Goal: Task Accomplishment & Management: Complete application form

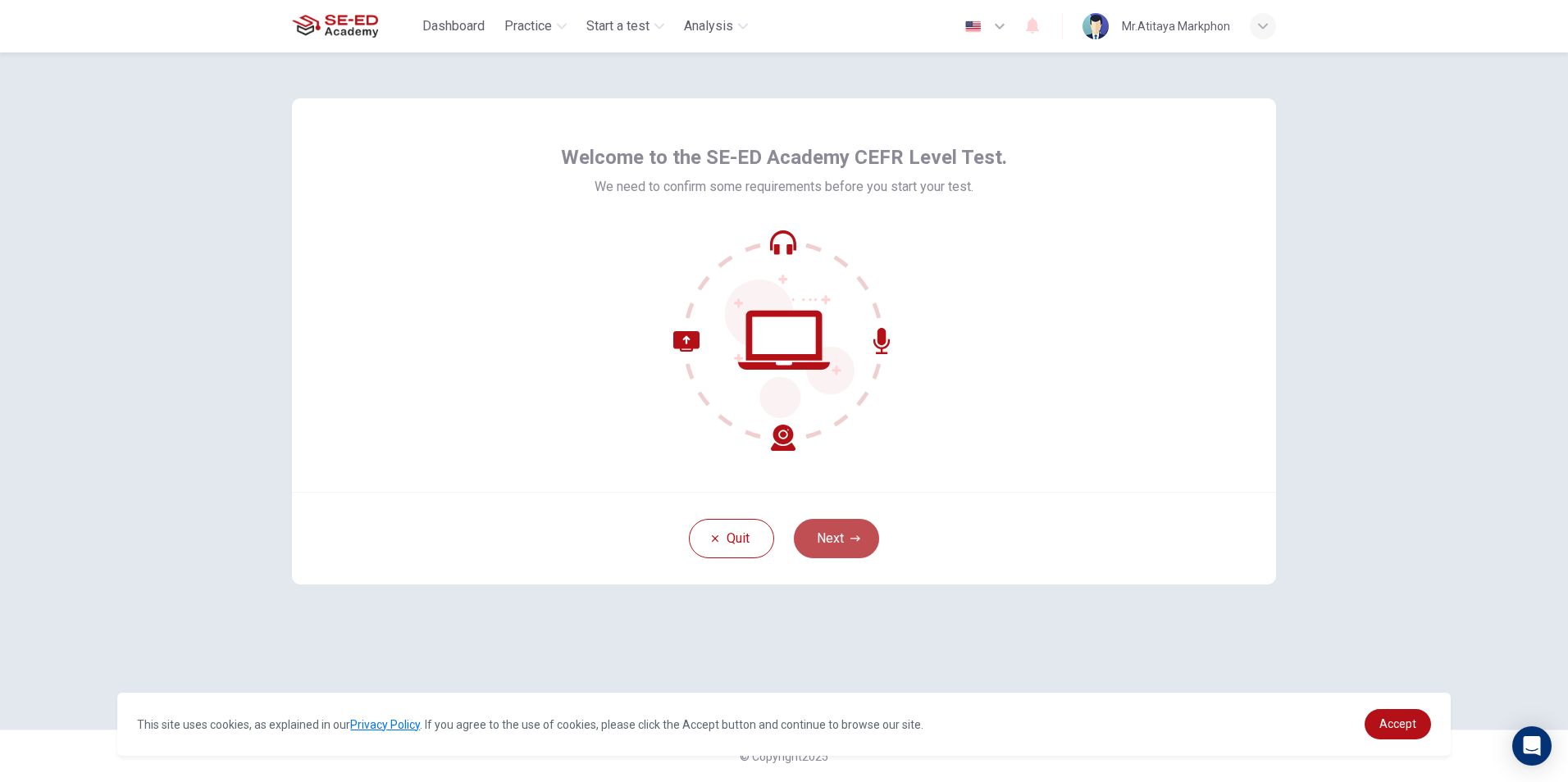
click at [818, 533] on button "Next" at bounding box center [836, 538] width 85 height 39
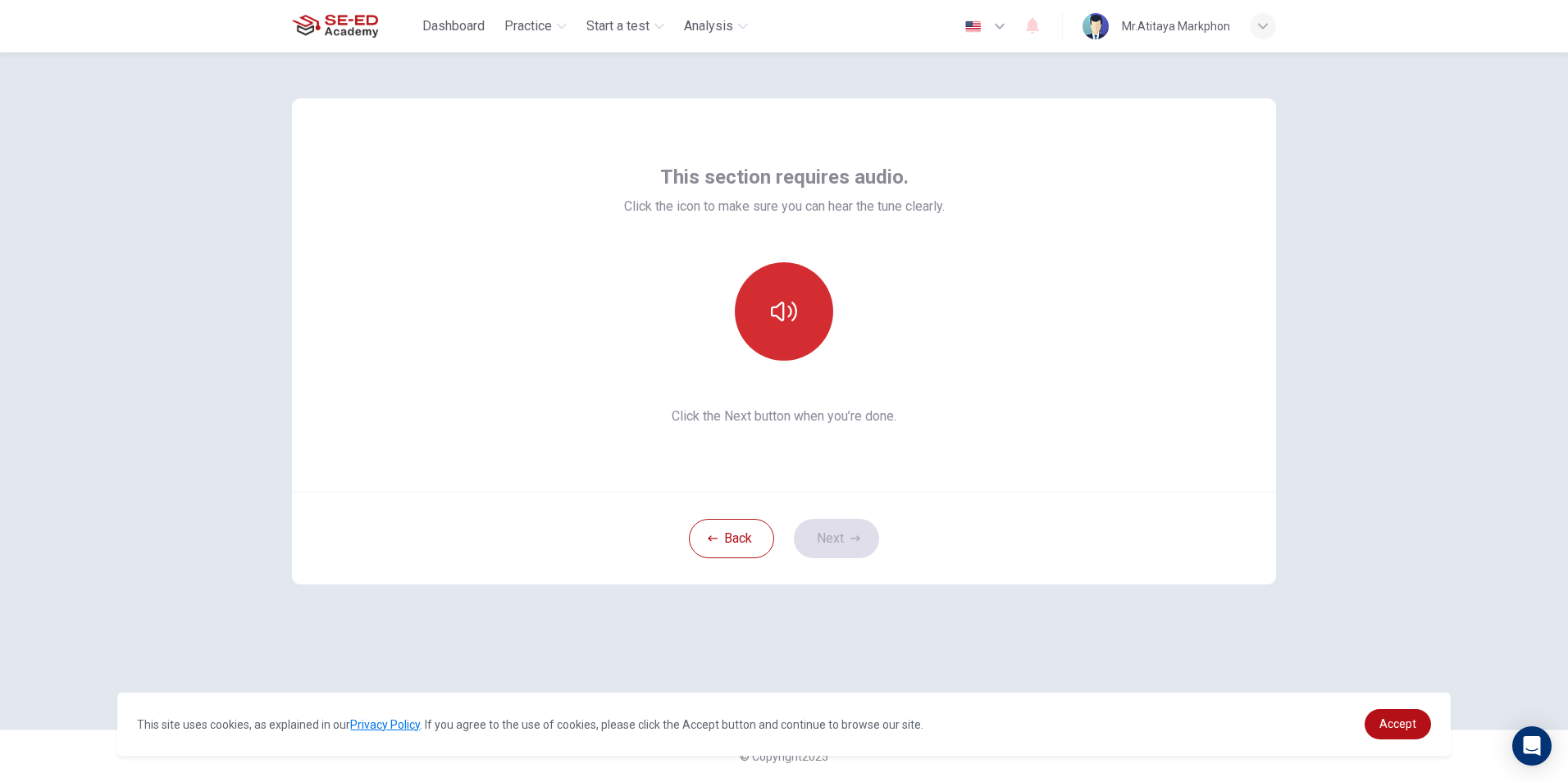
click at [789, 310] on icon "button" at bounding box center [783, 311] width 26 height 26
click at [816, 535] on button "Next" at bounding box center [836, 538] width 85 height 39
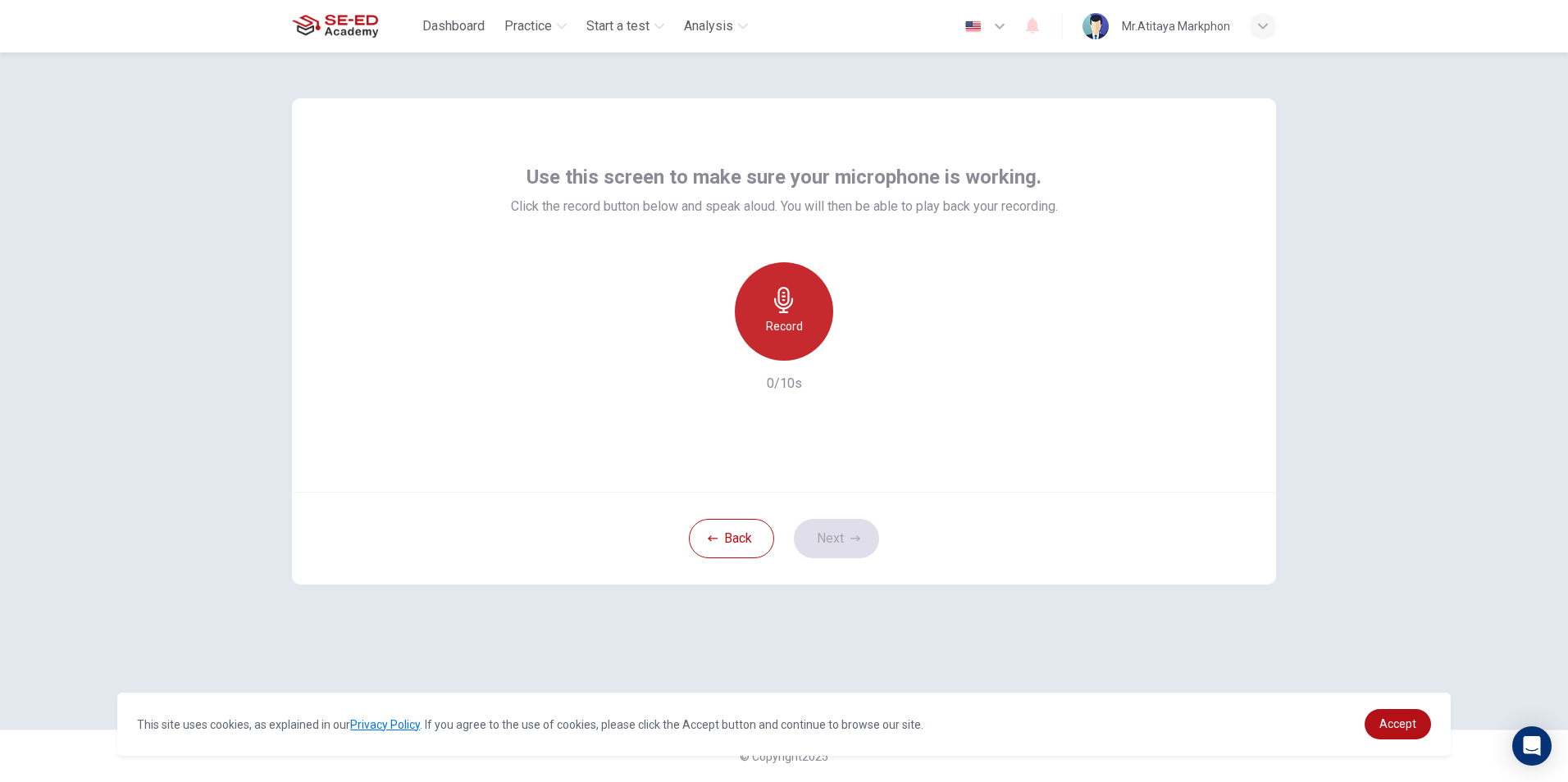
click at [787, 316] on div "Record" at bounding box center [783, 311] width 98 height 98
click at [862, 540] on button "Next" at bounding box center [836, 538] width 85 height 39
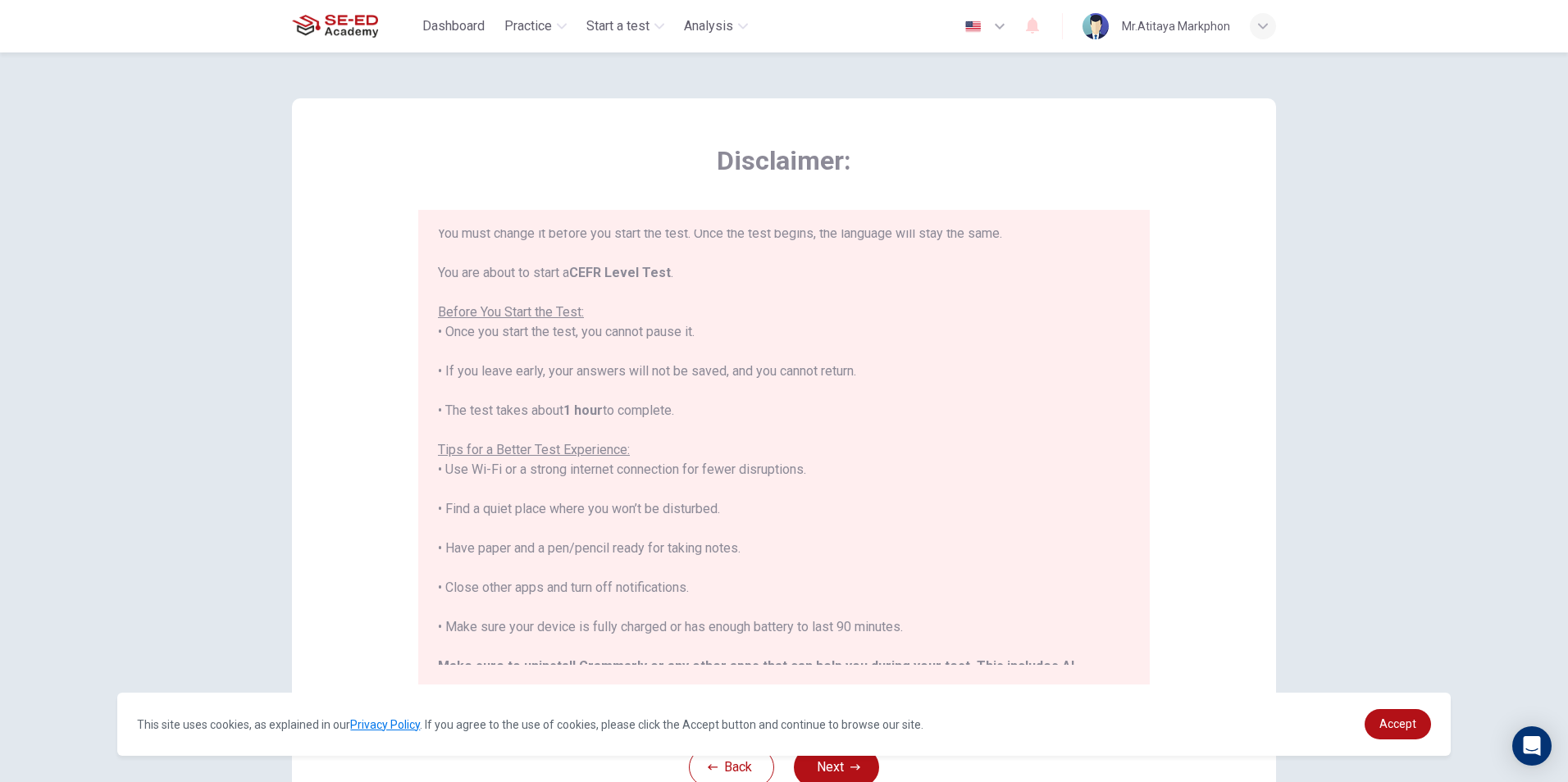
scroll to position [157, 0]
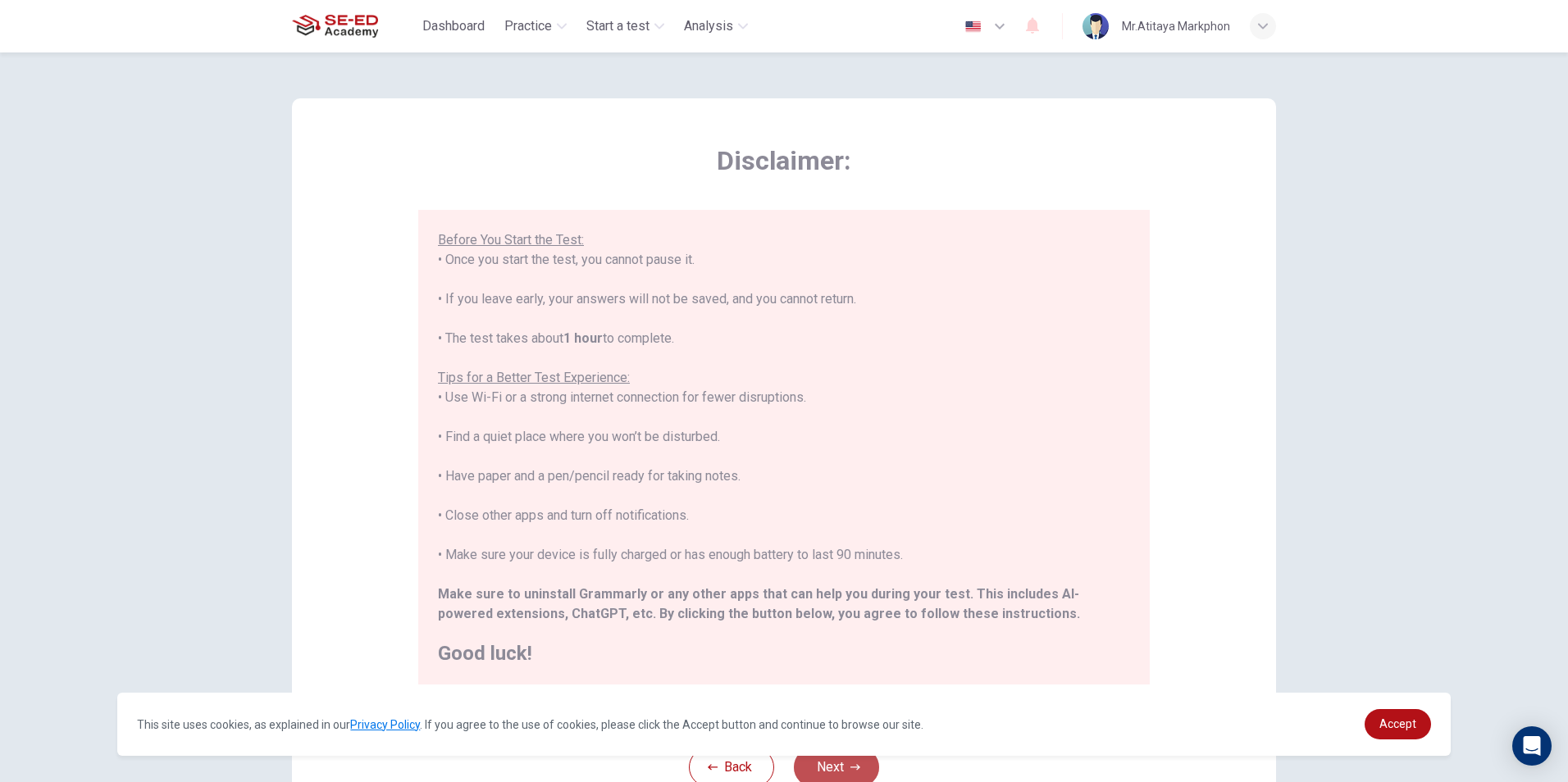
click at [823, 761] on button "Next" at bounding box center [836, 768] width 85 height 39
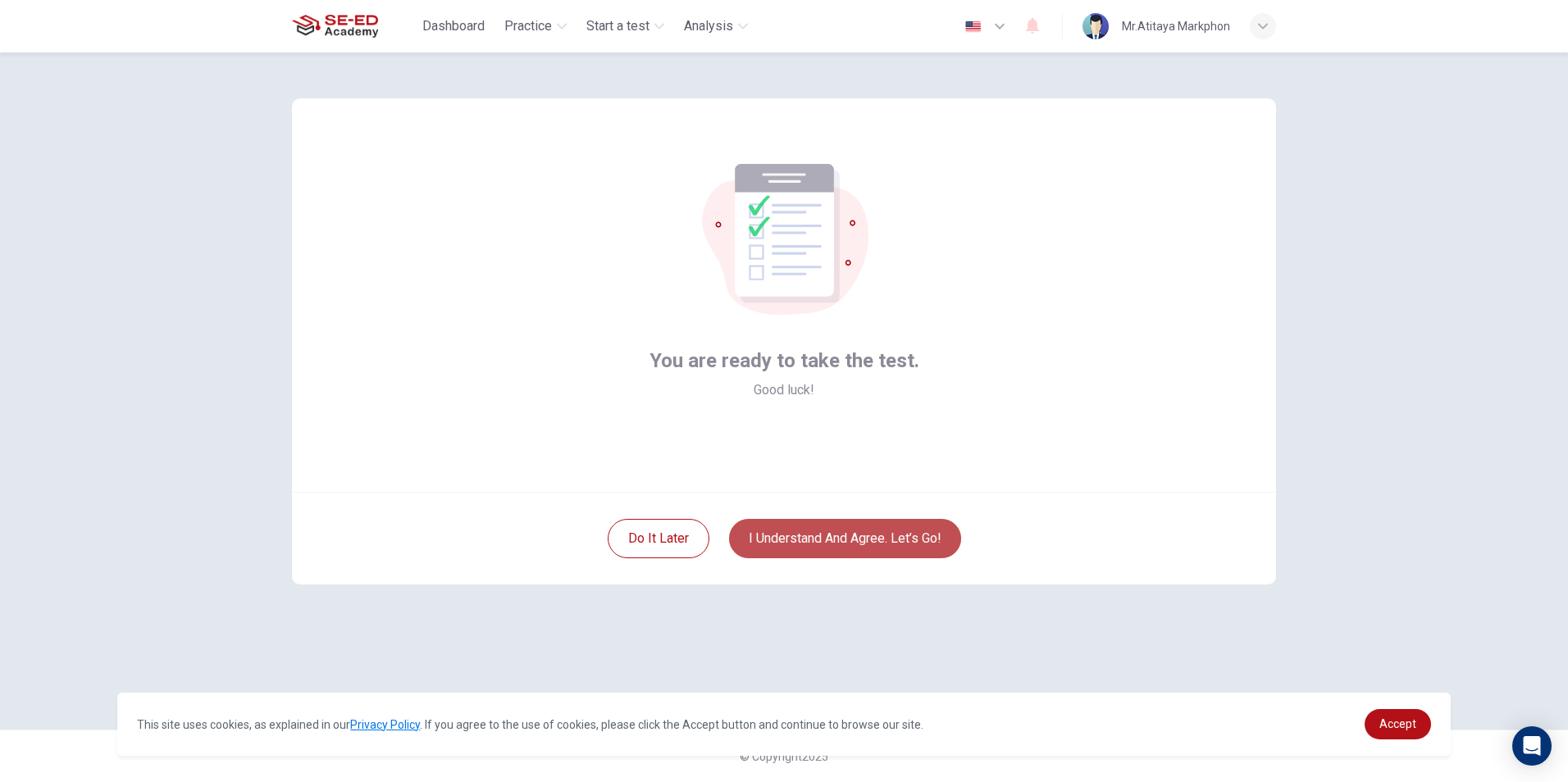
click at [839, 536] on button "I understand and agree. Let’s go!" at bounding box center [845, 538] width 232 height 39
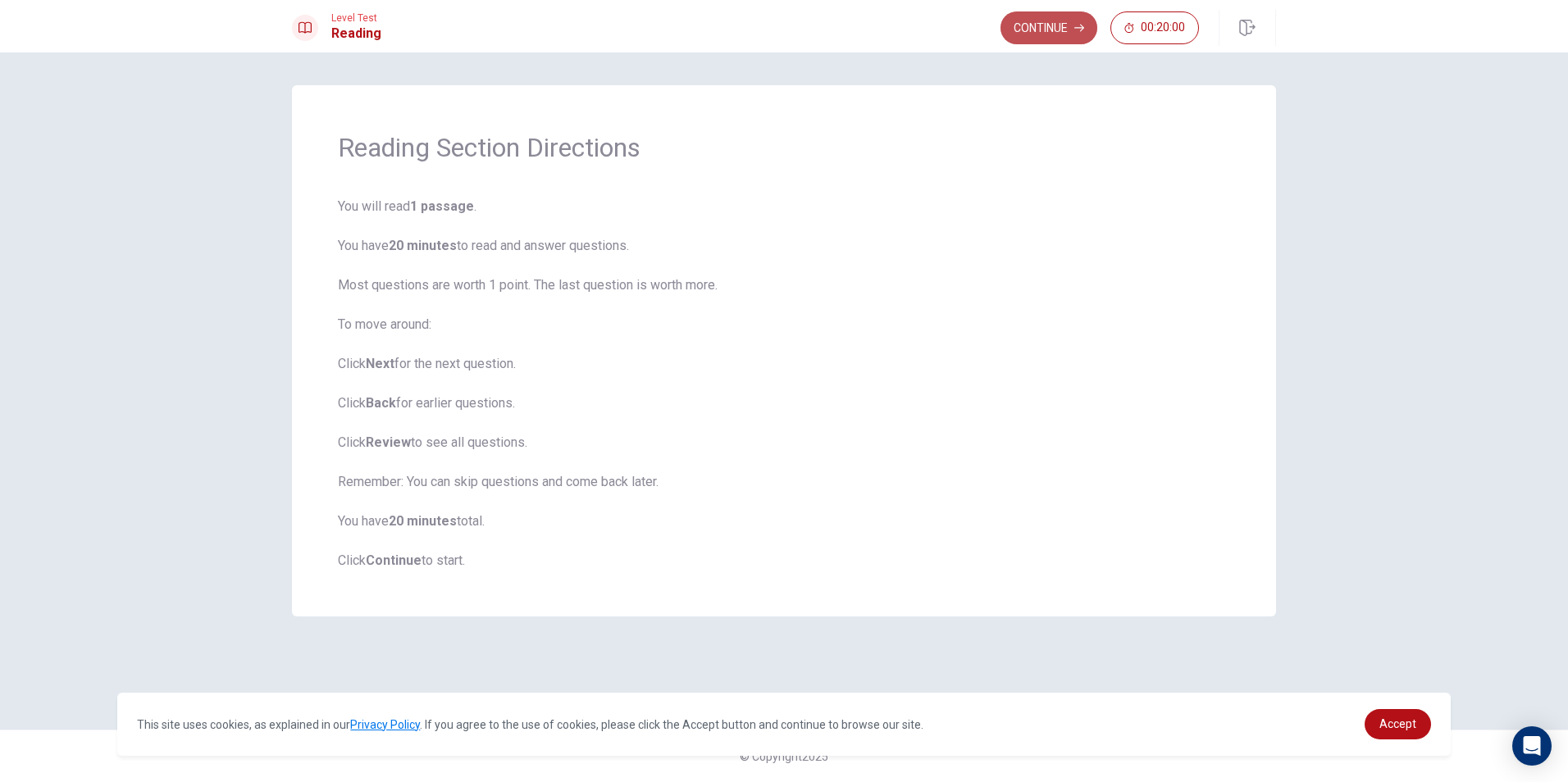
click at [1048, 32] on button "Continue" at bounding box center [1048, 27] width 96 height 32
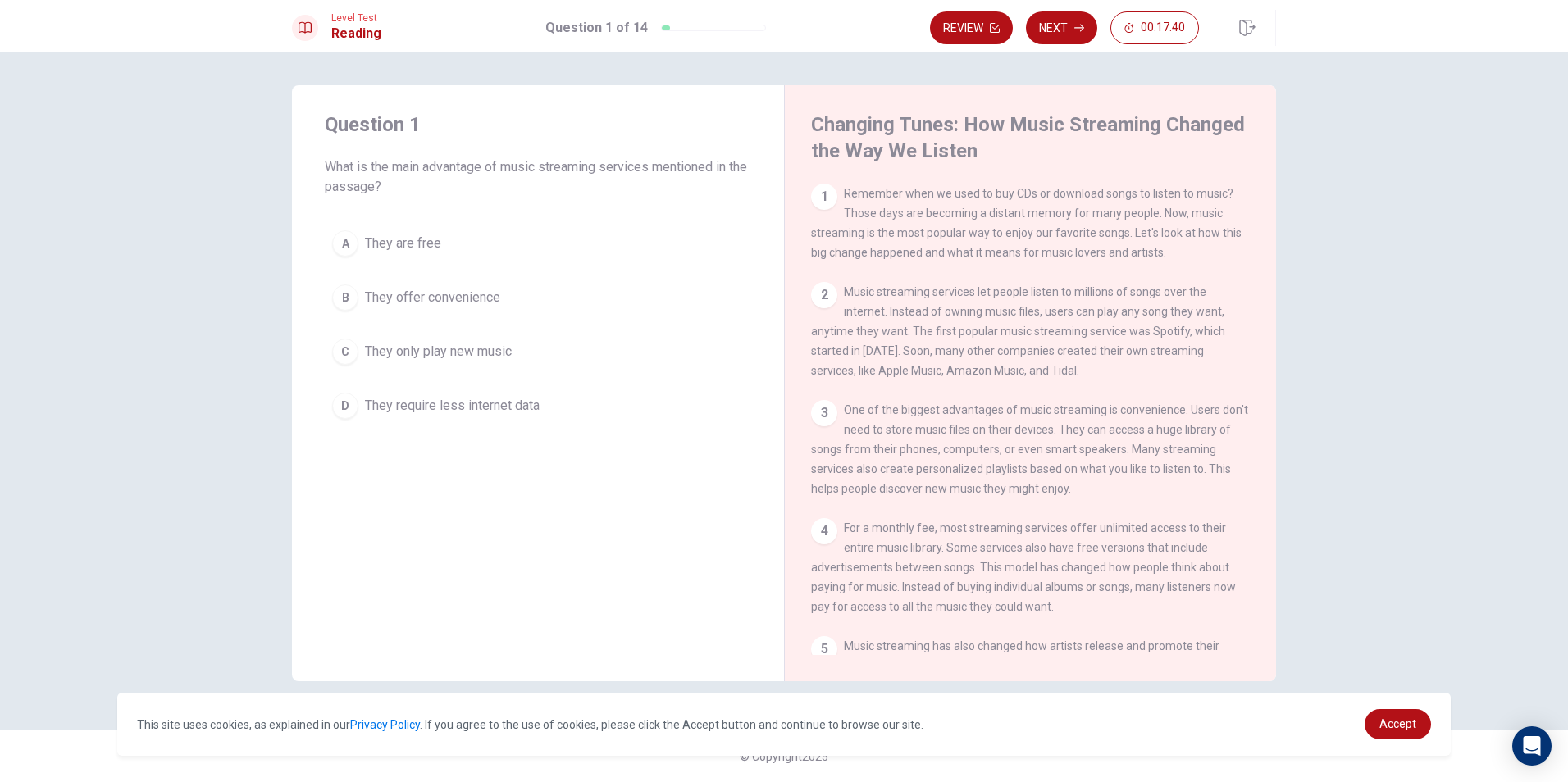
drag, startPoint x: 353, startPoint y: 234, endPoint x: 341, endPoint y: 245, distance: 16.3
click at [350, 234] on div "A" at bounding box center [345, 243] width 26 height 26
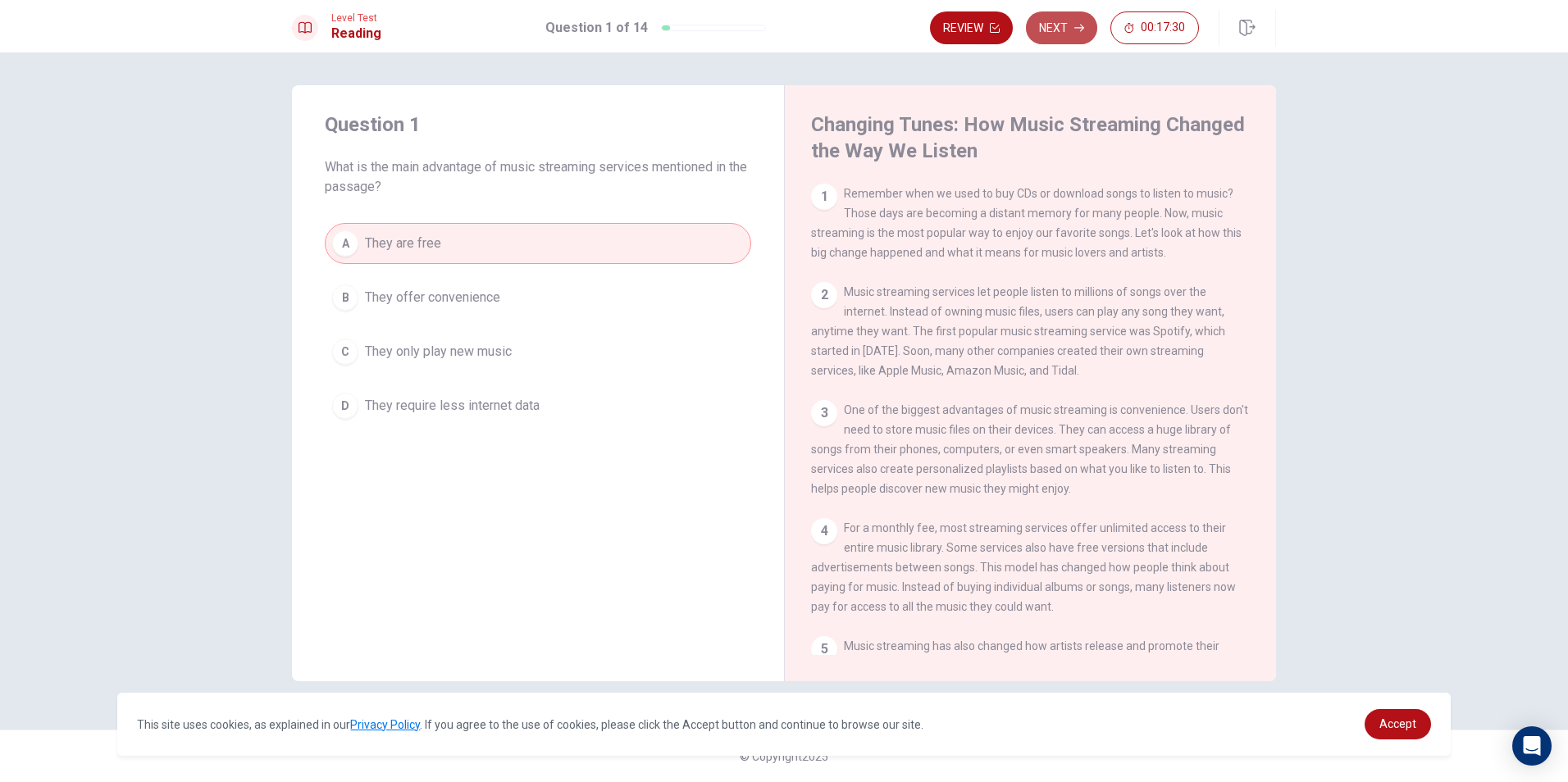
click at [1067, 35] on button "Next" at bounding box center [1061, 27] width 72 height 32
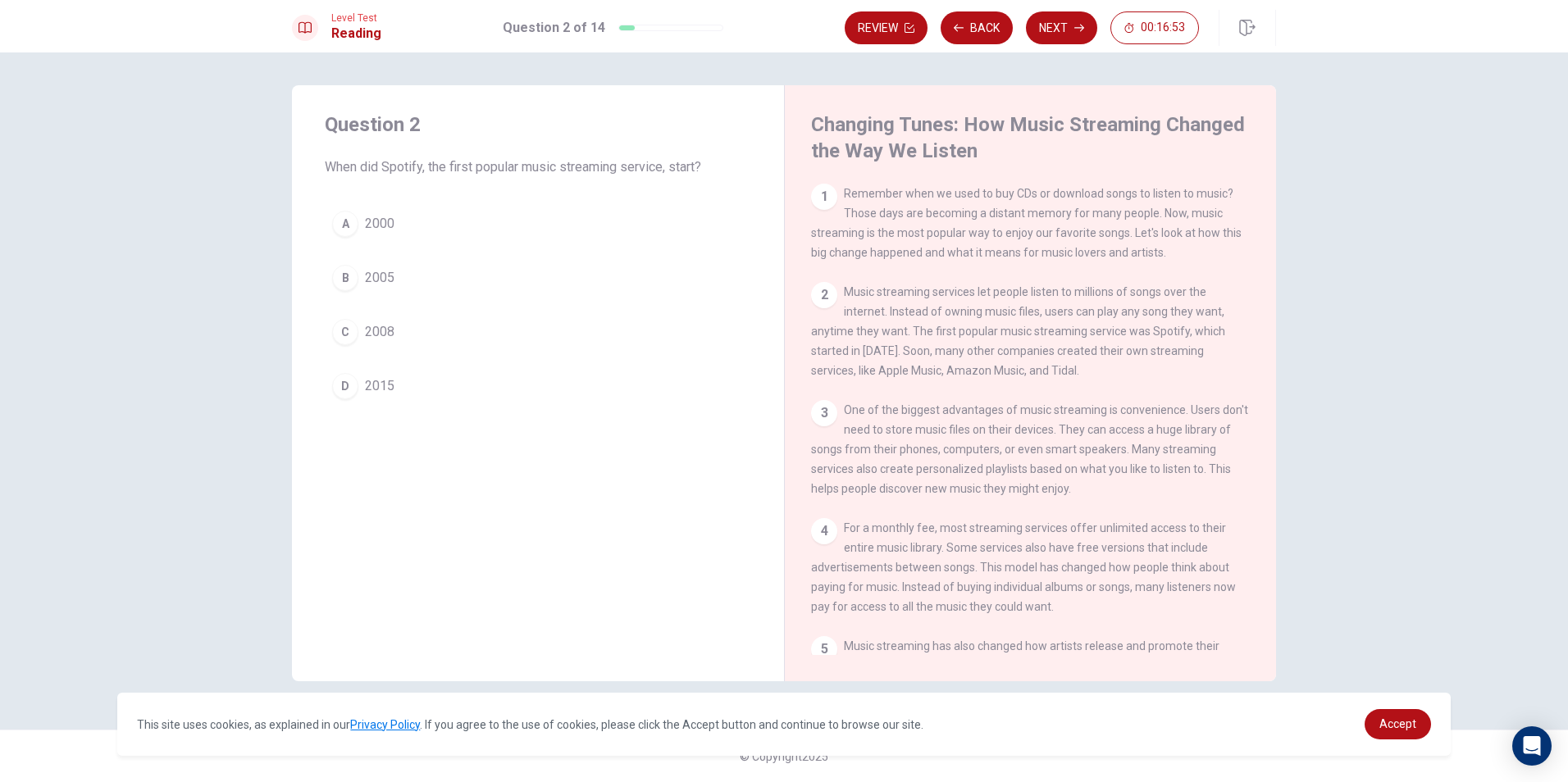
click at [348, 339] on div "C" at bounding box center [345, 332] width 26 height 26
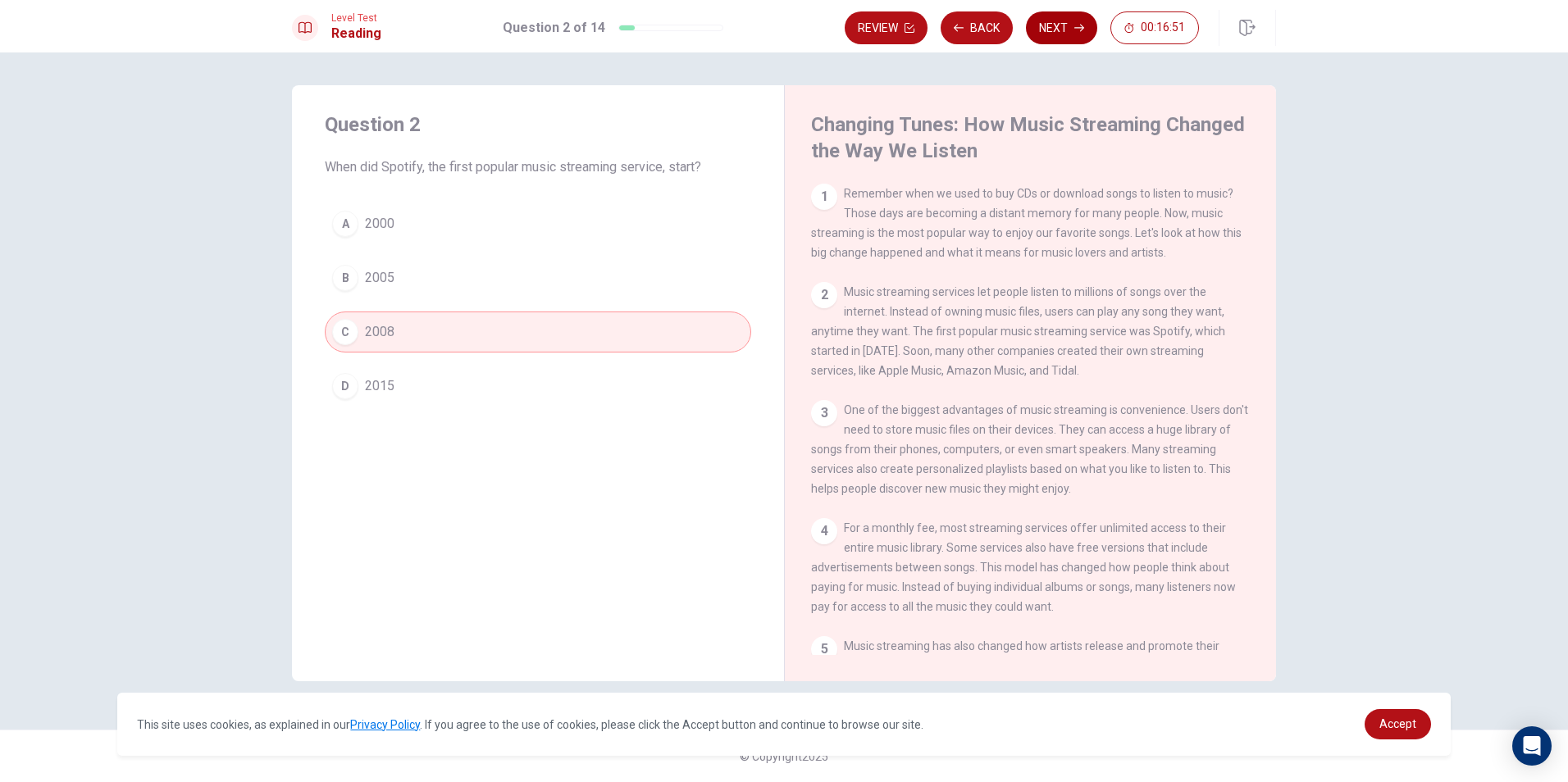
click at [1052, 28] on button "Next" at bounding box center [1061, 27] width 72 height 32
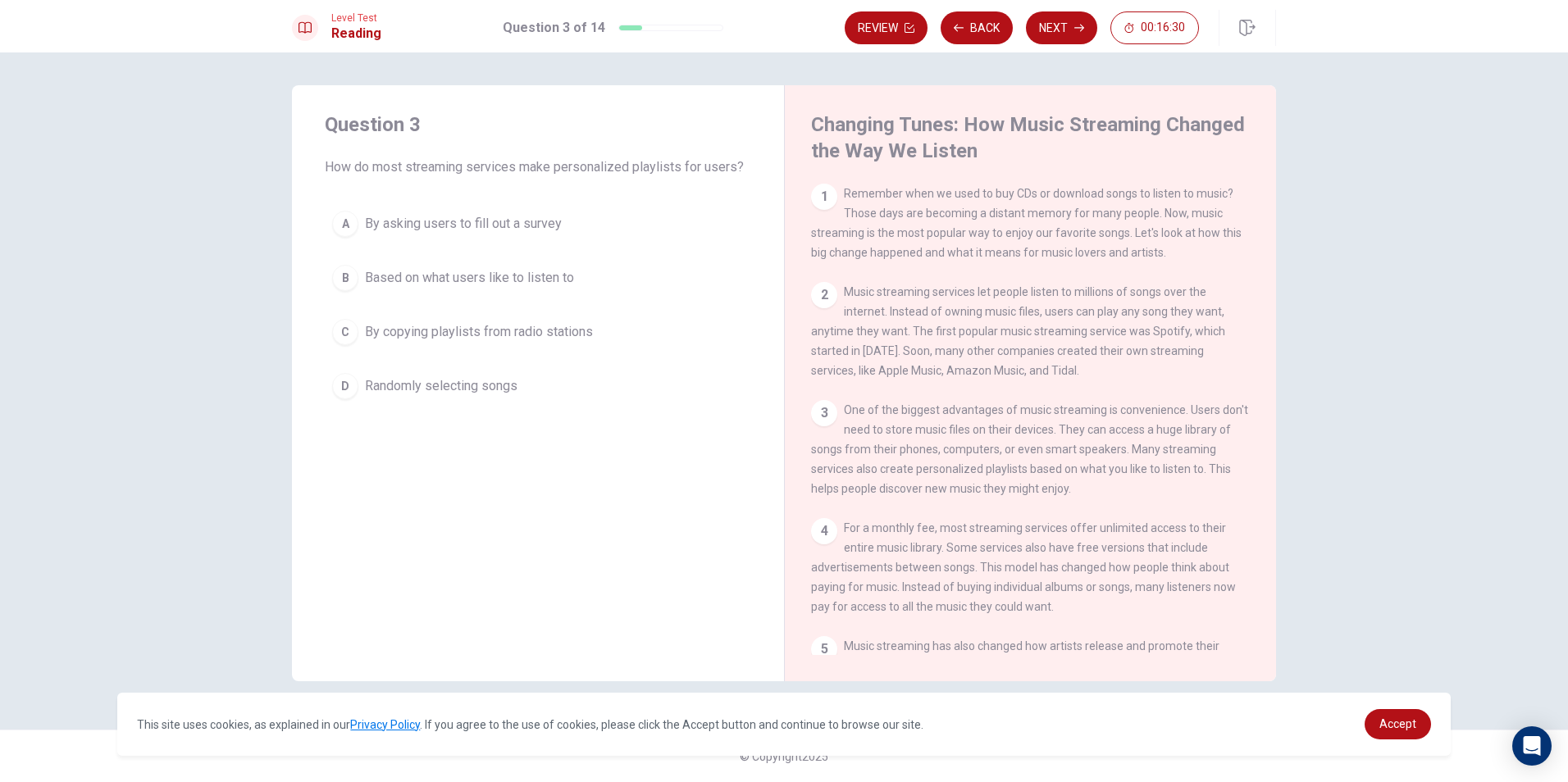
drag, startPoint x: 326, startPoint y: 164, endPoint x: 527, endPoint y: 183, distance: 201.9
click at [527, 183] on div "Question 3 How do most streaming services make personalized playlists for users…" at bounding box center [537, 259] width 492 height 348
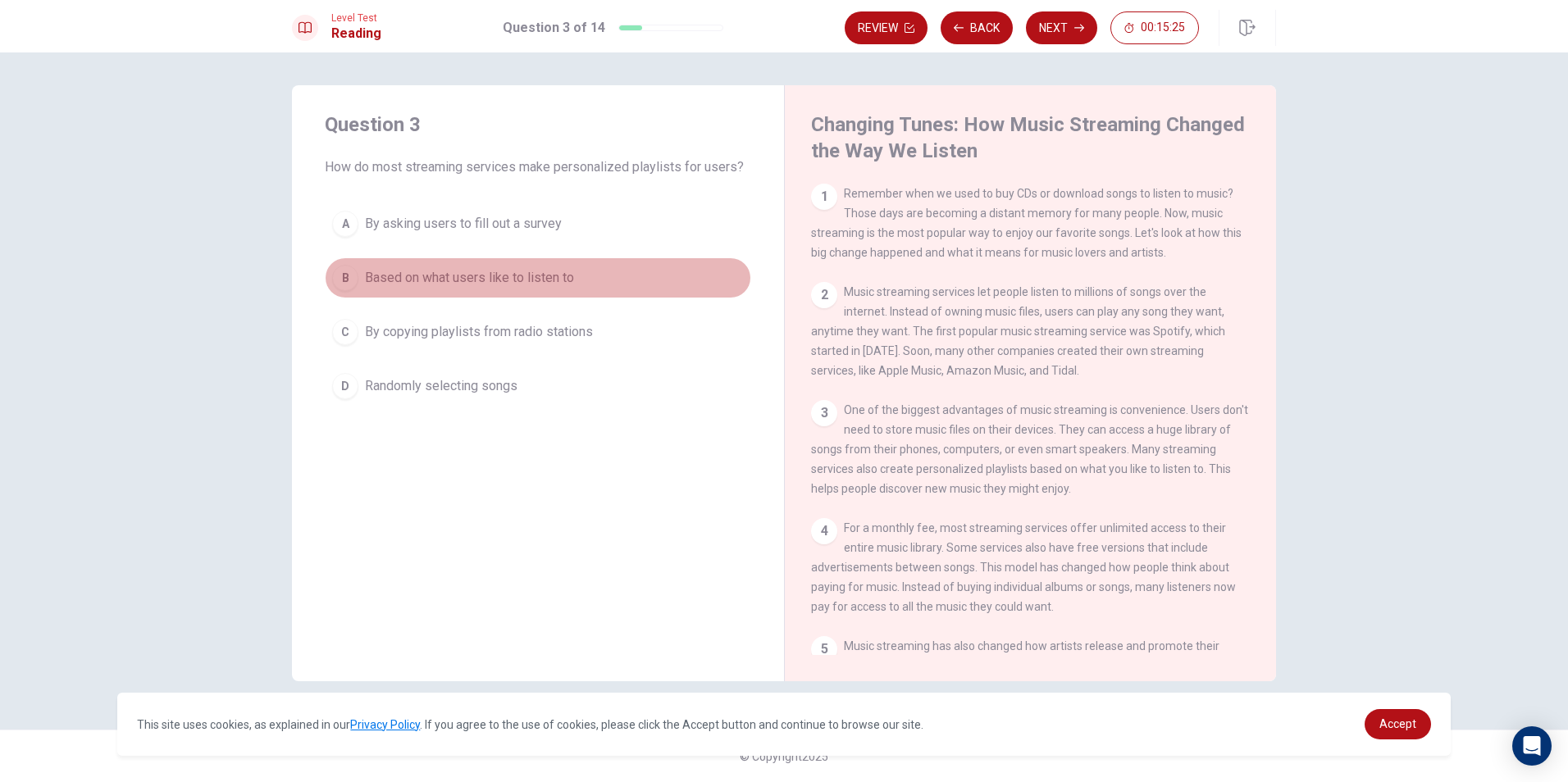
click at [342, 275] on div "B" at bounding box center [345, 277] width 26 height 26
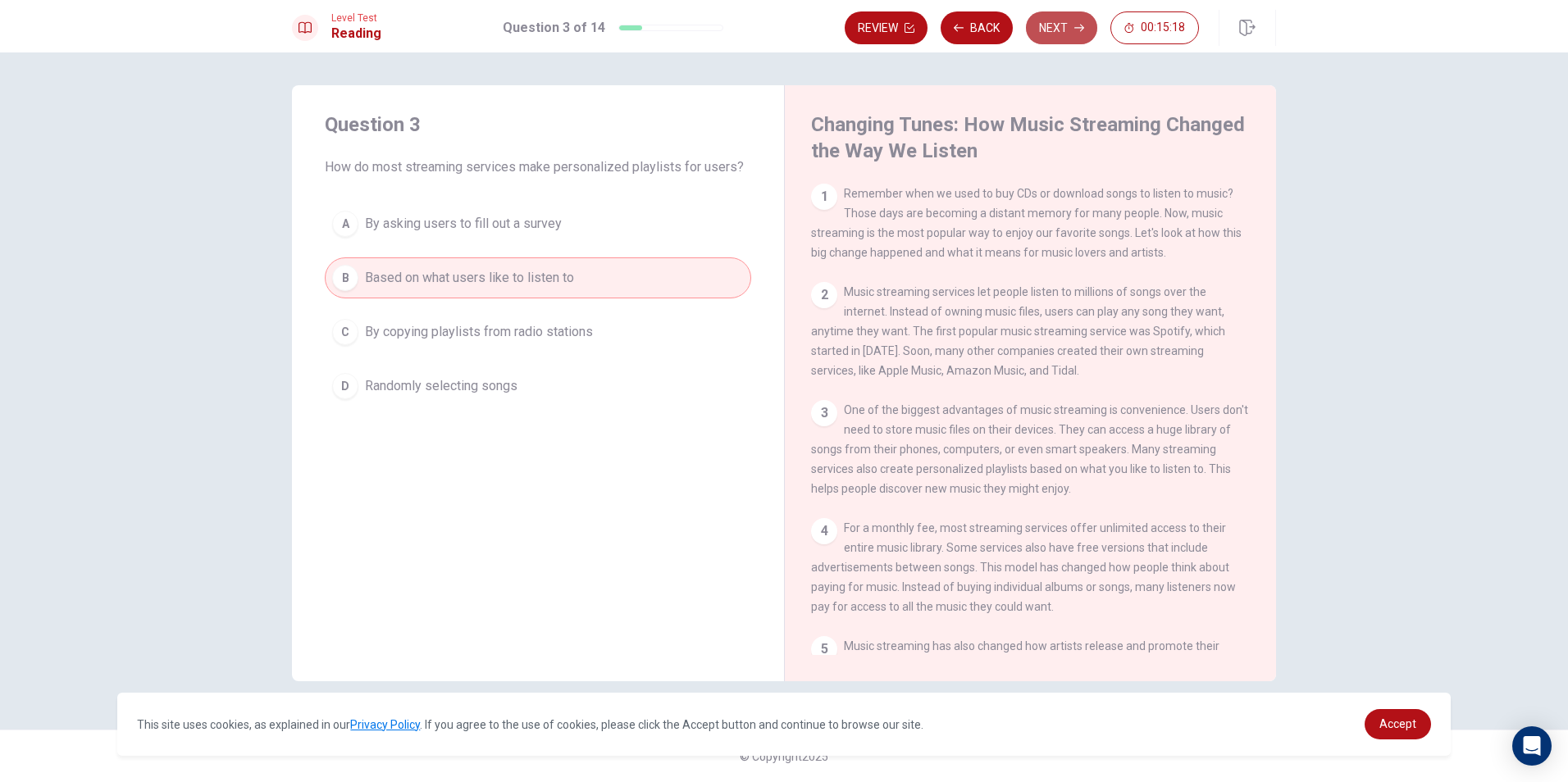
click at [1064, 20] on button "Next" at bounding box center [1061, 27] width 72 height 32
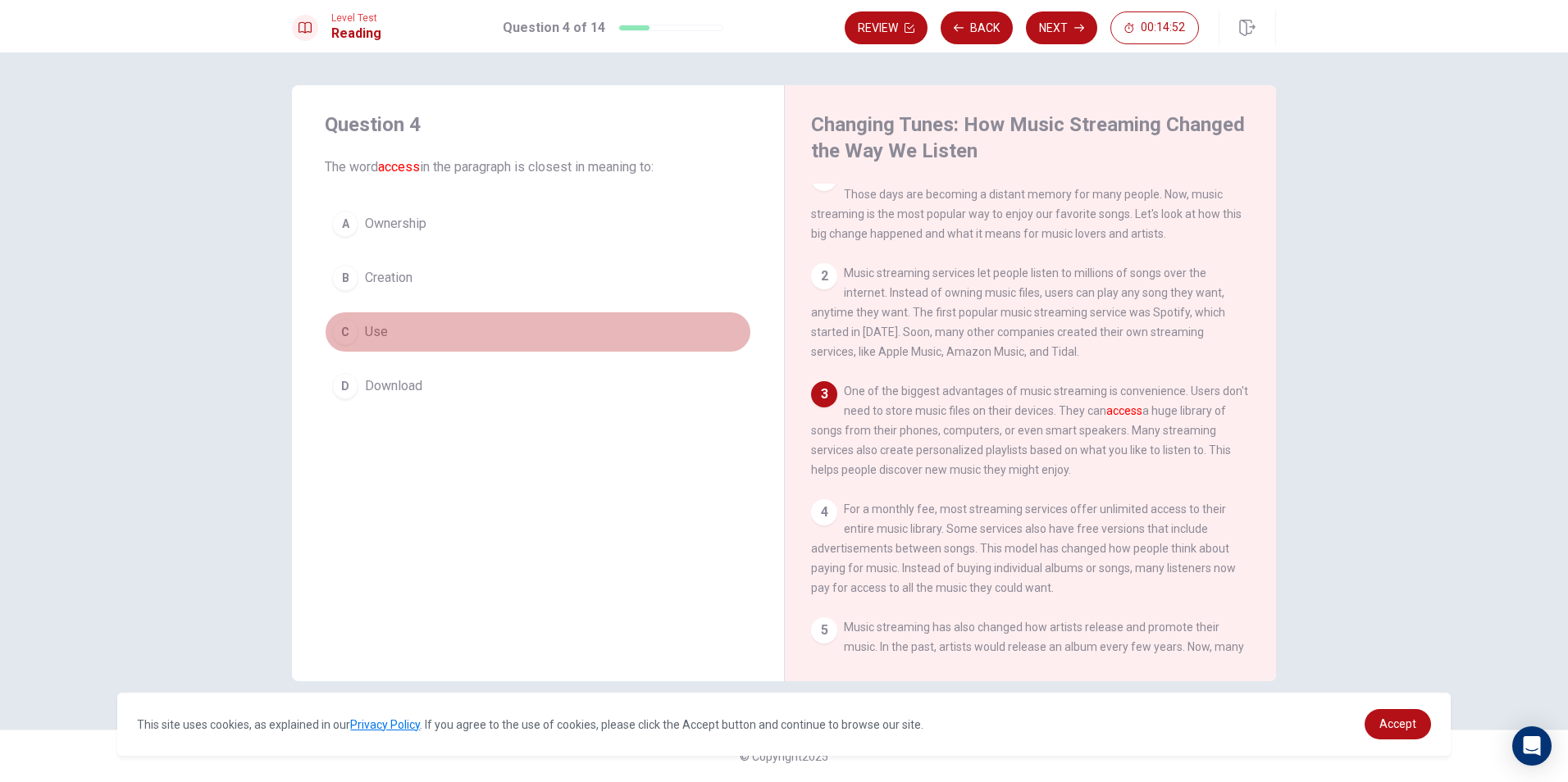
click at [341, 336] on div "C" at bounding box center [345, 332] width 26 height 26
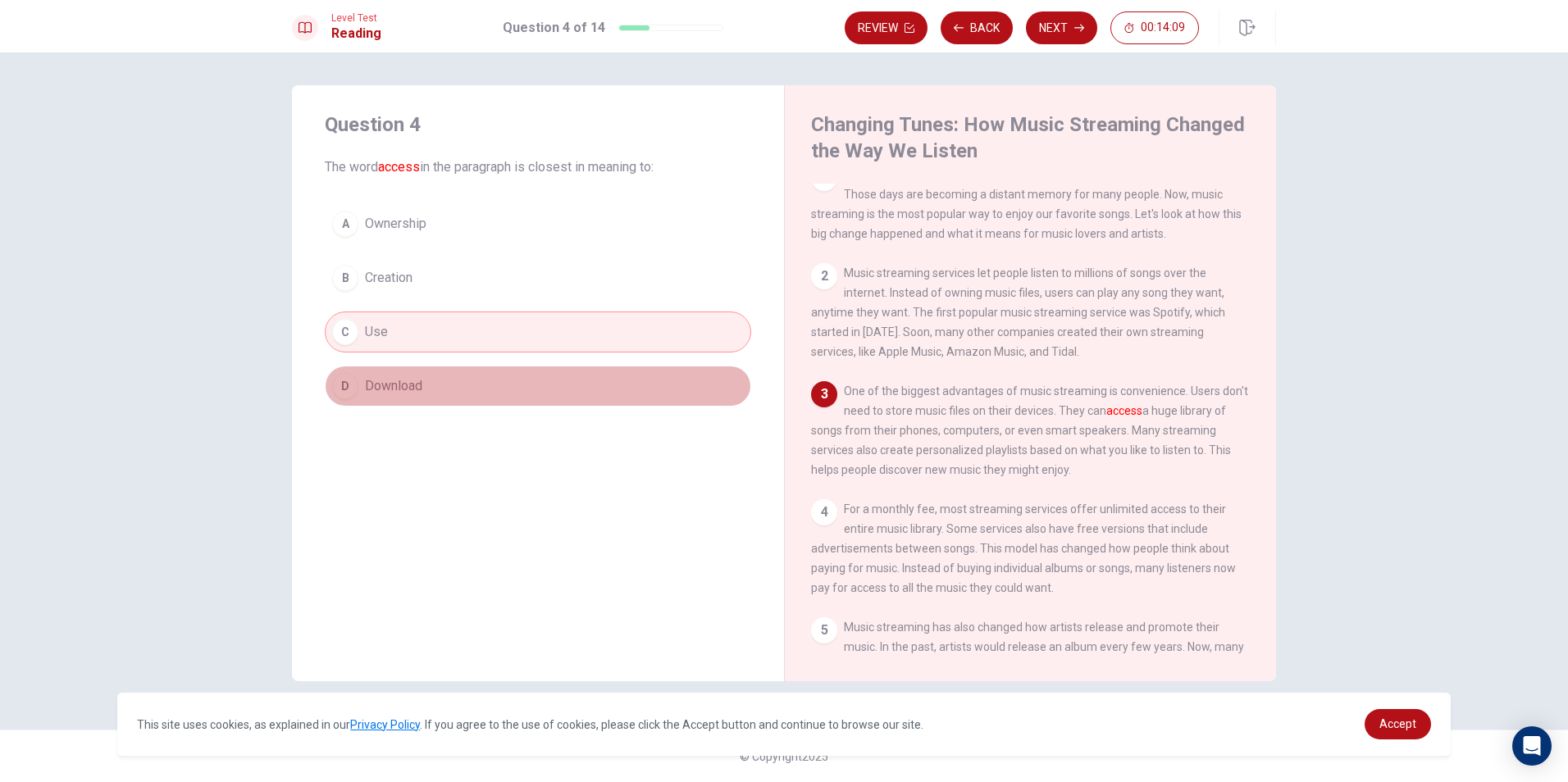
click at [340, 369] on button "D Download" at bounding box center [538, 386] width 427 height 41
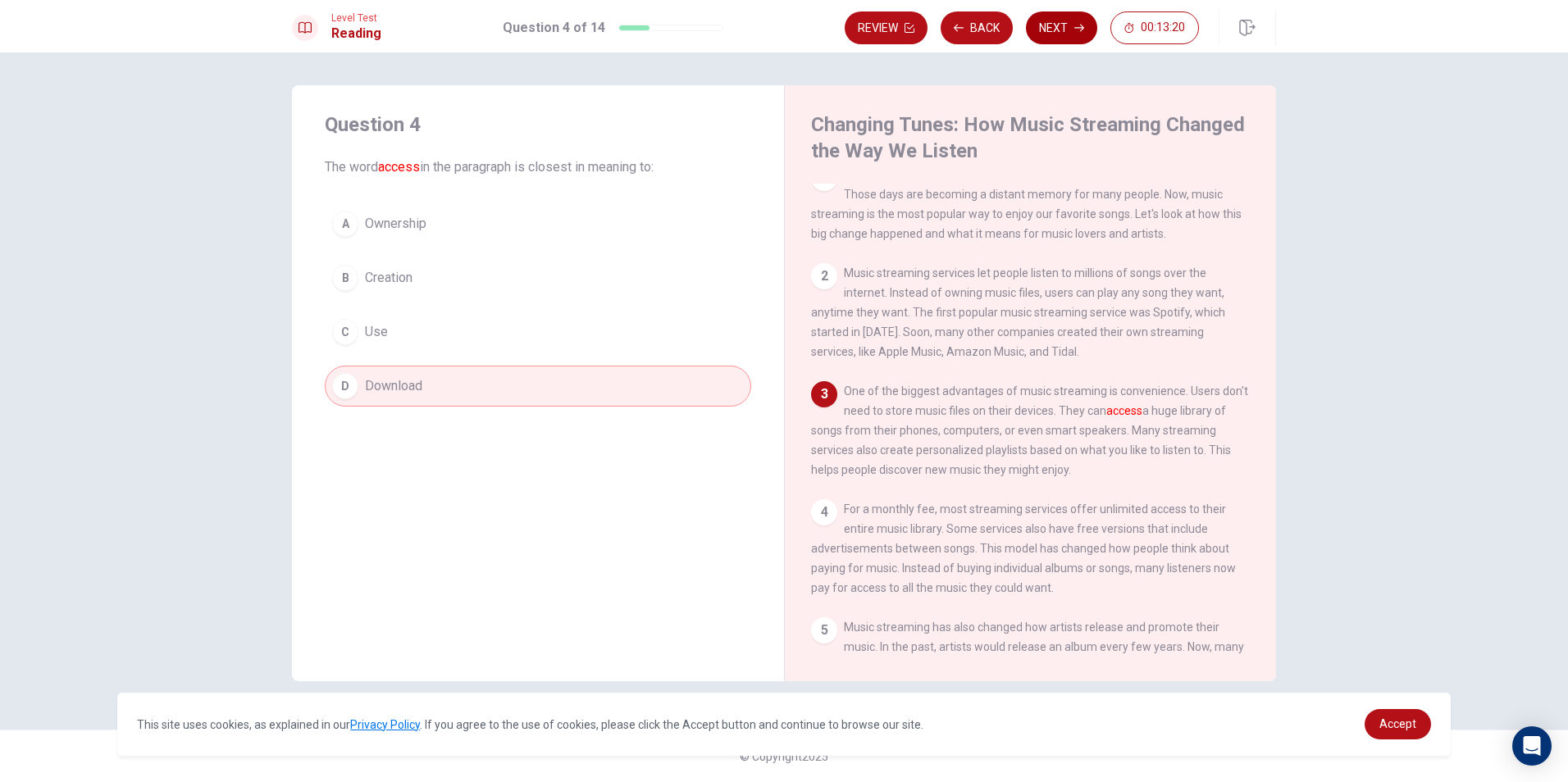
click at [1062, 31] on button "Next" at bounding box center [1061, 27] width 72 height 32
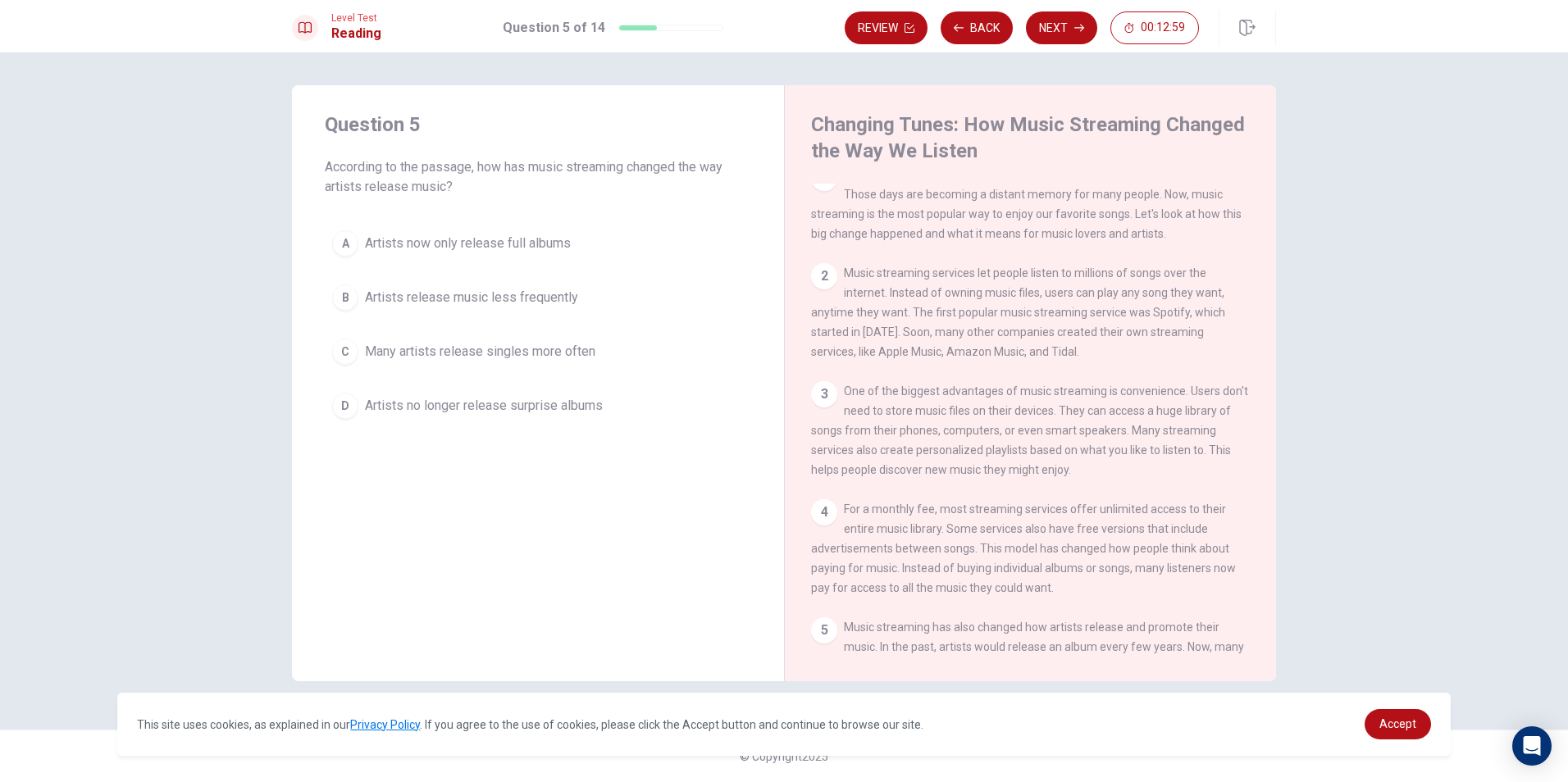
drag, startPoint x: 331, startPoint y: 160, endPoint x: 519, endPoint y: 275, distance: 220.4
click at [519, 275] on div "Question 5 According to the passage, how has music streaming changed the way ar…" at bounding box center [537, 269] width 492 height 368
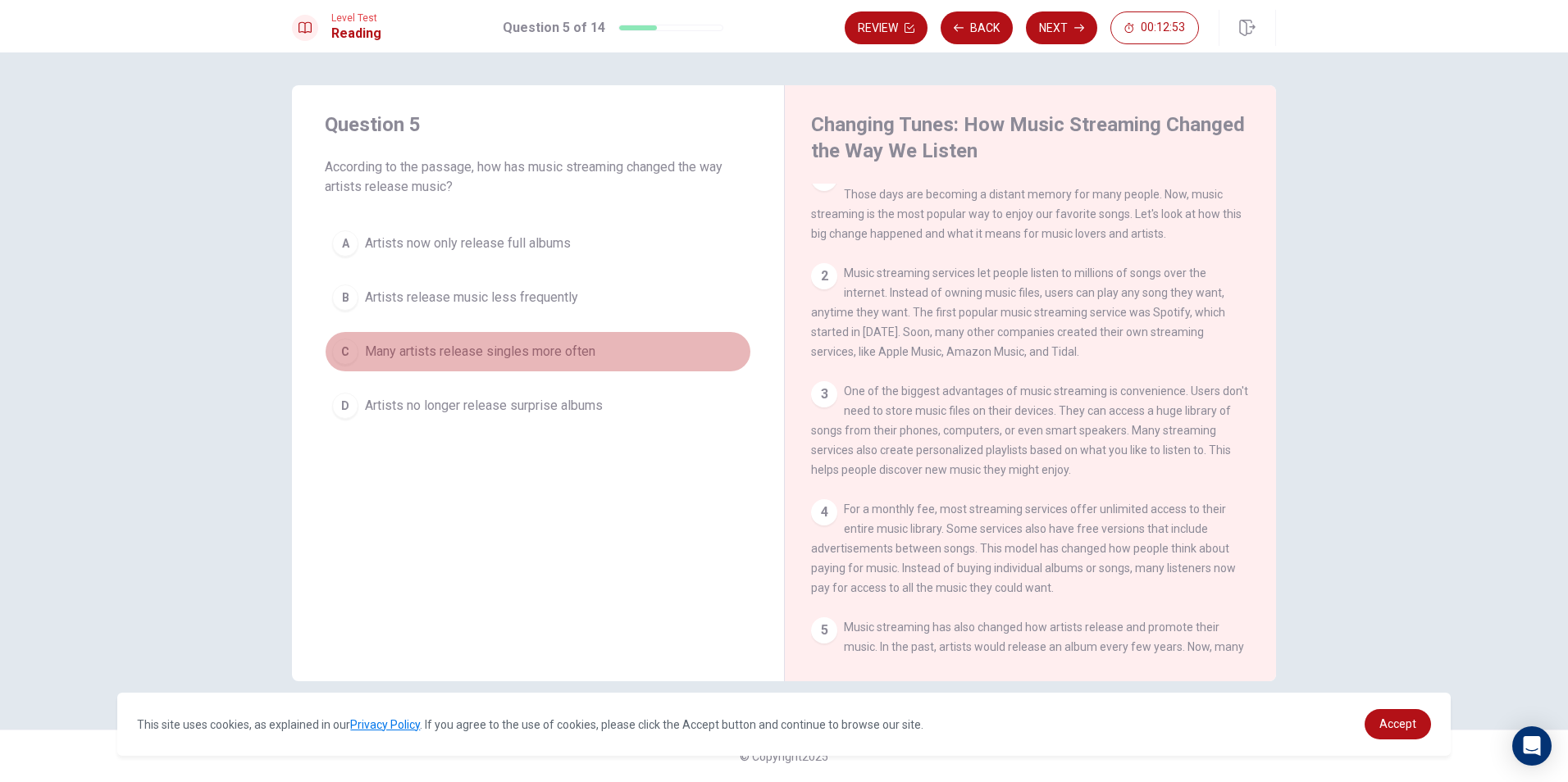
click at [368, 357] on span "Many artists release singles more often" at bounding box center [480, 351] width 230 height 20
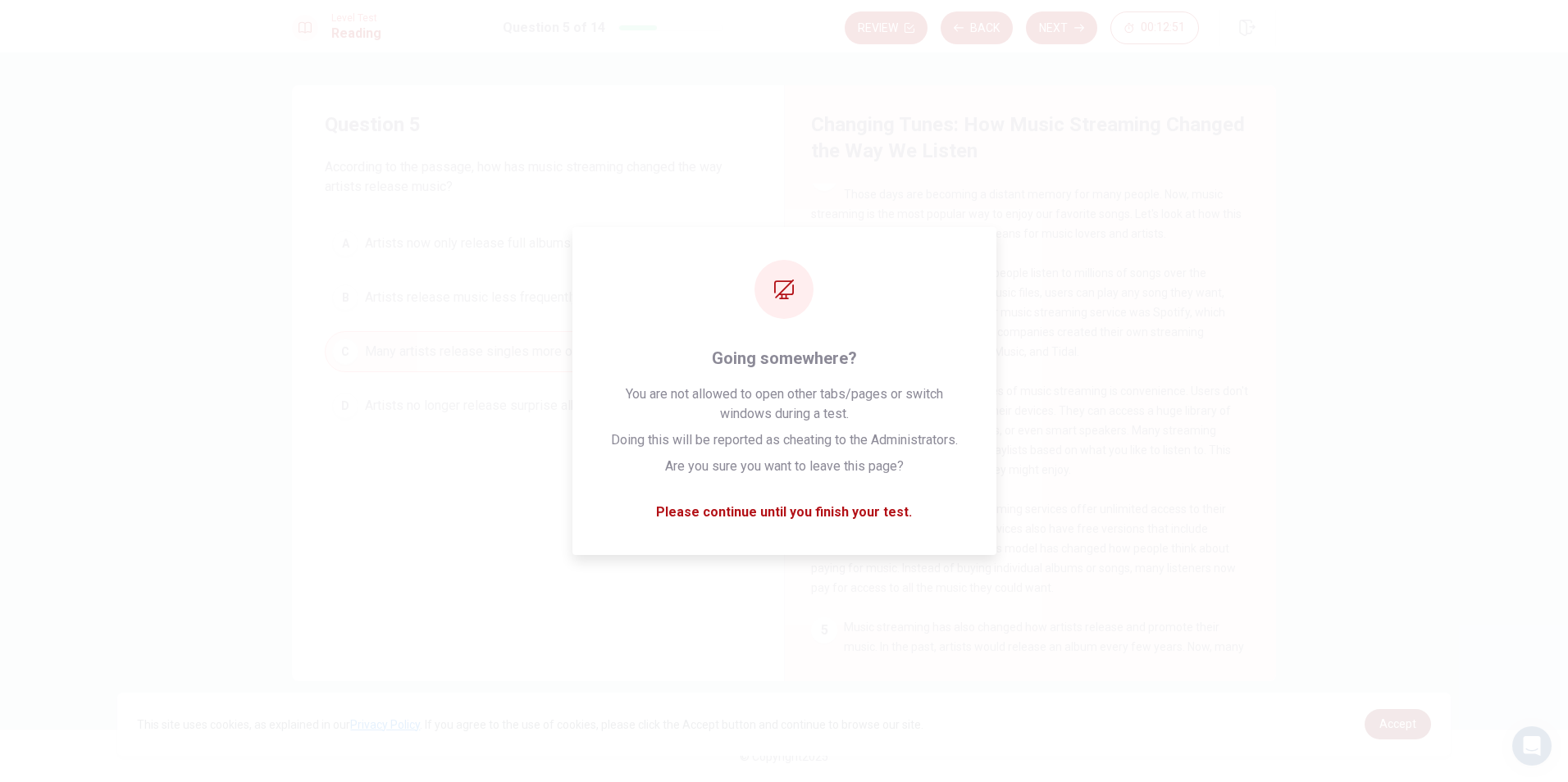
click at [1403, 729] on span "Accept" at bounding box center [1397, 723] width 37 height 13
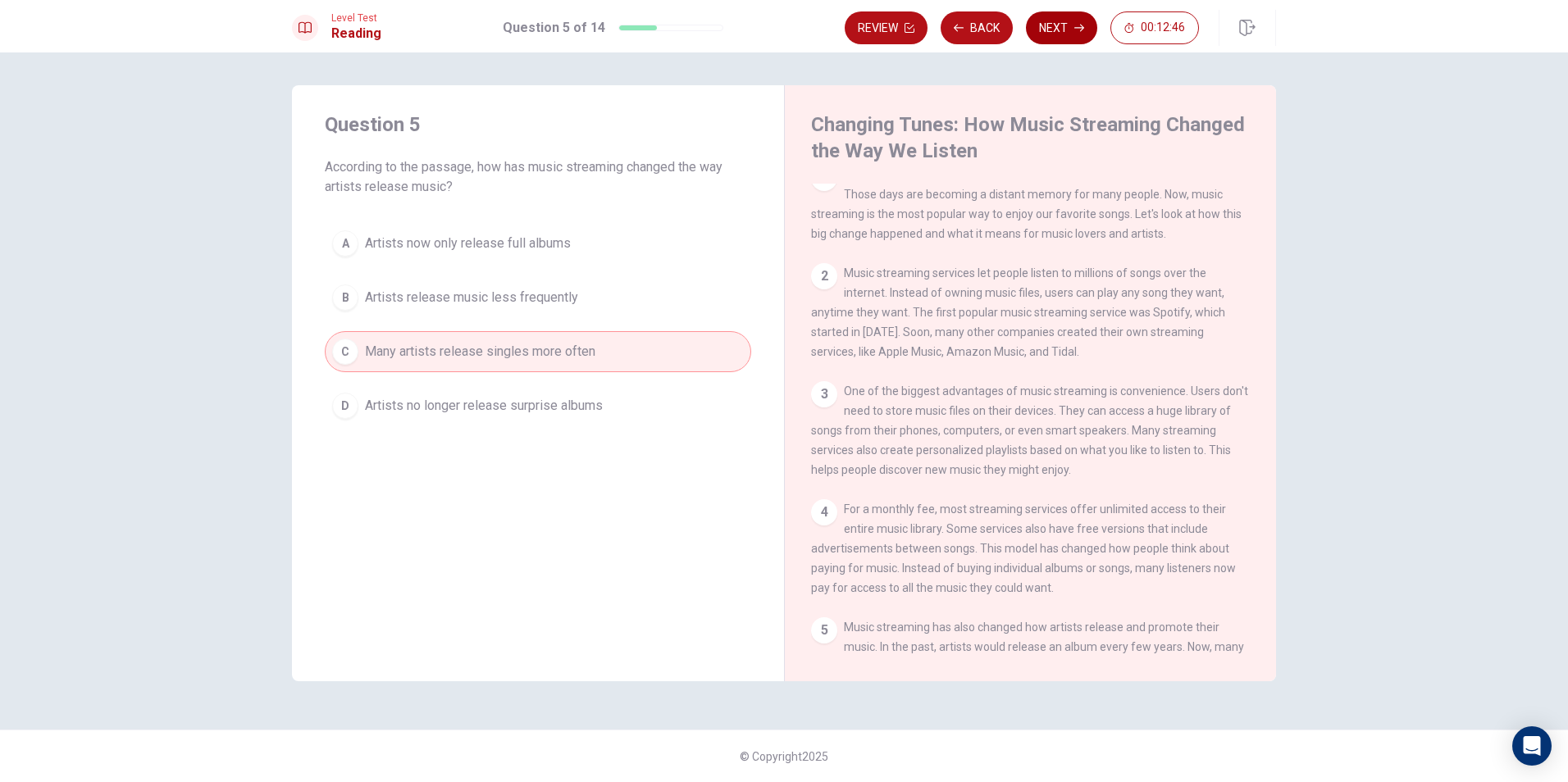
click at [1044, 38] on button "Next" at bounding box center [1061, 27] width 72 height 32
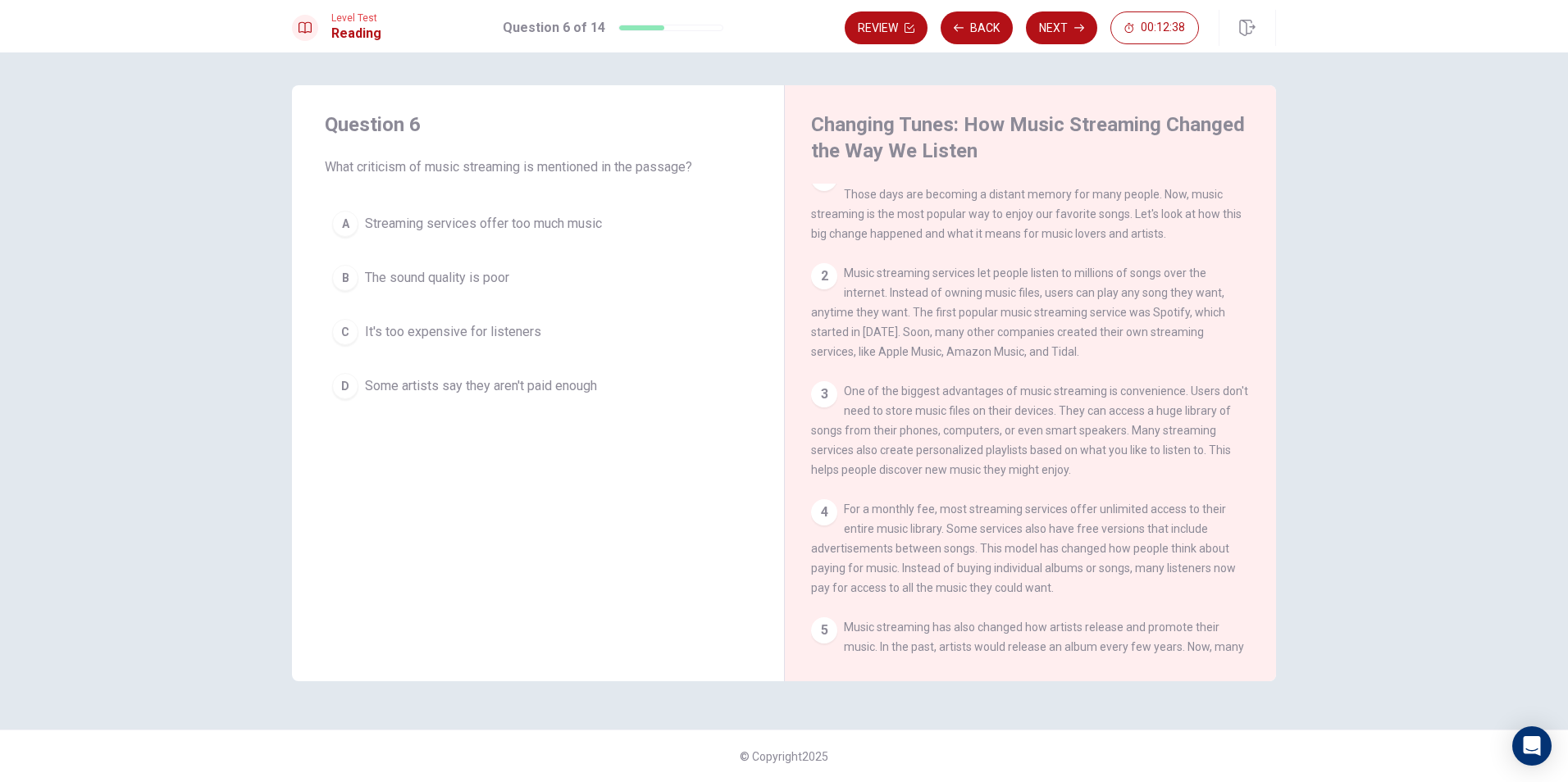
scroll to position [0, 0]
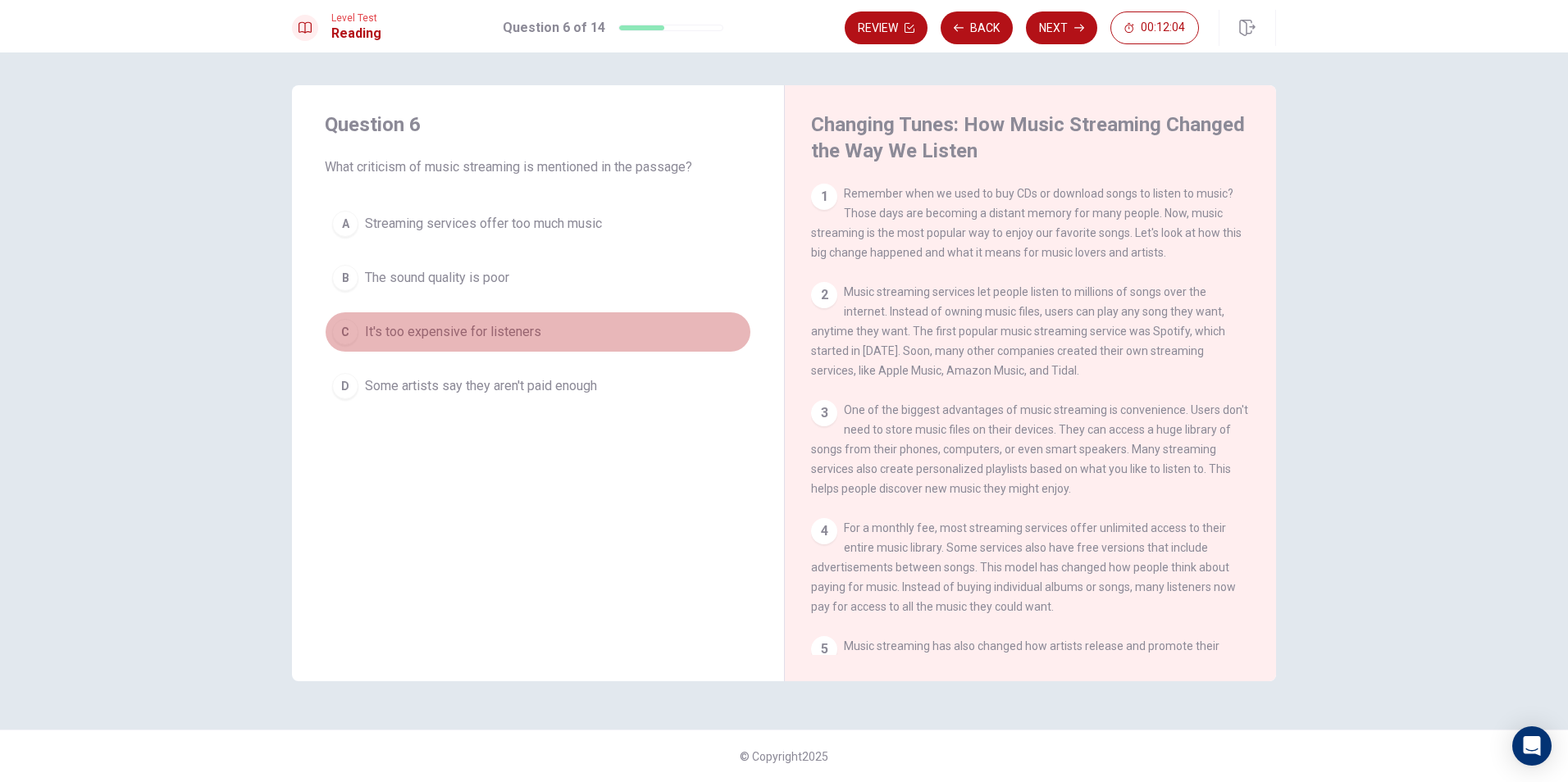
click at [355, 329] on div "C" at bounding box center [345, 332] width 26 height 26
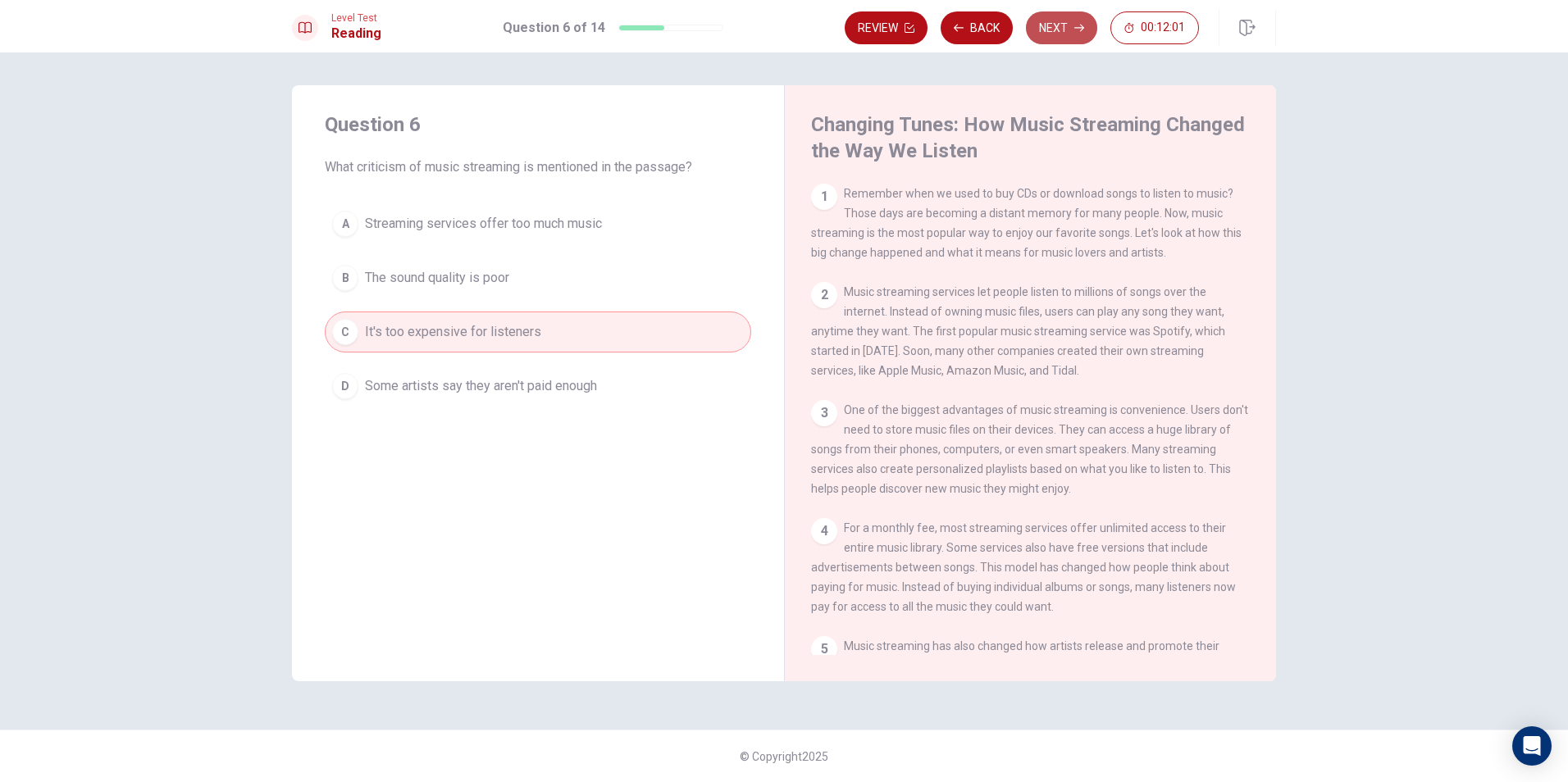
click at [1056, 28] on button "Next" at bounding box center [1061, 27] width 72 height 32
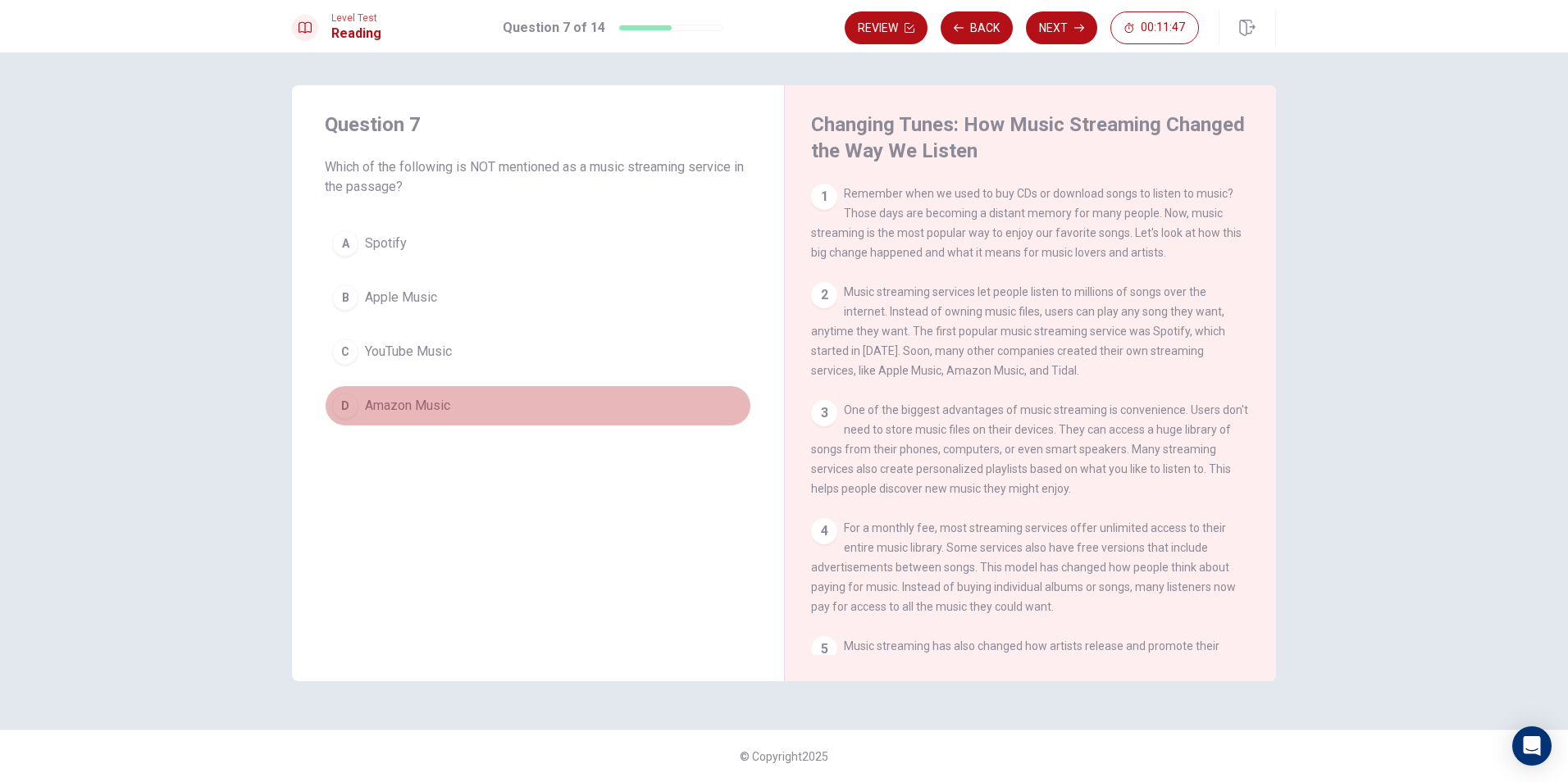
click at [350, 401] on div "D" at bounding box center [345, 405] width 26 height 26
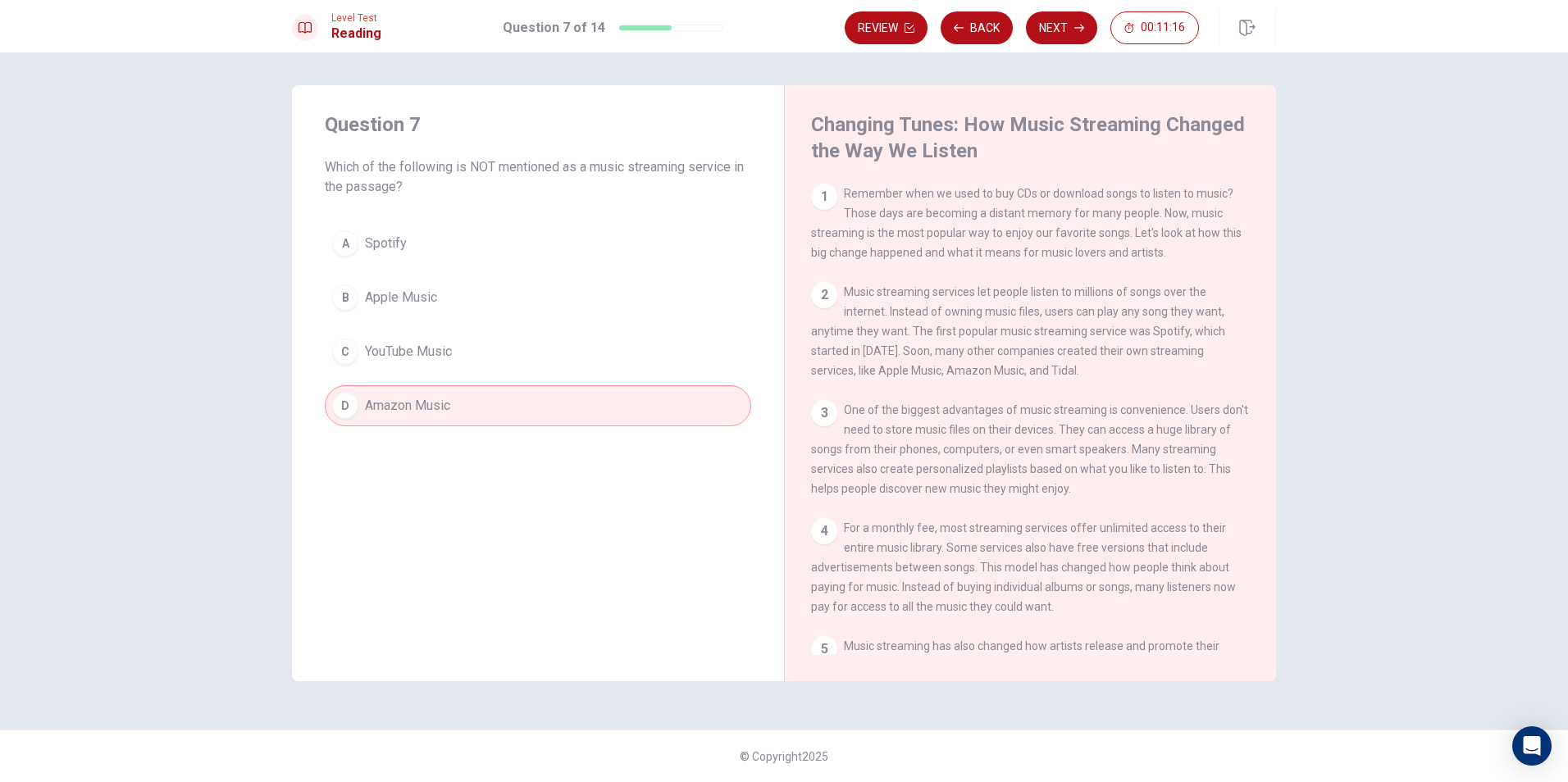
click at [345, 351] on div "C" at bounding box center [345, 351] width 26 height 26
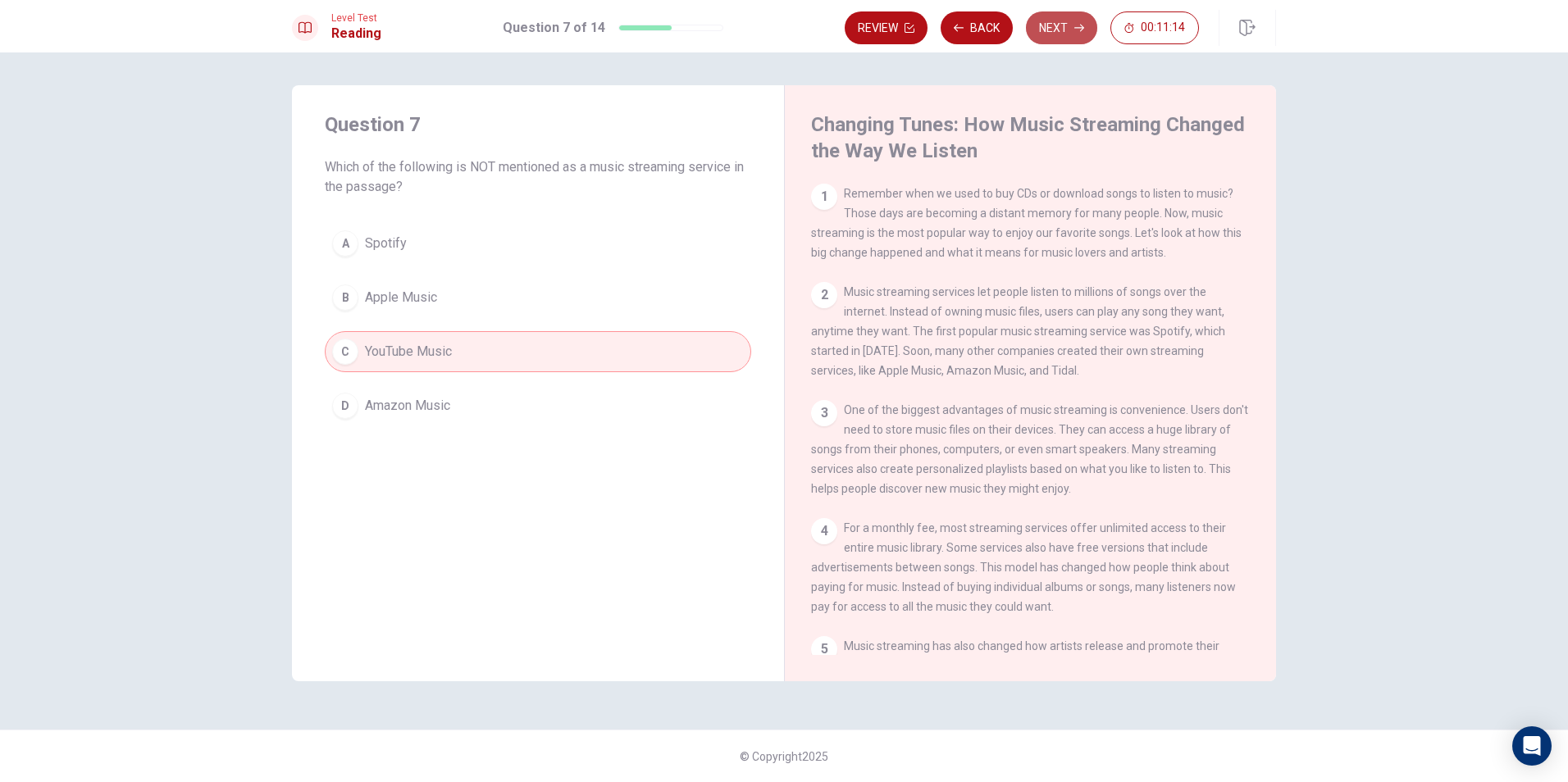
click at [1061, 34] on button "Next" at bounding box center [1061, 27] width 72 height 32
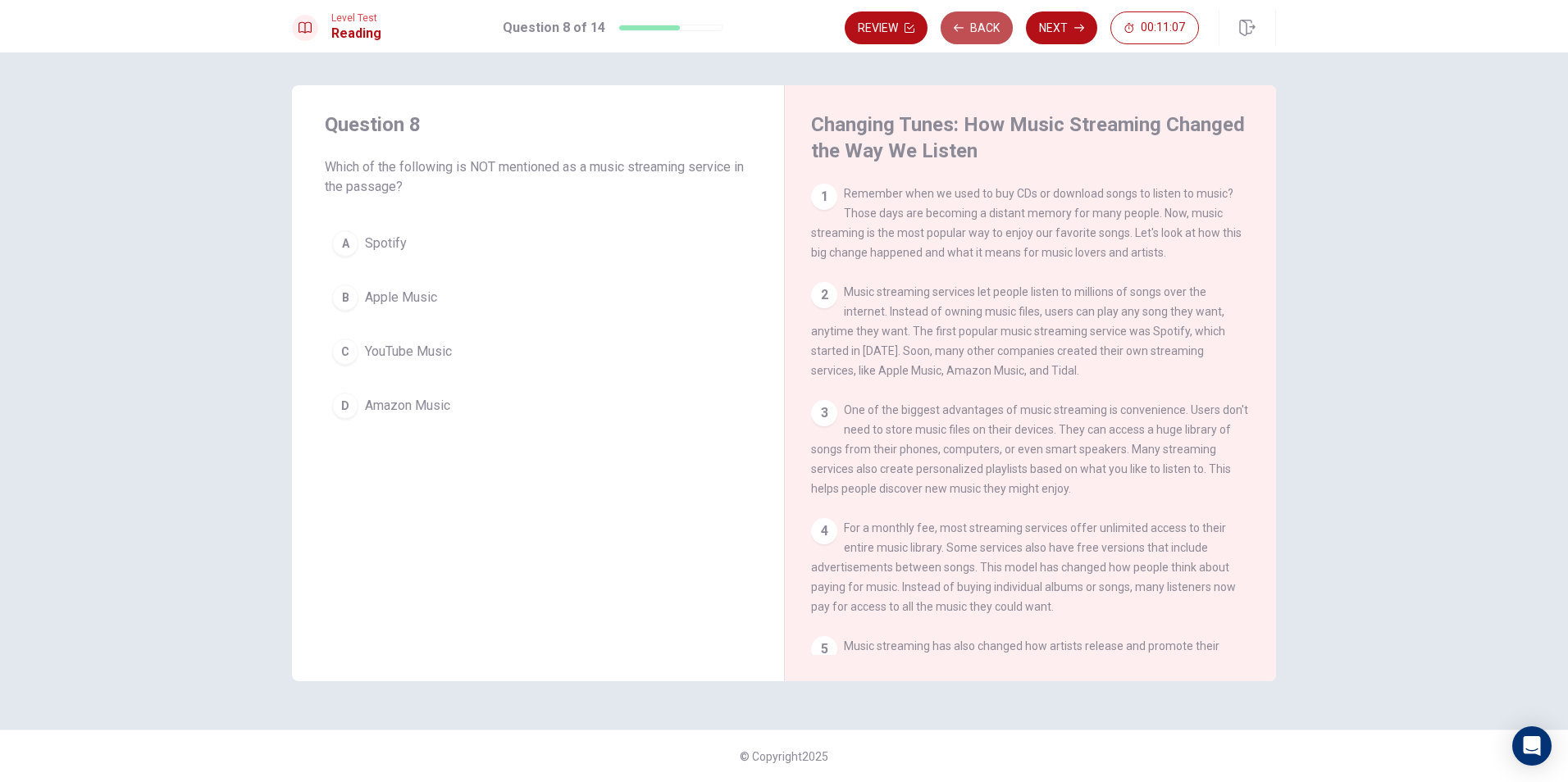
click at [986, 33] on button "Back" at bounding box center [976, 27] width 73 height 32
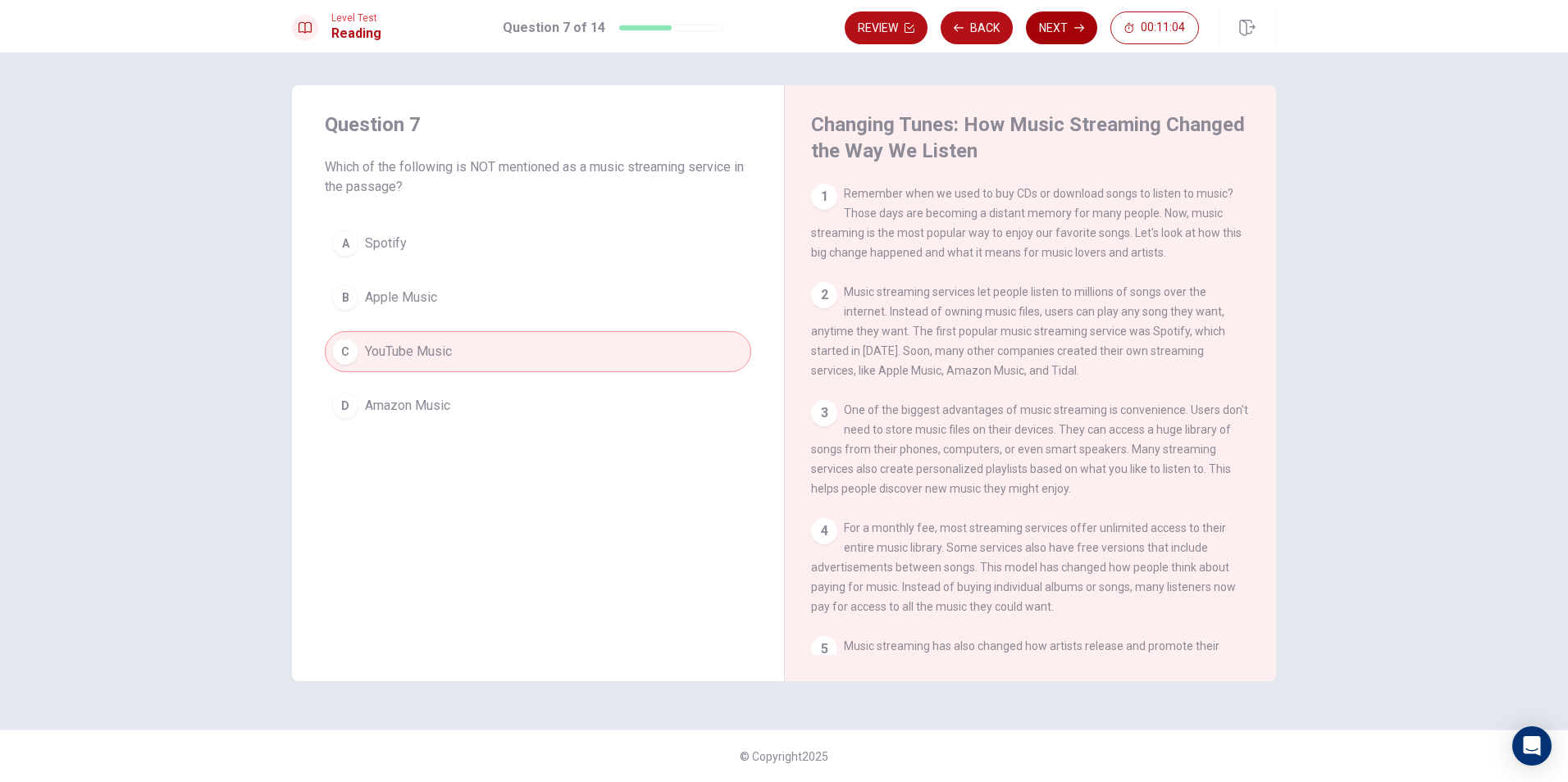
click at [1070, 26] on button "Next" at bounding box center [1061, 27] width 72 height 32
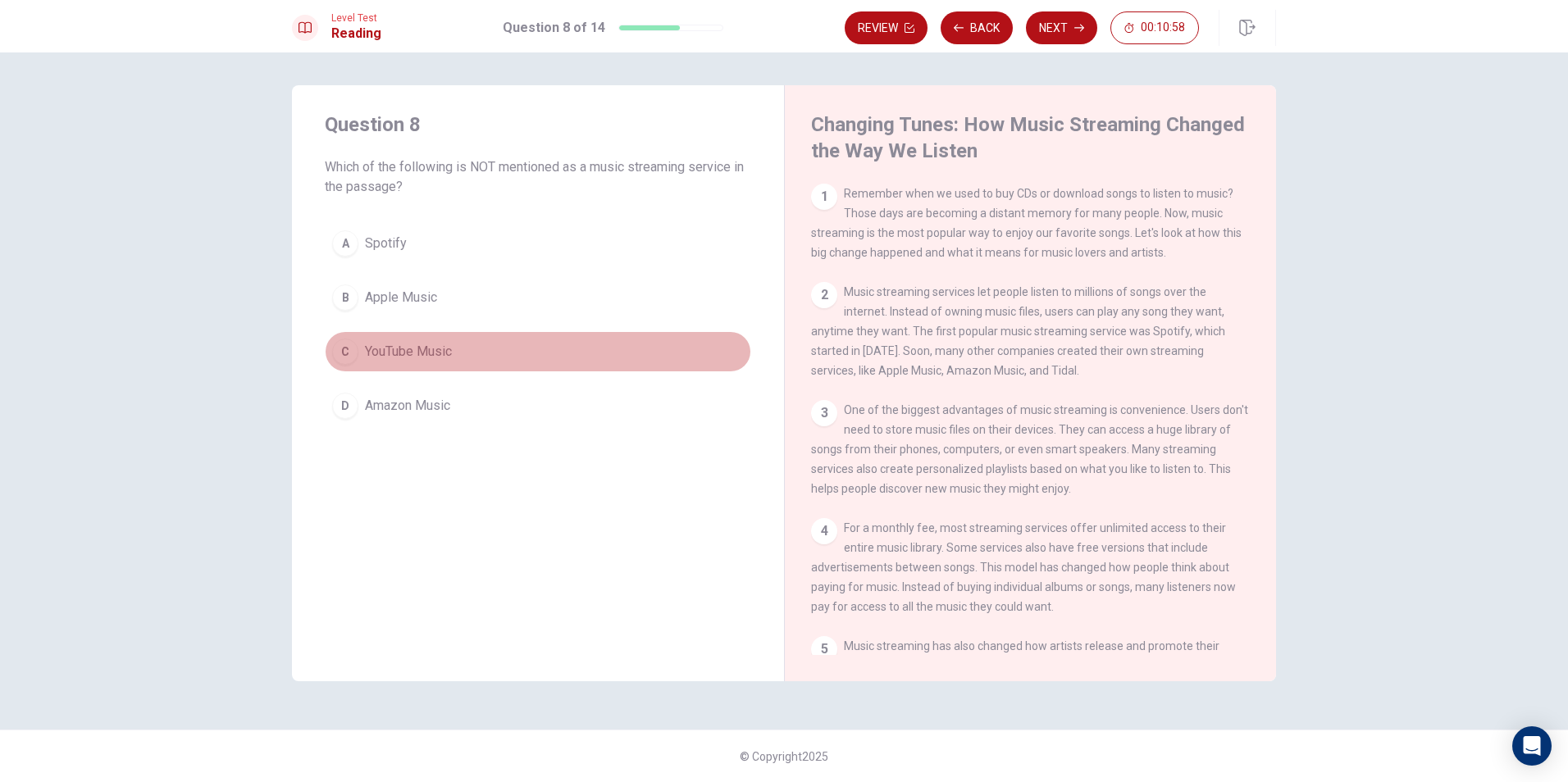
click at [350, 359] on div "C" at bounding box center [345, 351] width 26 height 26
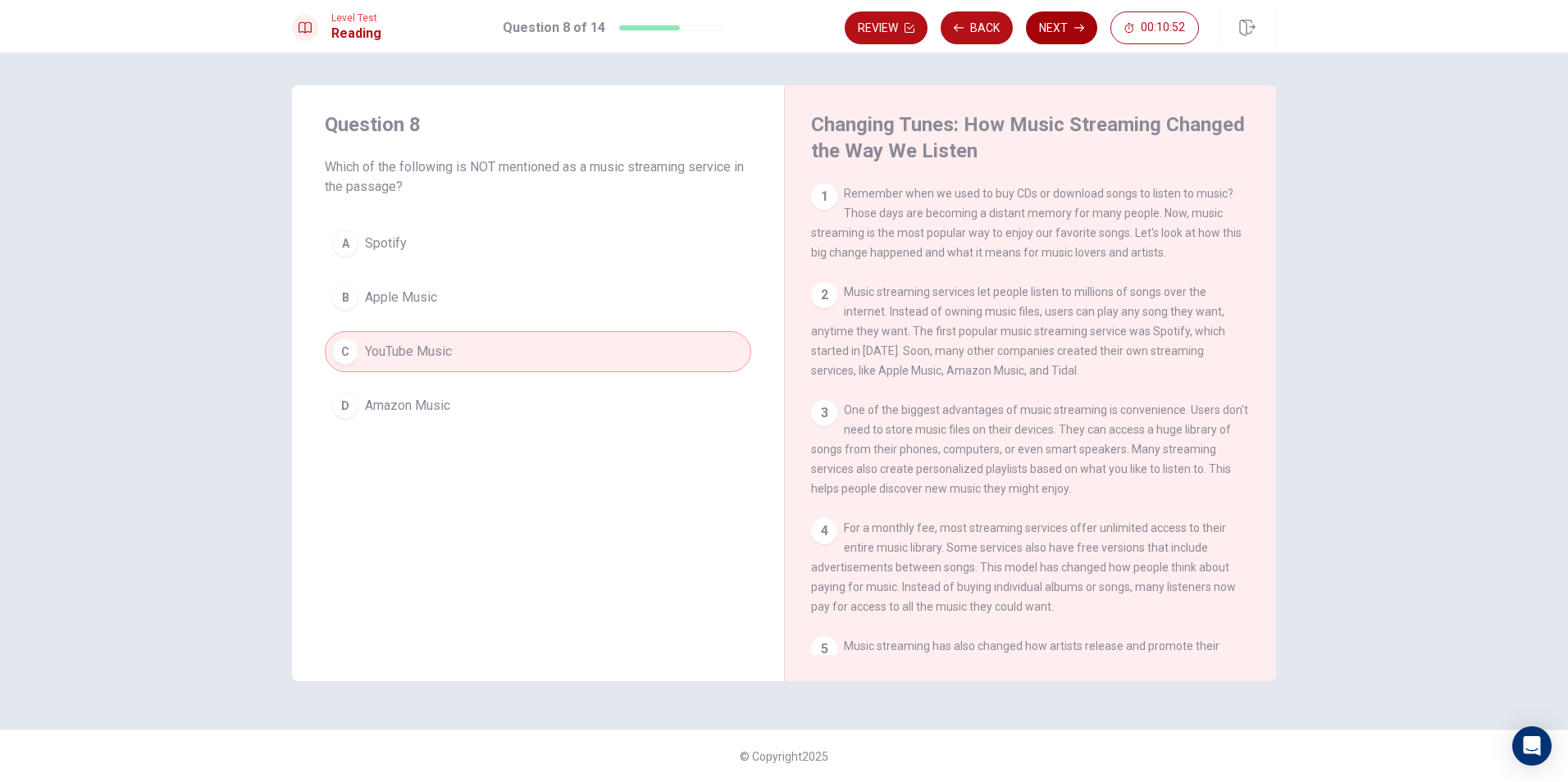
click at [1089, 20] on button "Next" at bounding box center [1061, 27] width 72 height 32
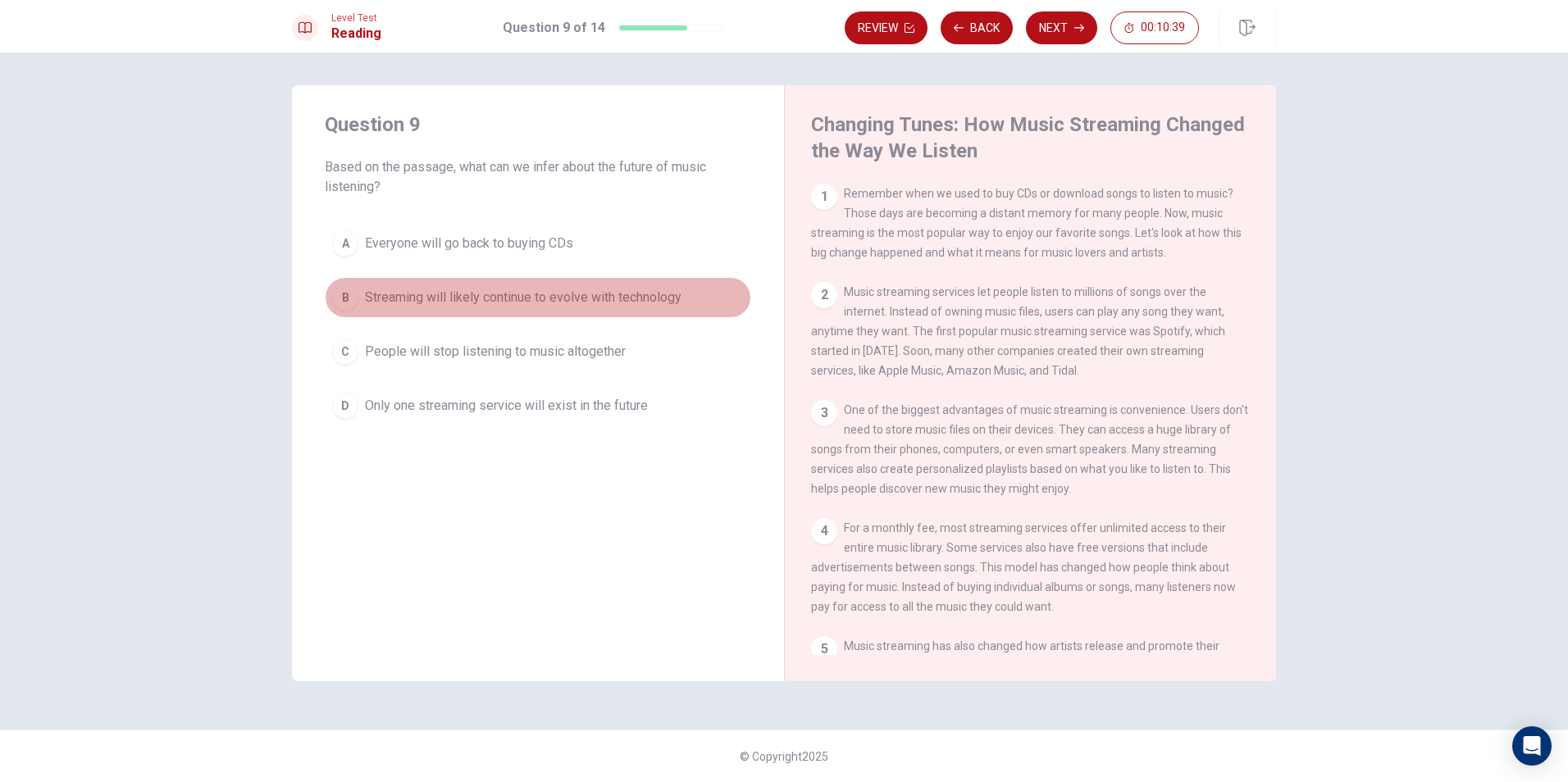
click at [366, 287] on span "Streaming will likely continue to evolve with technology" at bounding box center [523, 297] width 317 height 20
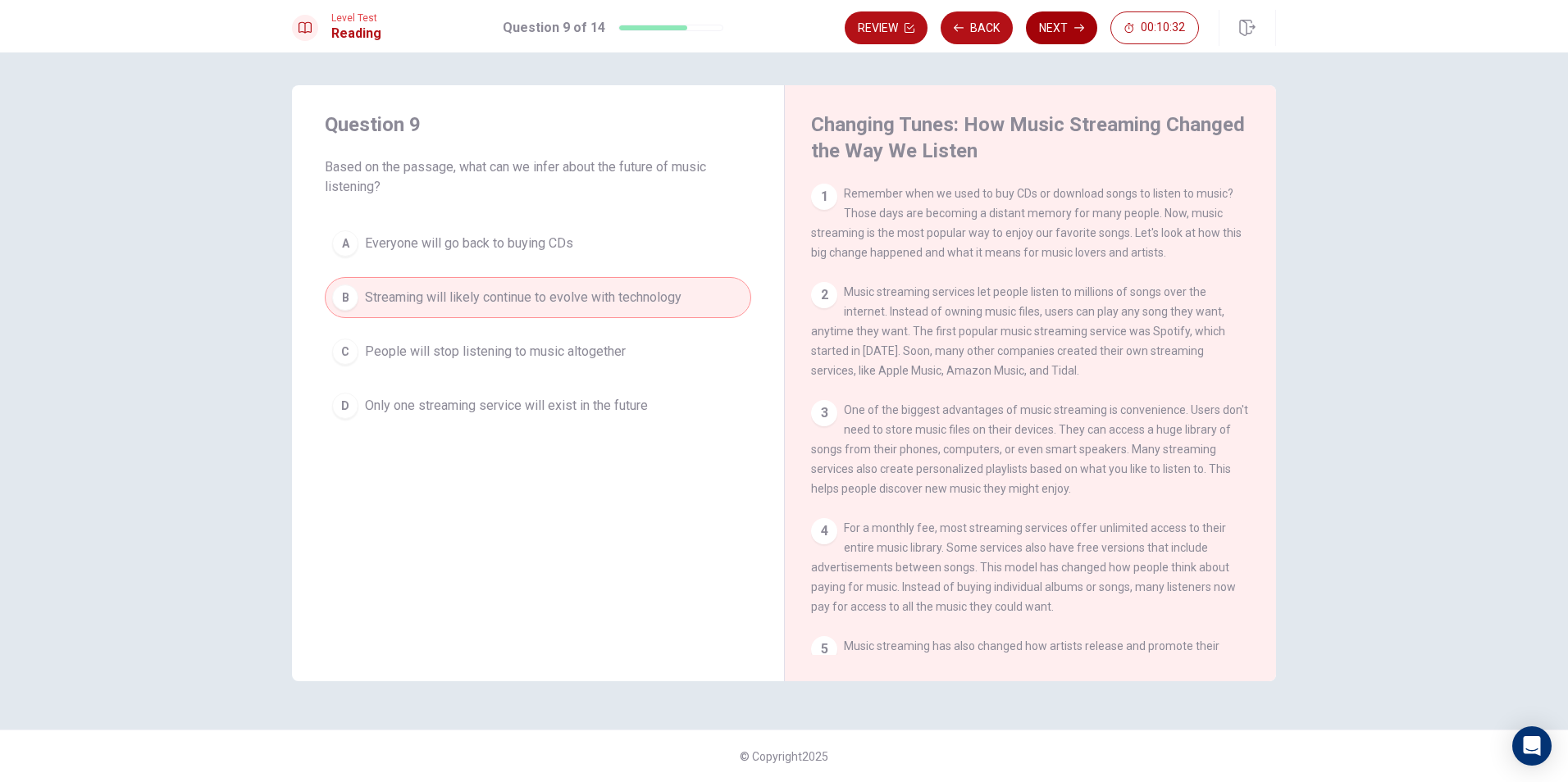
click at [1084, 26] on button "Next" at bounding box center [1061, 27] width 72 height 32
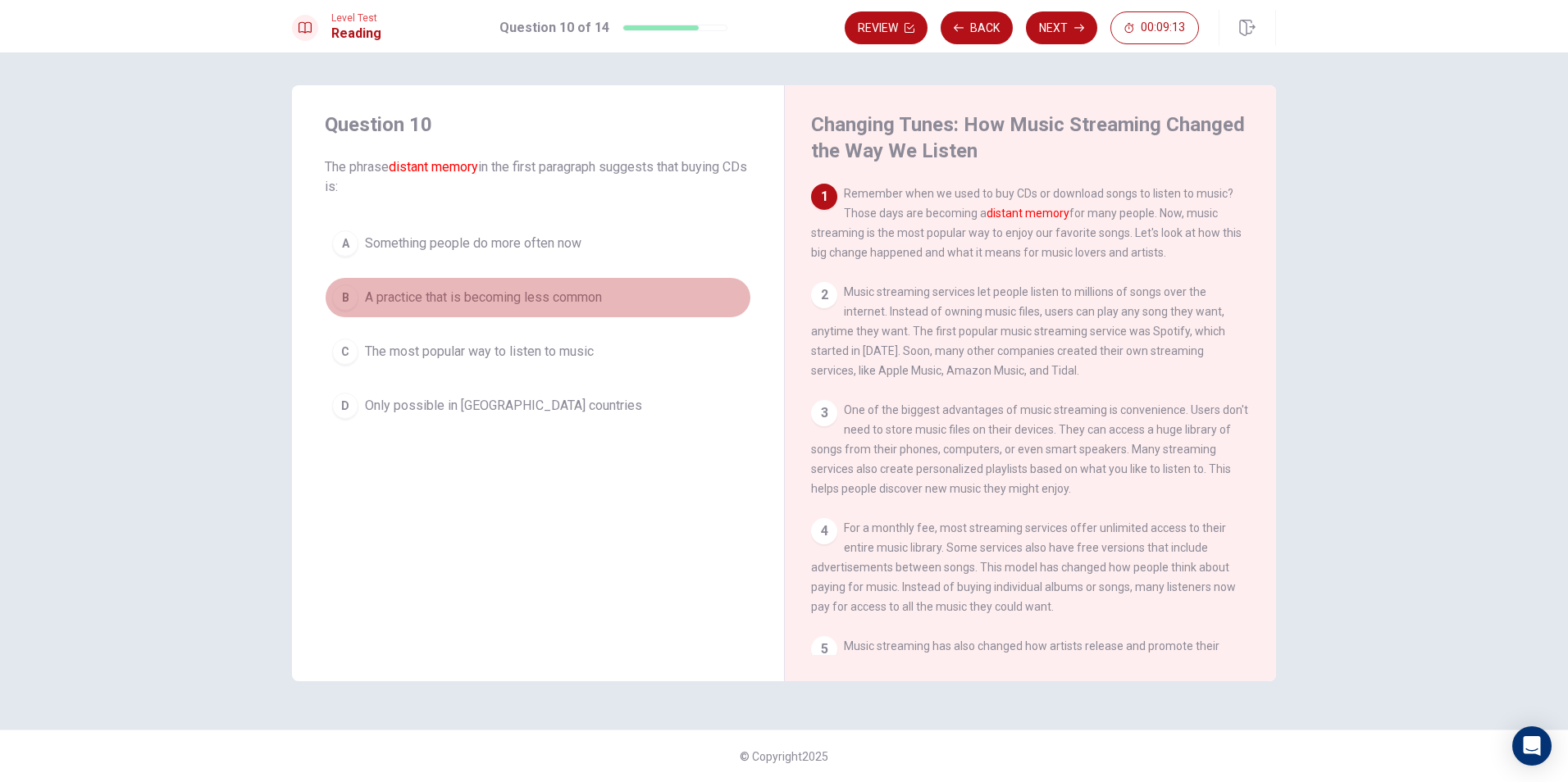
click at [361, 293] on button "B A practice that is becoming less common" at bounding box center [538, 298] width 427 height 41
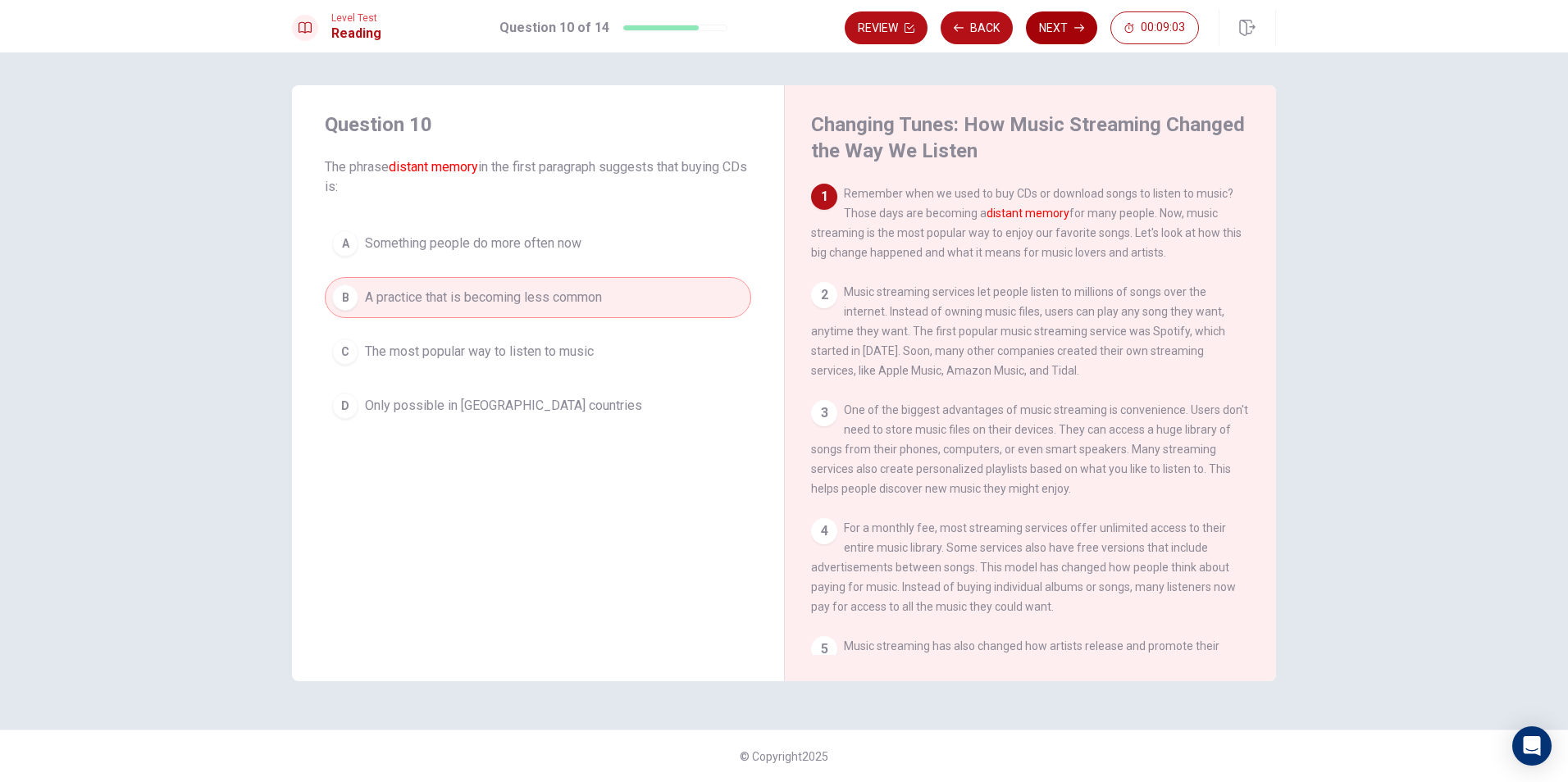
click at [1084, 23] on button "Next" at bounding box center [1061, 27] width 72 height 32
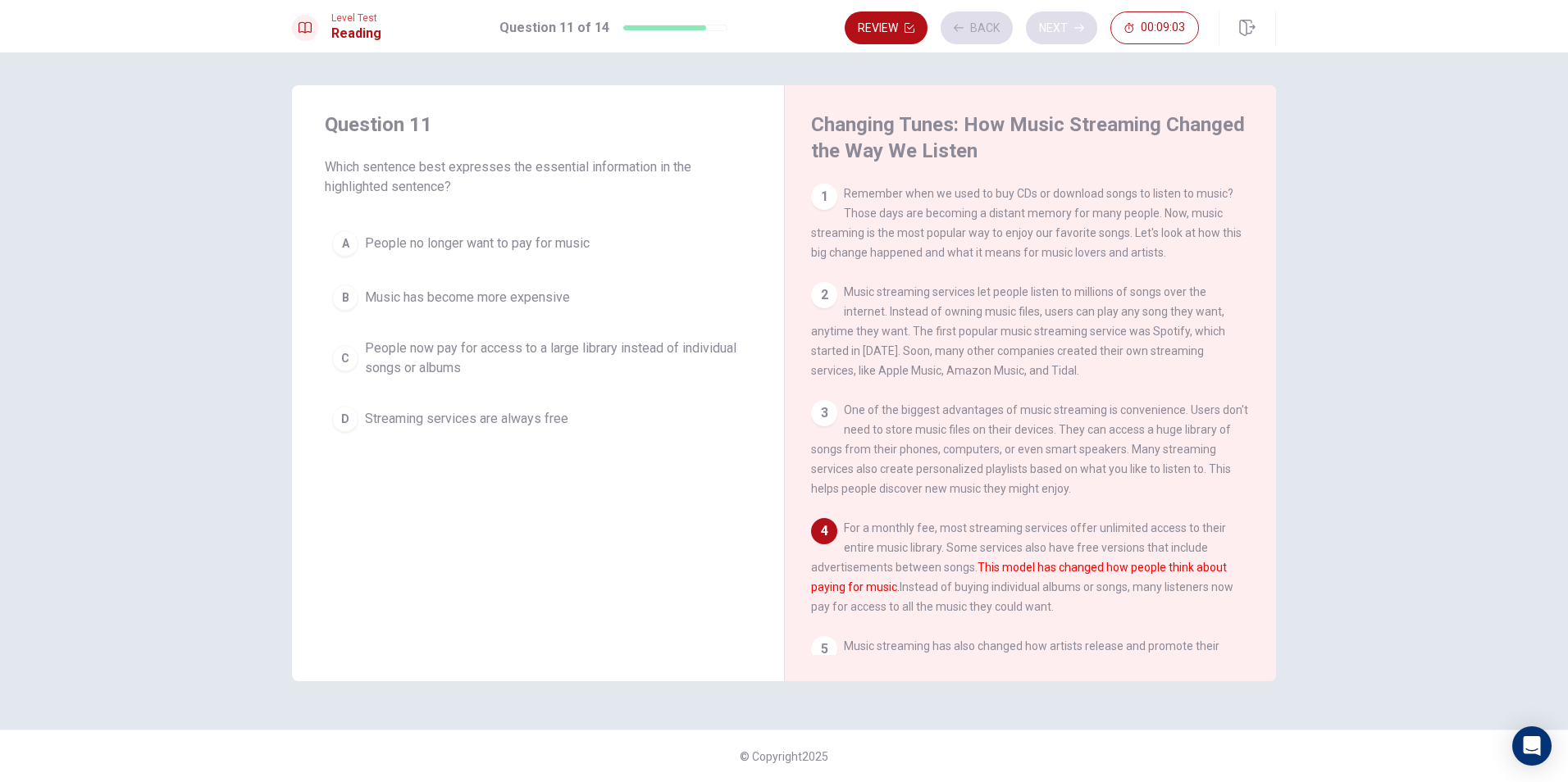
scroll to position [141, 0]
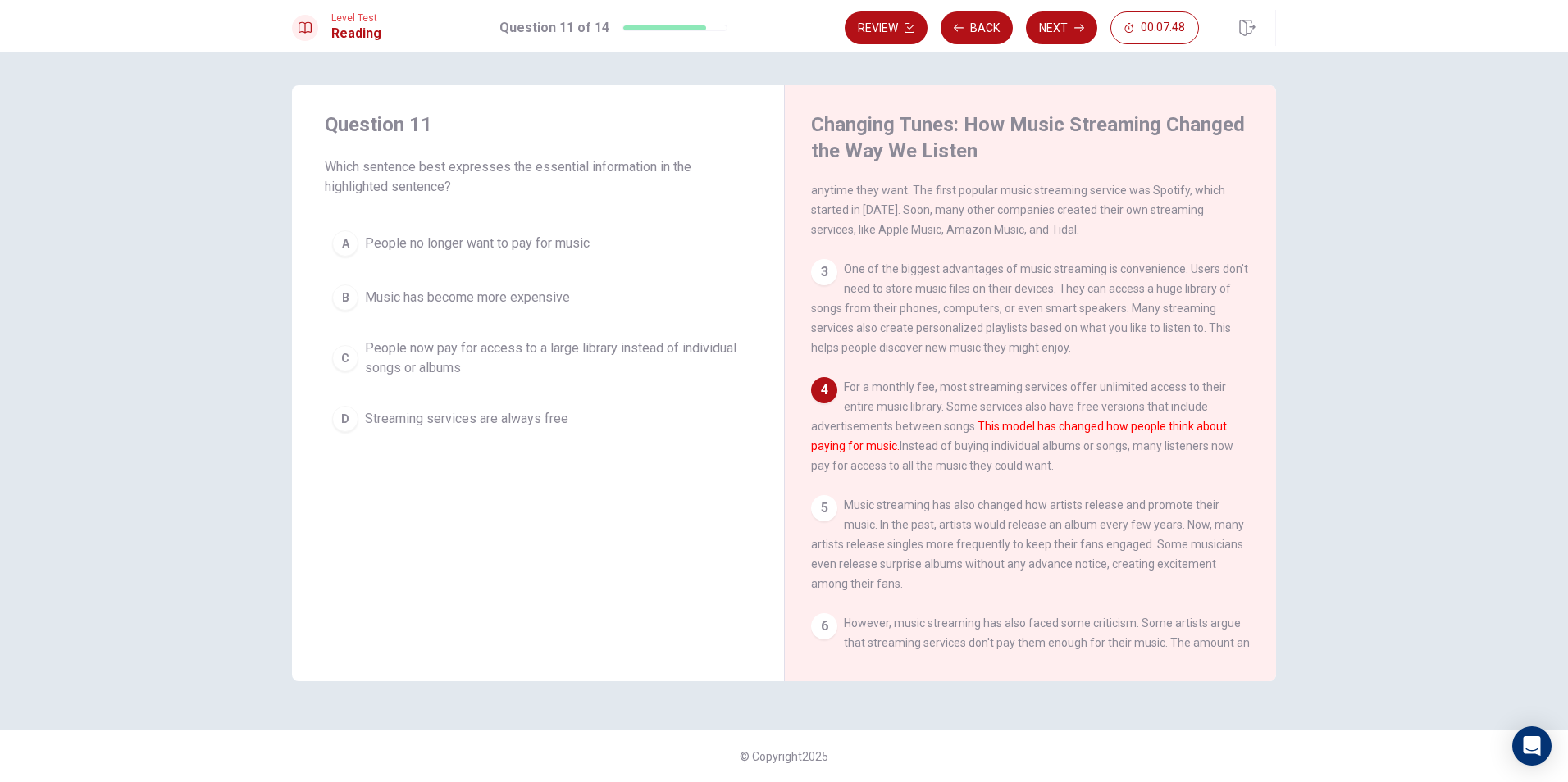
click at [369, 352] on span "People now pay for access to a large library instead of individual songs or alb…" at bounding box center [555, 358] width 379 height 39
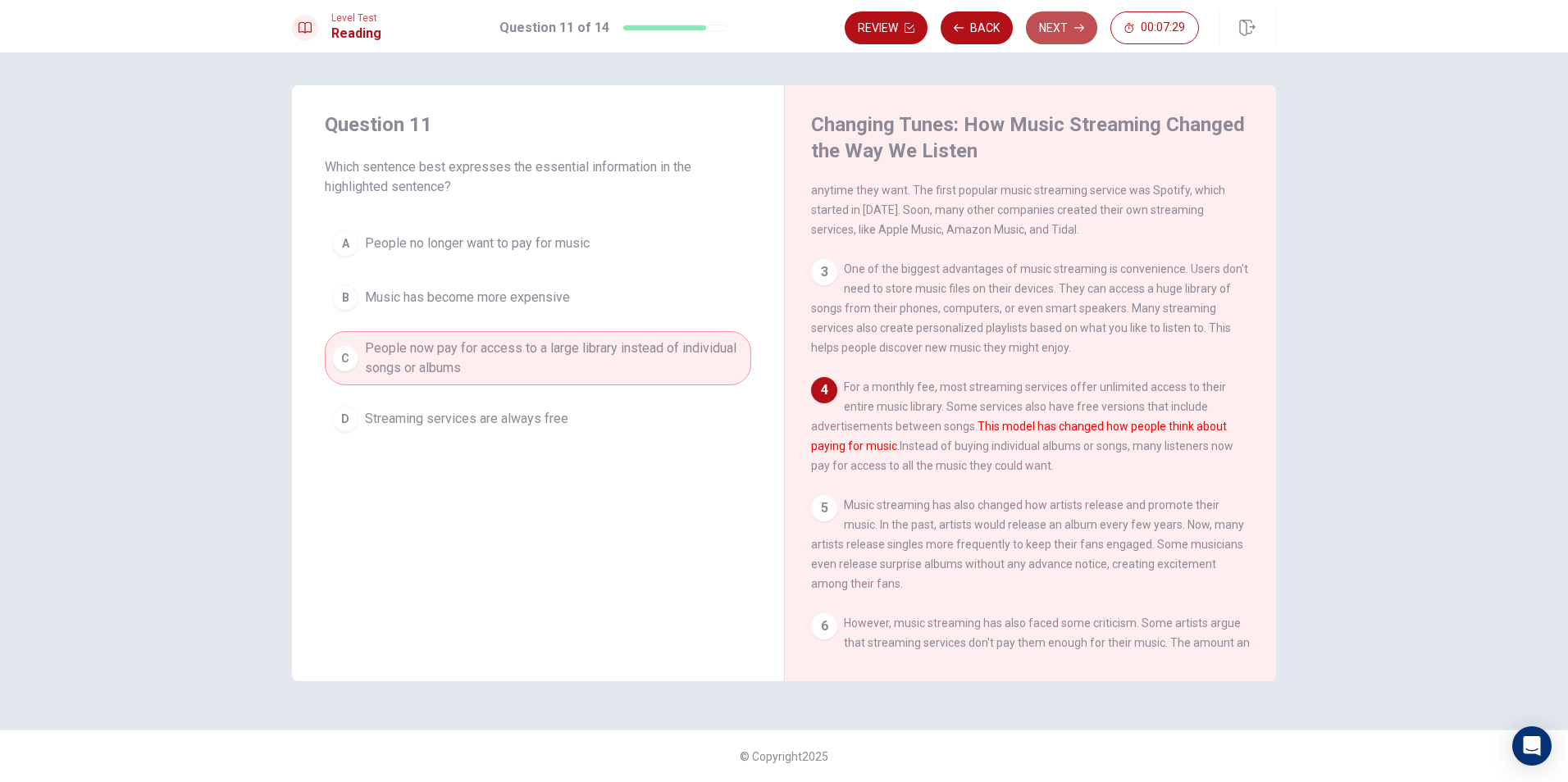
click at [1066, 21] on button "Next" at bounding box center [1061, 27] width 72 height 32
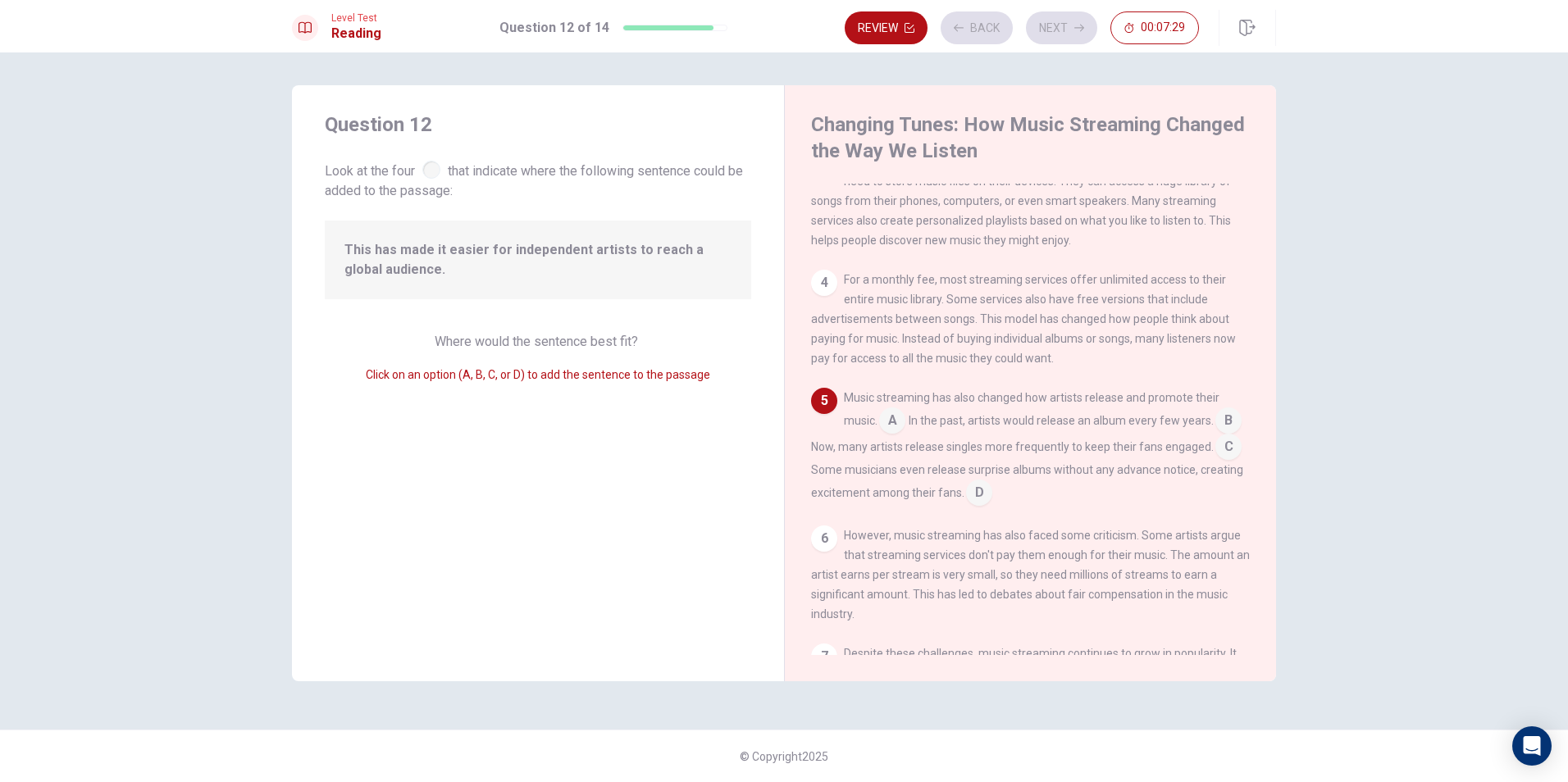
scroll to position [285, 0]
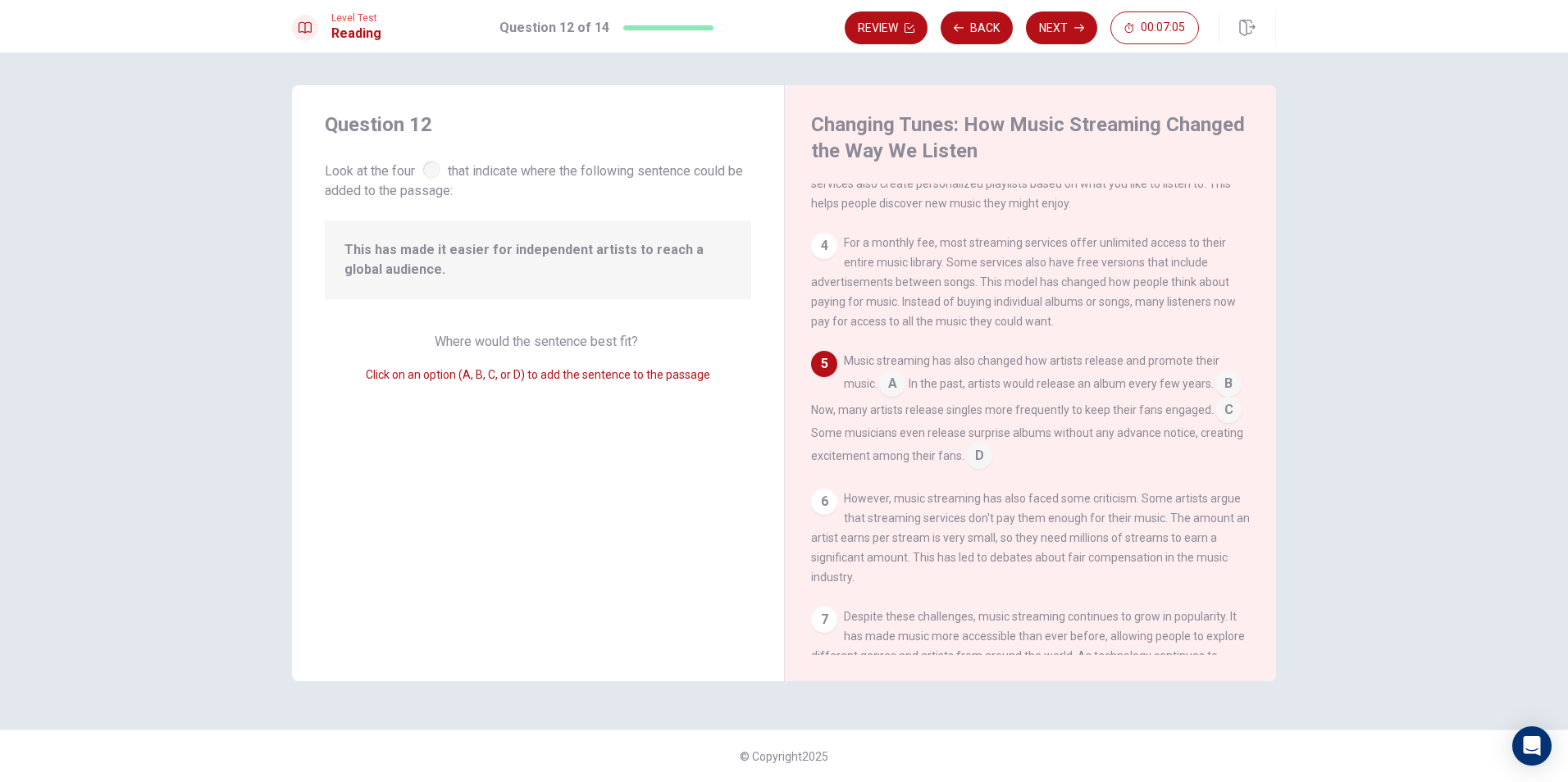
click at [902, 398] on input at bounding box center [891, 385] width 26 height 26
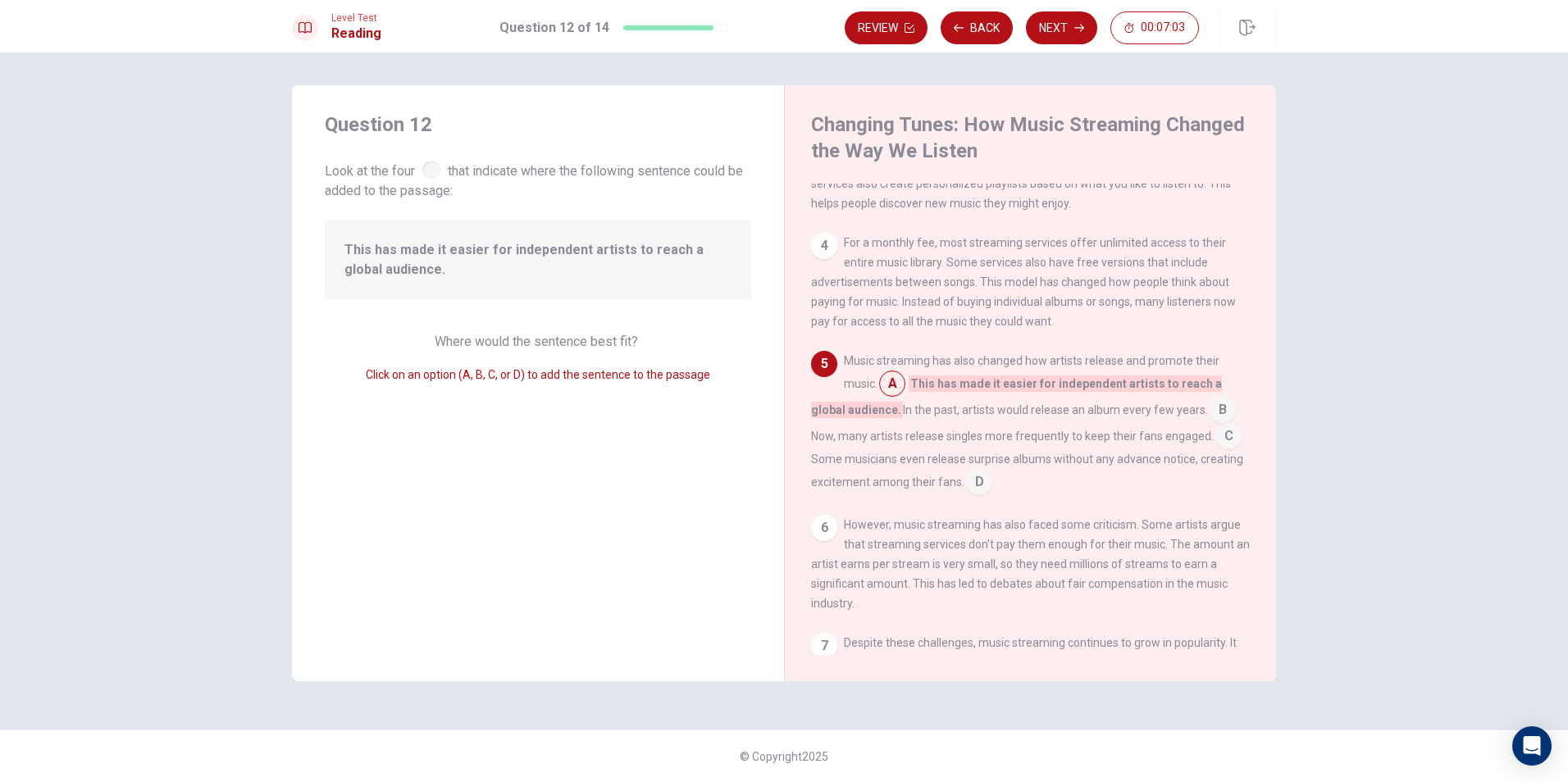
click at [891, 414] on div "Music streaming has also changed how artists release and promote their music. A…" at bounding box center [1031, 422] width 439 height 144
click at [902, 398] on input at bounding box center [891, 385] width 26 height 26
click at [973, 495] on input at bounding box center [979, 484] width 26 height 26
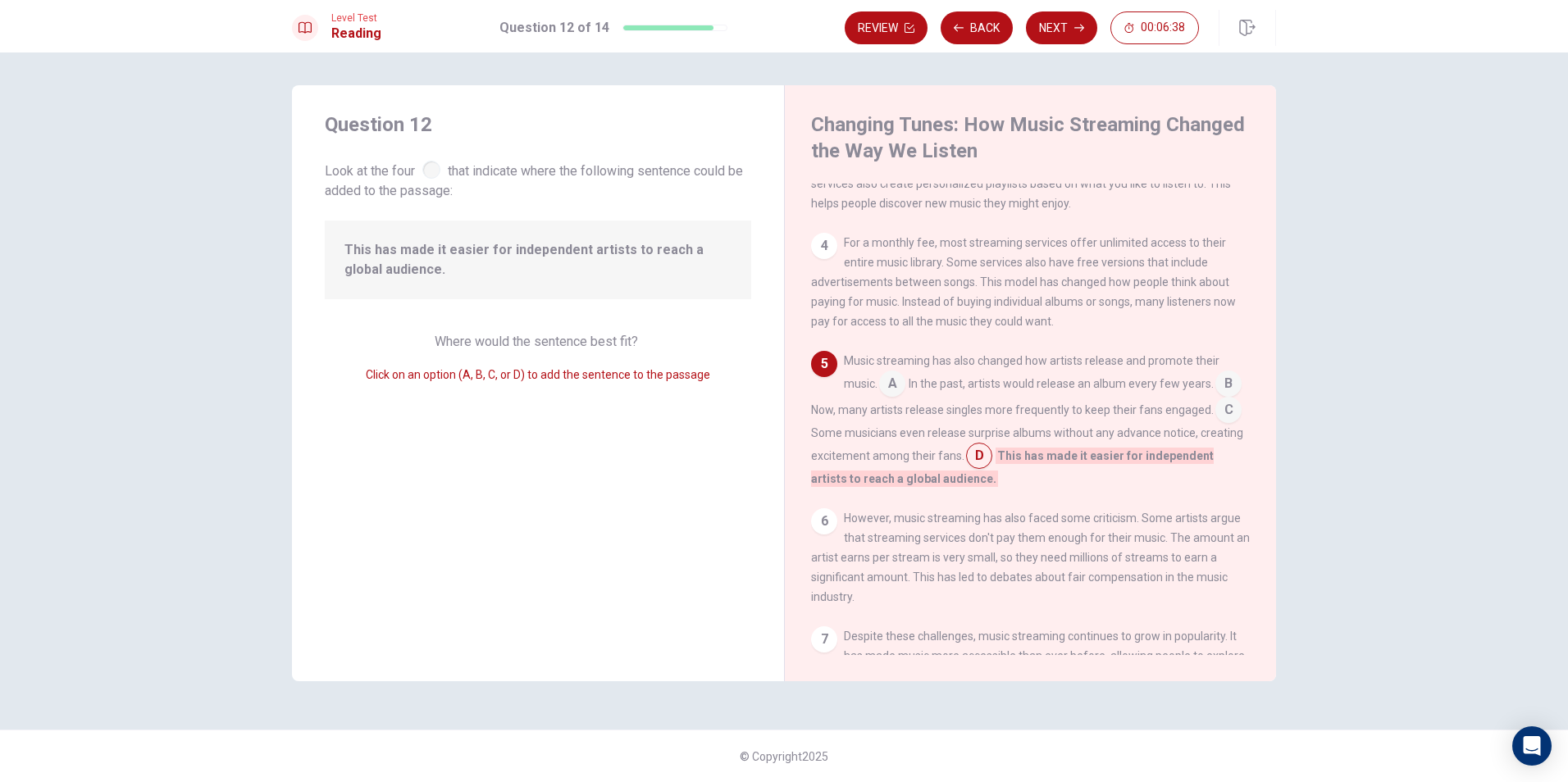
click at [1215, 425] on input at bounding box center [1228, 411] width 26 height 26
click at [1215, 398] on input at bounding box center [1228, 385] width 26 height 26
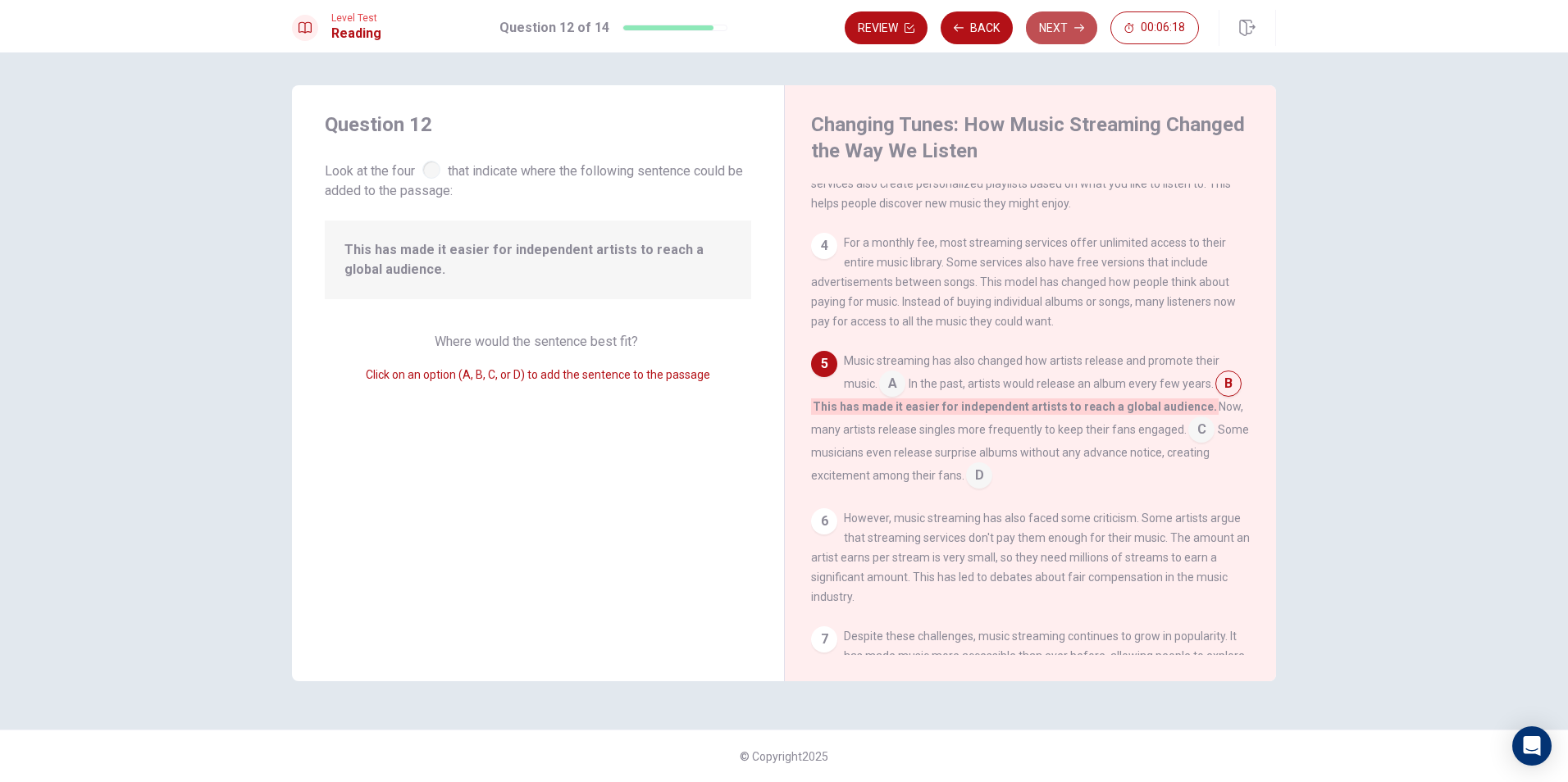
click at [1088, 29] on button "Next" at bounding box center [1061, 27] width 72 height 32
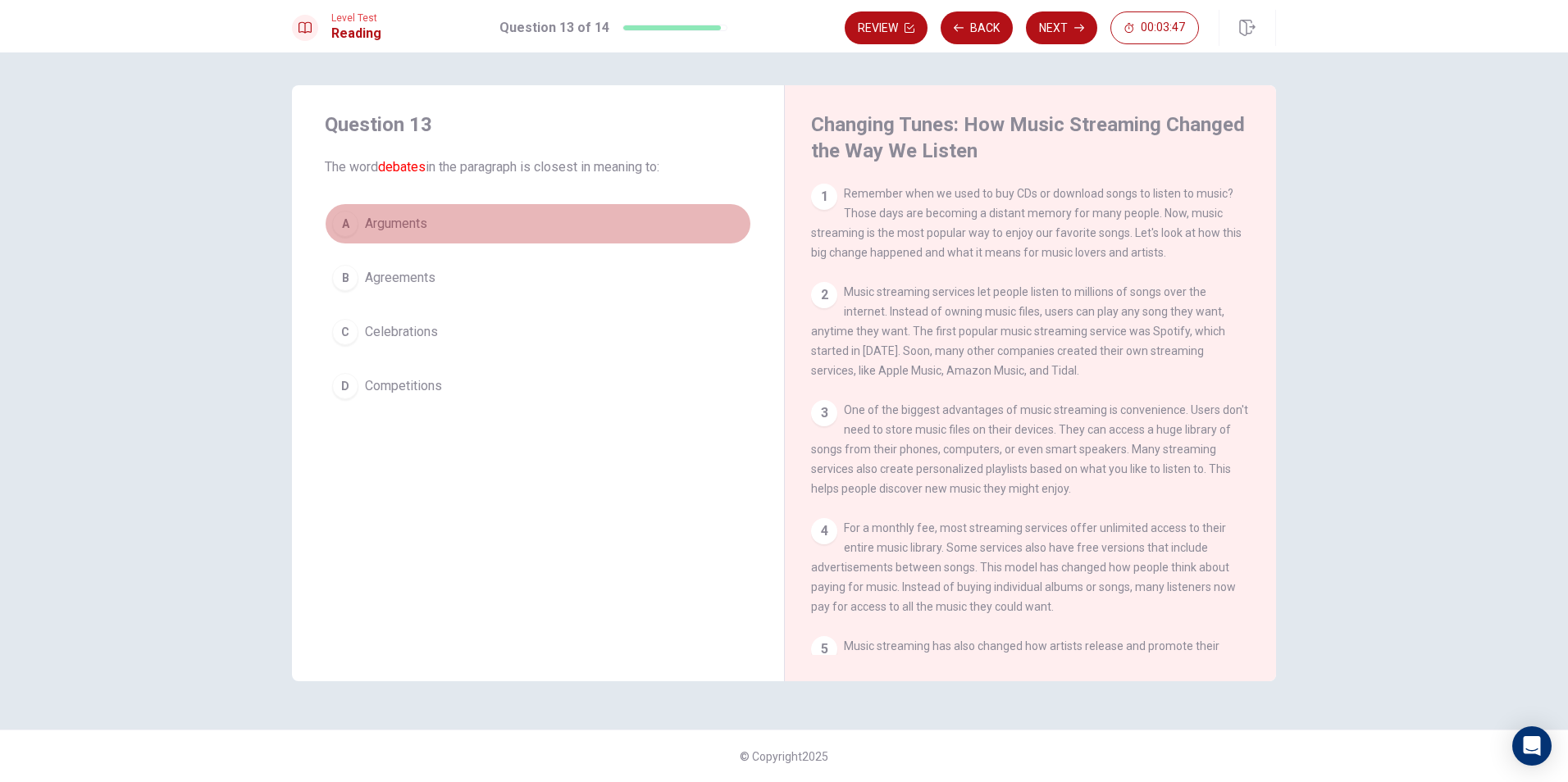
click at [360, 222] on button "A Arguments" at bounding box center [538, 223] width 427 height 41
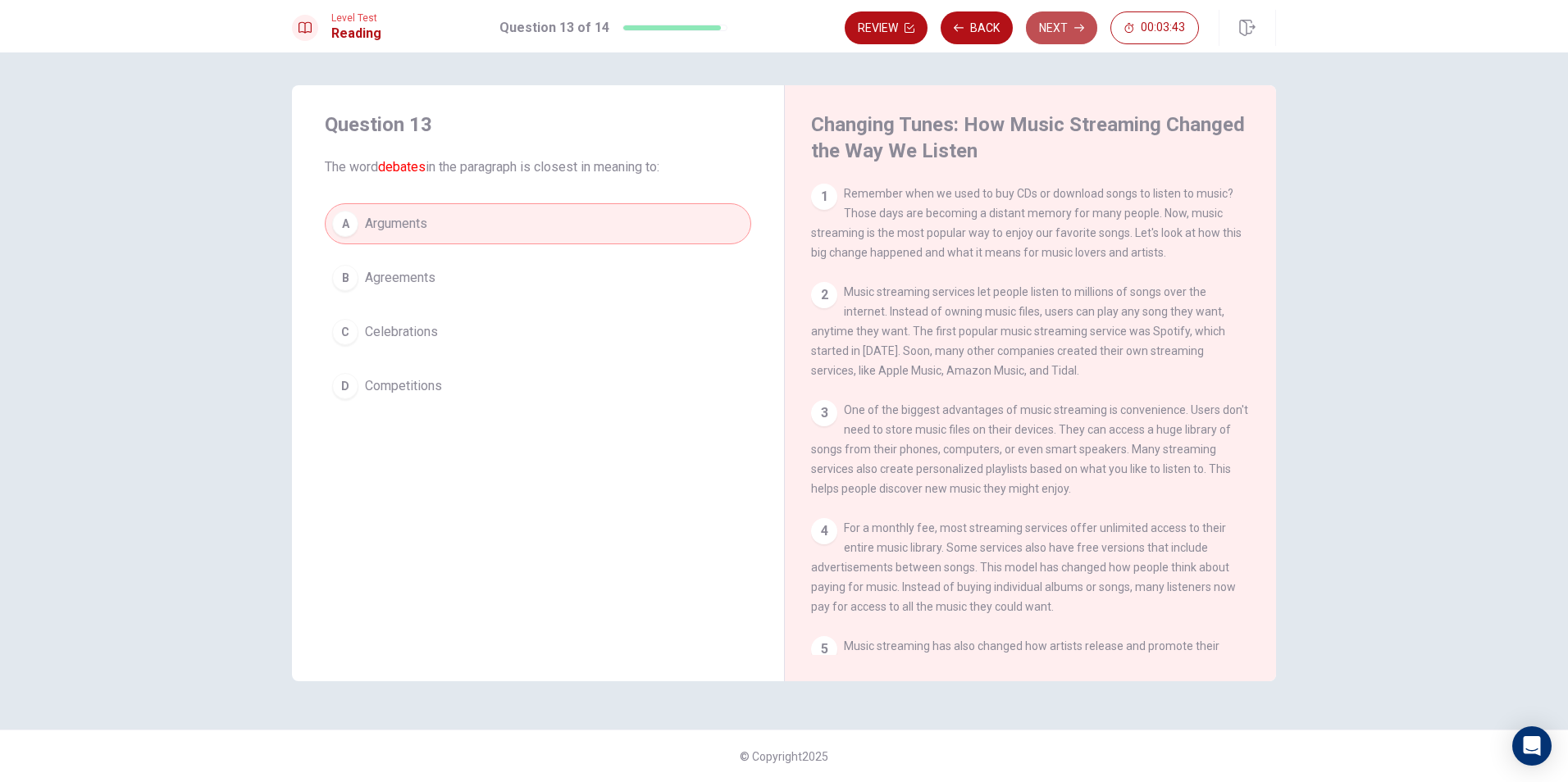
click at [1082, 16] on button "Next" at bounding box center [1061, 27] width 72 height 32
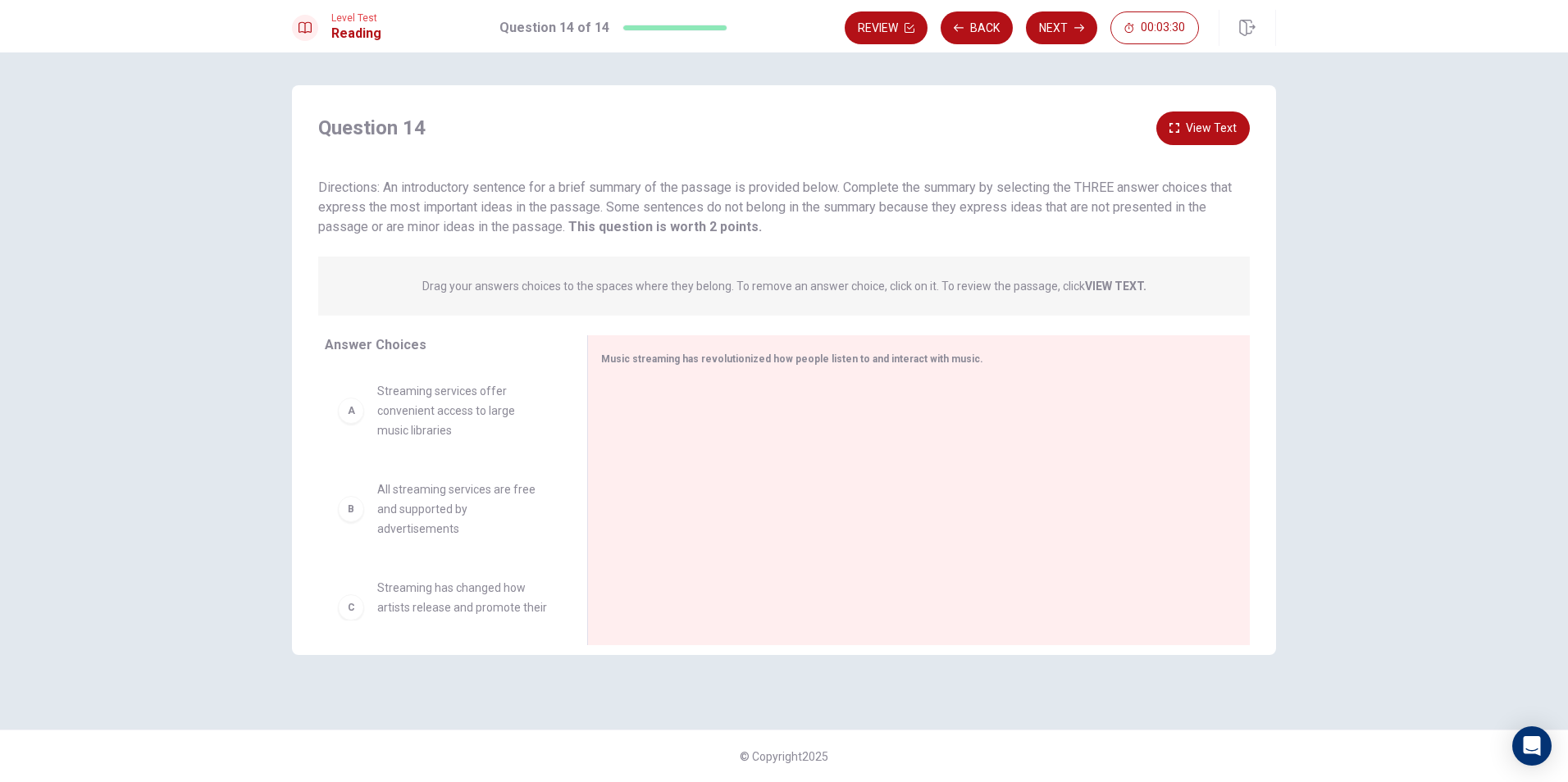
scroll to position [246, 0]
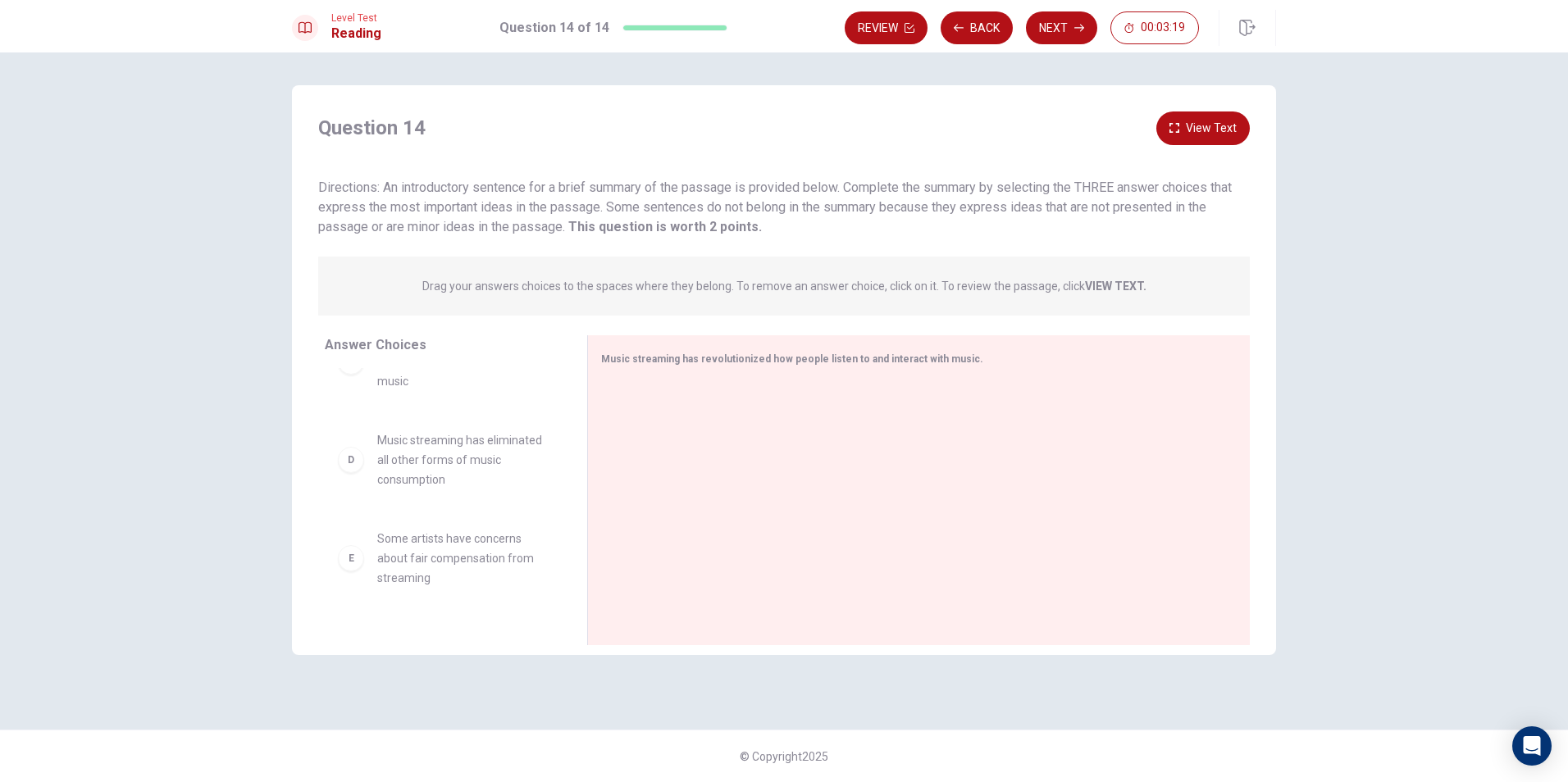
click at [361, 465] on div "D" at bounding box center [351, 460] width 26 height 26
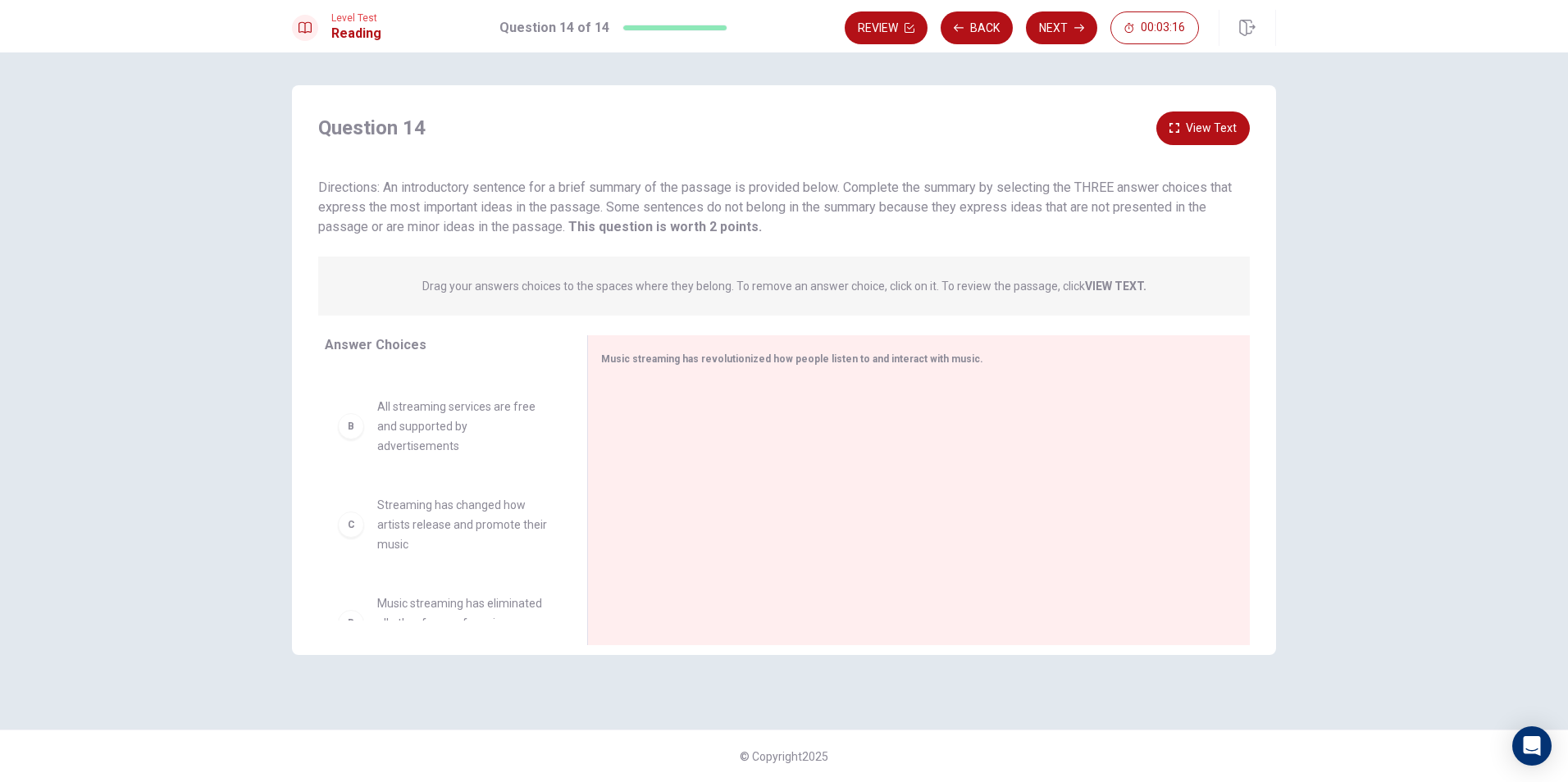
scroll to position [82, 0]
click at [348, 430] on div "B" at bounding box center [351, 426] width 26 height 26
click at [355, 432] on div "B" at bounding box center [351, 426] width 26 height 26
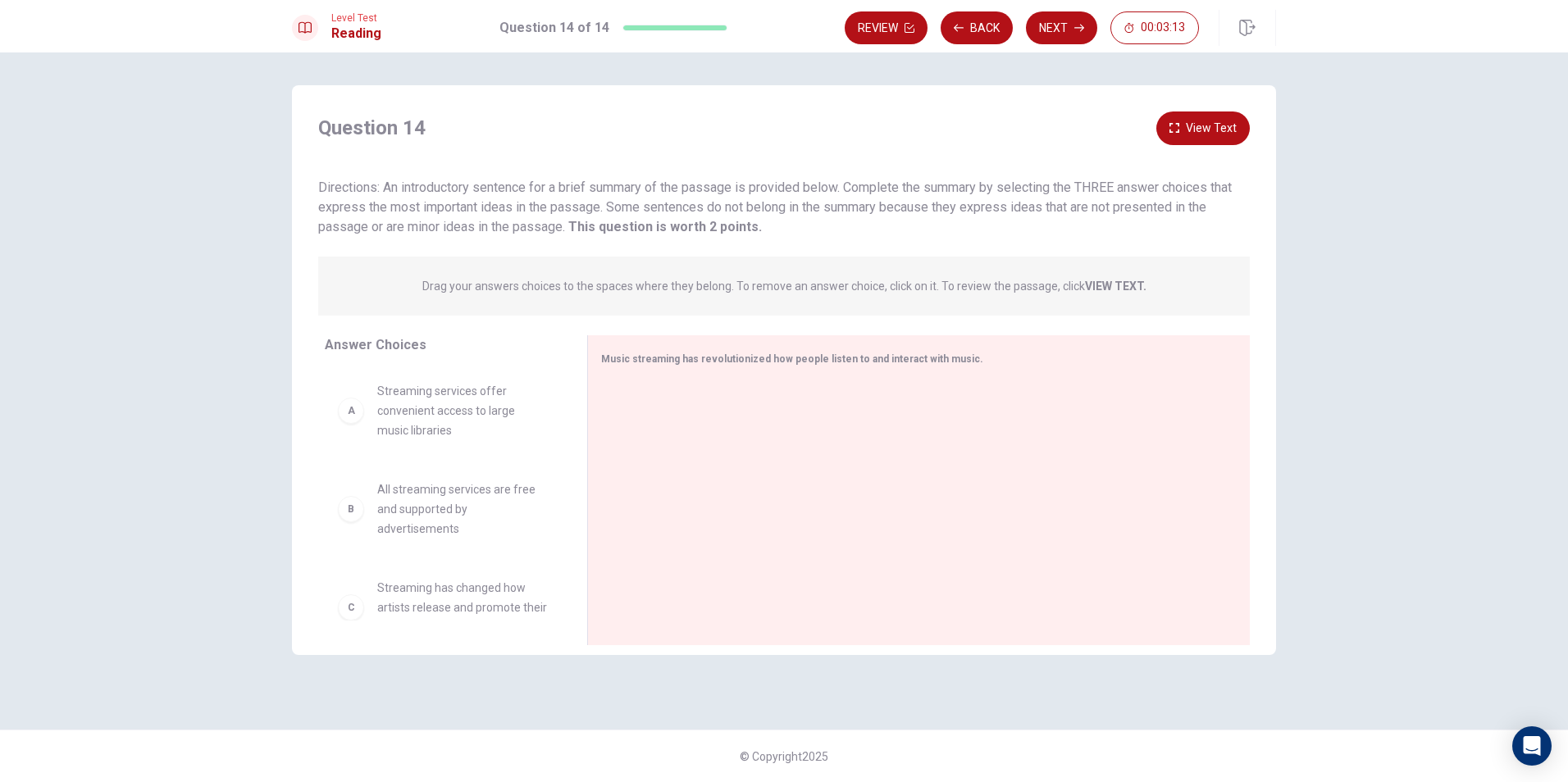
click at [359, 405] on div "A" at bounding box center [351, 410] width 26 height 26
click at [360, 405] on div "A" at bounding box center [351, 410] width 26 height 26
click at [361, 512] on div "B" at bounding box center [351, 508] width 26 height 26
click at [355, 510] on div "B" at bounding box center [351, 508] width 26 height 26
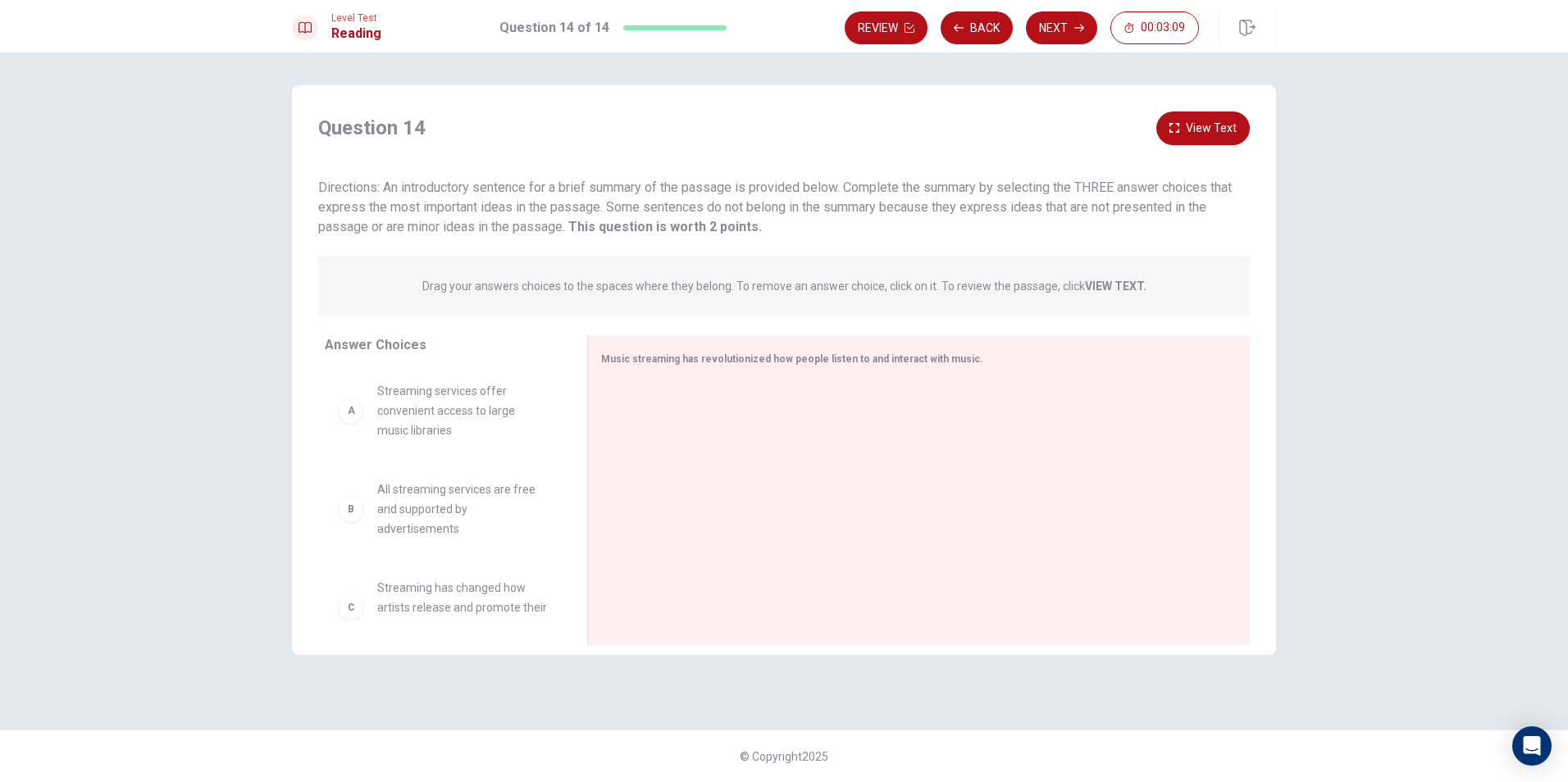
click at [355, 510] on div "B" at bounding box center [351, 508] width 26 height 26
drag, startPoint x: 355, startPoint y: 510, endPoint x: 360, endPoint y: 500, distance: 11.2
click at [356, 510] on div "B" at bounding box center [351, 508] width 26 height 26
drag, startPoint x: 361, startPoint y: 494, endPoint x: 323, endPoint y: 588, distance: 101.4
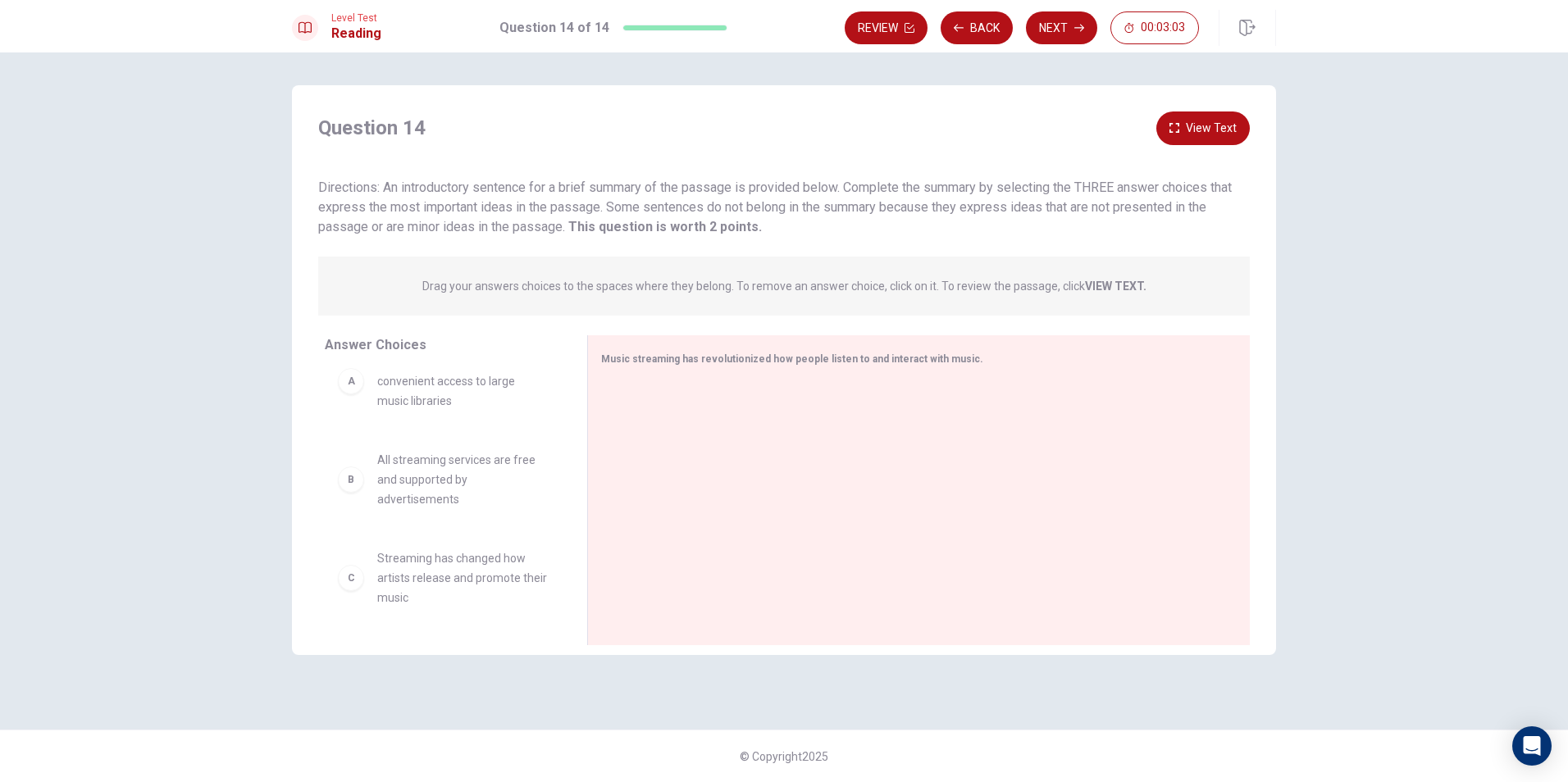
scroll to position [0, 0]
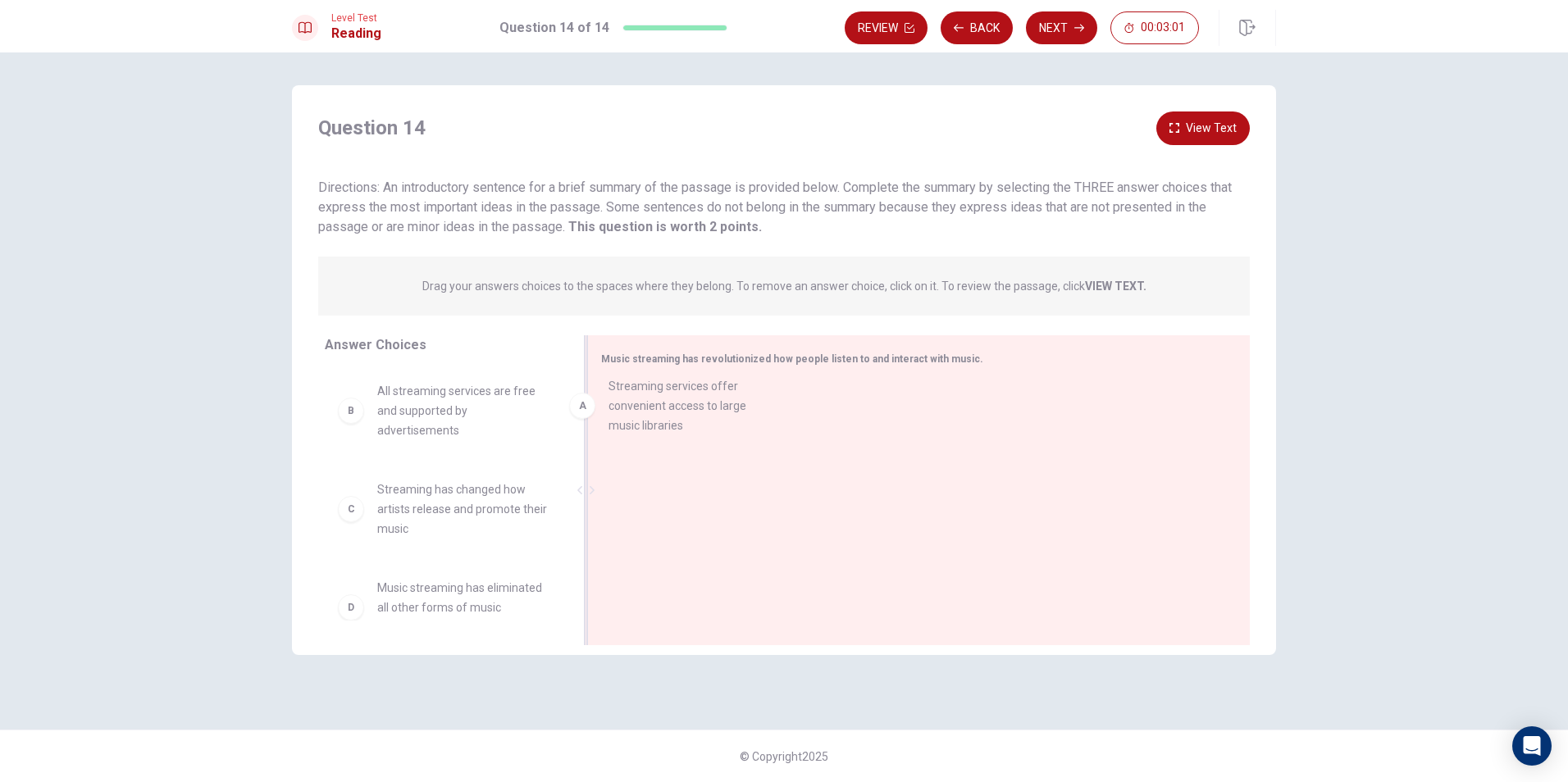
drag, startPoint x: 371, startPoint y: 427, endPoint x: 631, endPoint y: 425, distance: 260.0
drag, startPoint x: 415, startPoint y: 463, endPoint x: 434, endPoint y: 485, distance: 29.1
click at [434, 485] on div "B All streaming services are free and supported by advertisements C Streaming h…" at bounding box center [443, 495] width 236 height 252
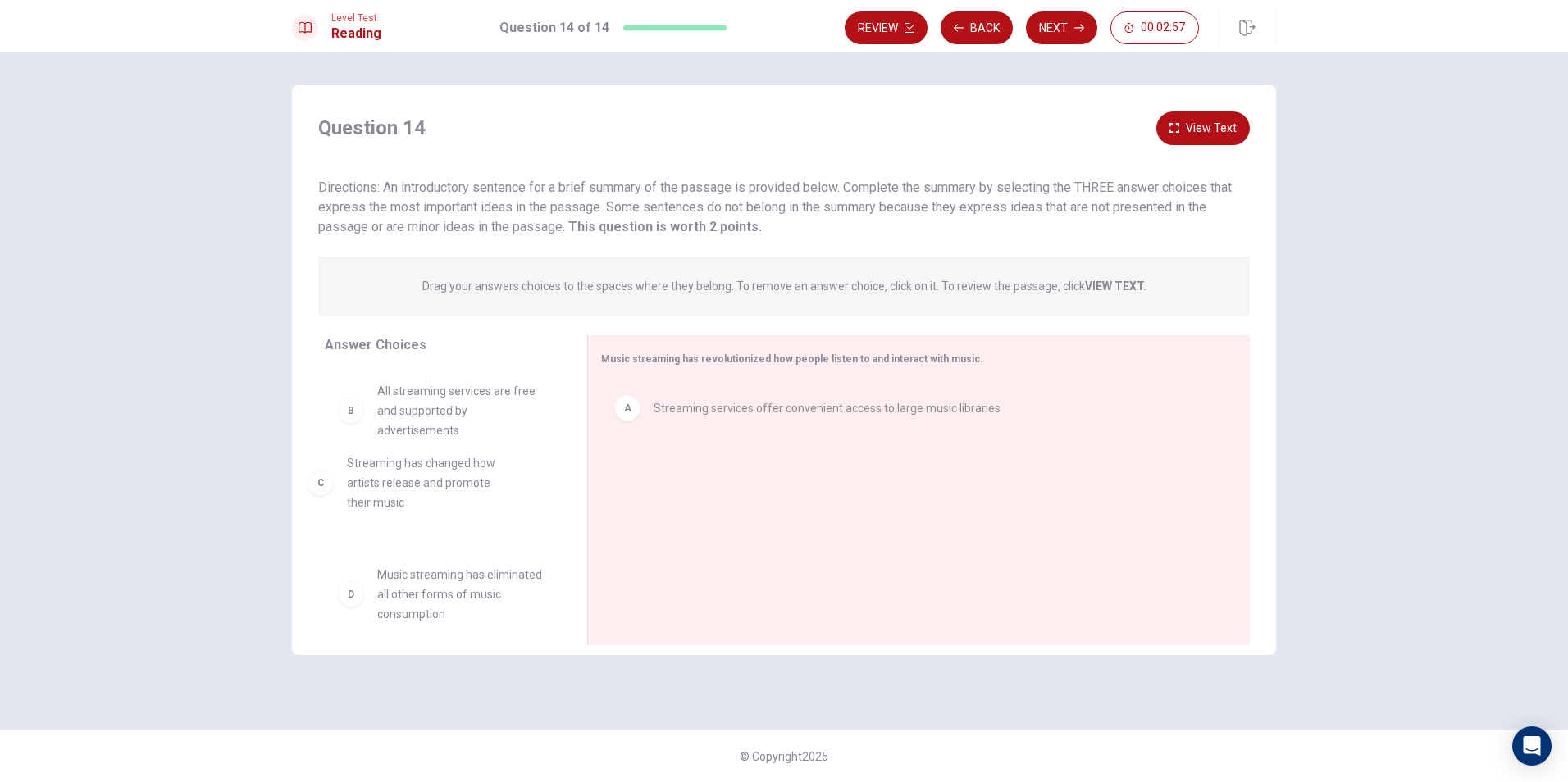
drag, startPoint x: 374, startPoint y: 551, endPoint x: 391, endPoint y: 512, distance: 42.5
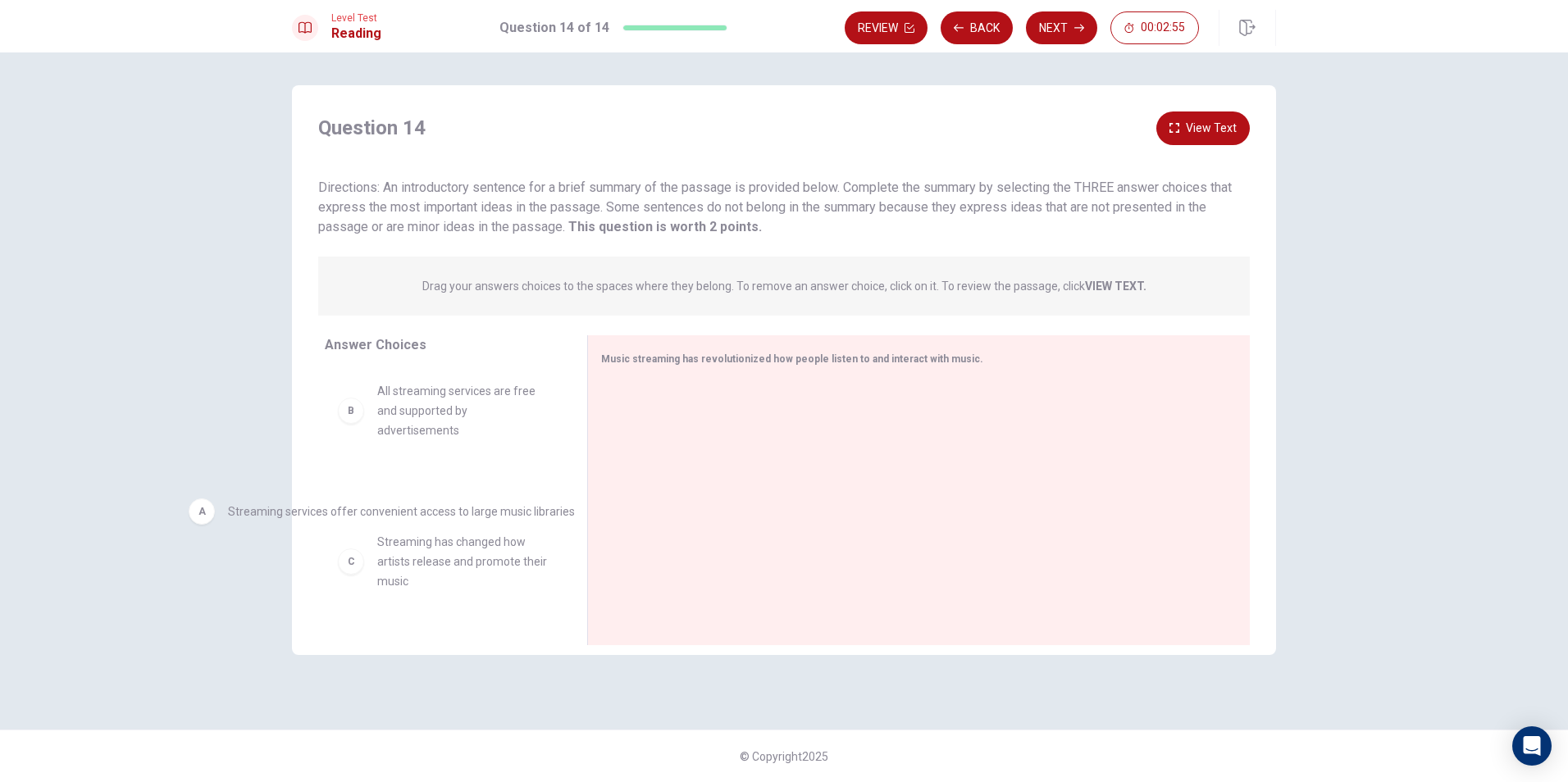
drag, startPoint x: 804, startPoint y: 416, endPoint x: 359, endPoint y: 522, distance: 457.5
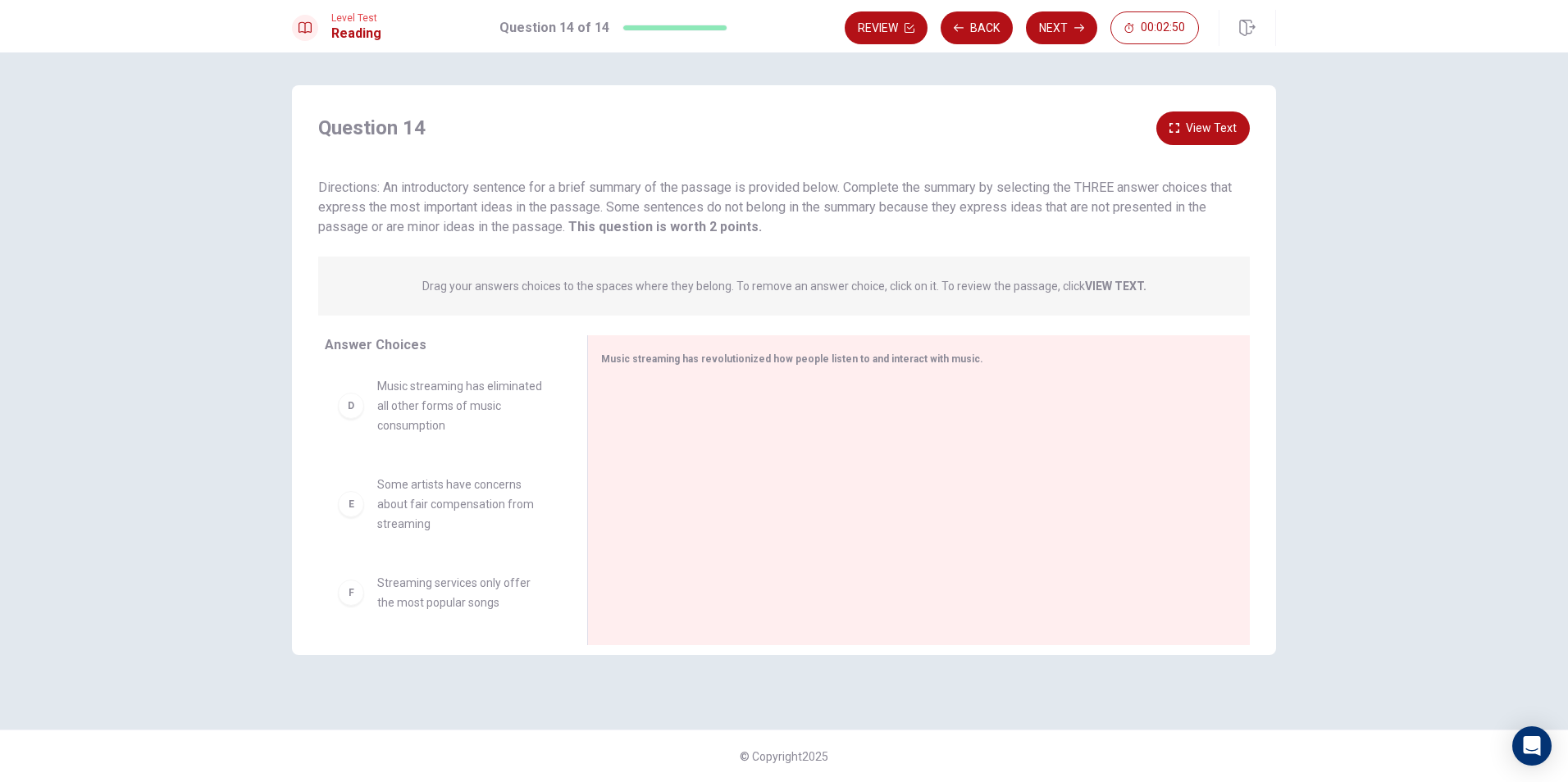
scroll to position [305, 0]
drag, startPoint x: 463, startPoint y: 509, endPoint x: 440, endPoint y: 627, distance: 120.2
drag, startPoint x: 411, startPoint y: 408, endPoint x: 678, endPoint y: 421, distance: 267.3
drag, startPoint x: 451, startPoint y: 513, endPoint x: 753, endPoint y: 461, distance: 306.4
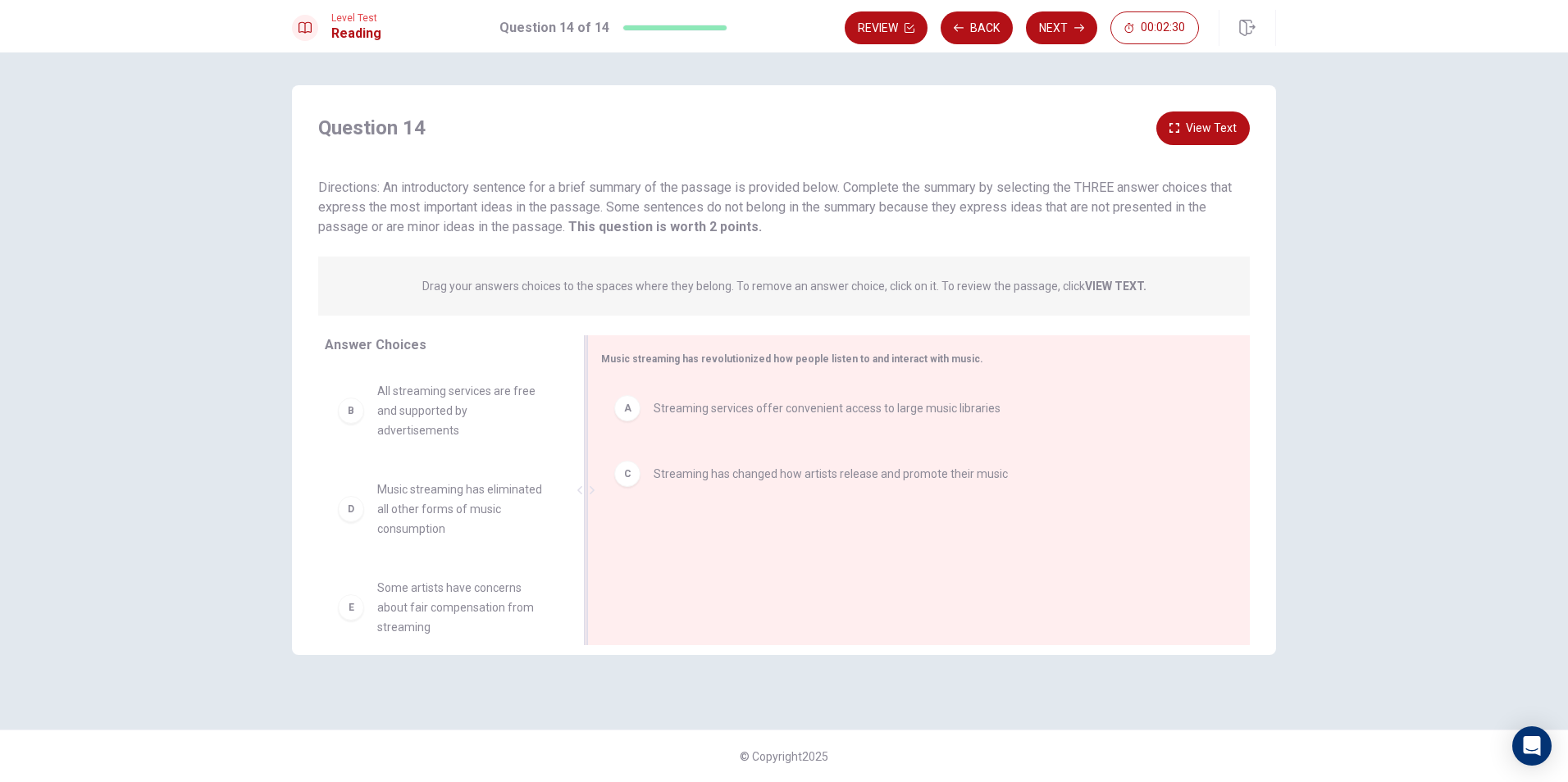
scroll to position [10, 0]
drag, startPoint x: 471, startPoint y: 598, endPoint x: 773, endPoint y: 547, distance: 306.3
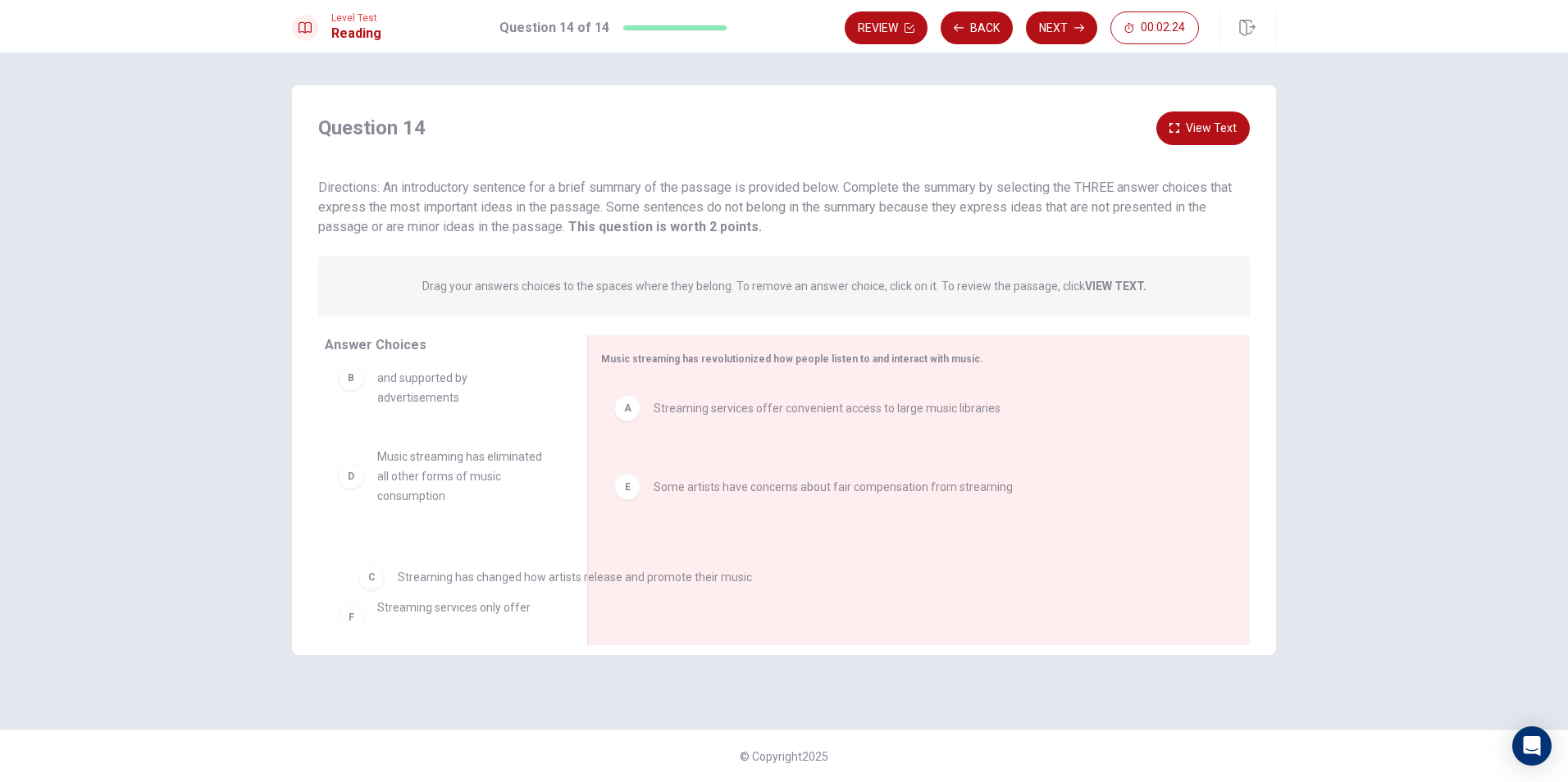
scroll to position [53, 0]
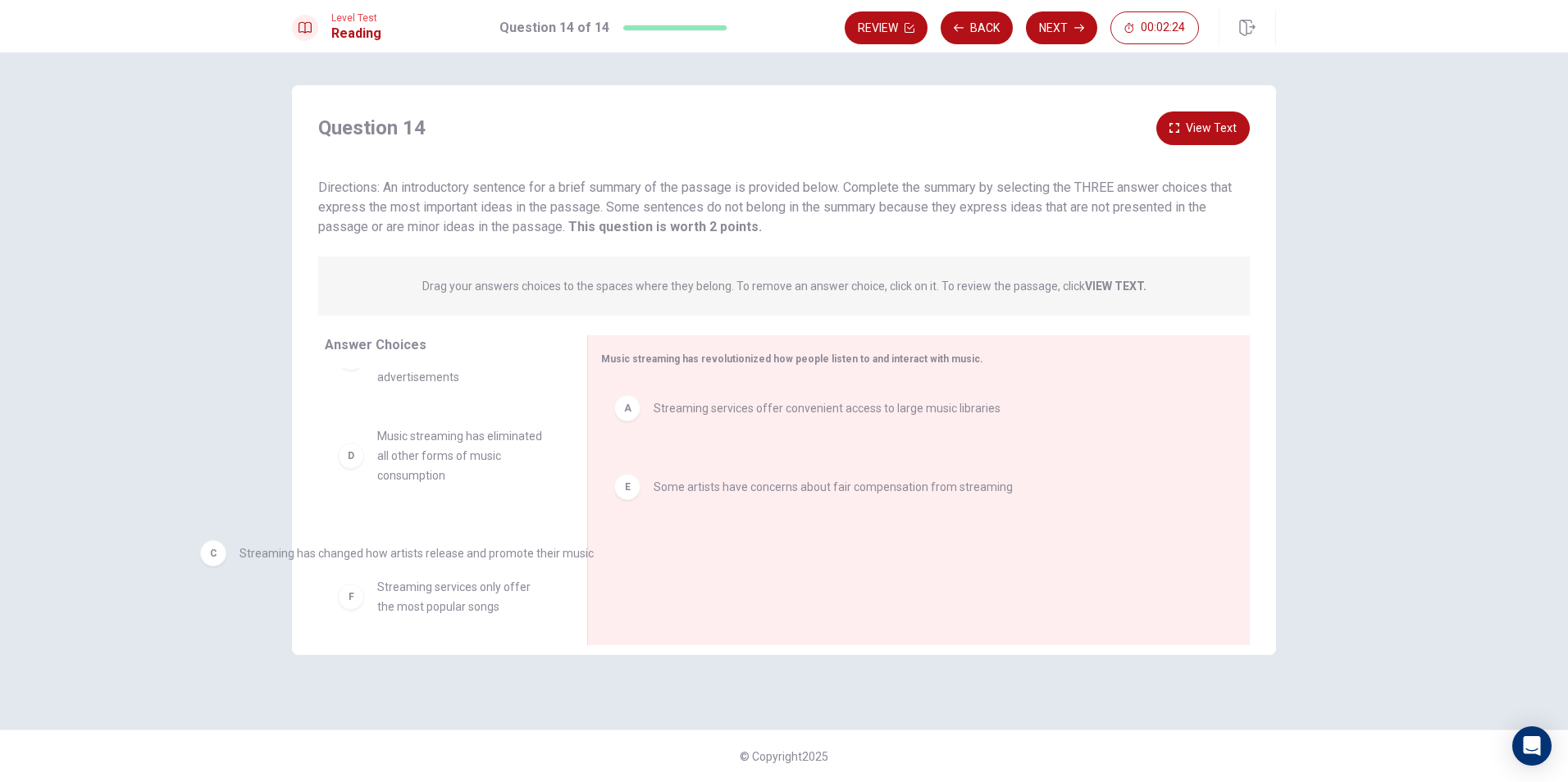
drag, startPoint x: 809, startPoint y: 497, endPoint x: 385, endPoint y: 577, distance: 431.5
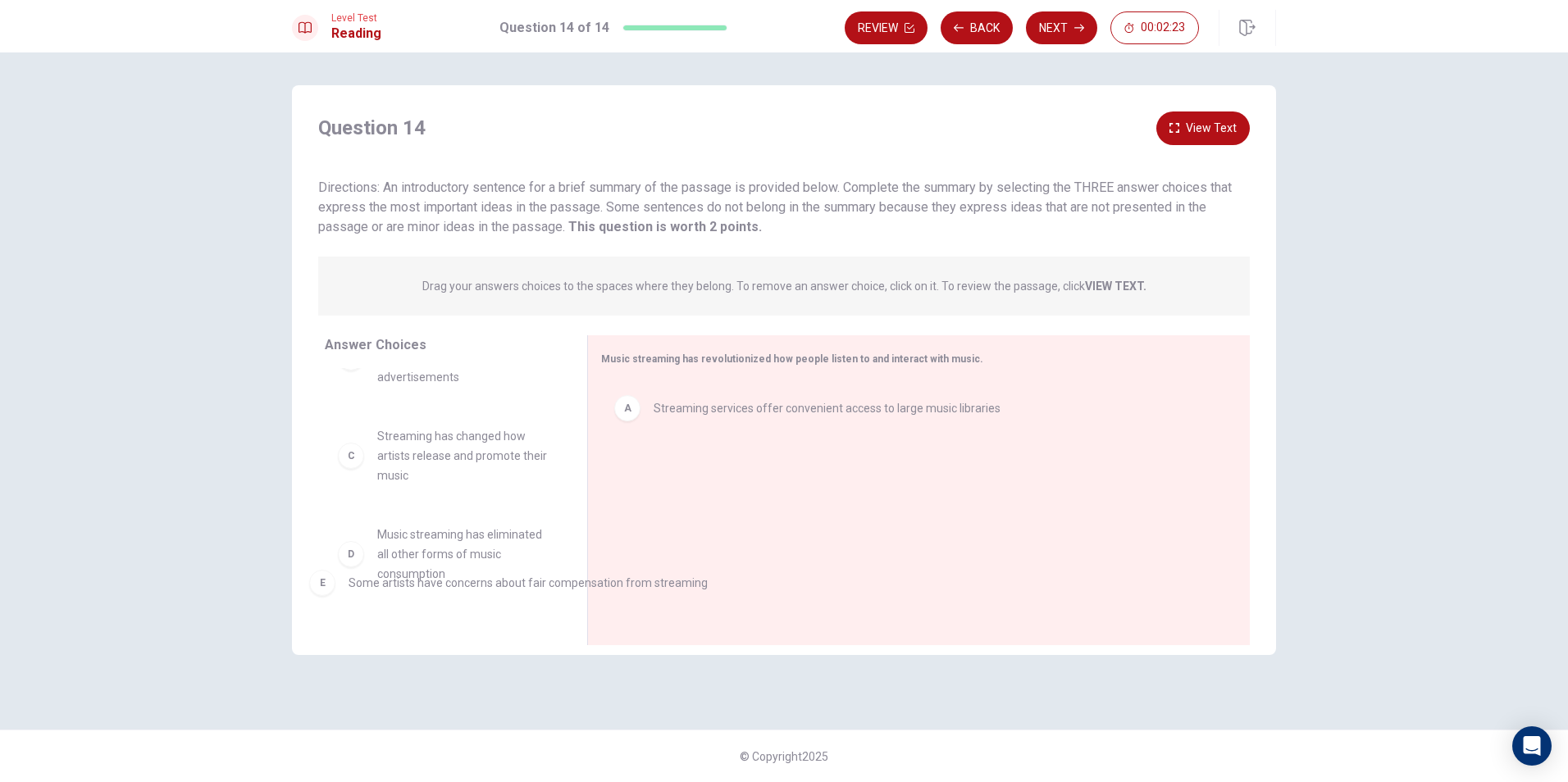
scroll to position [110, 0]
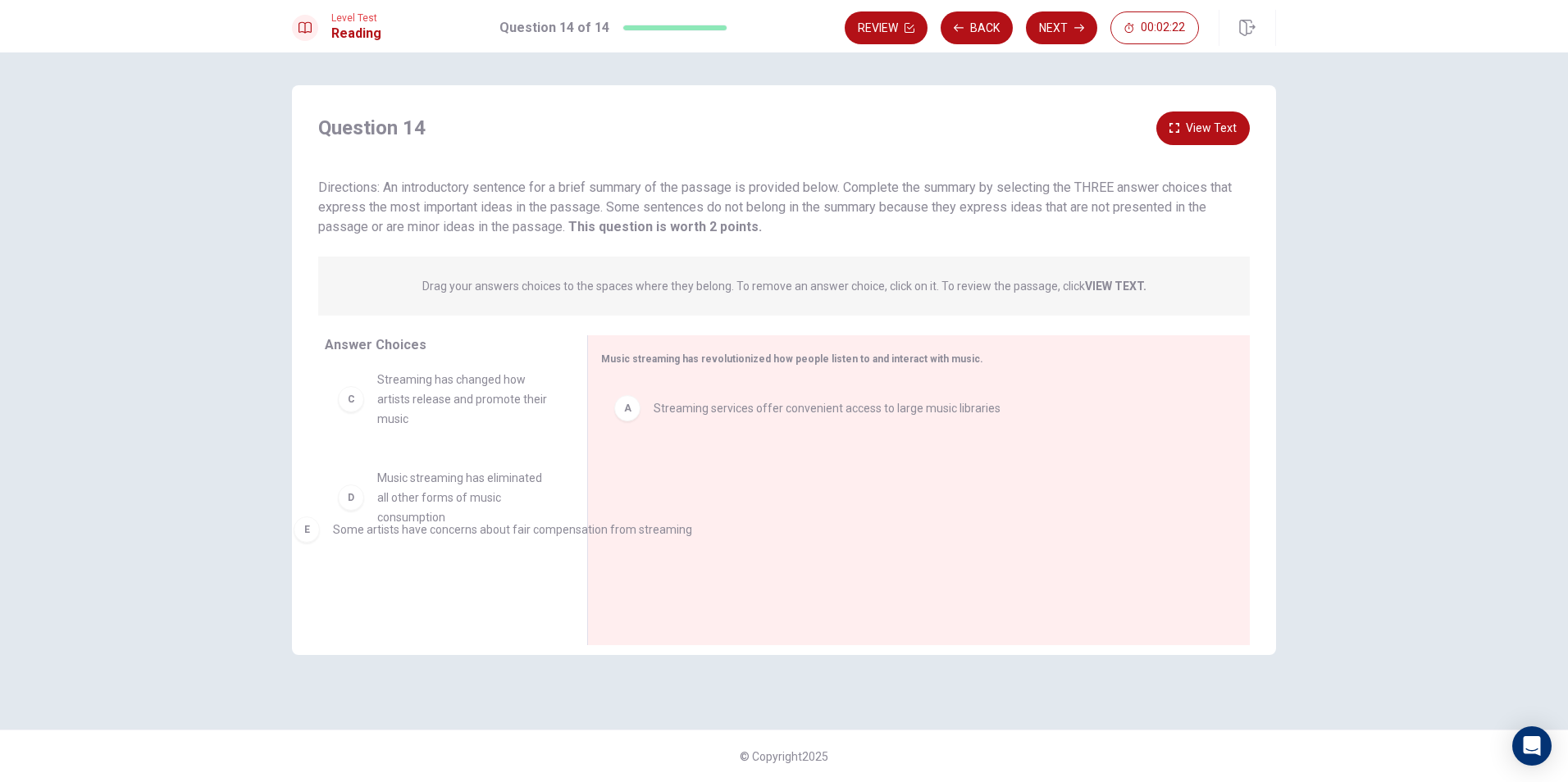
drag, startPoint x: 692, startPoint y: 479, endPoint x: 367, endPoint y: 537, distance: 330.1
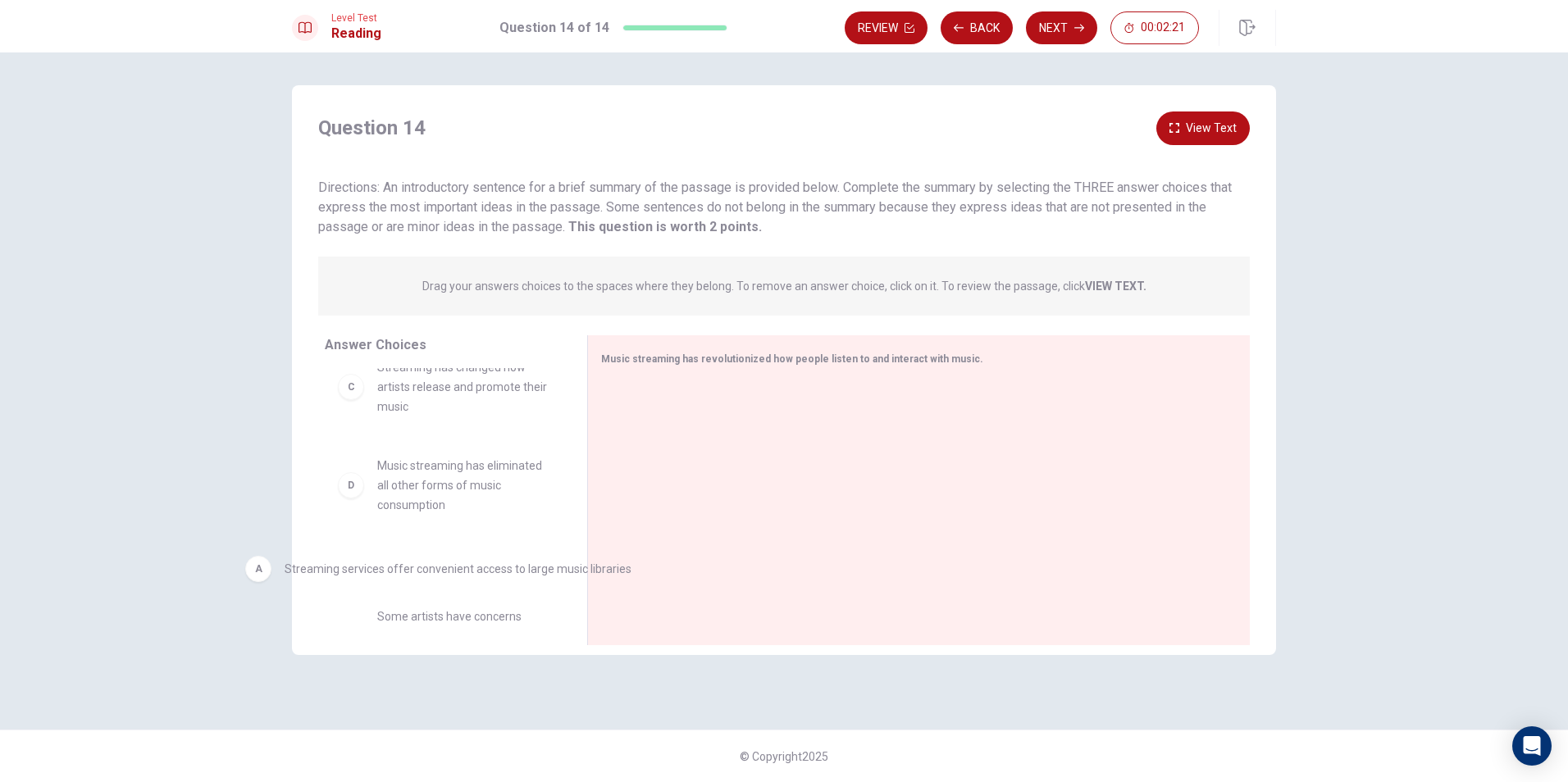
drag, startPoint x: 630, startPoint y: 425, endPoint x: 273, endPoint y: 559, distance: 381.3
click at [1212, 138] on button "View Text" at bounding box center [1203, 128] width 94 height 33
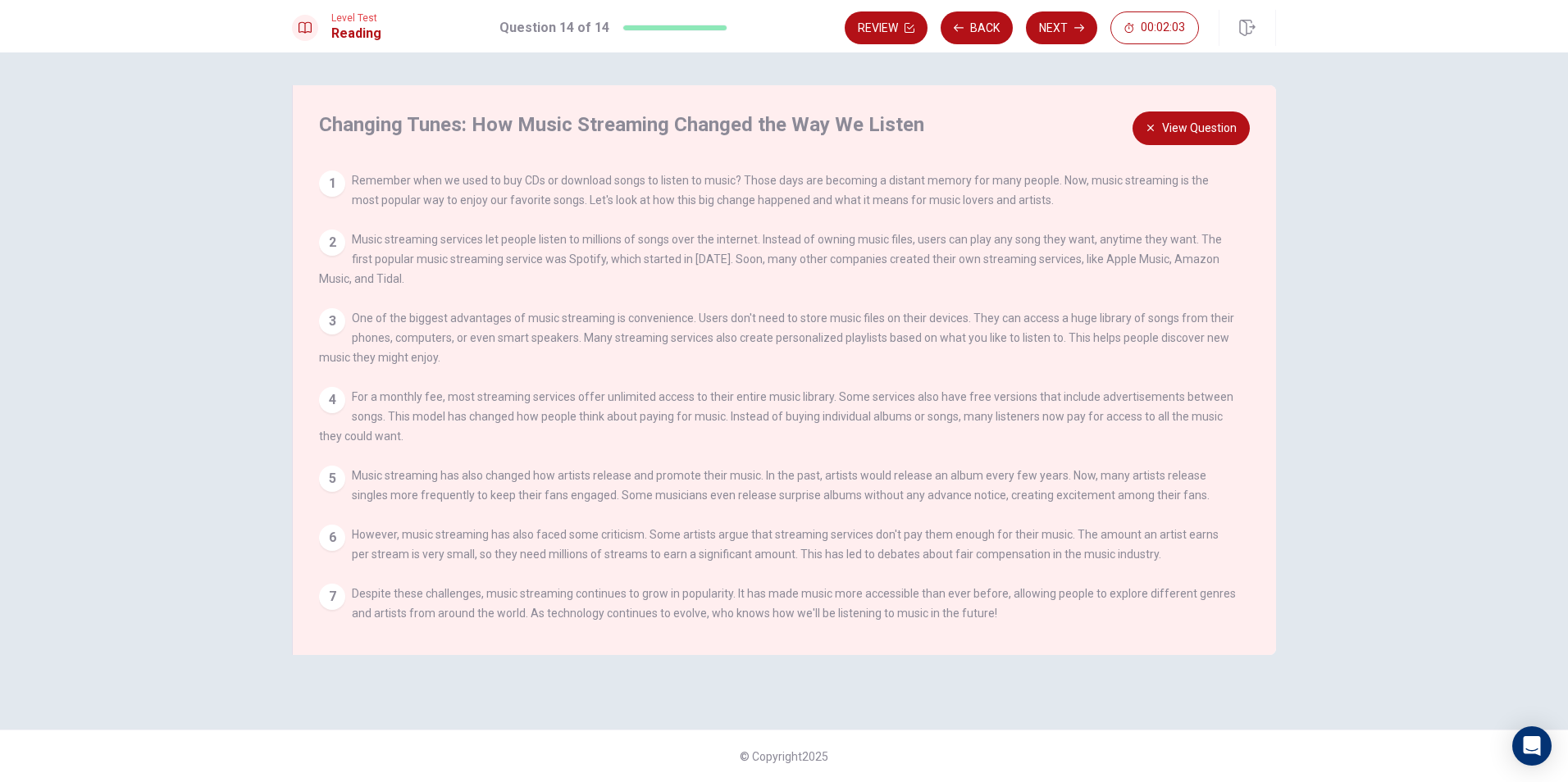
click at [1204, 133] on button "View Question" at bounding box center [1190, 128] width 117 height 33
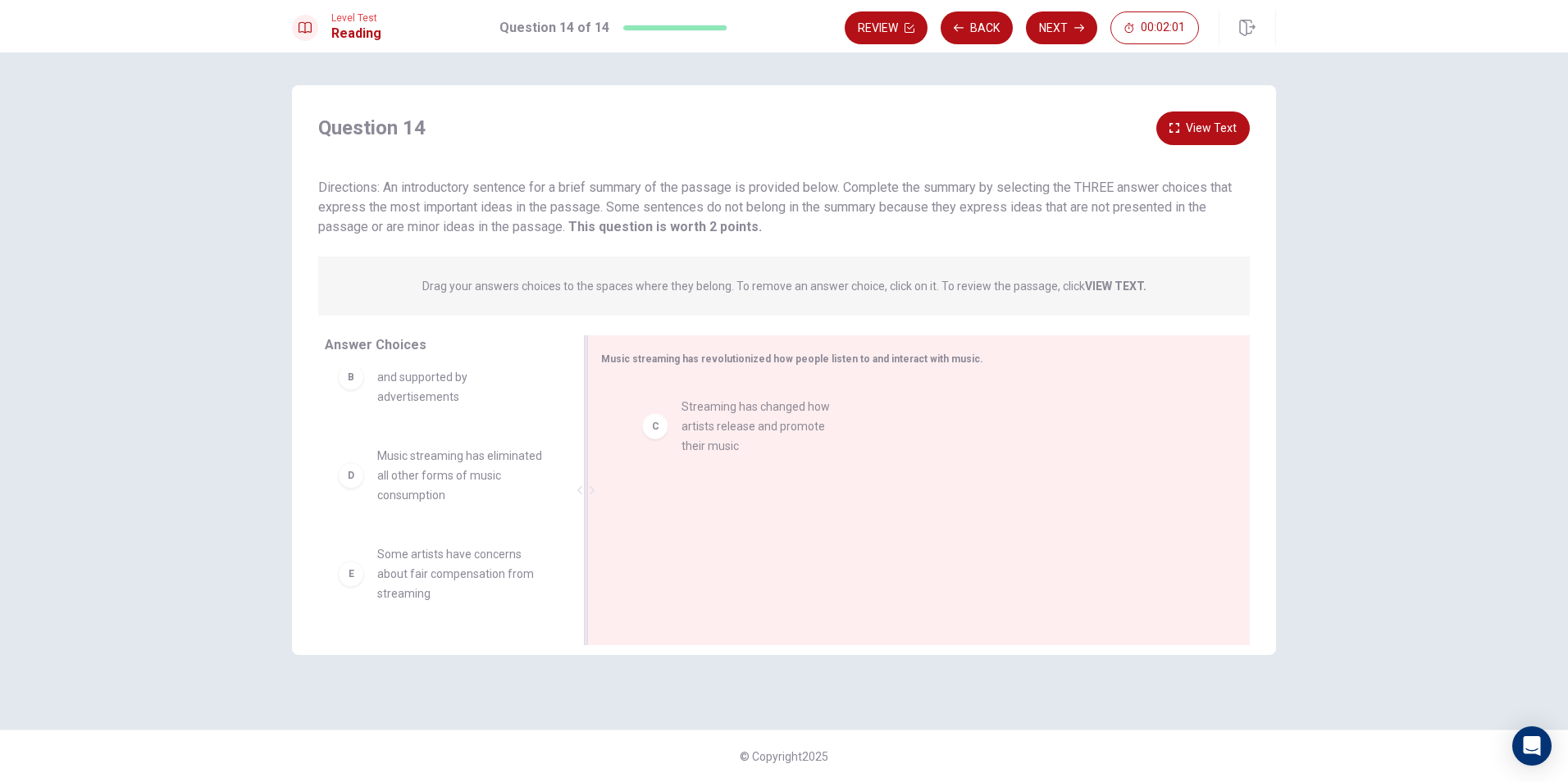
drag, startPoint x: 467, startPoint y: 472, endPoint x: 796, endPoint y: 414, distance: 334.1
drag, startPoint x: 469, startPoint y: 594, endPoint x: 739, endPoint y: 466, distance: 298.8
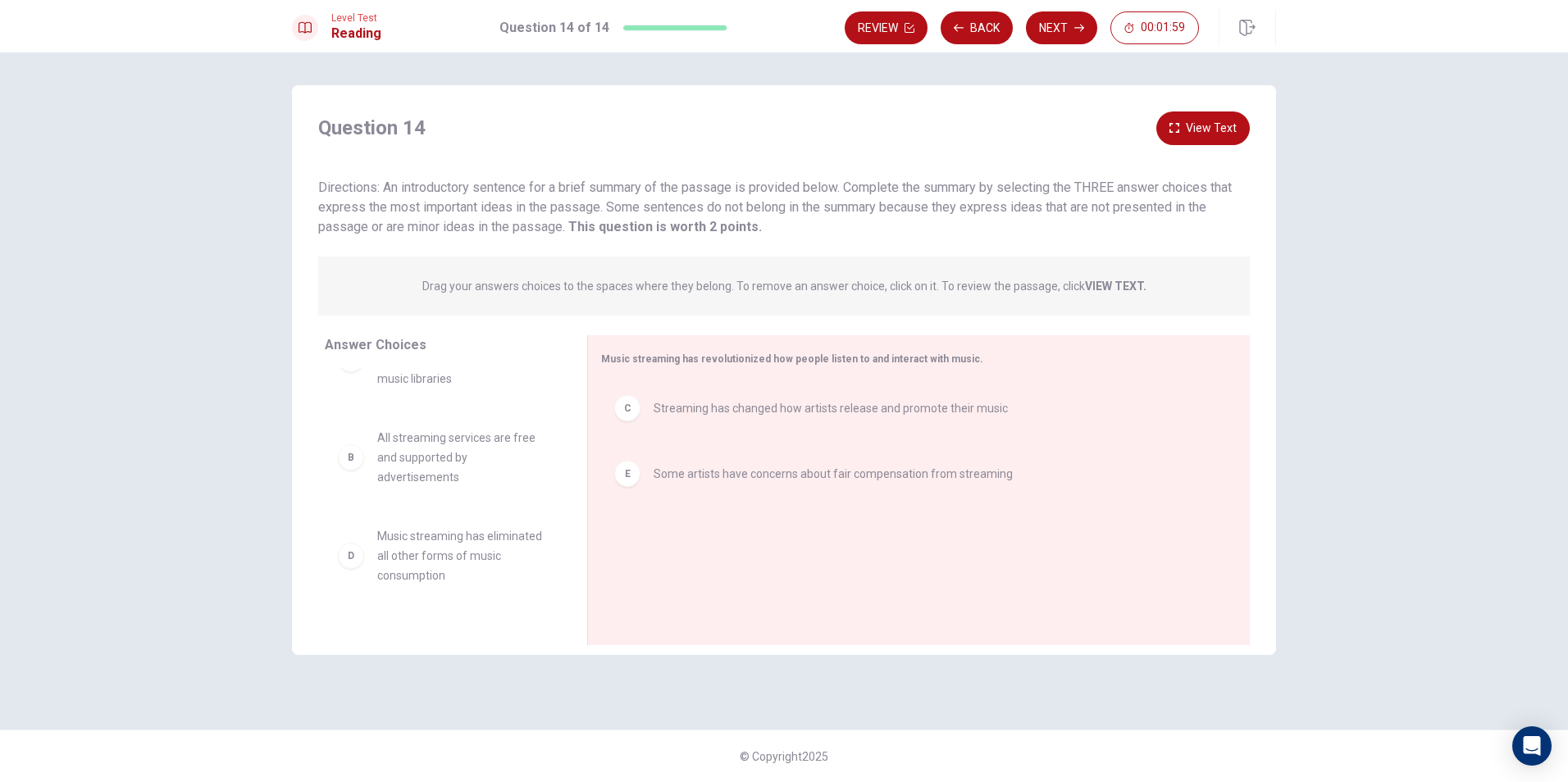
scroll to position [0, 0]
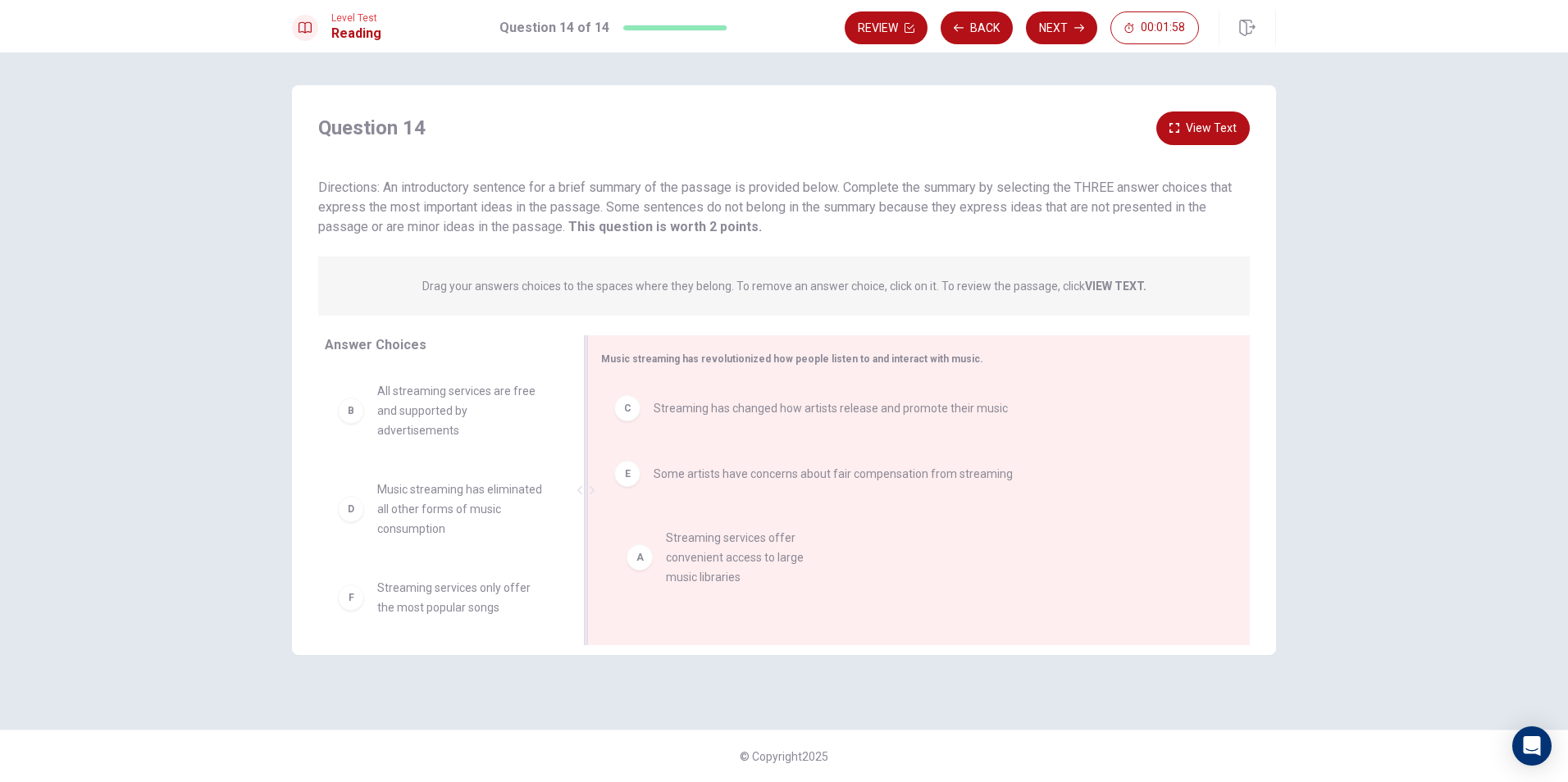
drag, startPoint x: 433, startPoint y: 392, endPoint x: 733, endPoint y: 547, distance: 337.7
click at [1048, 32] on button "Next" at bounding box center [1061, 27] width 72 height 32
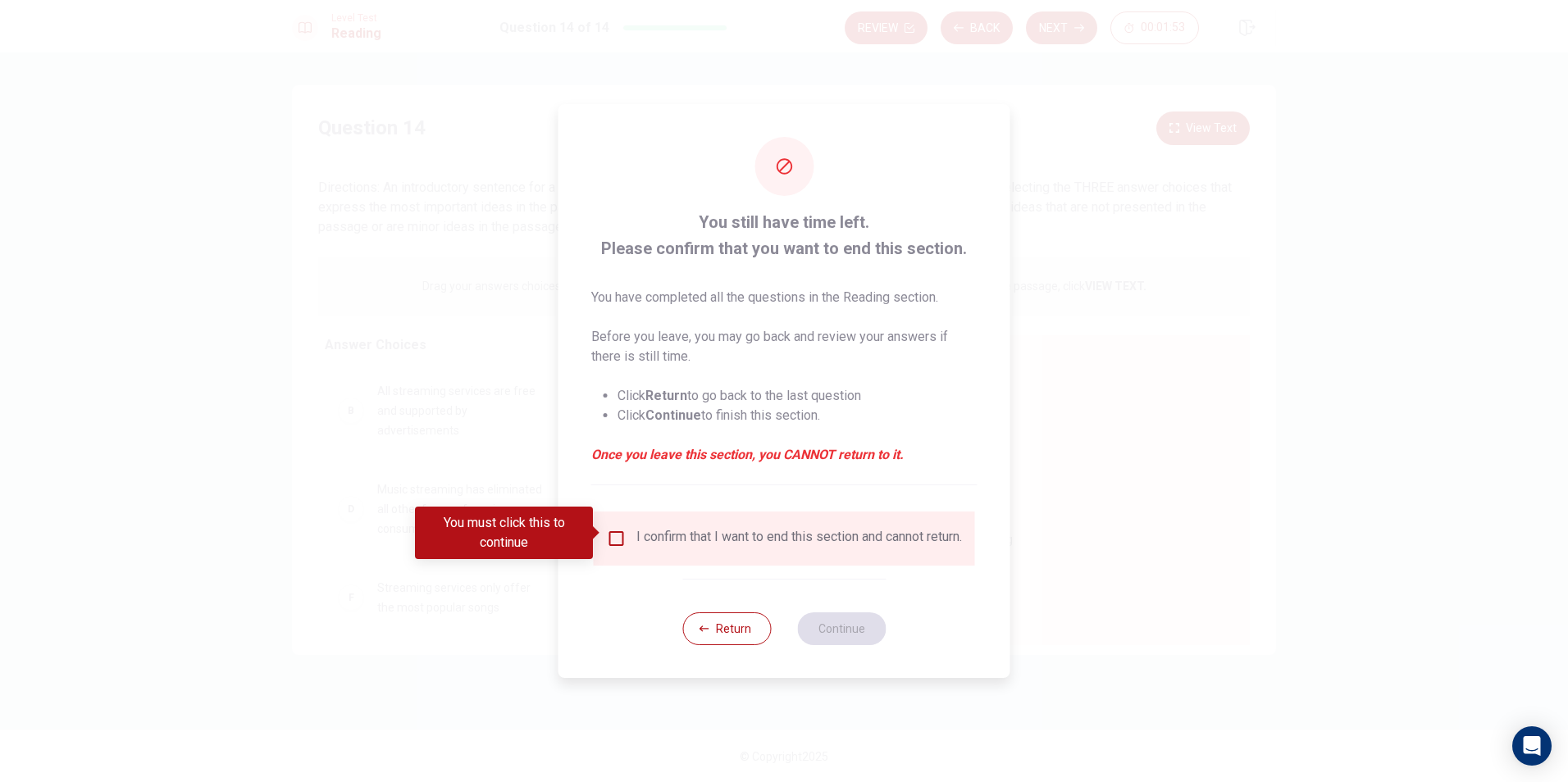
click at [618, 530] on input "You must click this to continue" at bounding box center [616, 538] width 20 height 20
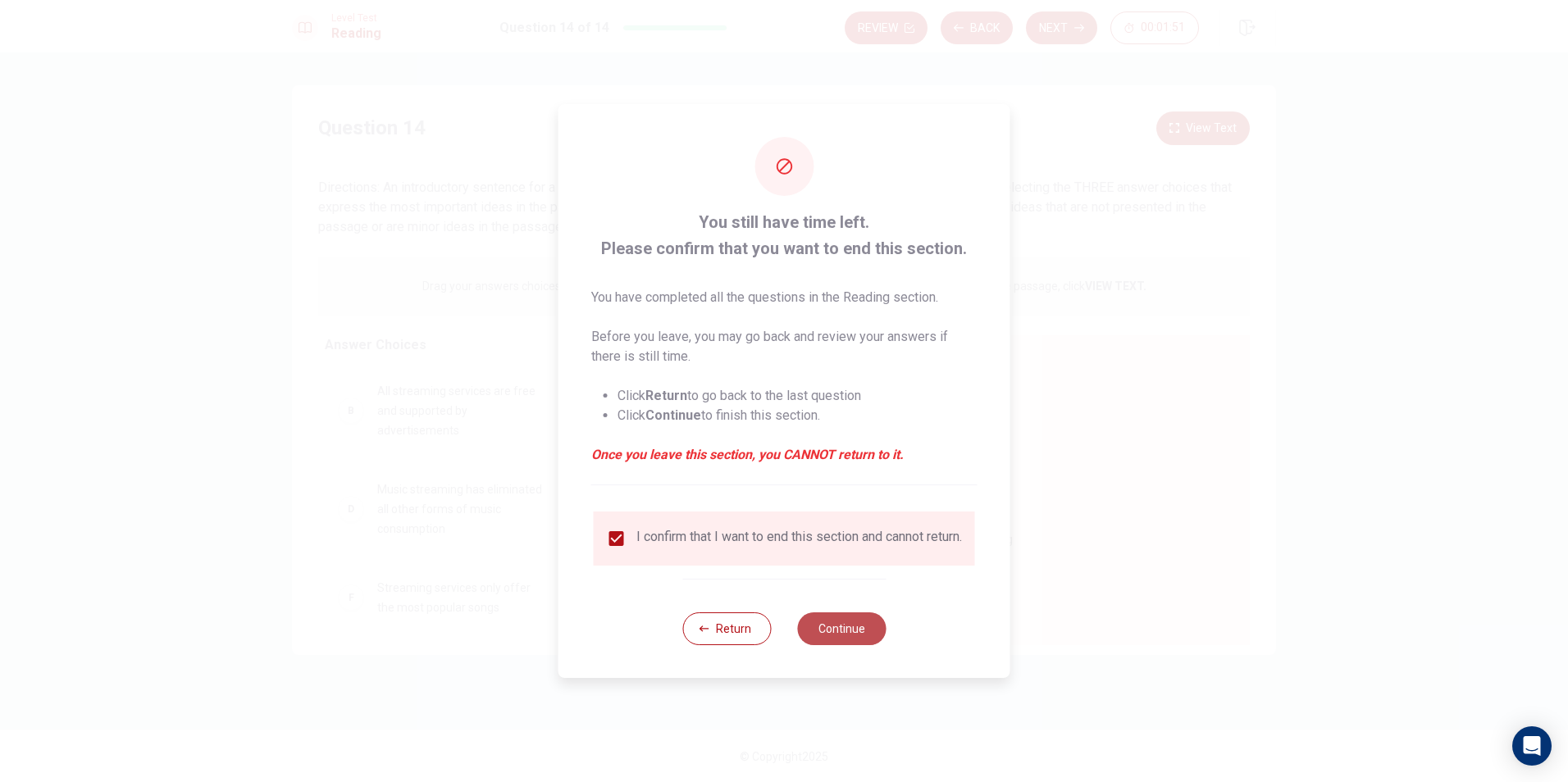
click at [835, 645] on button "Continue" at bounding box center [841, 628] width 89 height 32
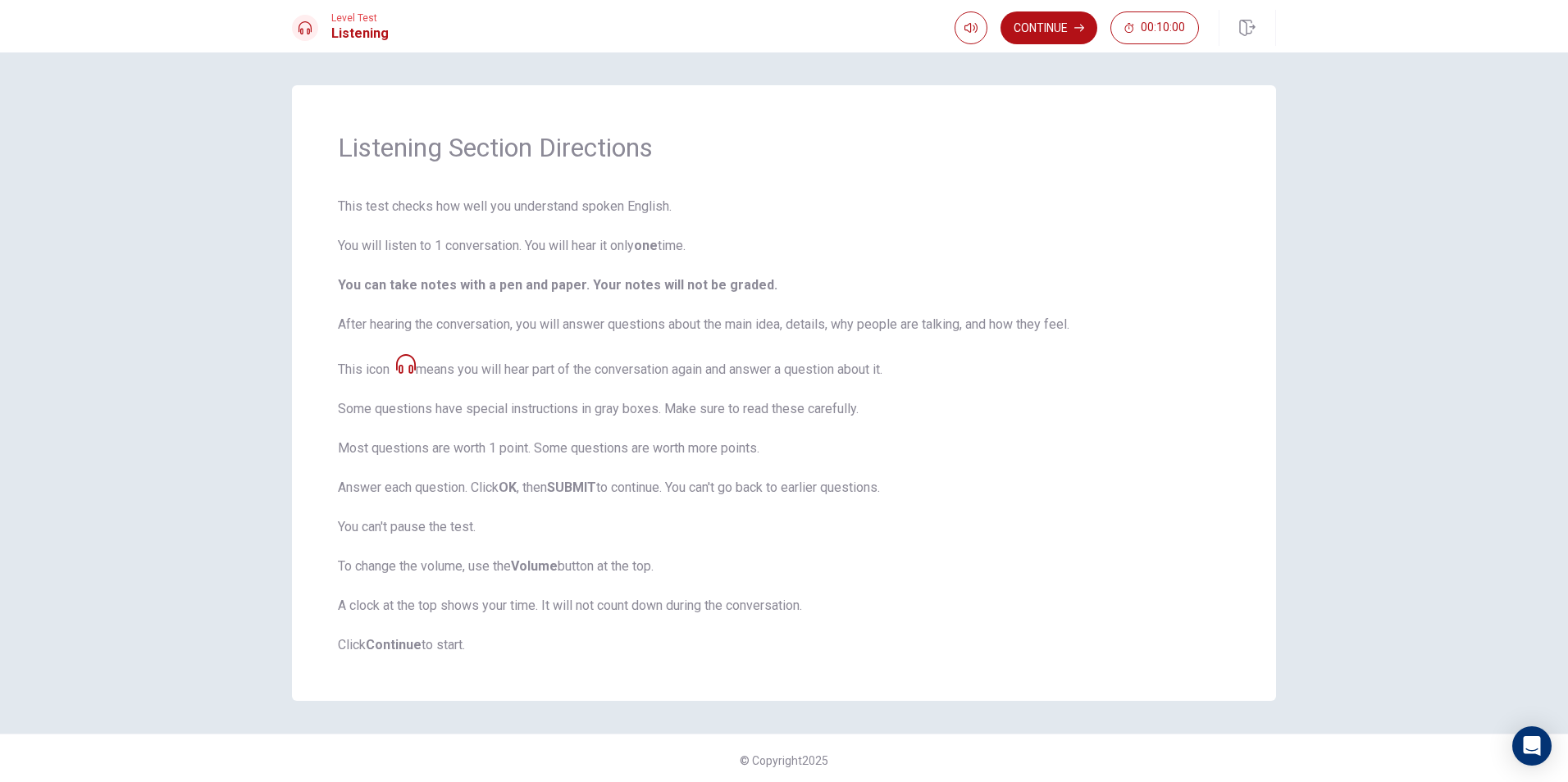
scroll to position [4, 0]
click at [1066, 39] on button "Continue" at bounding box center [1048, 27] width 96 height 32
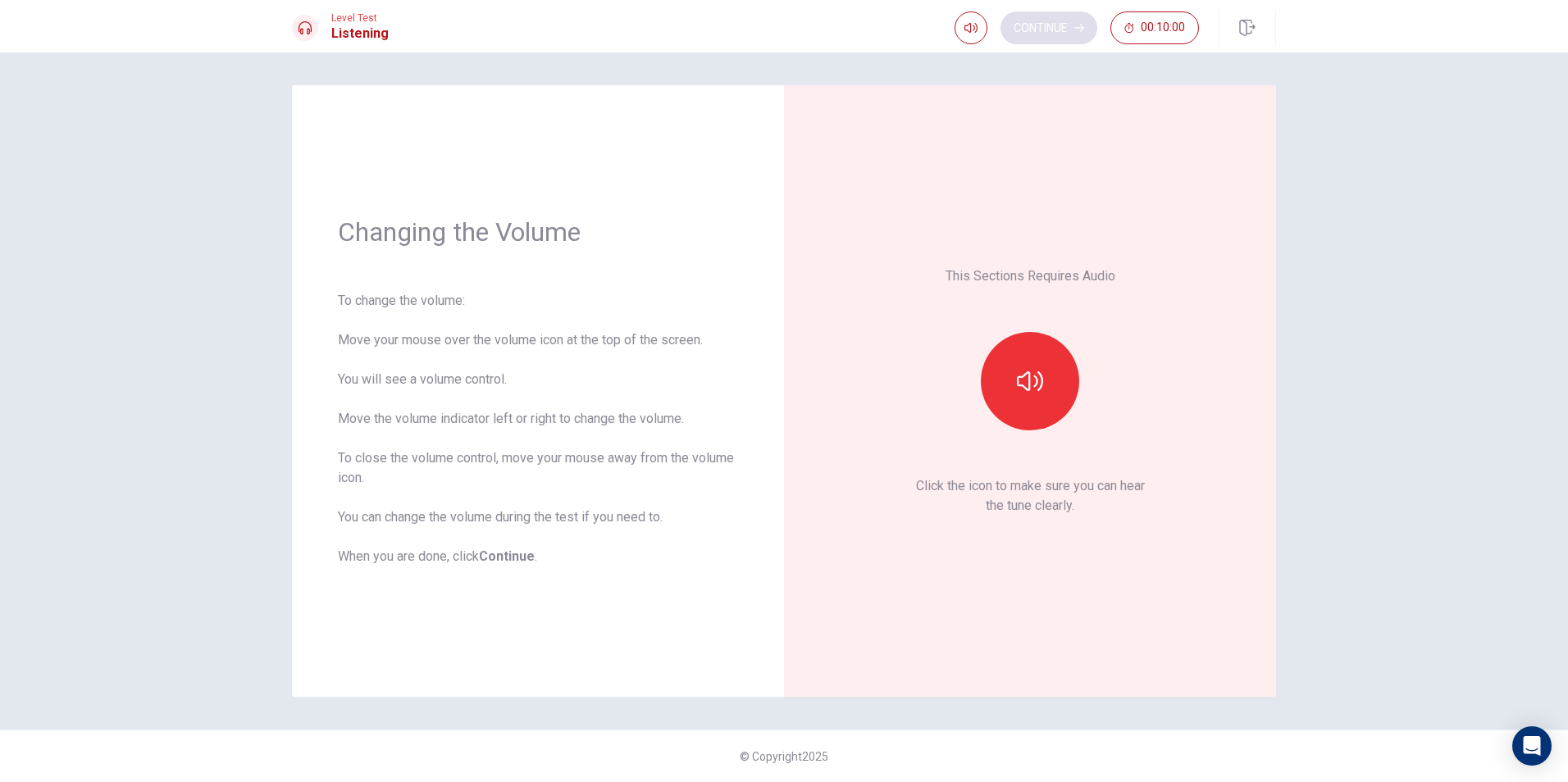
scroll to position [0, 0]
click at [1017, 363] on button "button" at bounding box center [1030, 380] width 98 height 98
click at [1042, 21] on button "Continue" at bounding box center [1048, 27] width 96 height 32
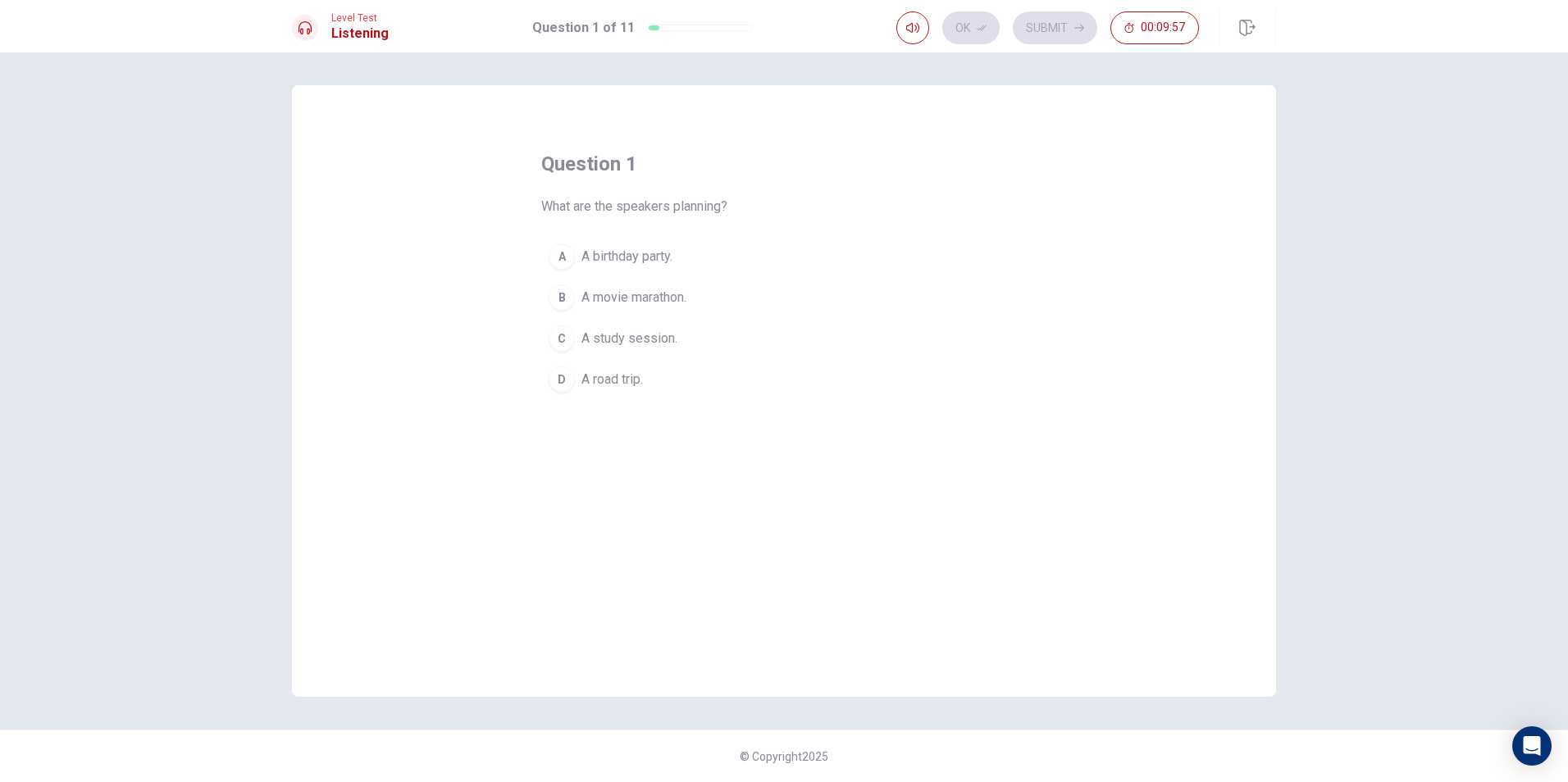
click at [580, 381] on button "D A road trip." at bounding box center [783, 379] width 485 height 41
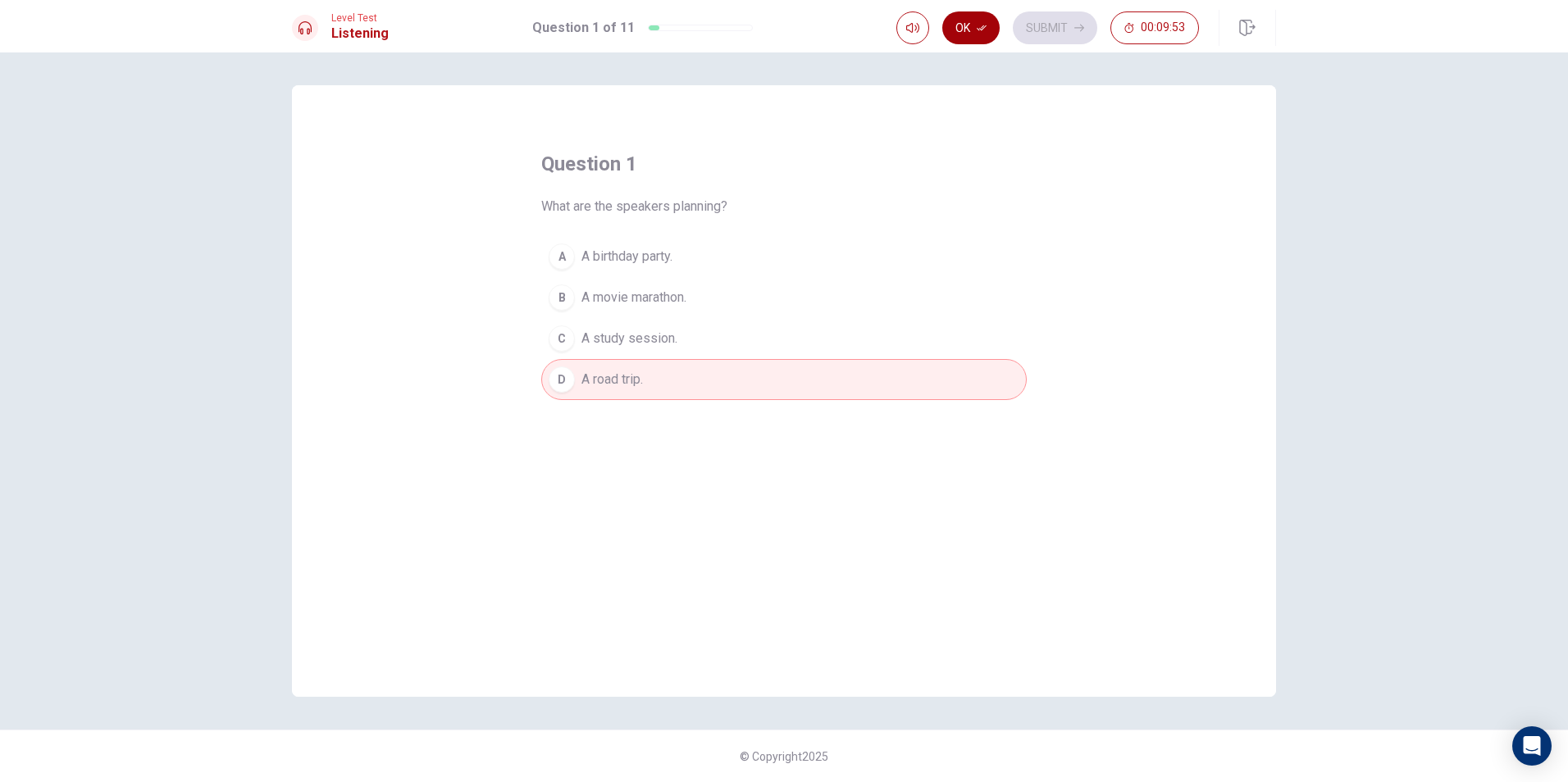
click at [964, 30] on button "Ok" at bounding box center [970, 27] width 57 height 32
click at [1037, 26] on button "Submit" at bounding box center [1054, 27] width 84 height 32
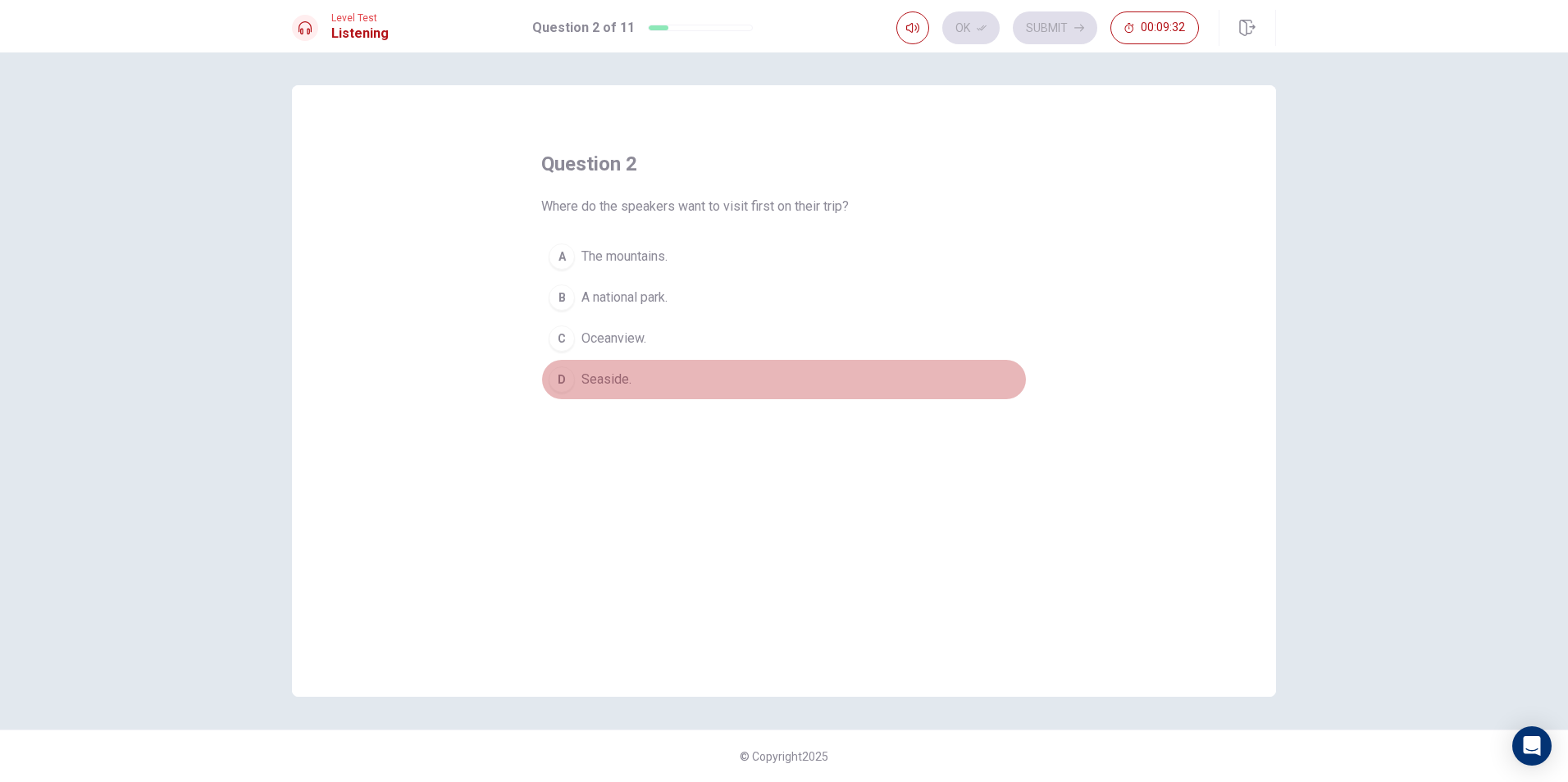
click at [572, 387] on div "D" at bounding box center [561, 379] width 26 height 26
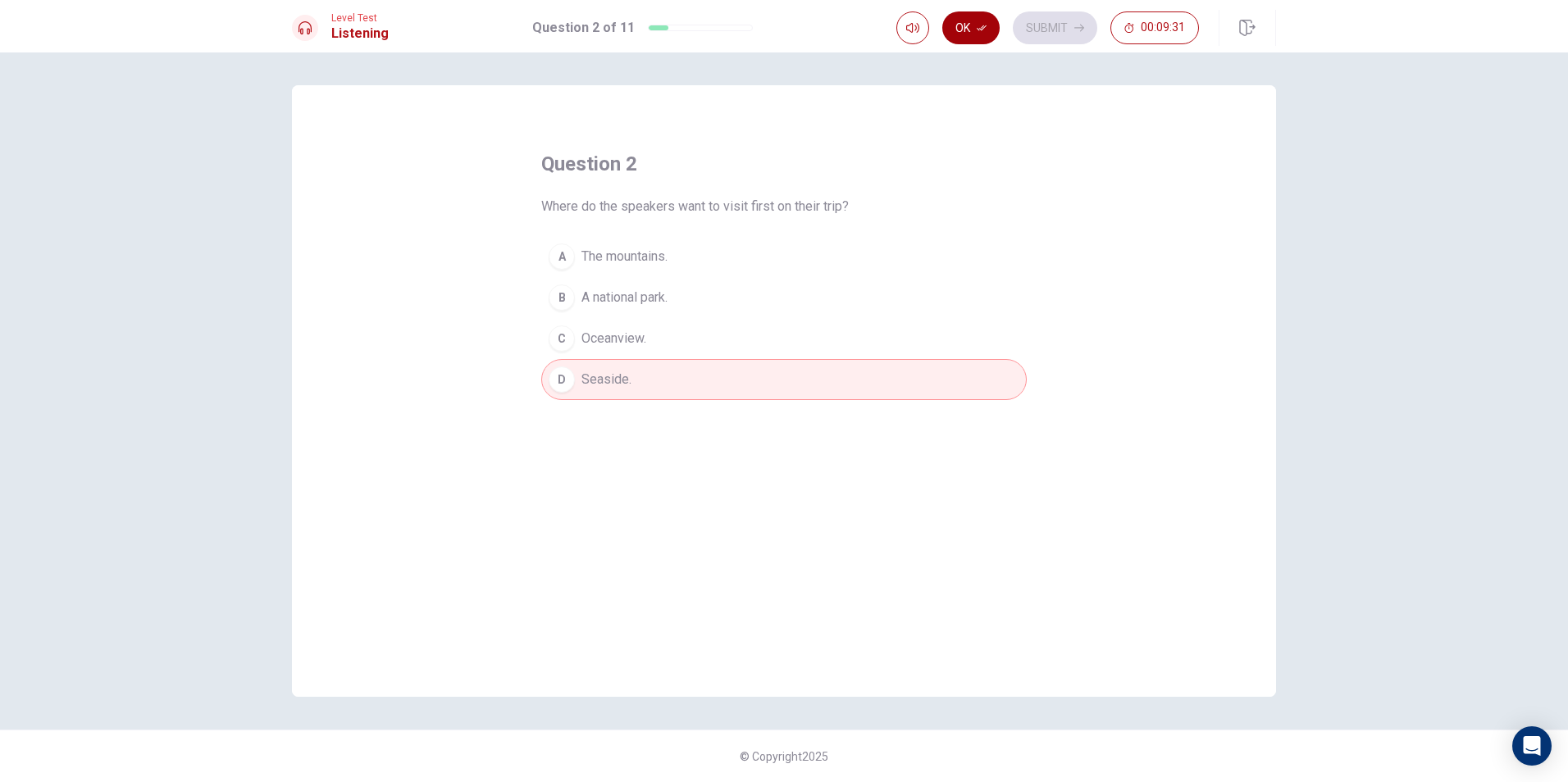
click at [967, 19] on button "Ok" at bounding box center [970, 27] width 57 height 32
click at [1080, 37] on button "Submit" at bounding box center [1054, 27] width 84 height 32
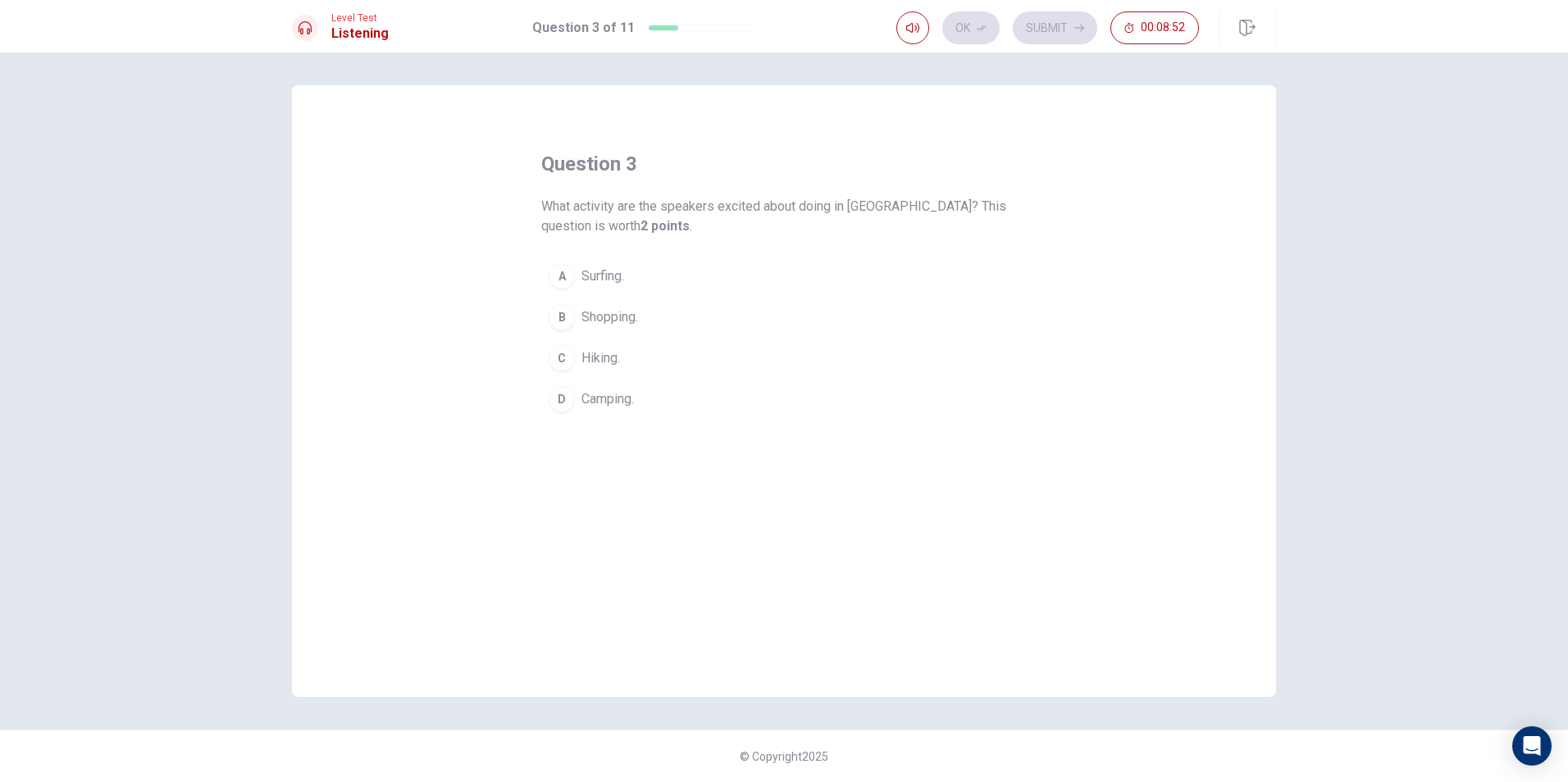
click at [575, 271] on button "A Surfing." at bounding box center [783, 276] width 485 height 41
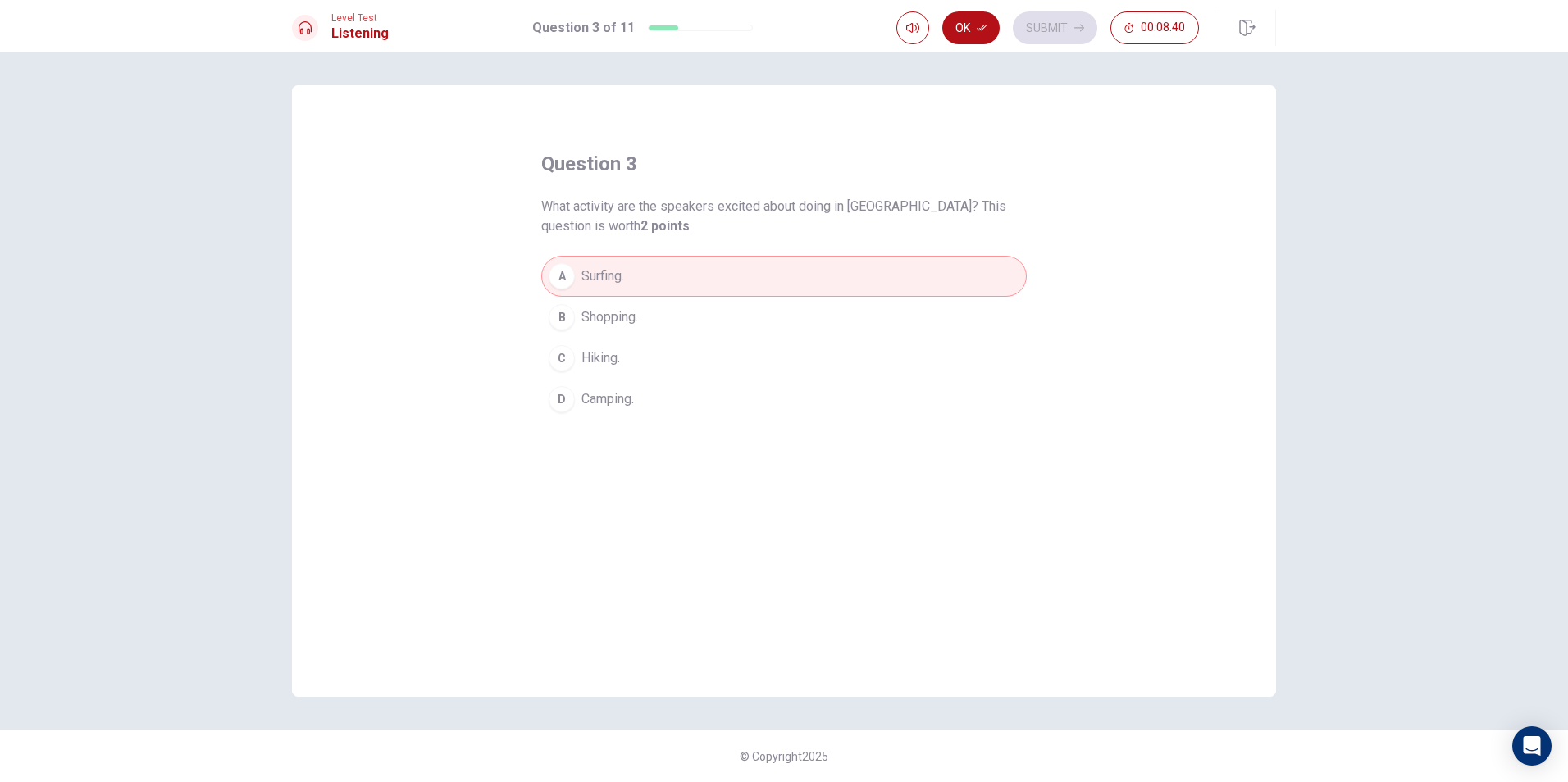
click at [552, 316] on div "B" at bounding box center [561, 317] width 26 height 26
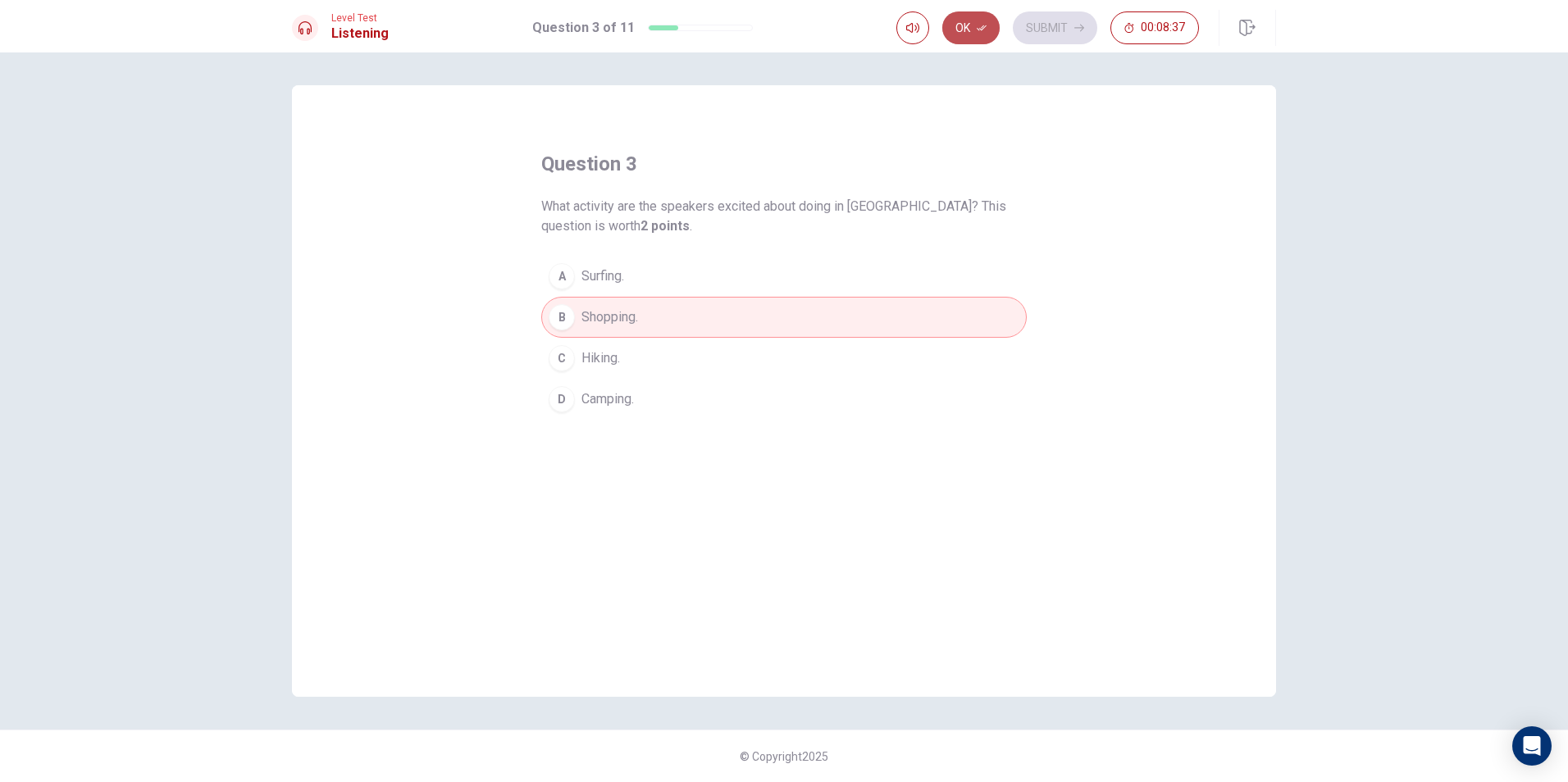
click at [967, 20] on button "Ok" at bounding box center [970, 27] width 57 height 32
click at [1043, 34] on button "Submit" at bounding box center [1054, 27] width 84 height 32
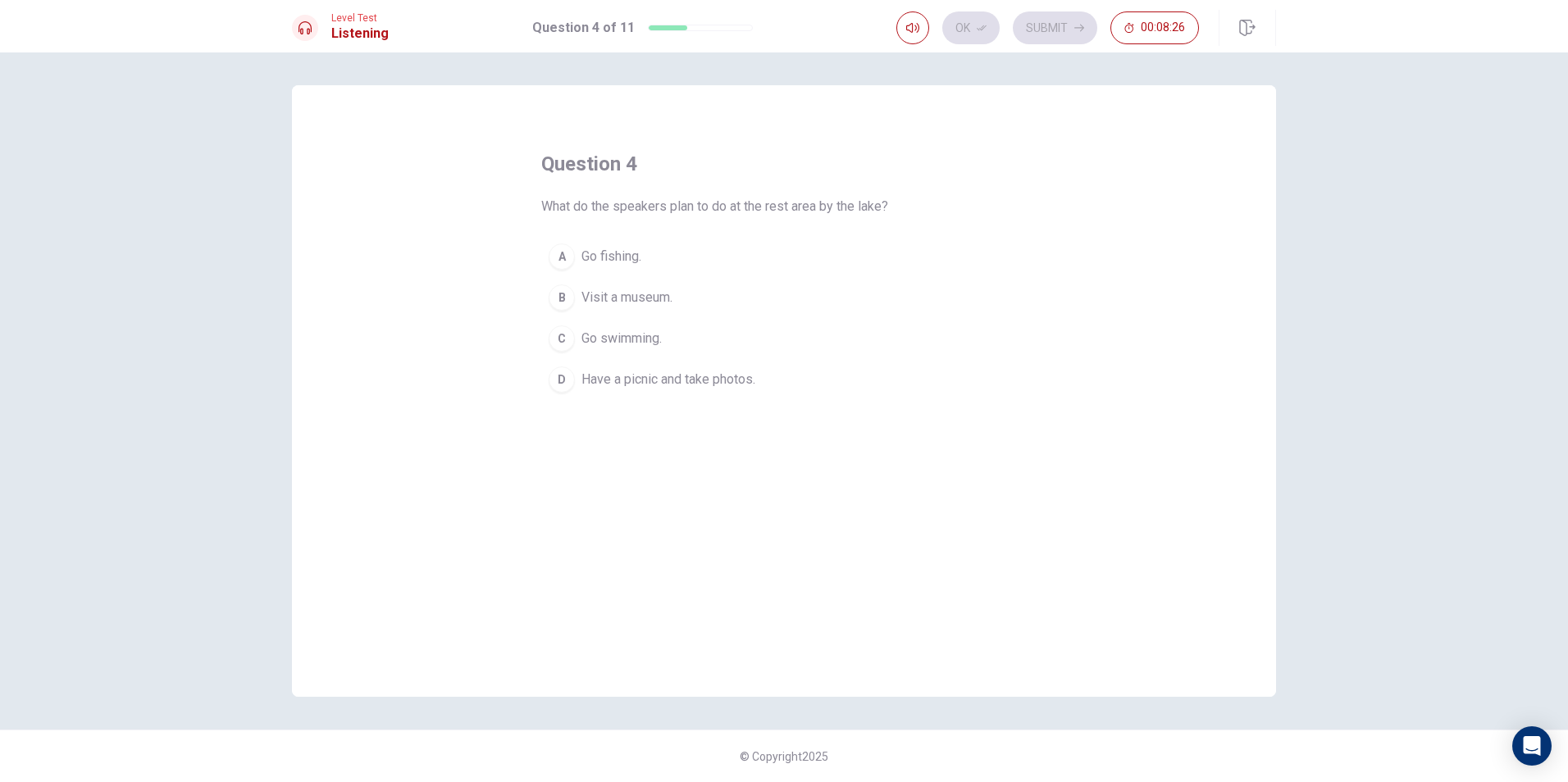
click at [572, 373] on div "D" at bounding box center [561, 379] width 26 height 26
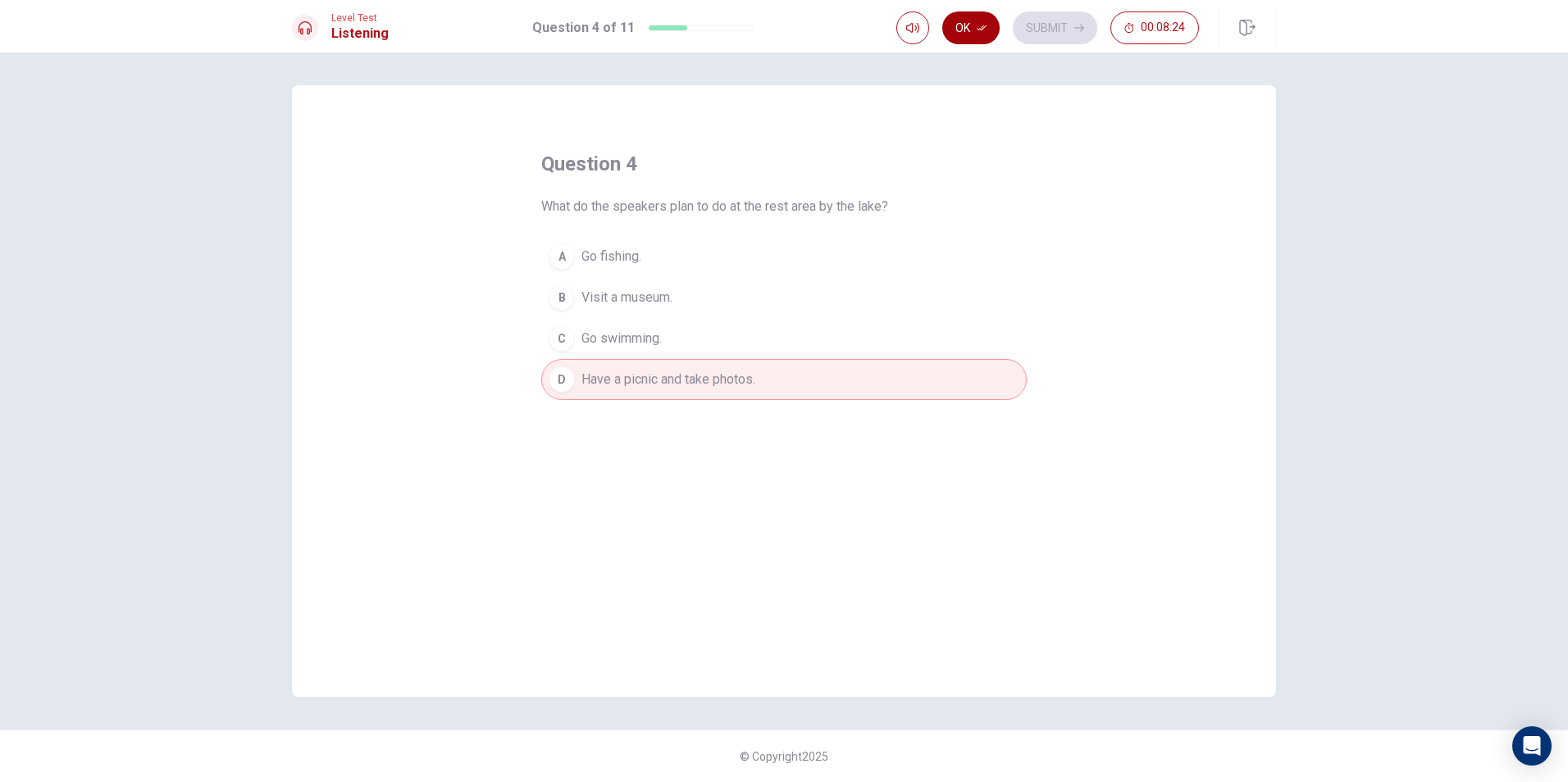
click at [968, 34] on button "Ok" at bounding box center [970, 27] width 57 height 32
click at [1024, 34] on button "Submit" at bounding box center [1054, 27] width 84 height 32
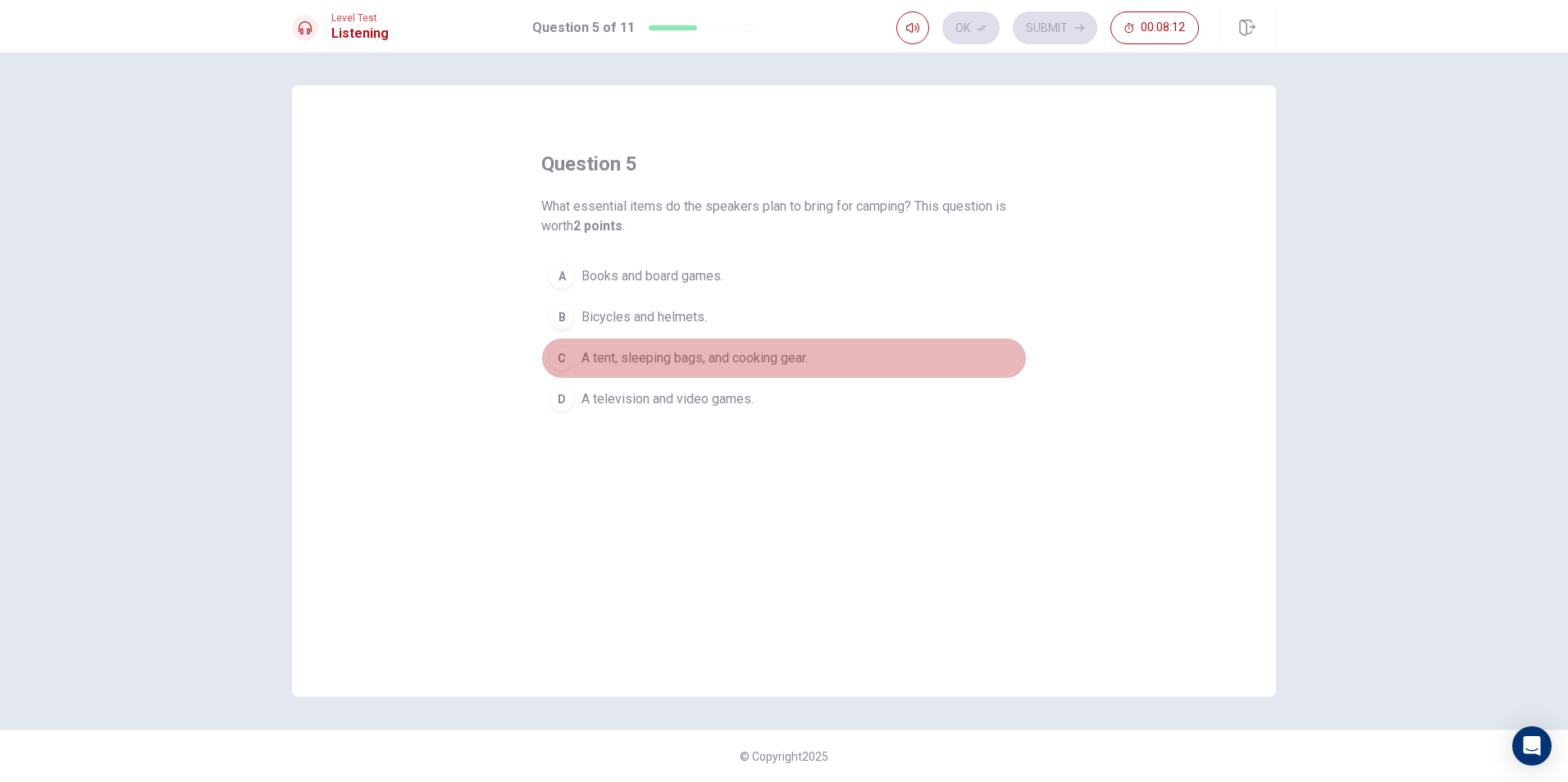
click at [572, 354] on div "C" at bounding box center [561, 358] width 26 height 26
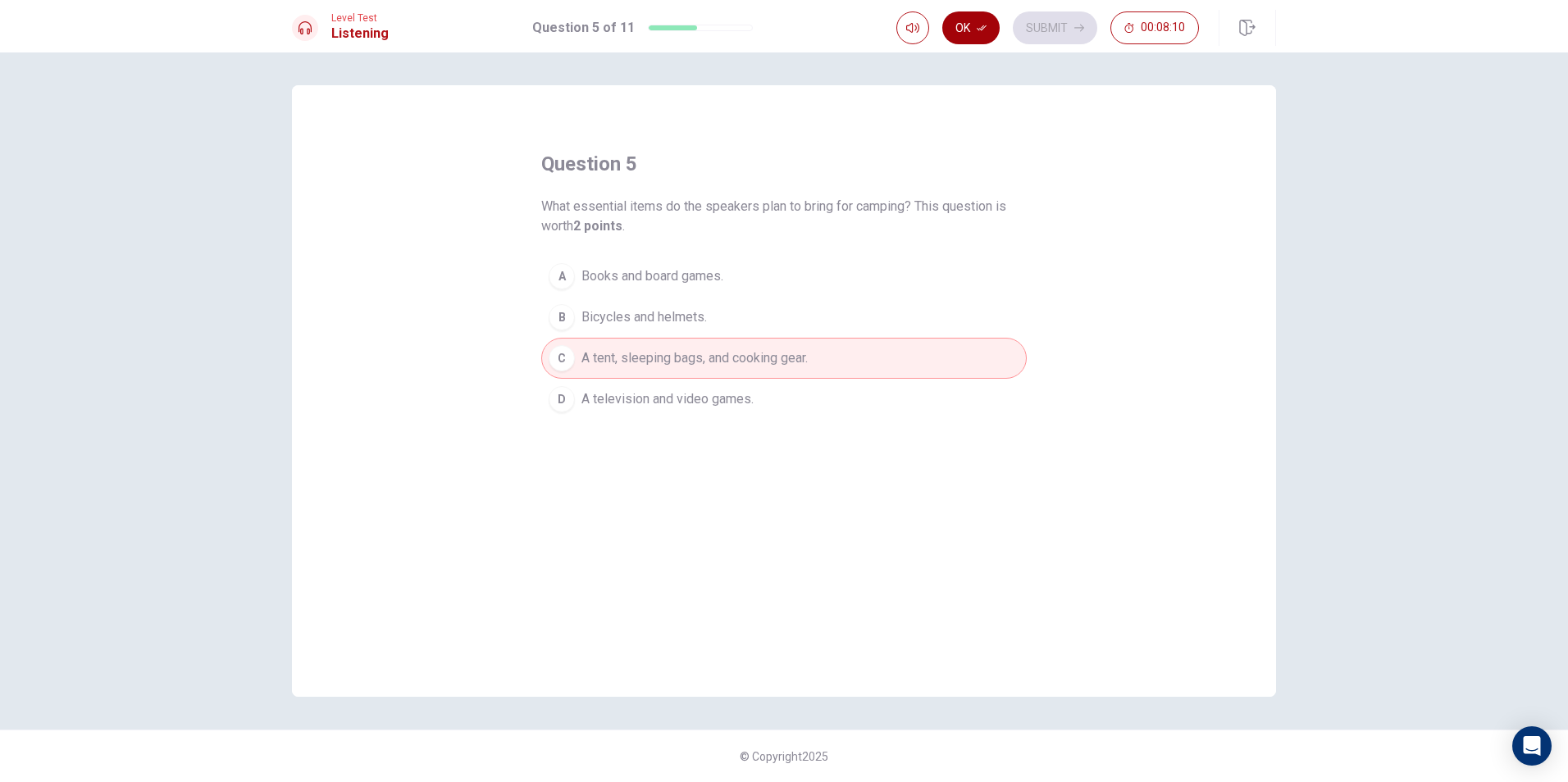
click at [982, 32] on icon "button" at bounding box center [982, 28] width 10 height 10
click at [1043, 33] on button "Submit" at bounding box center [1054, 27] width 84 height 32
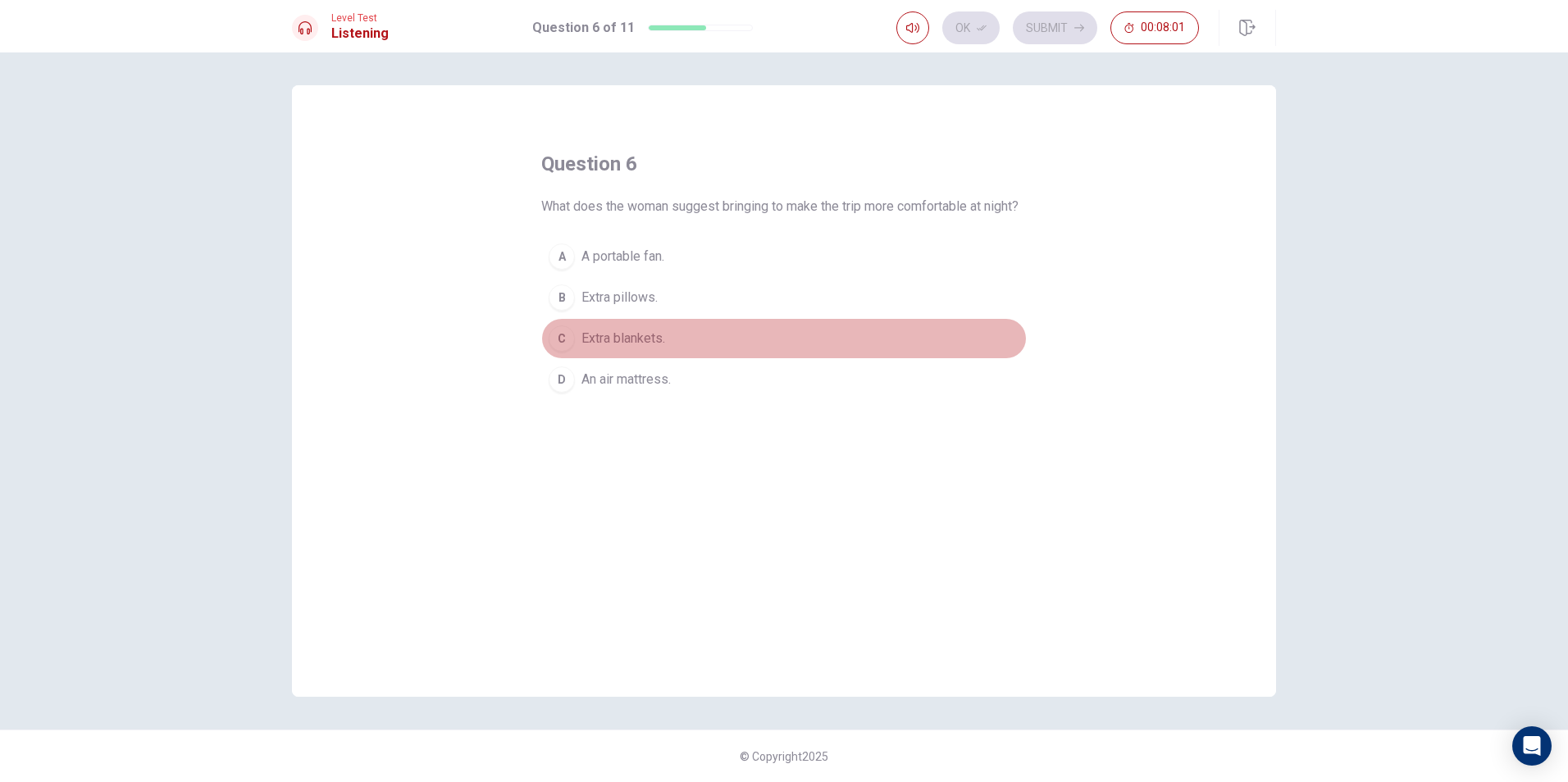
click at [578, 358] on button "C Extra blankets." at bounding box center [783, 339] width 485 height 41
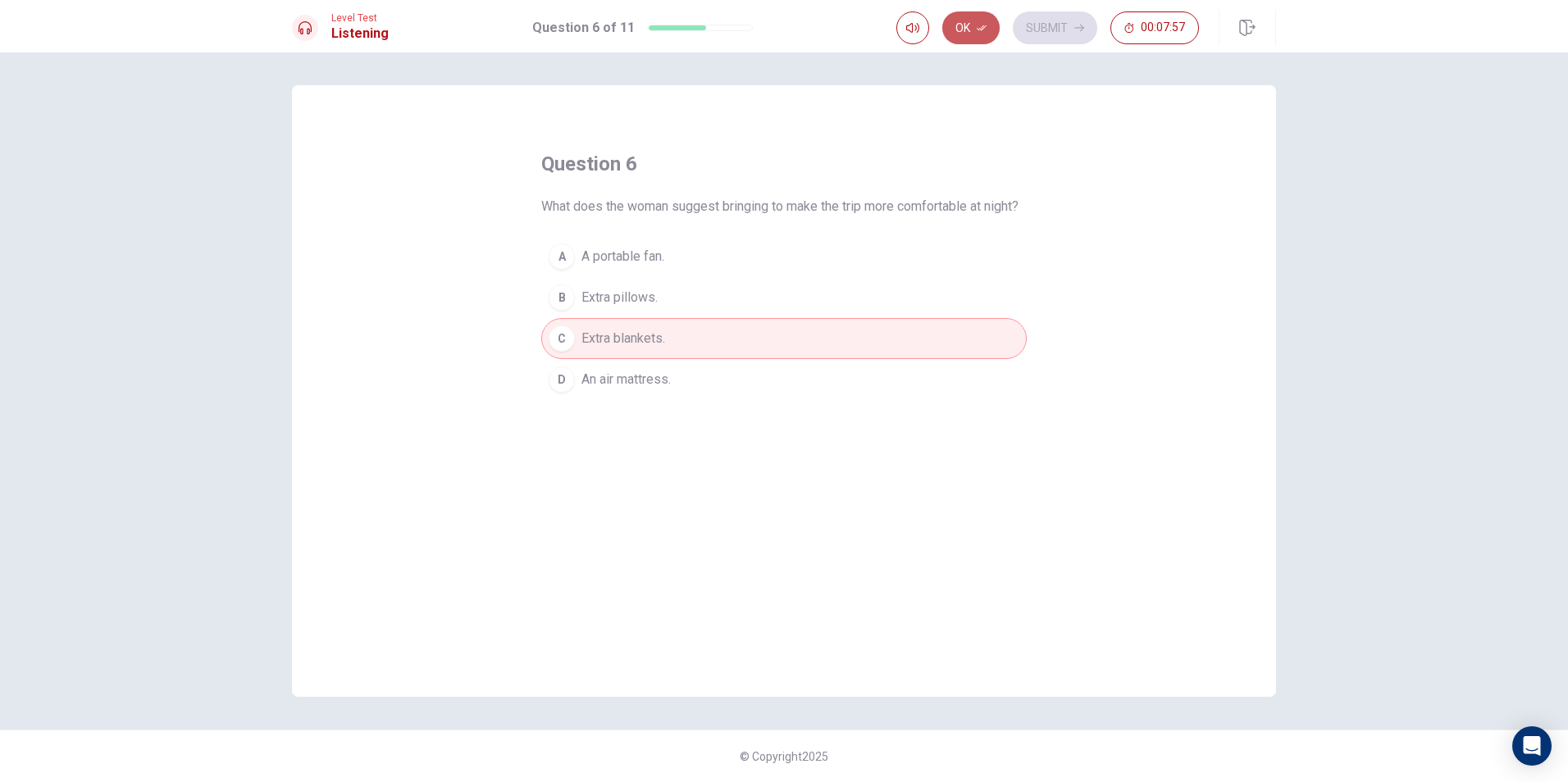
click at [980, 32] on button "Ok" at bounding box center [970, 27] width 57 height 32
click at [1066, 37] on button "Submit" at bounding box center [1054, 27] width 84 height 32
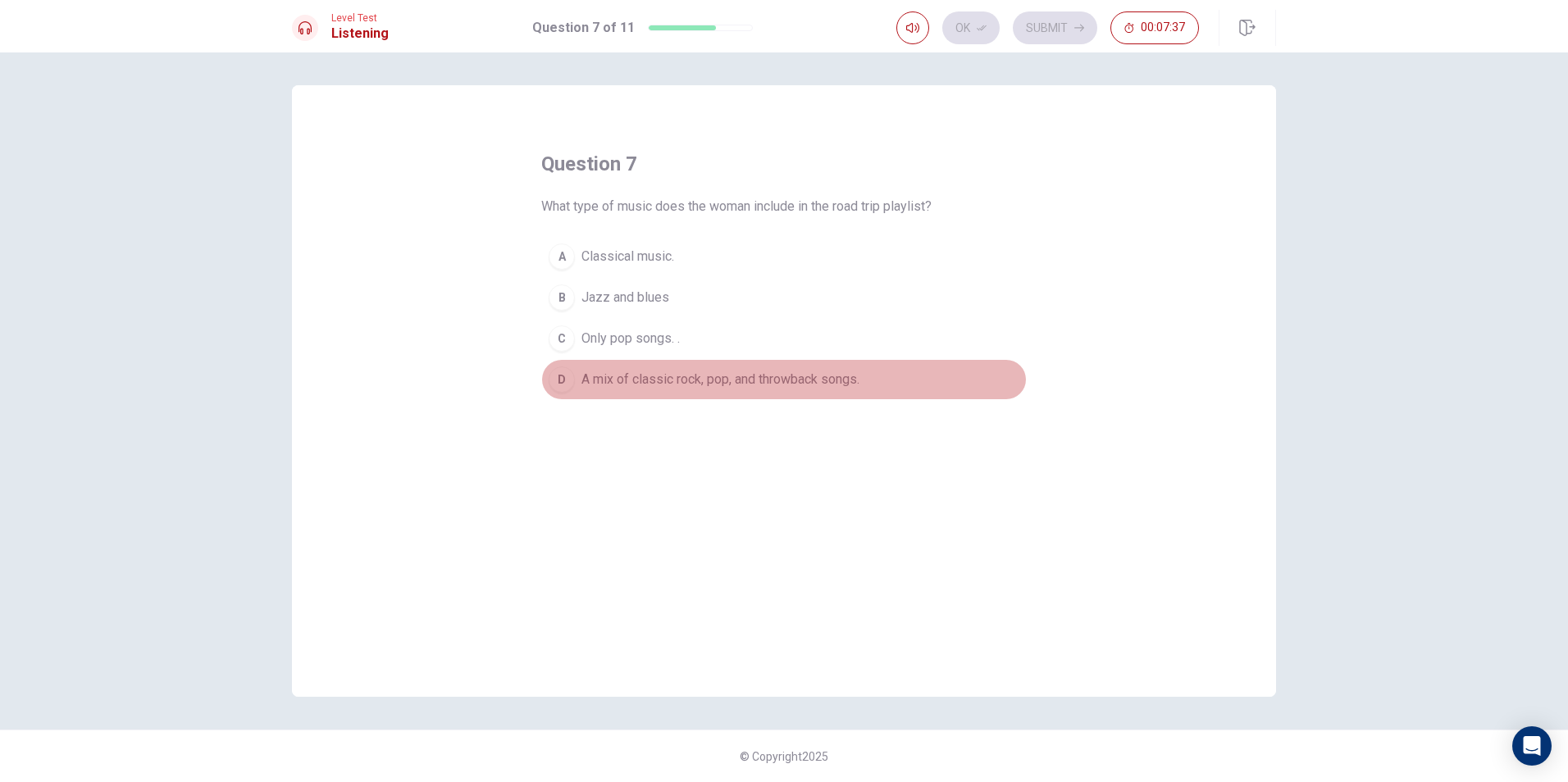
click at [574, 379] on div "D" at bounding box center [561, 379] width 26 height 26
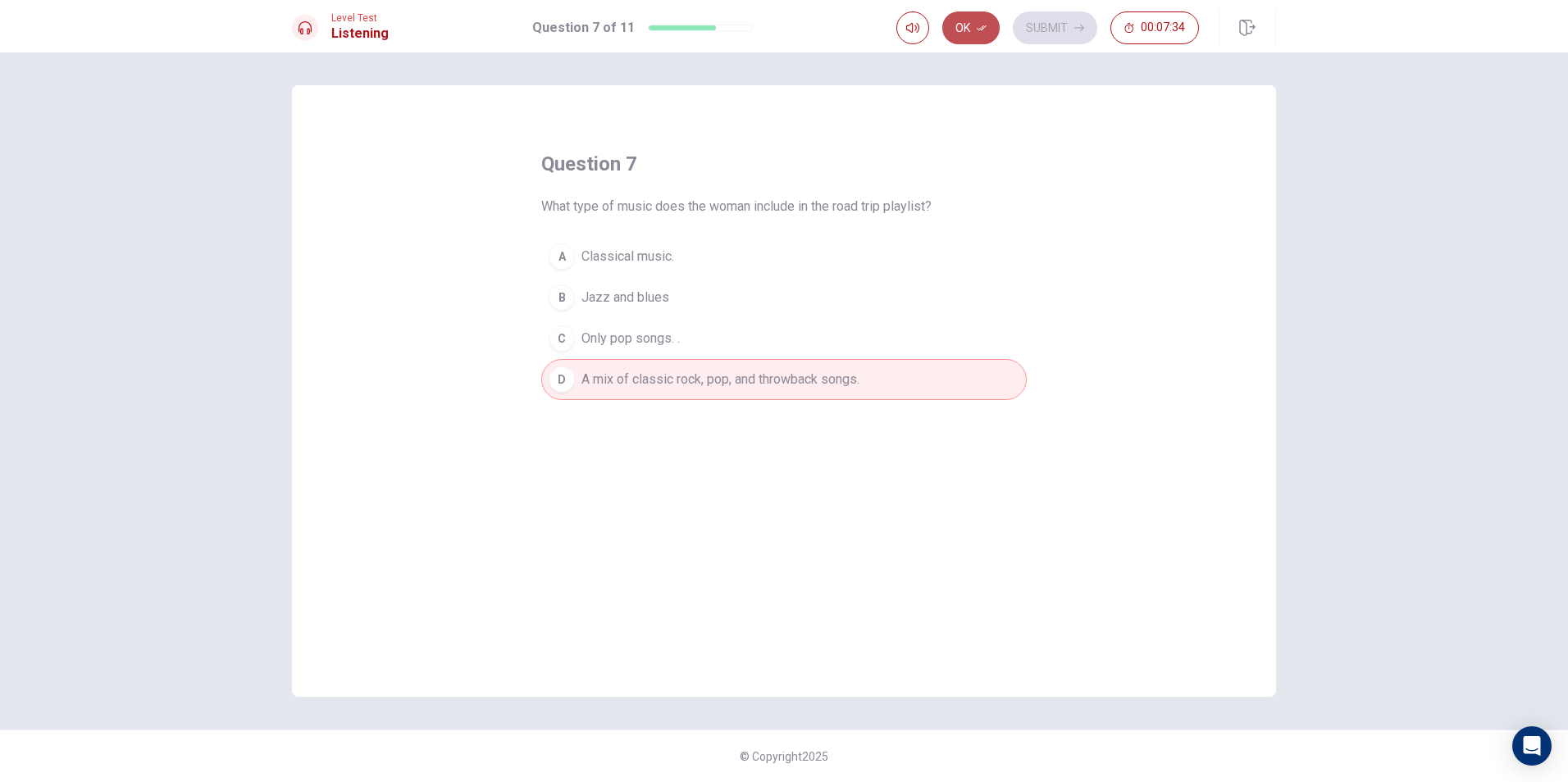
click at [992, 32] on button "Ok" at bounding box center [970, 27] width 57 height 32
click at [1048, 26] on button "Submit" at bounding box center [1054, 27] width 84 height 32
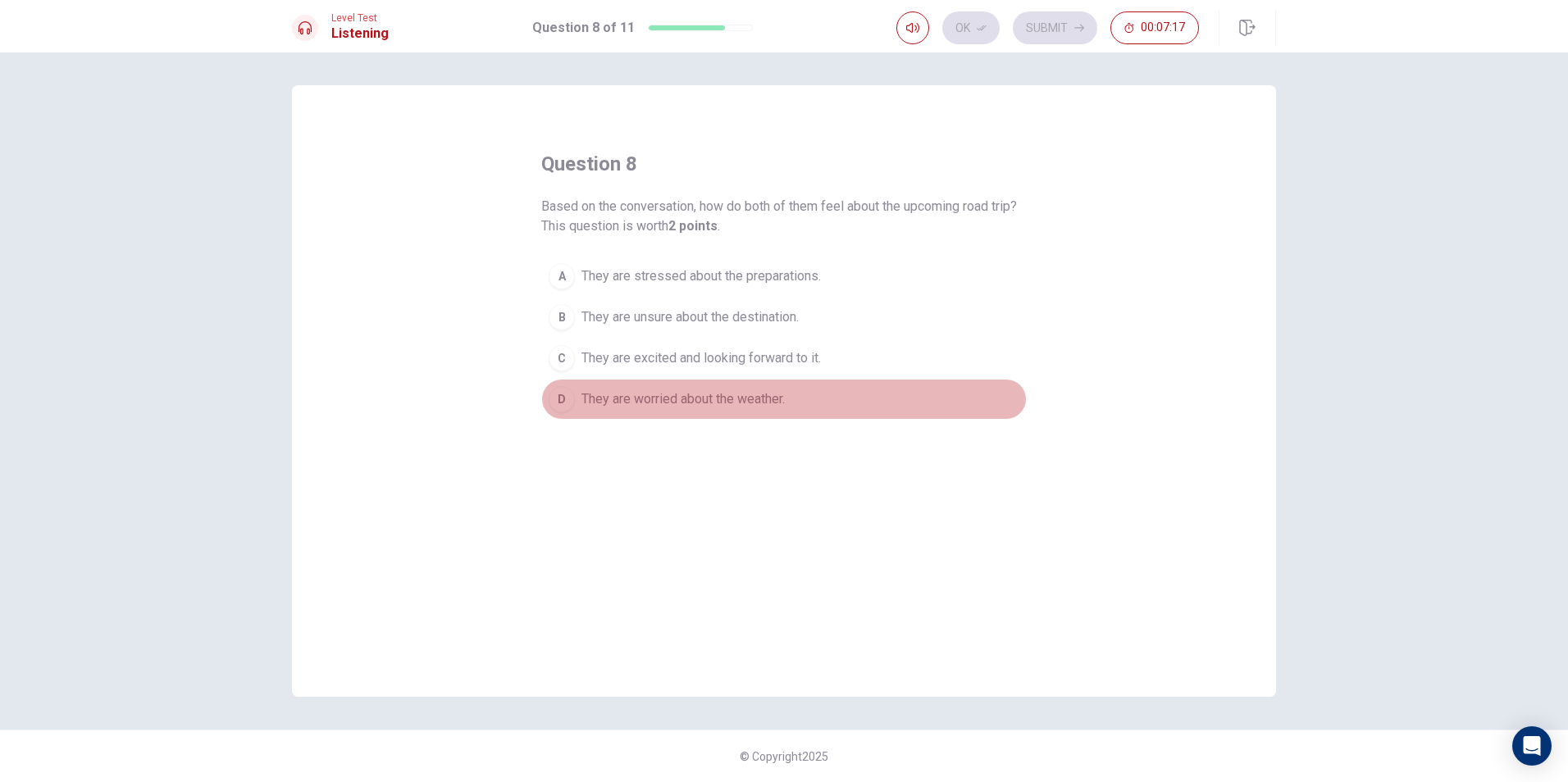
click at [571, 394] on div "D" at bounding box center [561, 399] width 26 height 26
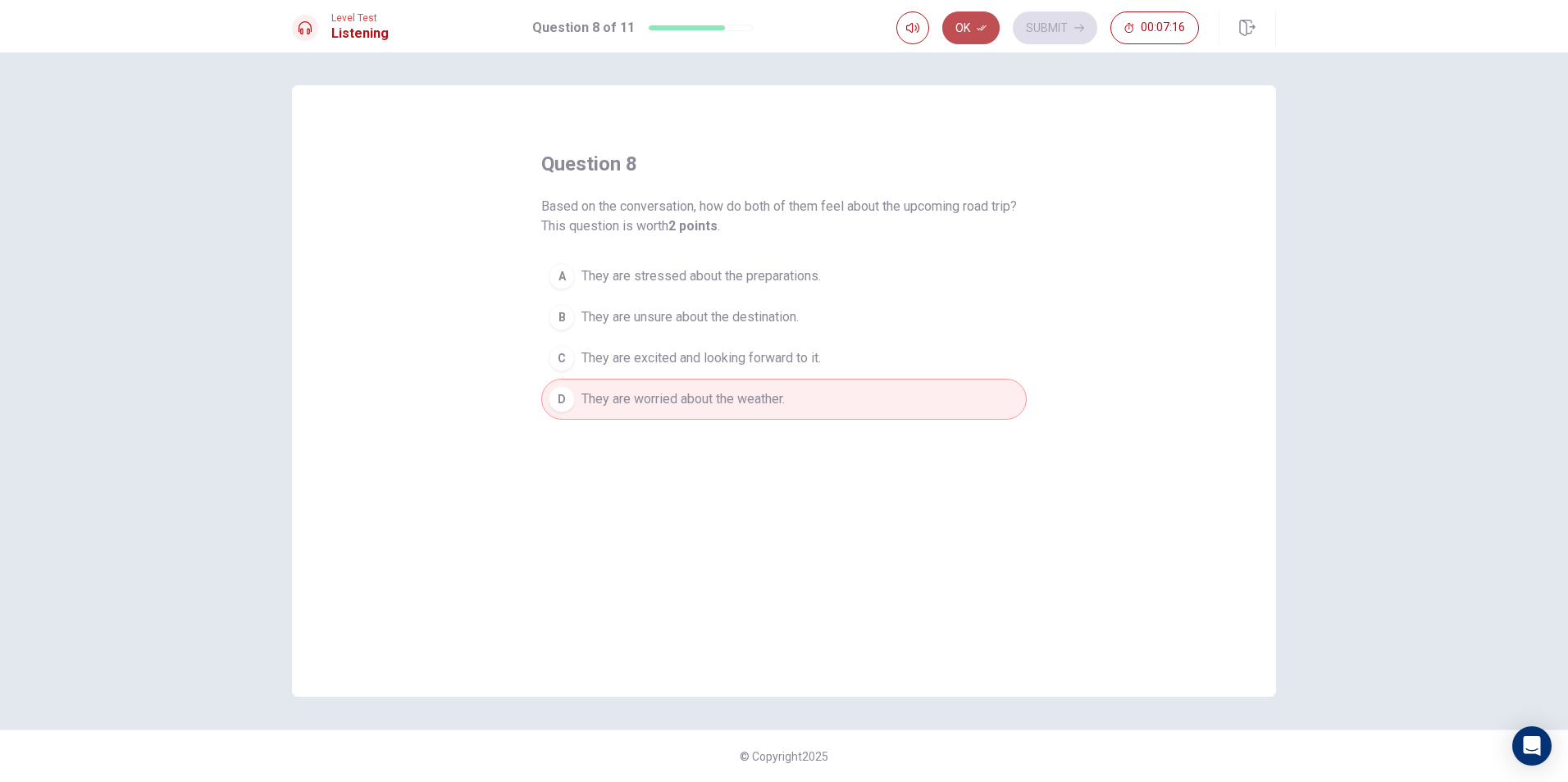
click at [952, 22] on button "Ok" at bounding box center [970, 27] width 57 height 32
click at [1048, 21] on button "Submit" at bounding box center [1054, 27] width 84 height 32
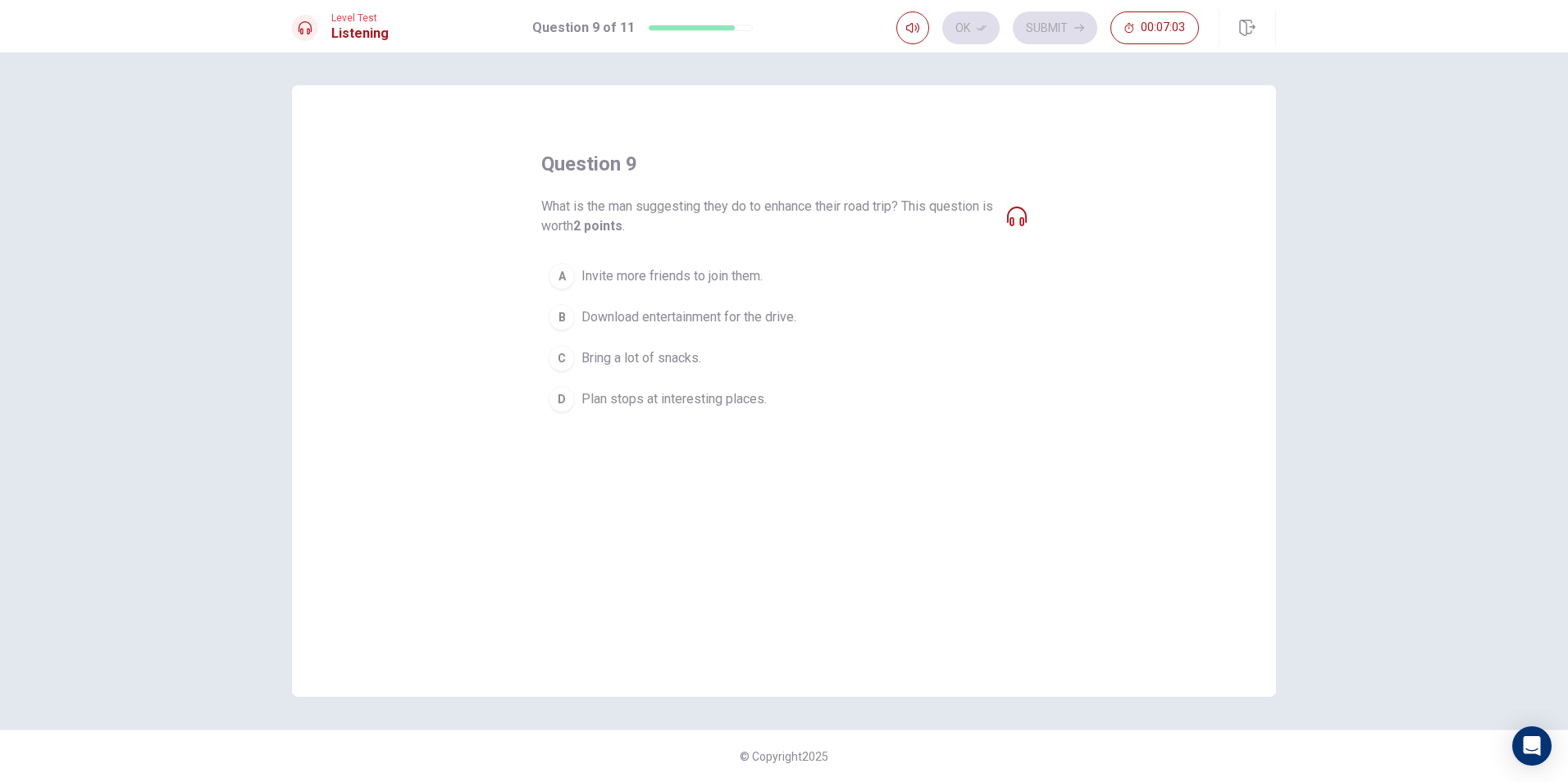
click at [566, 317] on div "B" at bounding box center [561, 317] width 26 height 26
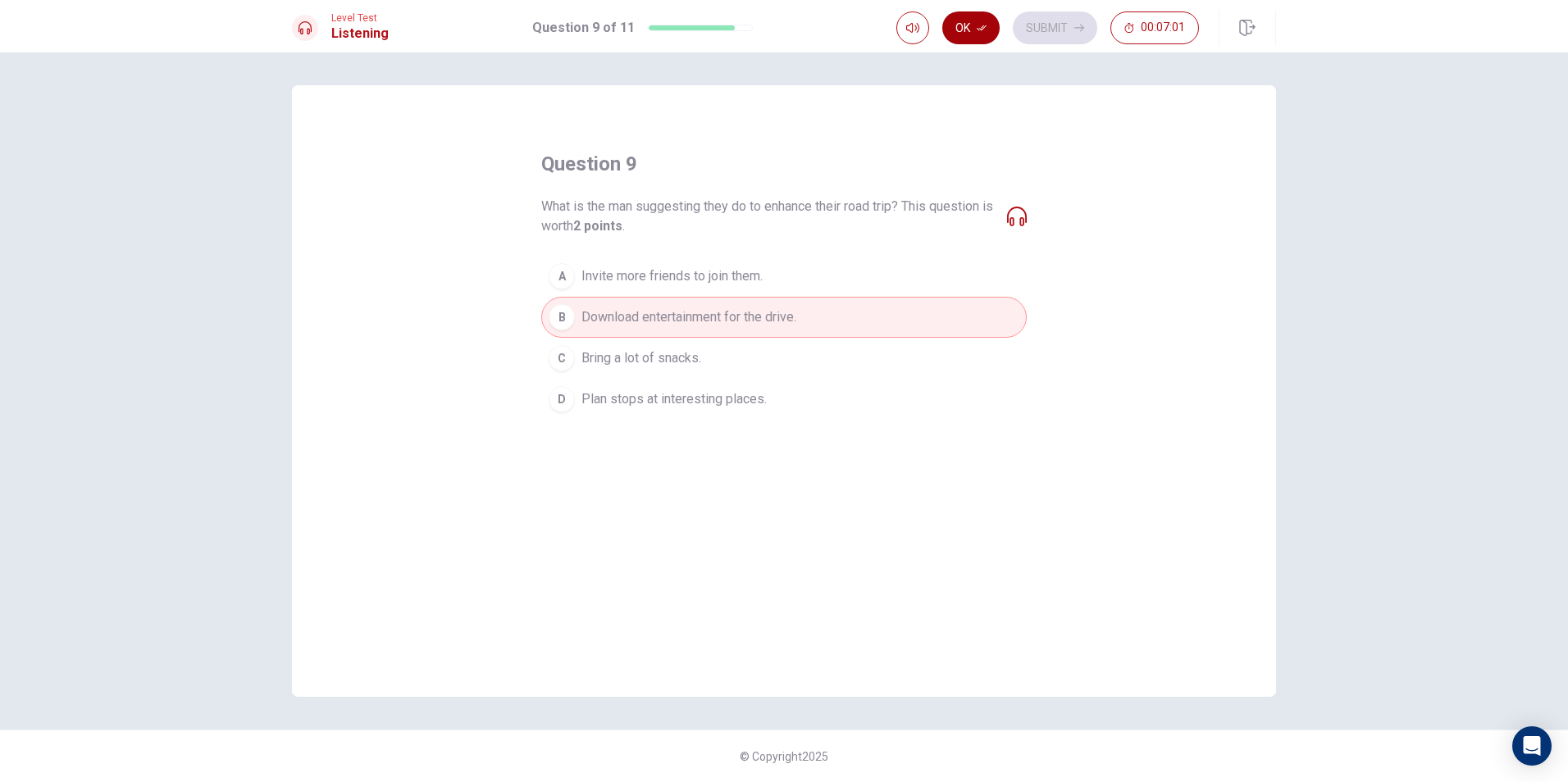
click at [963, 34] on button "Ok" at bounding box center [970, 27] width 57 height 32
click at [1043, 30] on button "Submit" at bounding box center [1054, 27] width 84 height 32
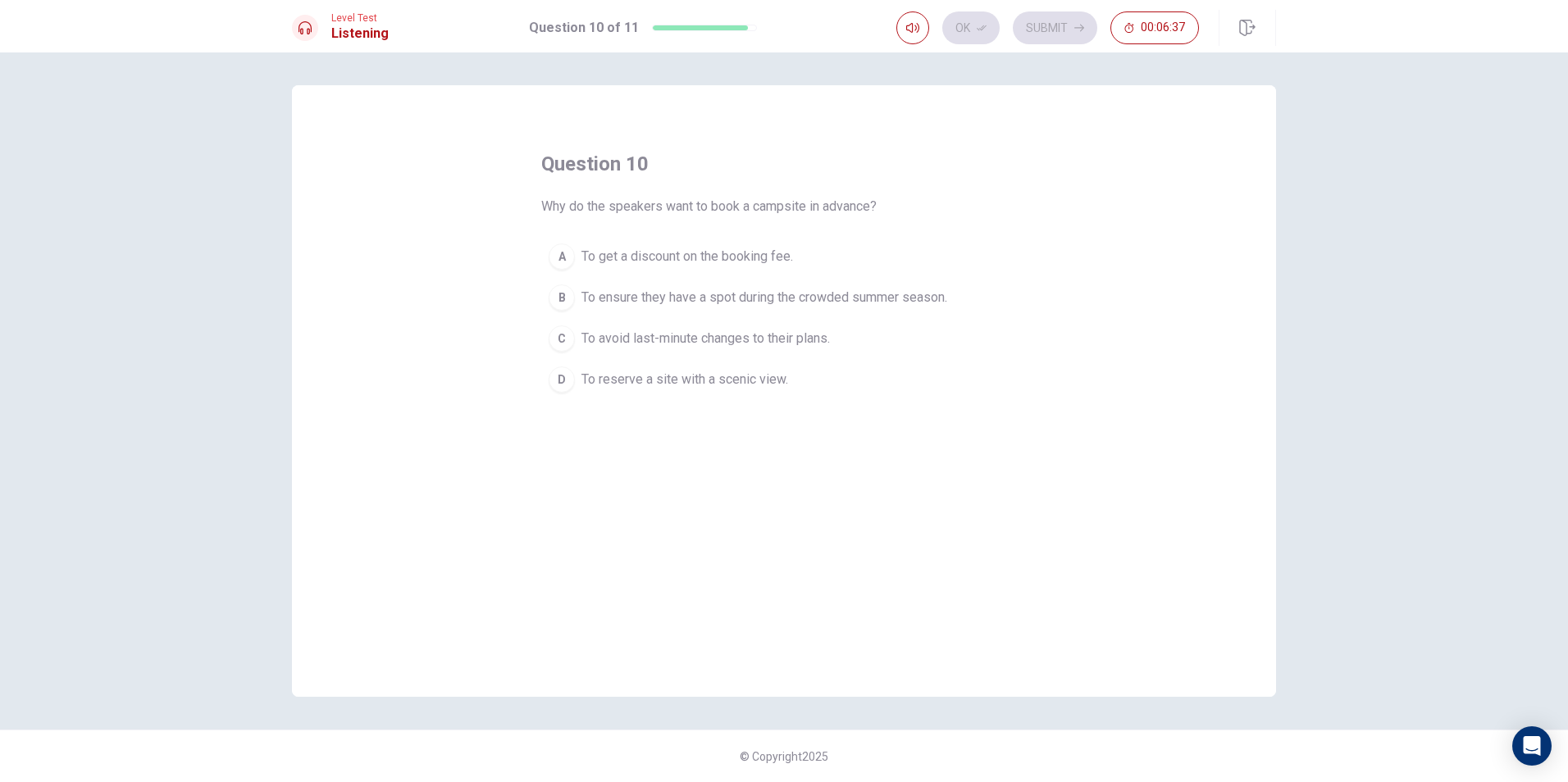
click at [551, 293] on div "B" at bounding box center [561, 298] width 26 height 26
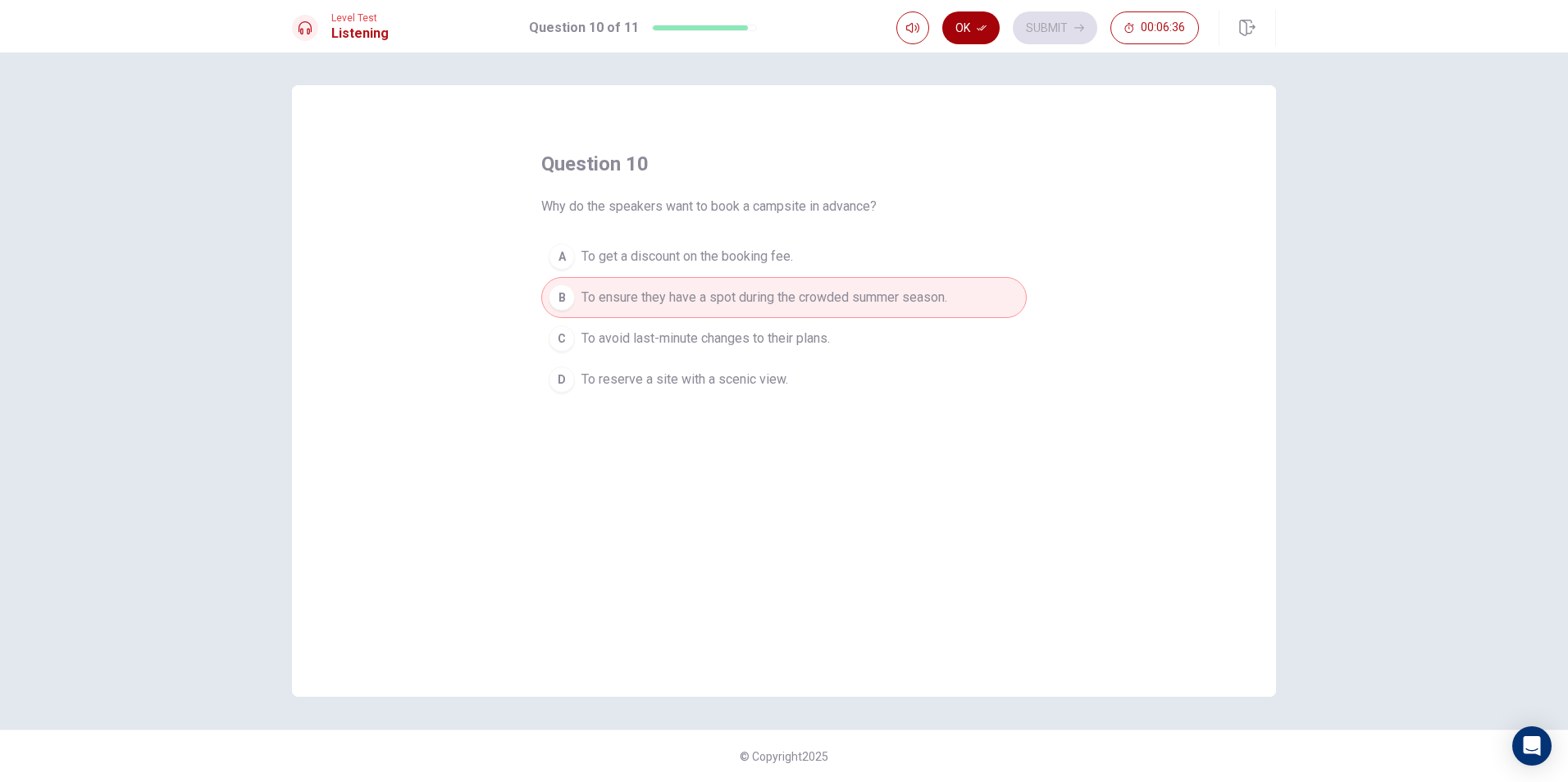
click at [979, 38] on button "Ok" at bounding box center [970, 27] width 57 height 32
click at [1046, 33] on button "Submit" at bounding box center [1054, 27] width 84 height 32
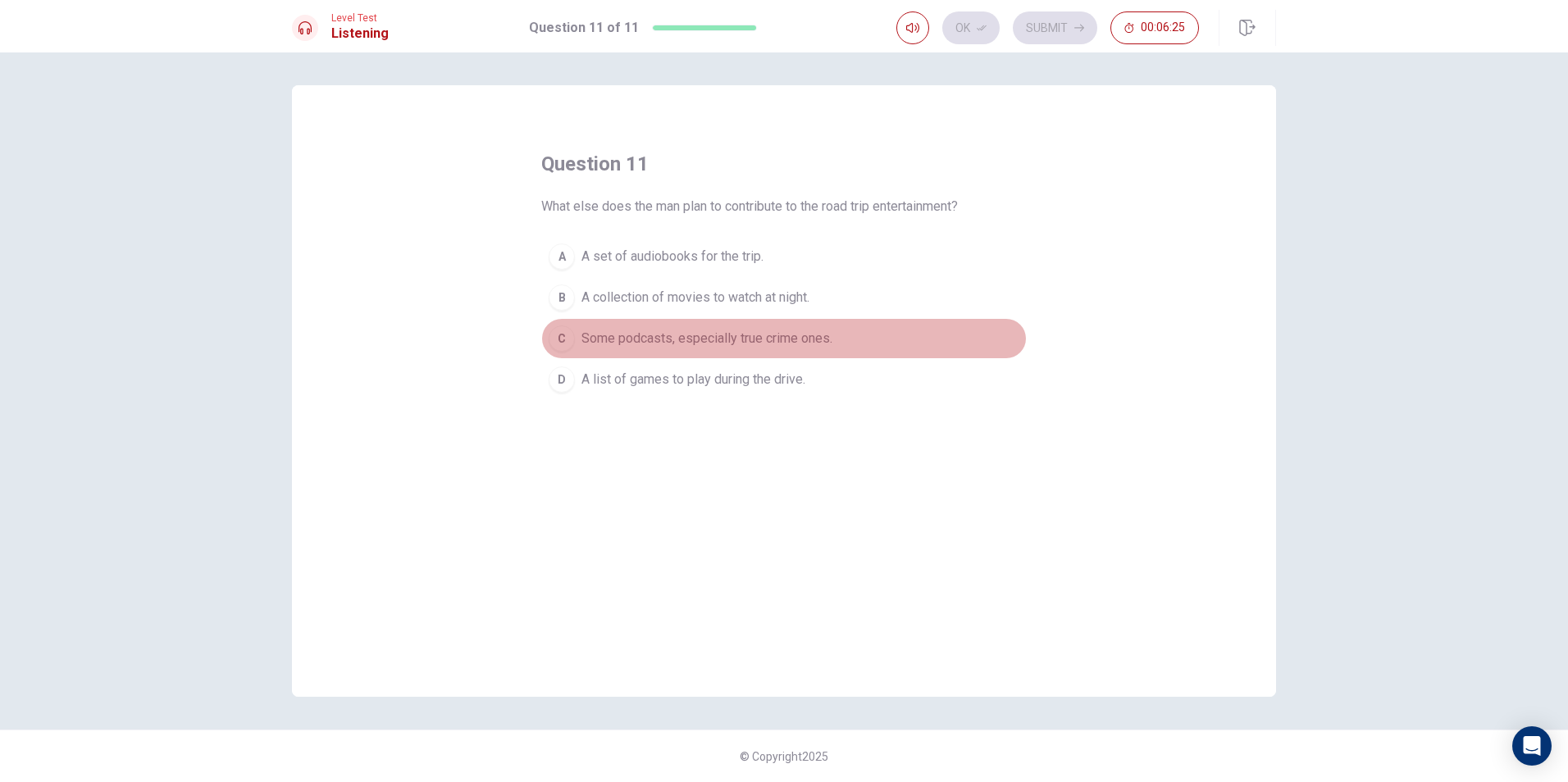
click at [584, 338] on span "Some podcasts, especially true crime ones." at bounding box center [706, 338] width 251 height 20
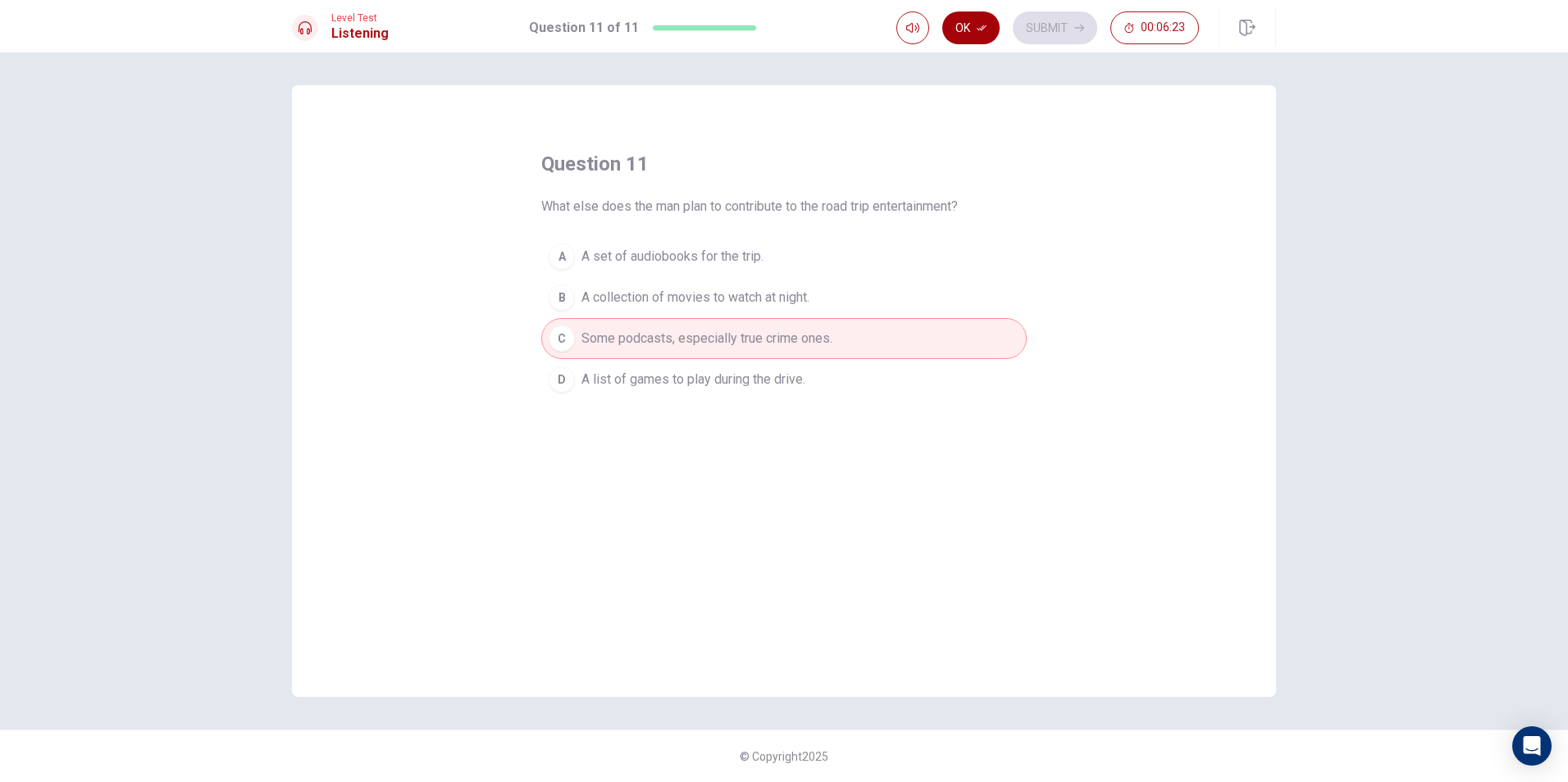
click at [968, 14] on button "Ok" at bounding box center [970, 27] width 57 height 32
click at [1052, 24] on button "Submit" at bounding box center [1054, 27] width 84 height 32
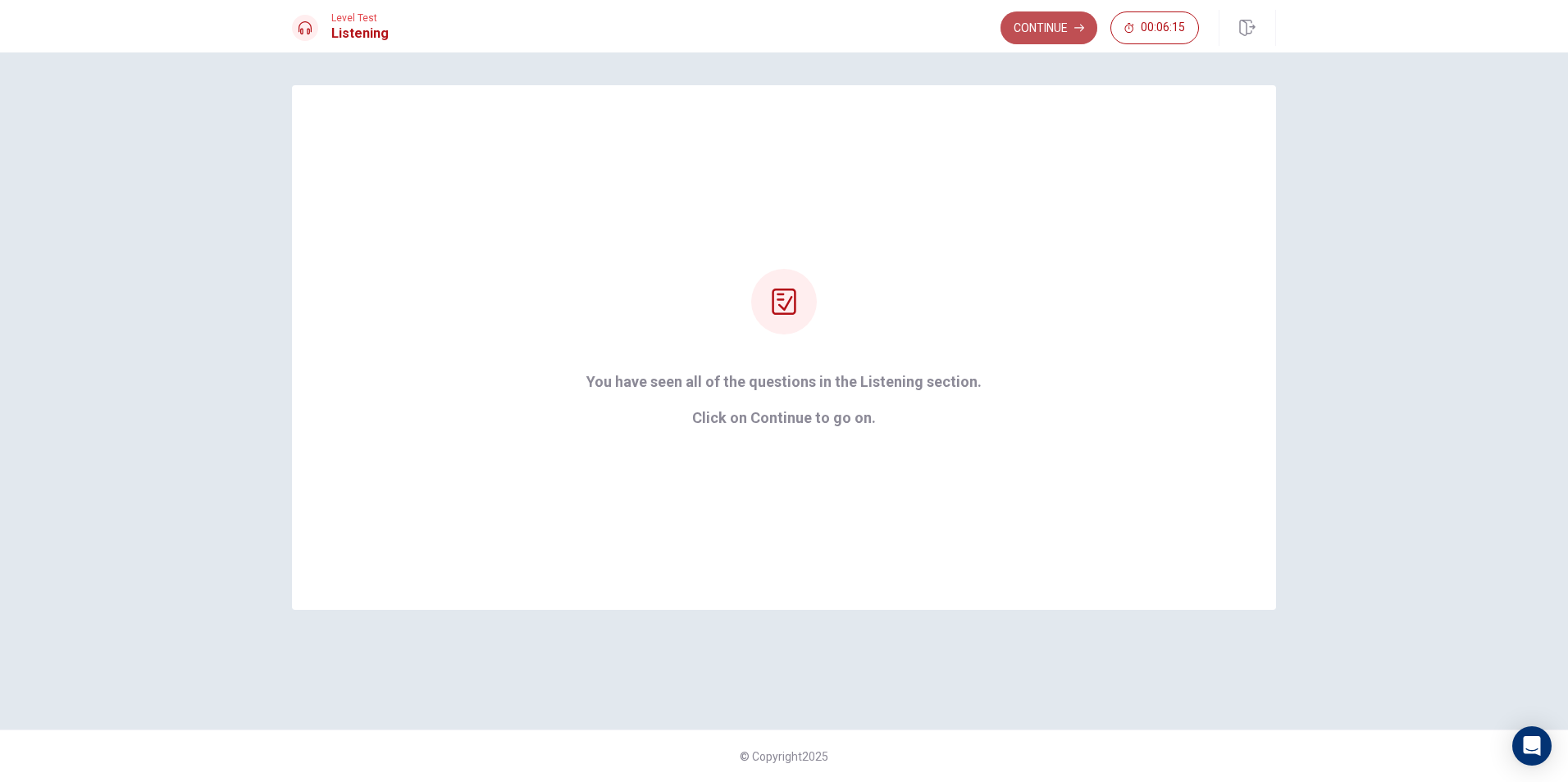
click at [1009, 18] on button "Continue" at bounding box center [1048, 27] width 96 height 32
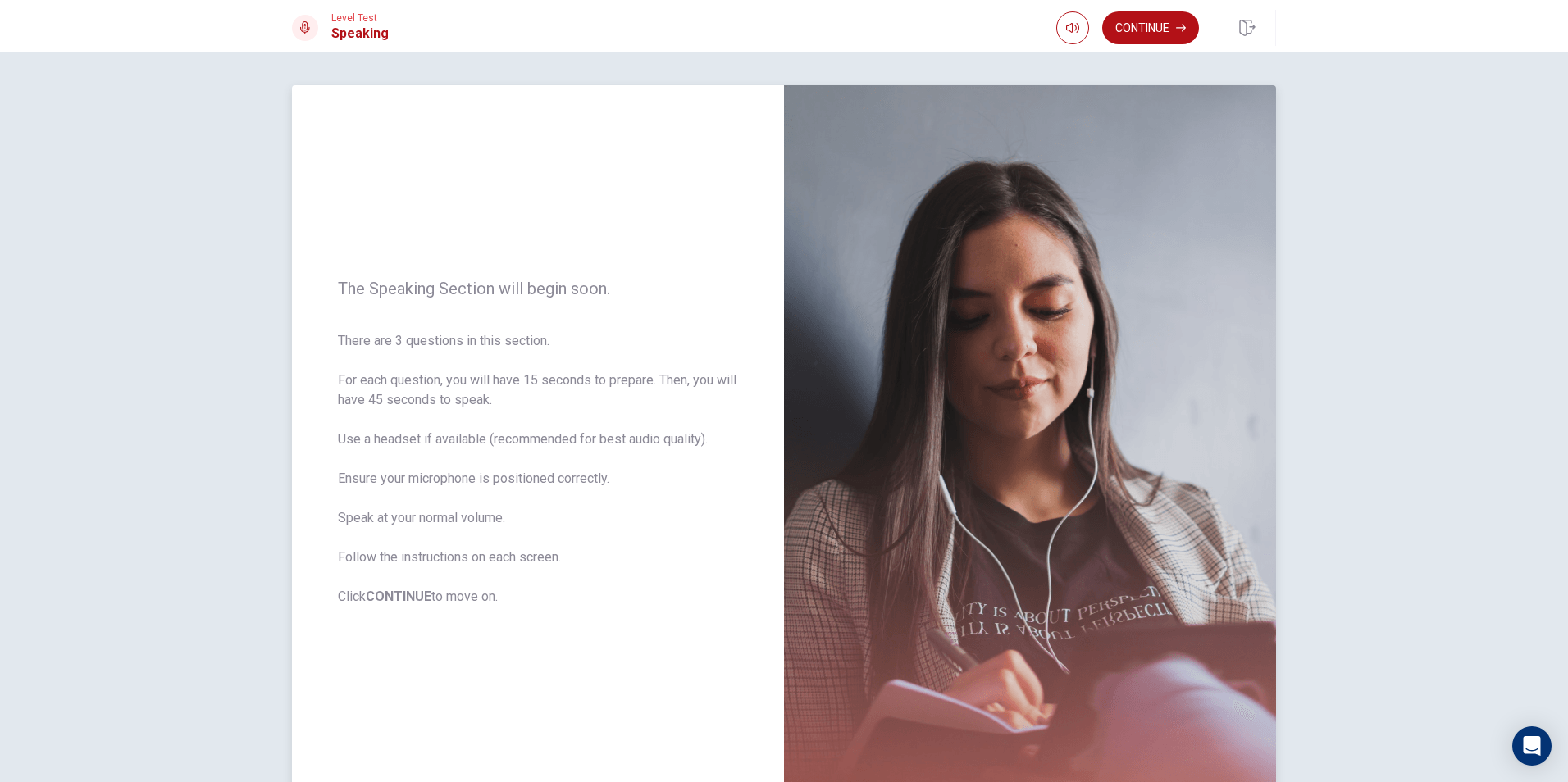
scroll to position [103, 0]
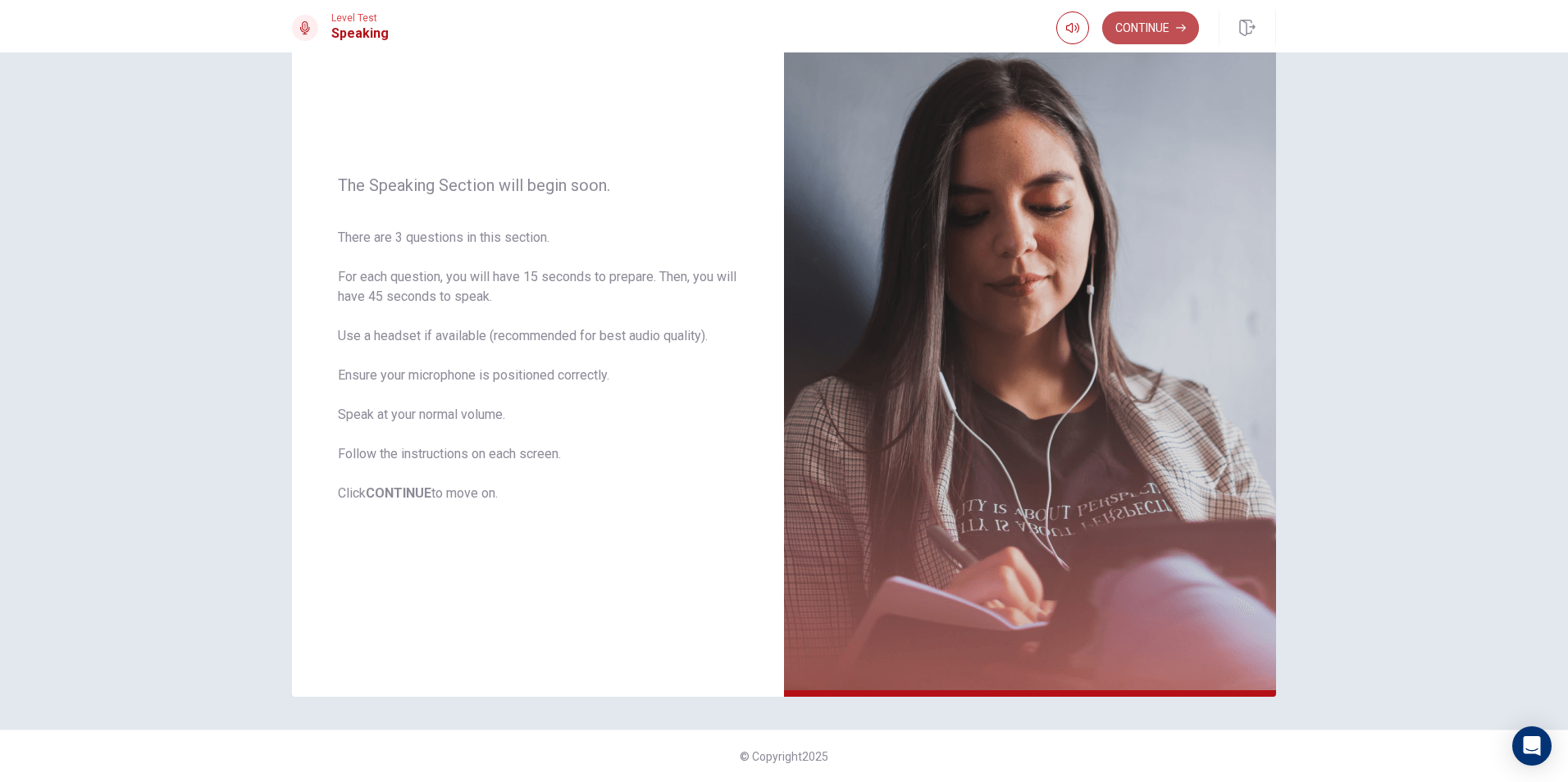
click at [1173, 26] on button "Continue" at bounding box center [1150, 27] width 96 height 32
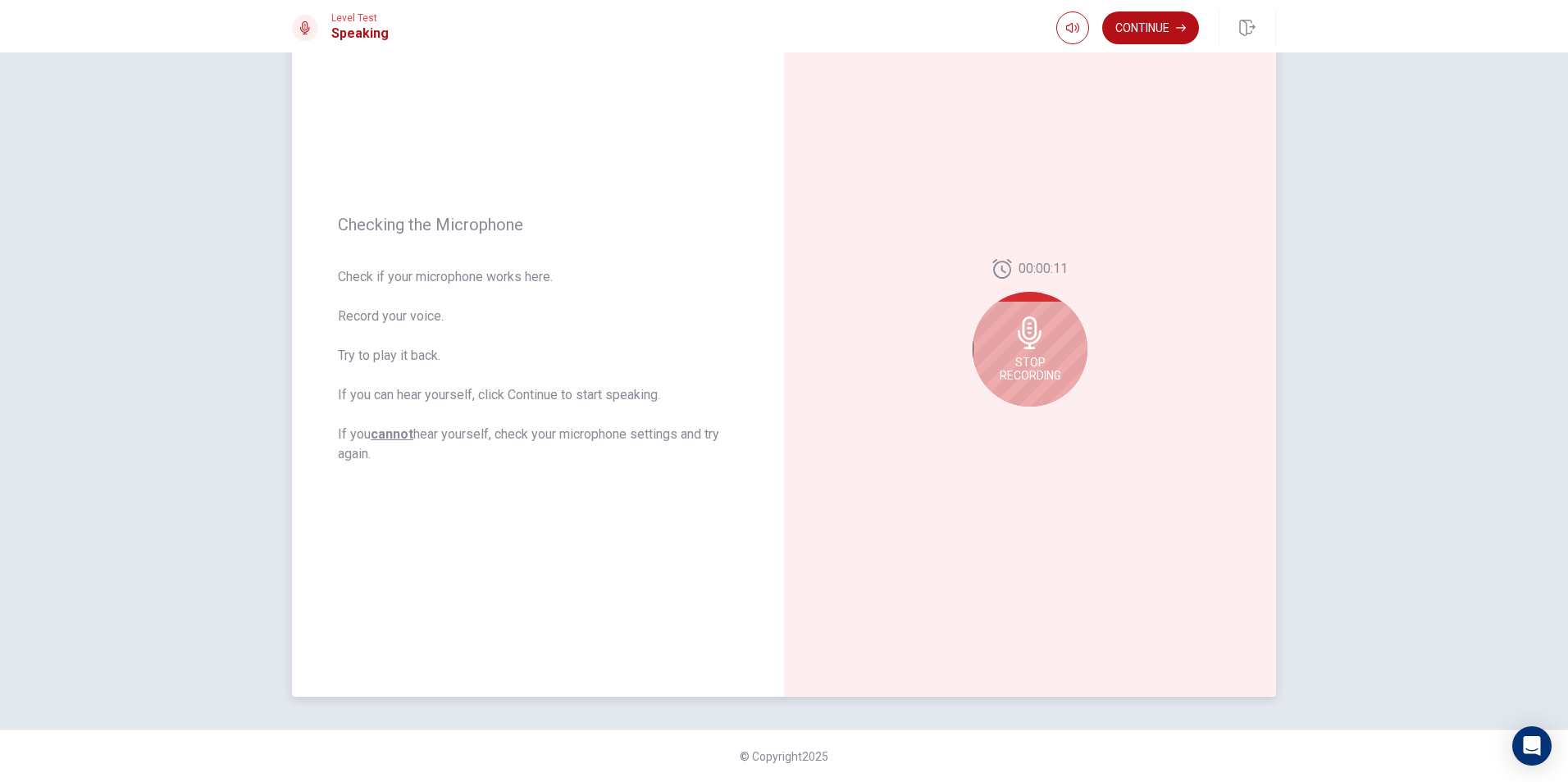
click at [1044, 379] on span "Stop Recording" at bounding box center [1031, 368] width 61 height 26
click at [1044, 423] on icon "Play Audio" at bounding box center [1048, 420] width 8 height 10
click at [994, 332] on div at bounding box center [1030, 338] width 115 height 115
click at [1011, 424] on icon "Record Again" at bounding box center [1012, 420] width 10 height 10
click at [1025, 335] on icon at bounding box center [1030, 333] width 32 height 32
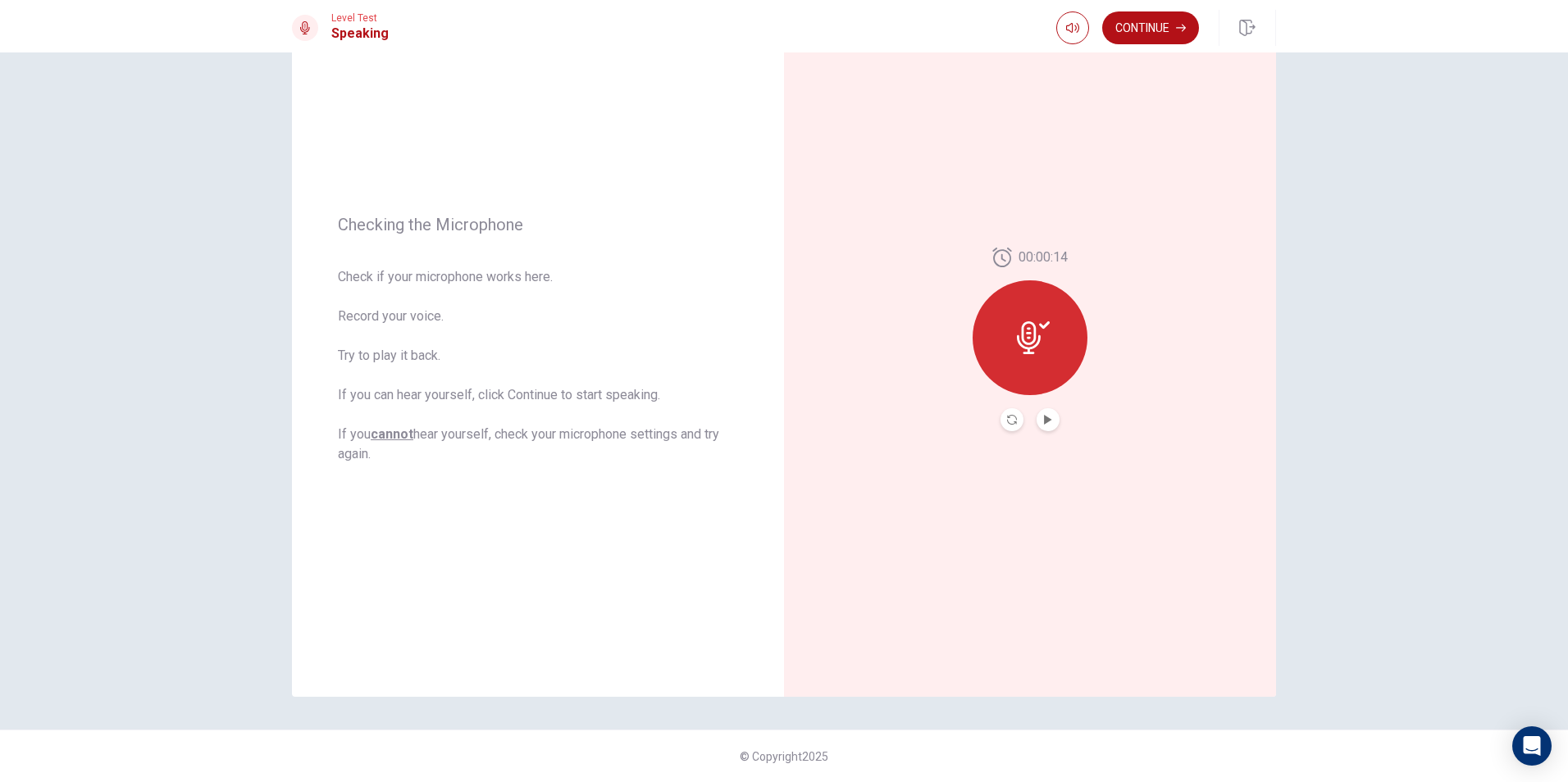
click at [1008, 428] on button "Record Again" at bounding box center [1012, 420] width 23 height 23
click at [1028, 337] on icon at bounding box center [1030, 333] width 24 height 32
click at [1054, 422] on button "Play Audio" at bounding box center [1048, 420] width 23 height 23
click at [1142, 32] on button "Continue" at bounding box center [1150, 27] width 96 height 32
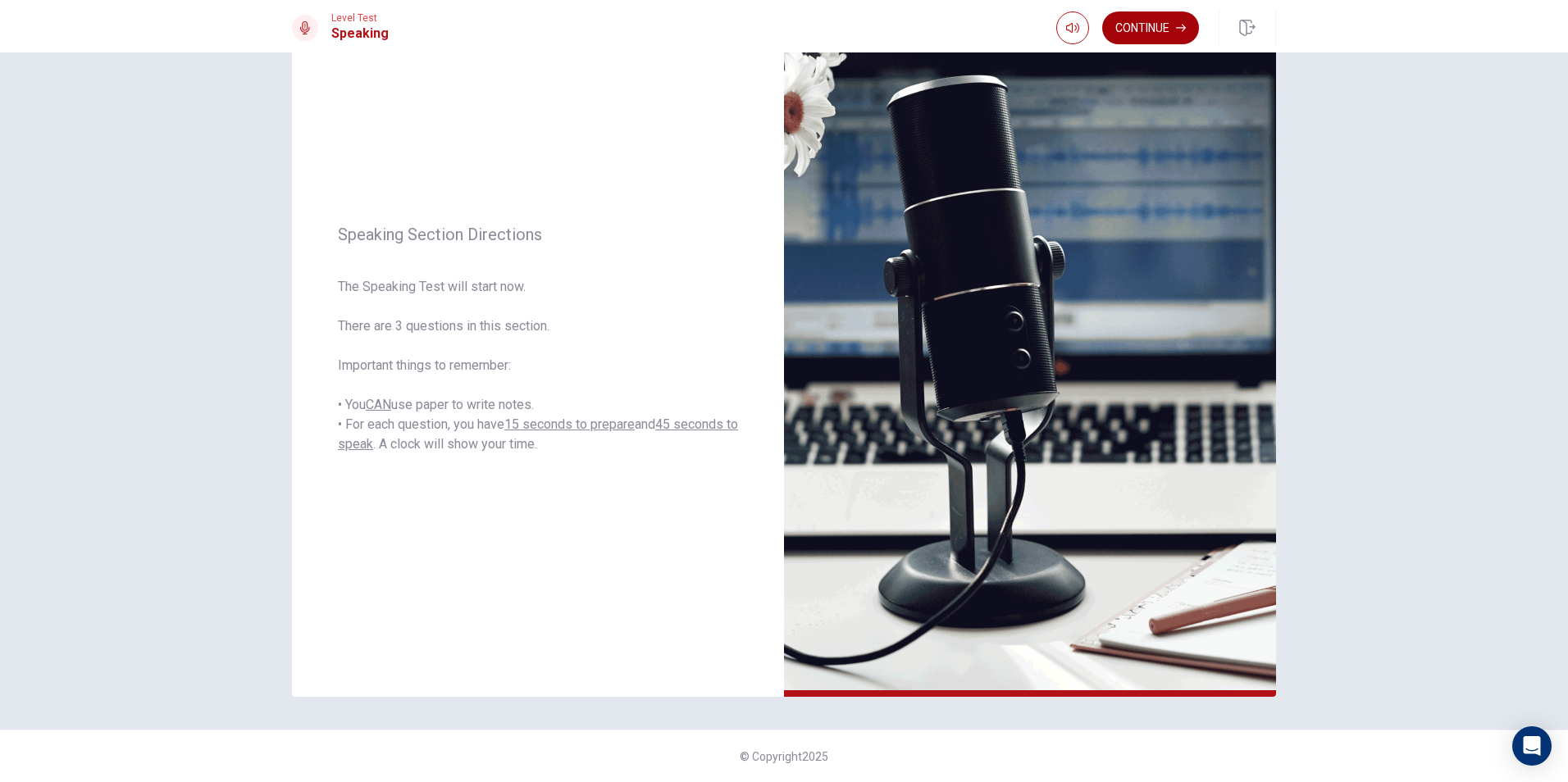
click at [1121, 26] on button "Continue" at bounding box center [1150, 27] width 96 height 32
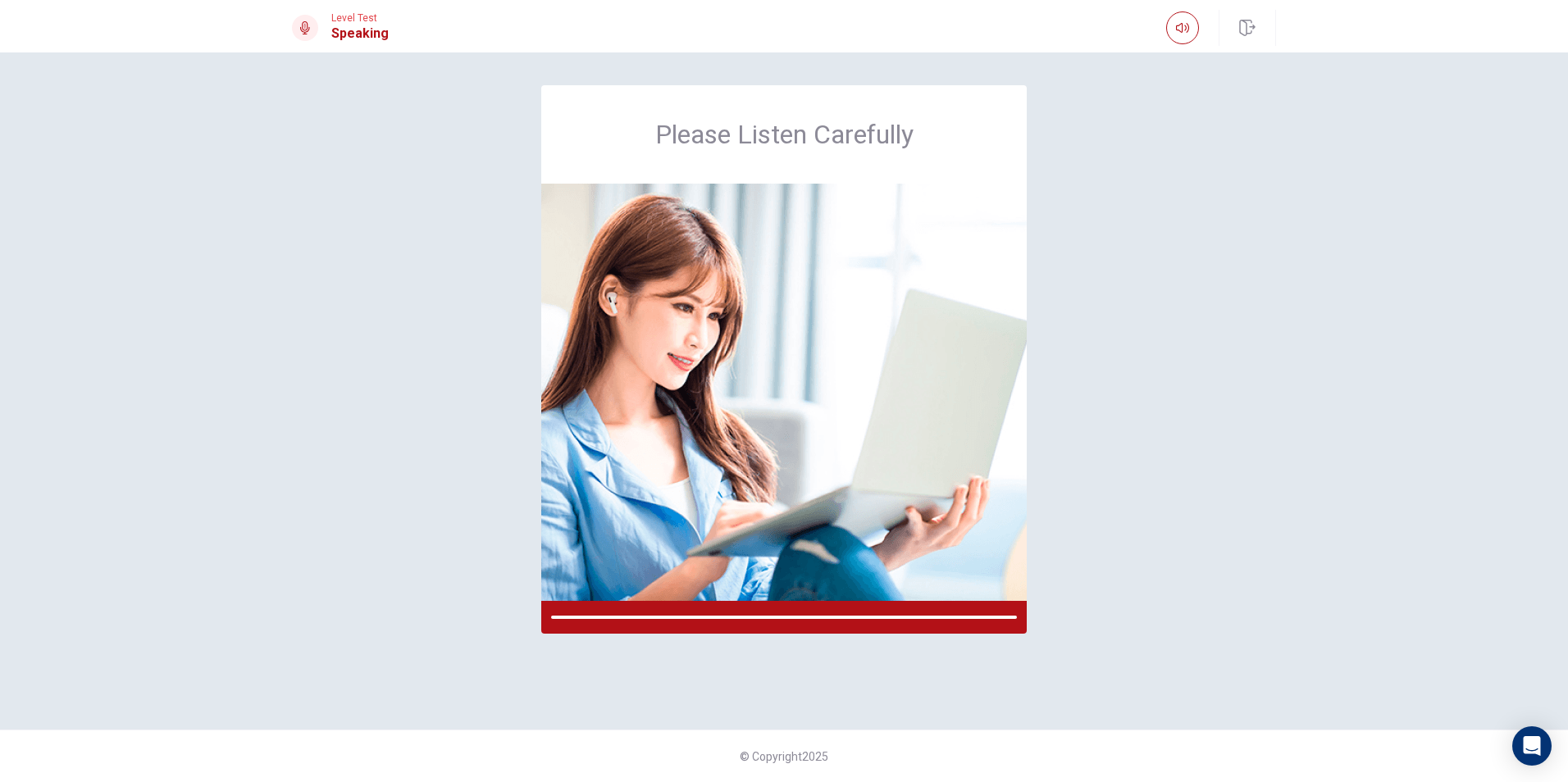
scroll to position [0, 0]
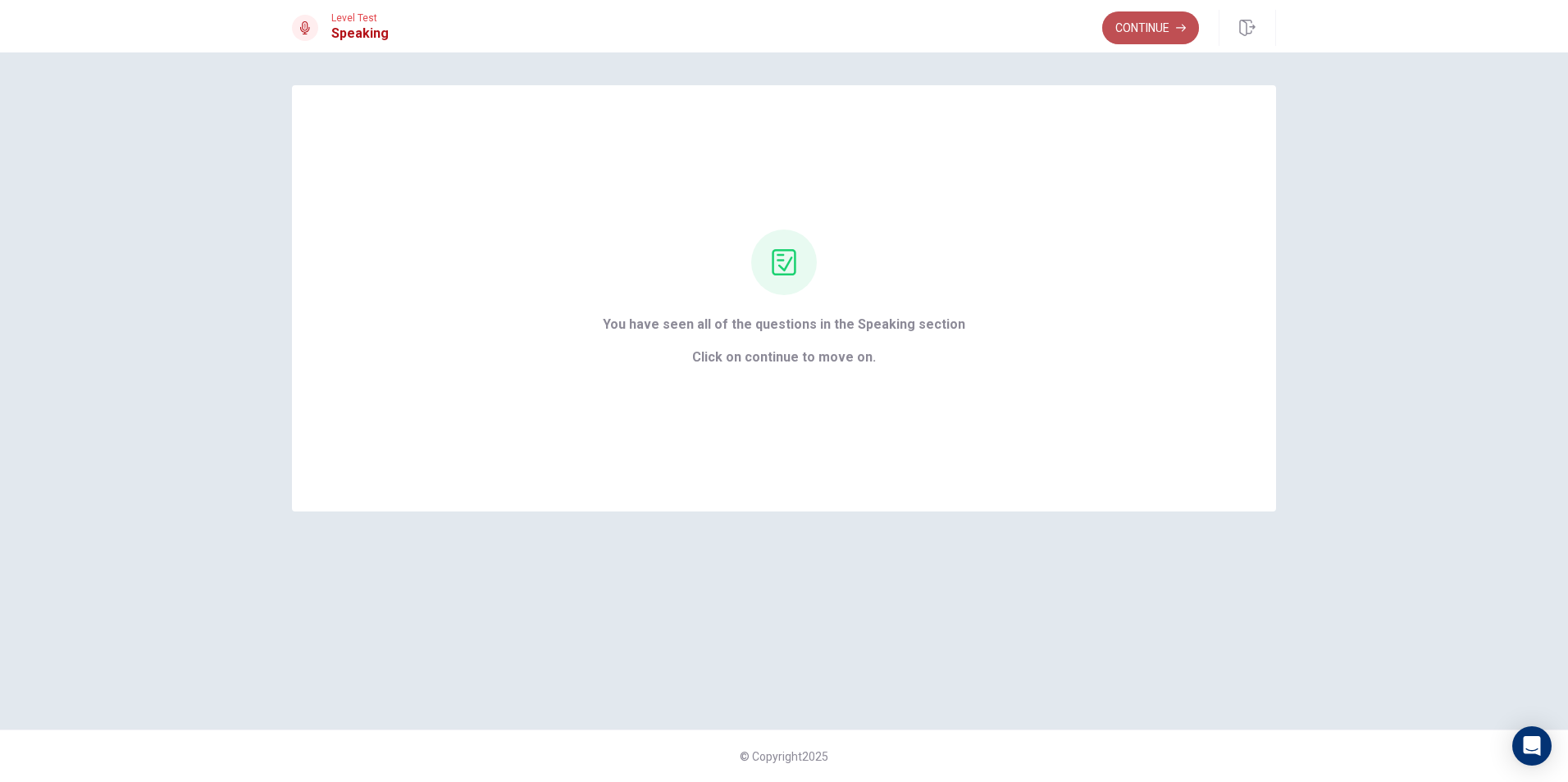
click at [1116, 34] on button "Continue" at bounding box center [1150, 27] width 96 height 32
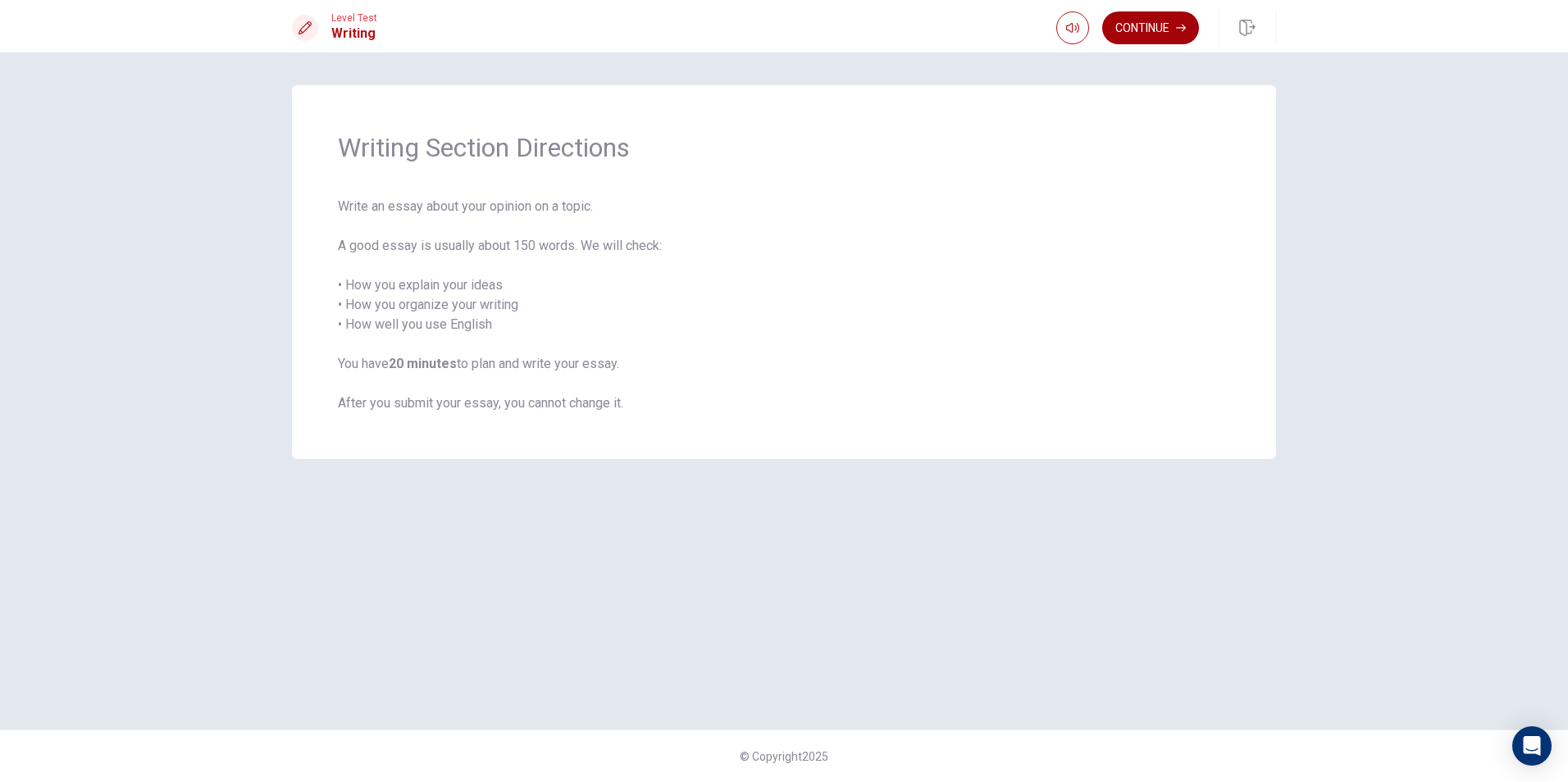
click at [1129, 34] on button "Continue" at bounding box center [1150, 27] width 96 height 32
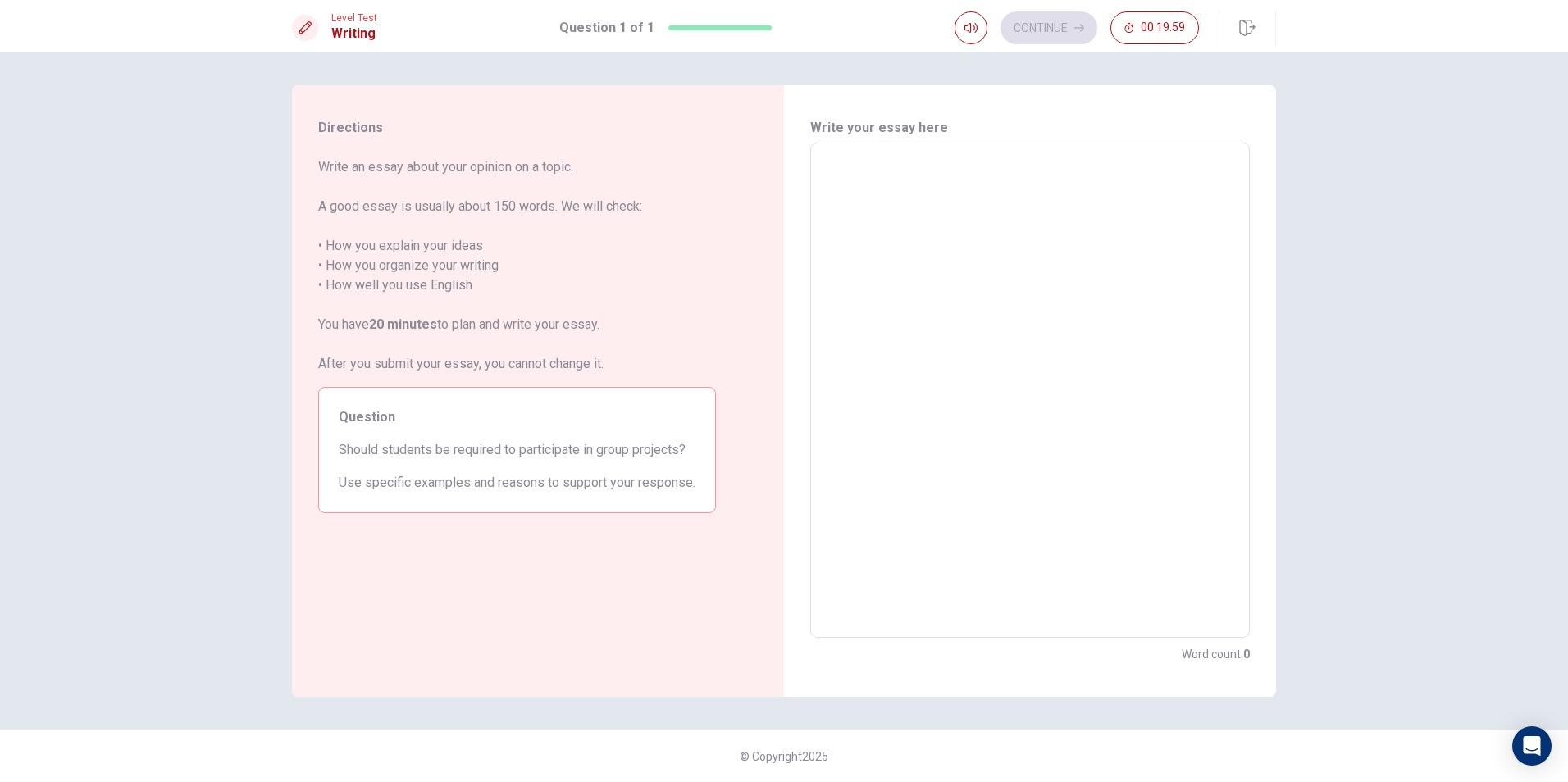
click at [994, 226] on textarea at bounding box center [1030, 391] width 416 height 468
type textarea "x"
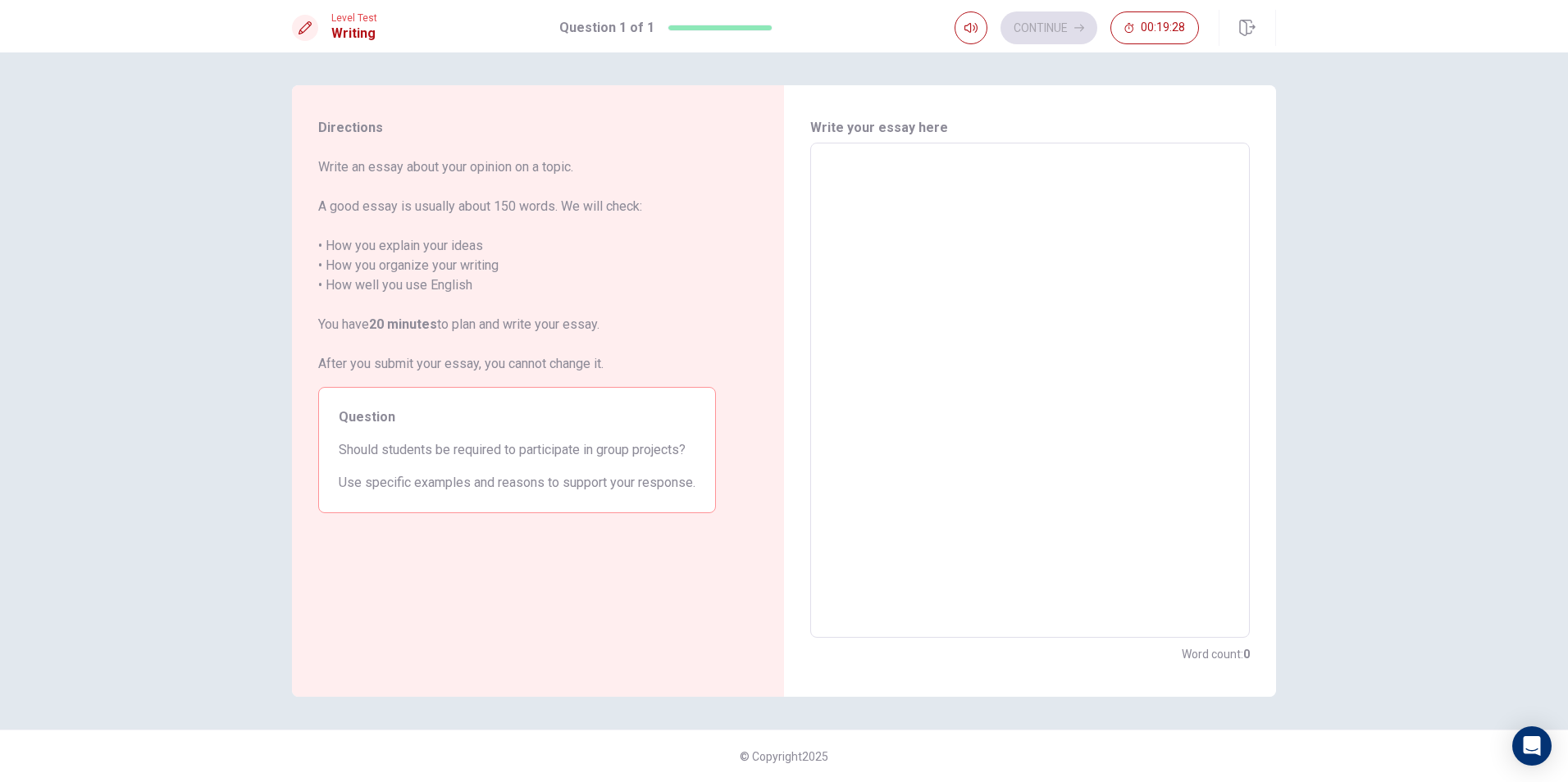
type textarea "x"
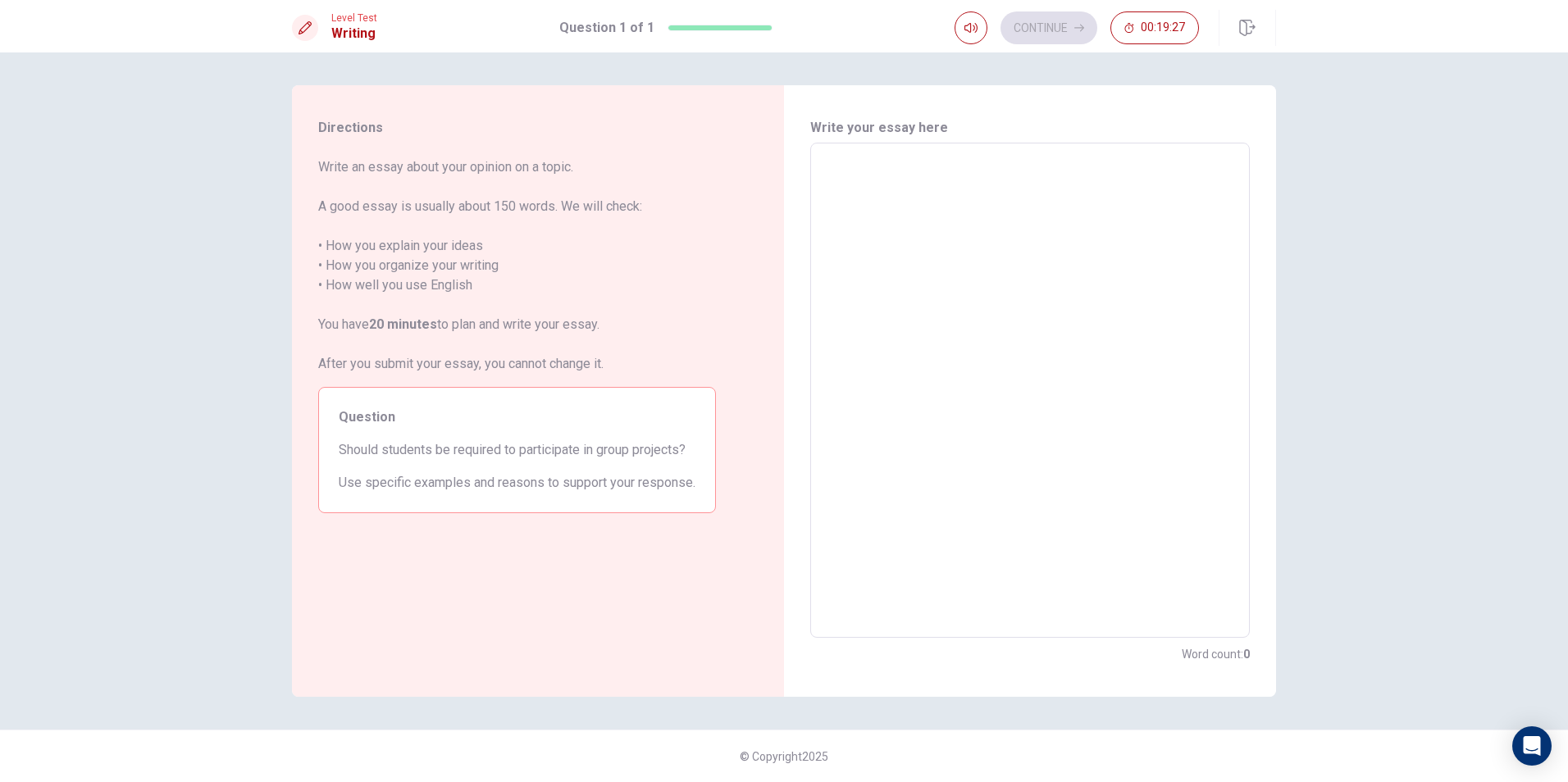
type textarea "x"
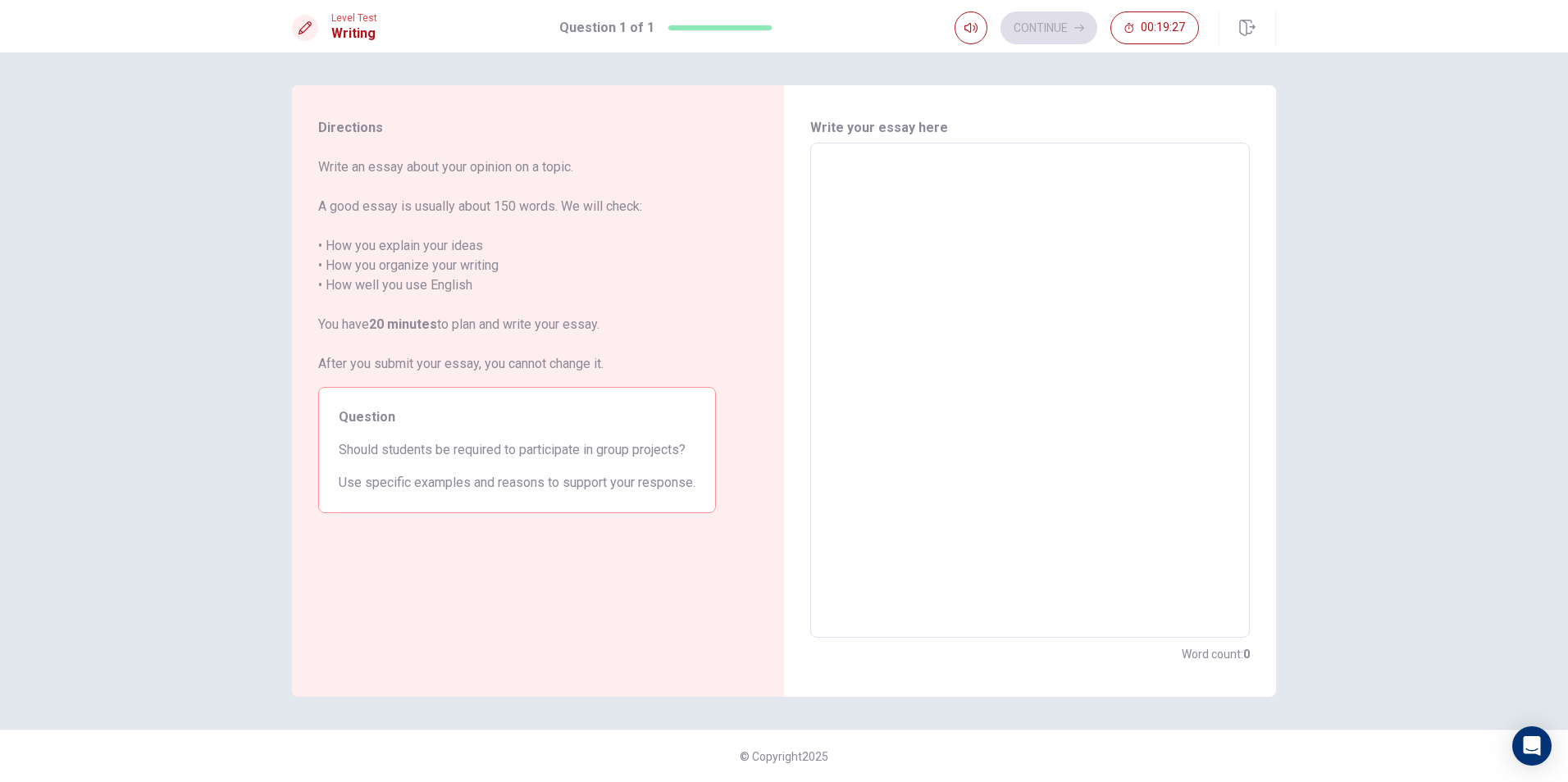
type textarea "x"
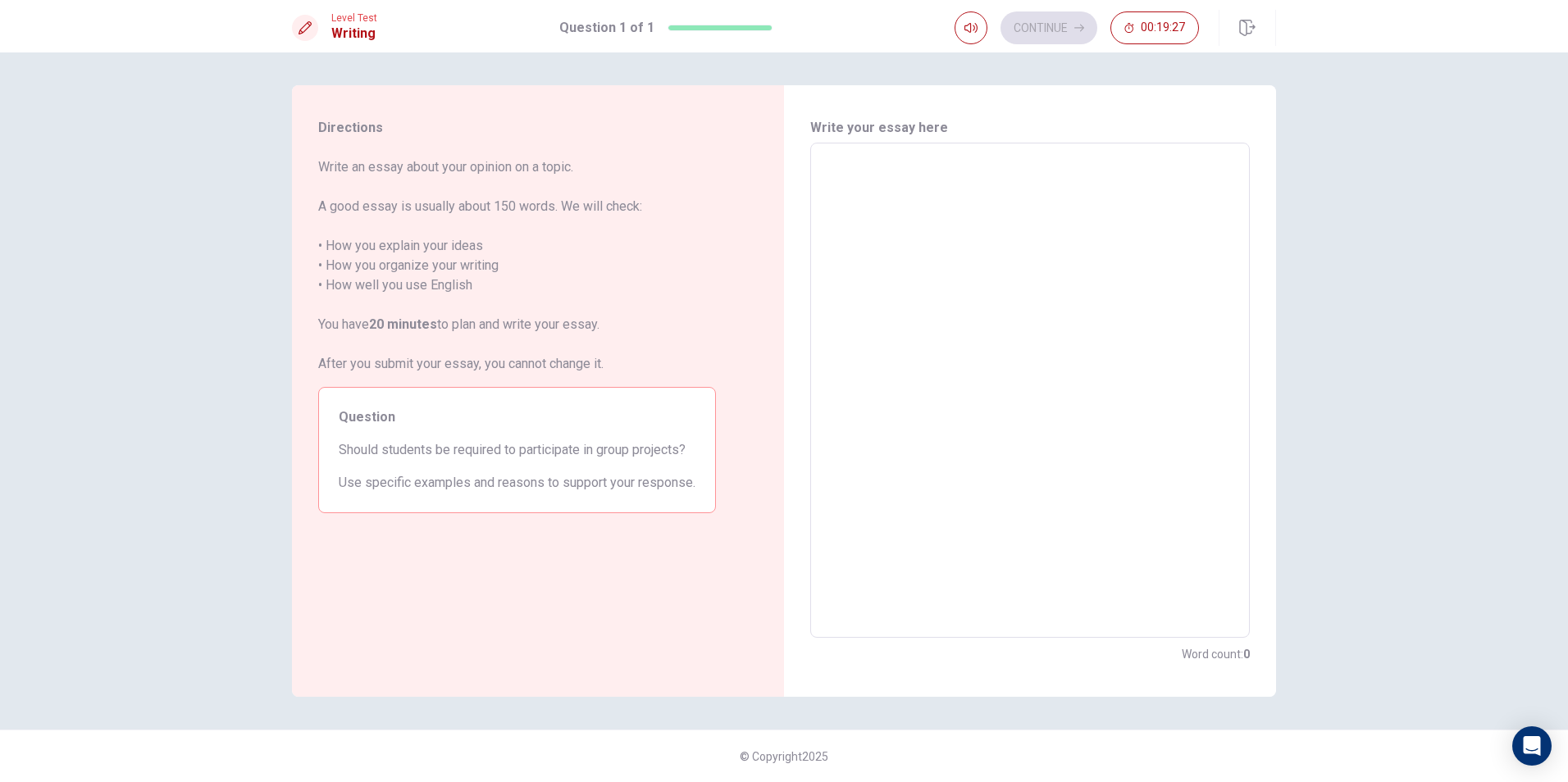
type textarea "x"
type textarea "g"
type textarea "x"
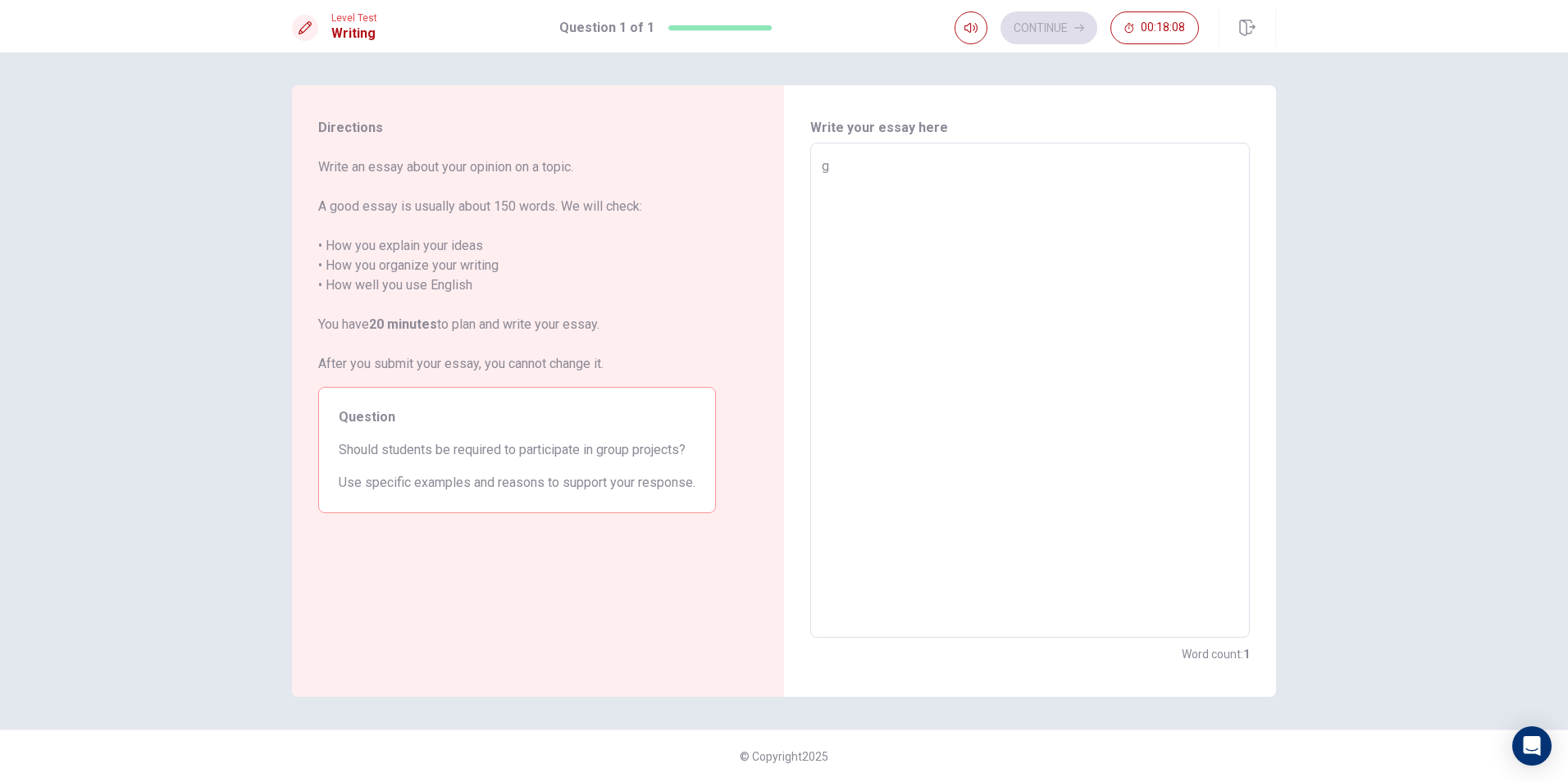
type textarea "go"
type textarea "x"
type textarea "goo"
type textarea "x"
type textarea "good"
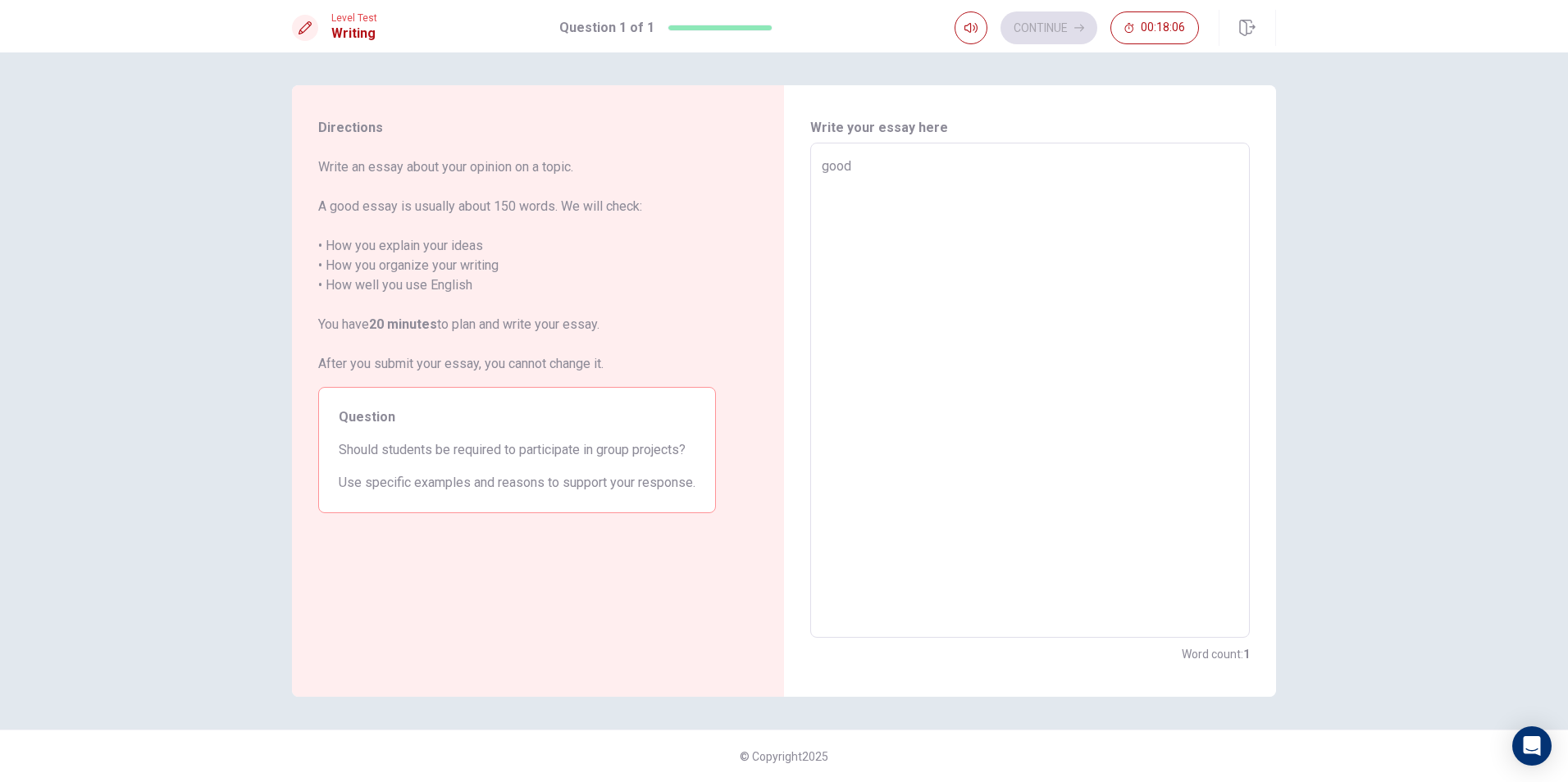
type textarea "x"
type textarea "good"
type textarea "x"
type textarea "good p"
type textarea "x"
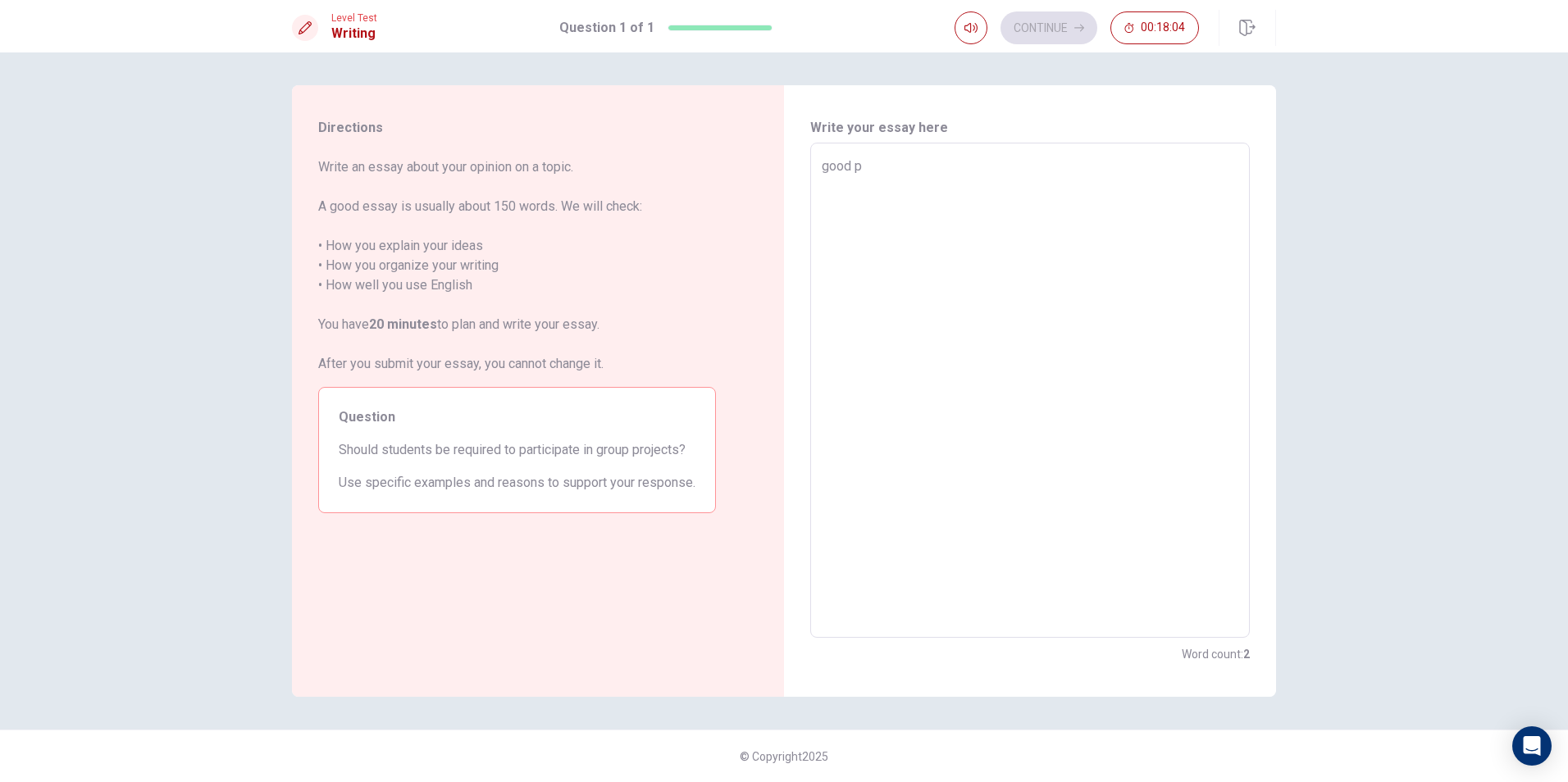
type textarea "good pr"
type textarea "x"
type textarea "good pro"
type textarea "x"
type textarea "good proj"
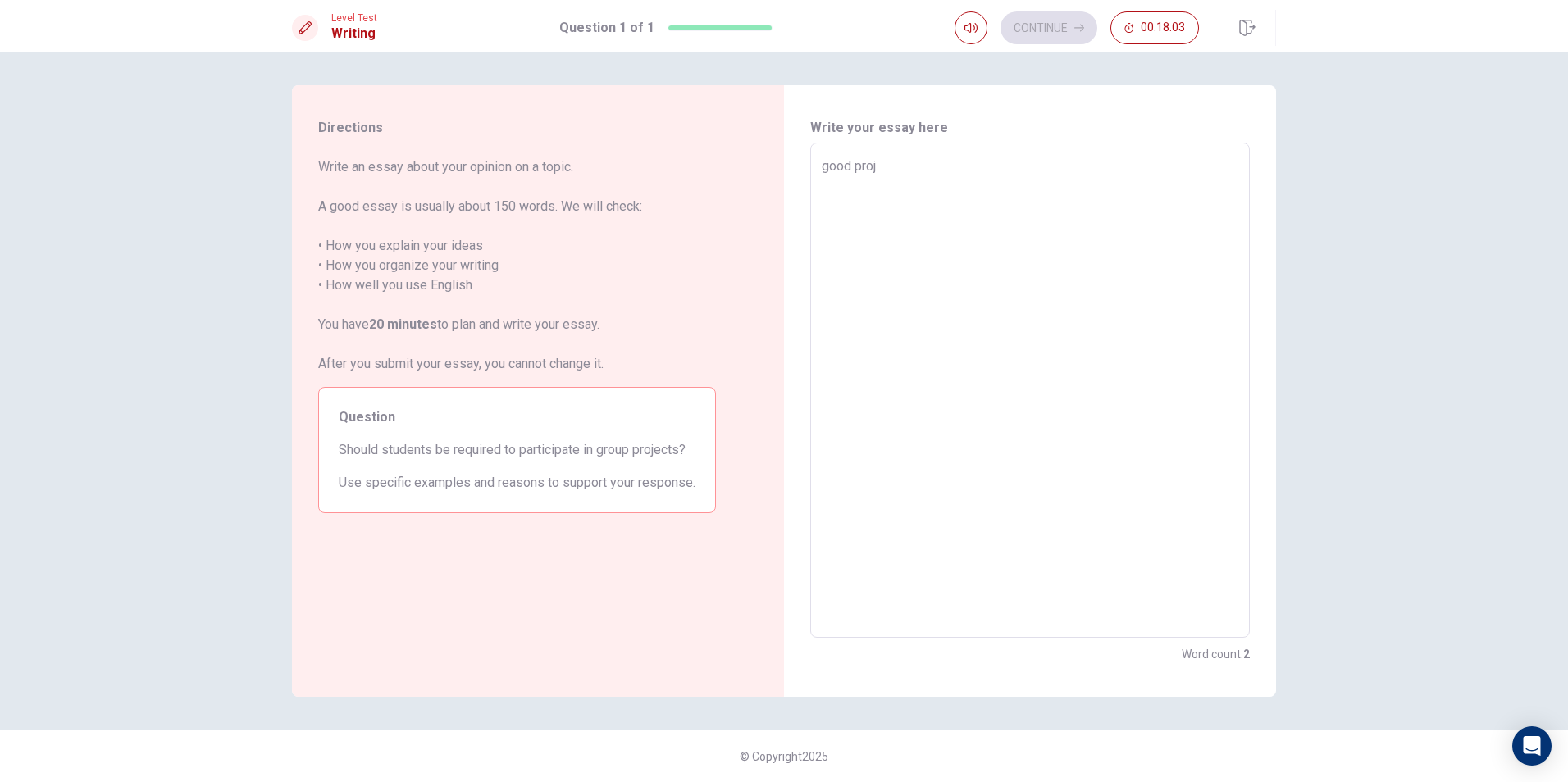
type textarea "x"
type textarea "good proje"
type textarea "x"
type textarea "good projec"
type textarea "x"
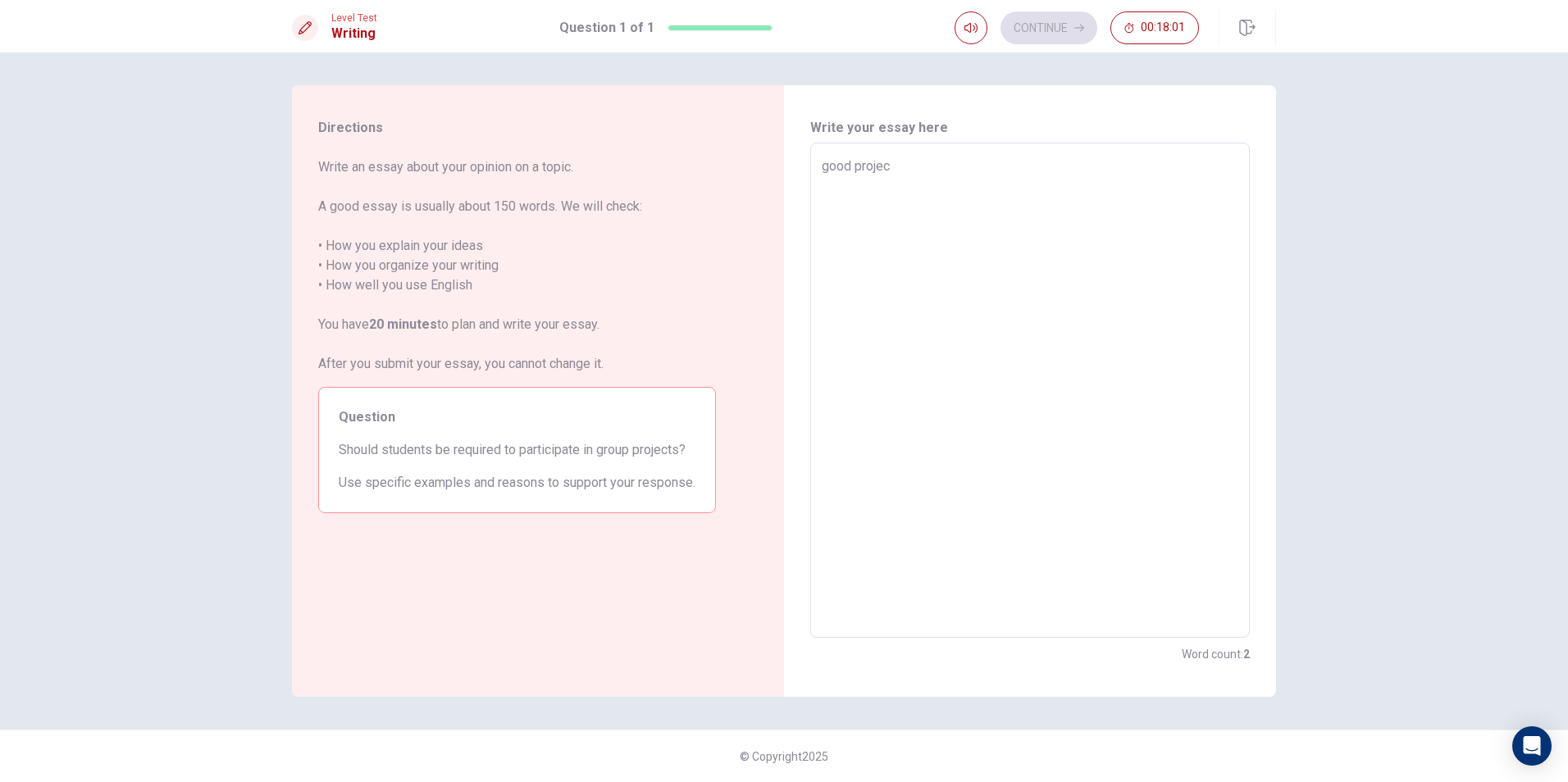
type textarea "good project"
type textarea "x"
type textarea "good projects"
type textarea "x"
type textarea "good projects"
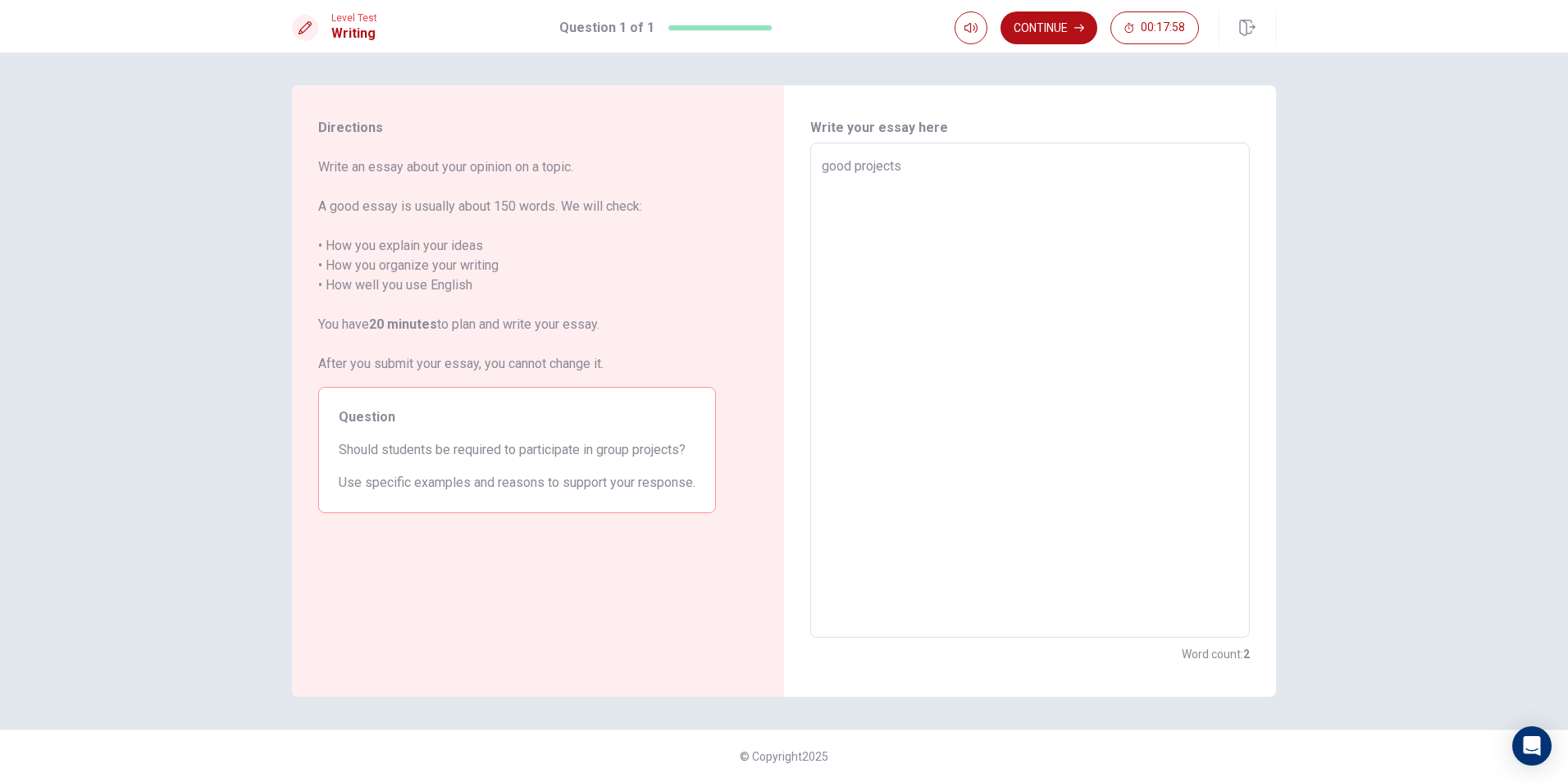
type textarea "x"
type textarea "good projects a"
type textarea "x"
type textarea "good projects ar"
type textarea "x"
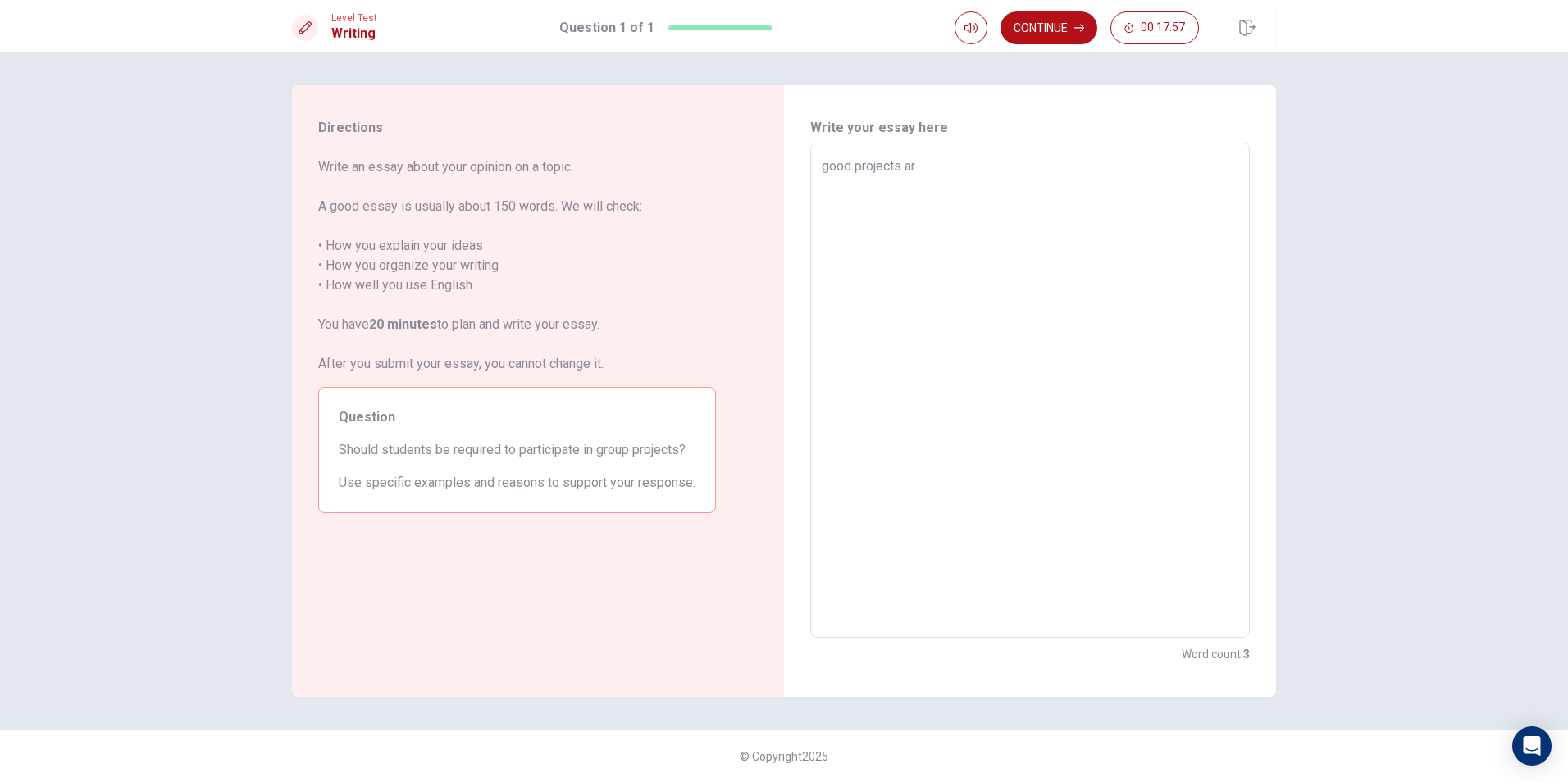
type textarea "good projects are"
type textarea "x"
type textarea "good projects are"
type textarea "x"
type textarea "good projects are o"
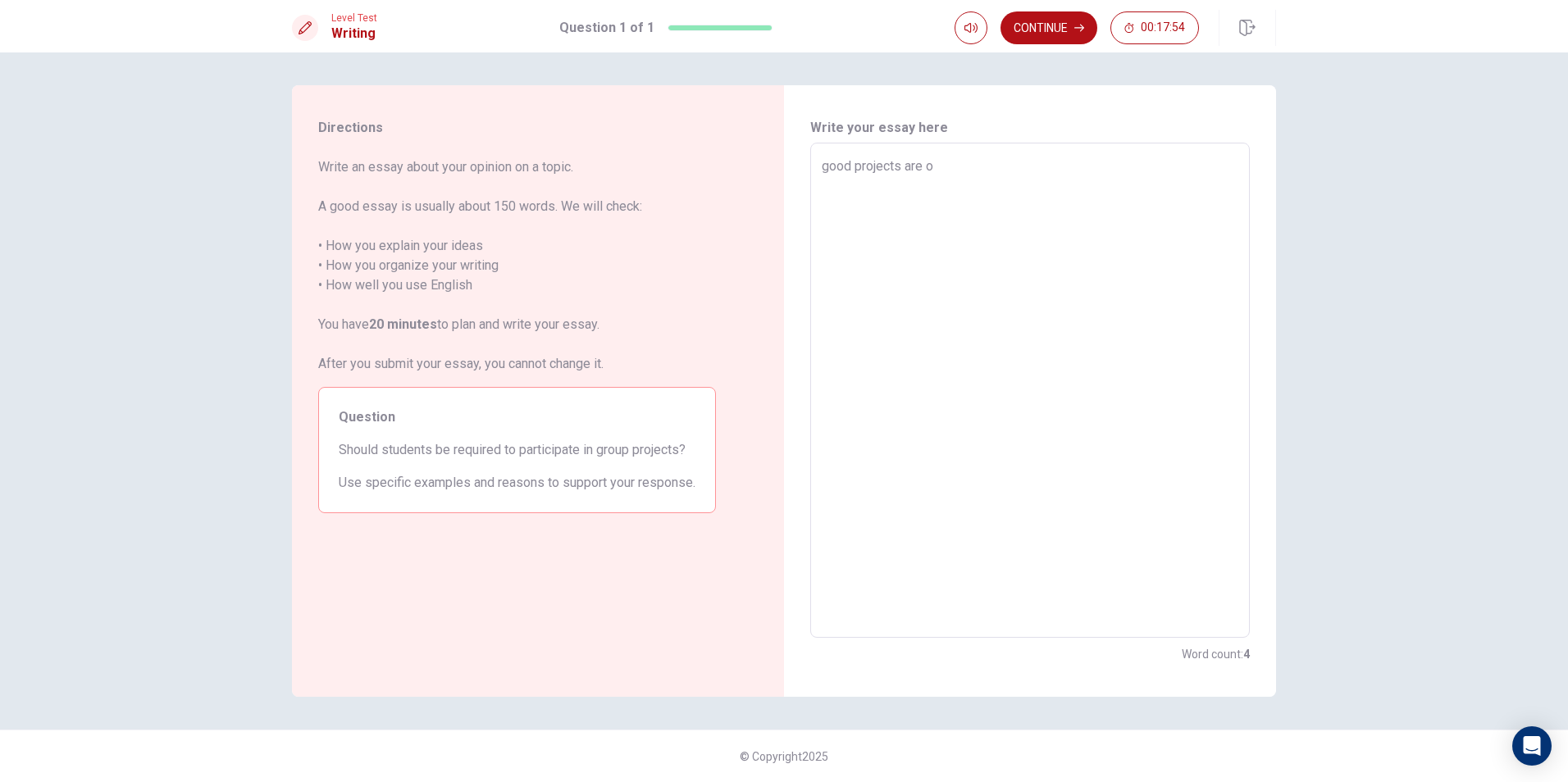
type textarea "x"
type textarea "good projects are of"
type textarea "x"
type textarea "good projects are oft"
type textarea "x"
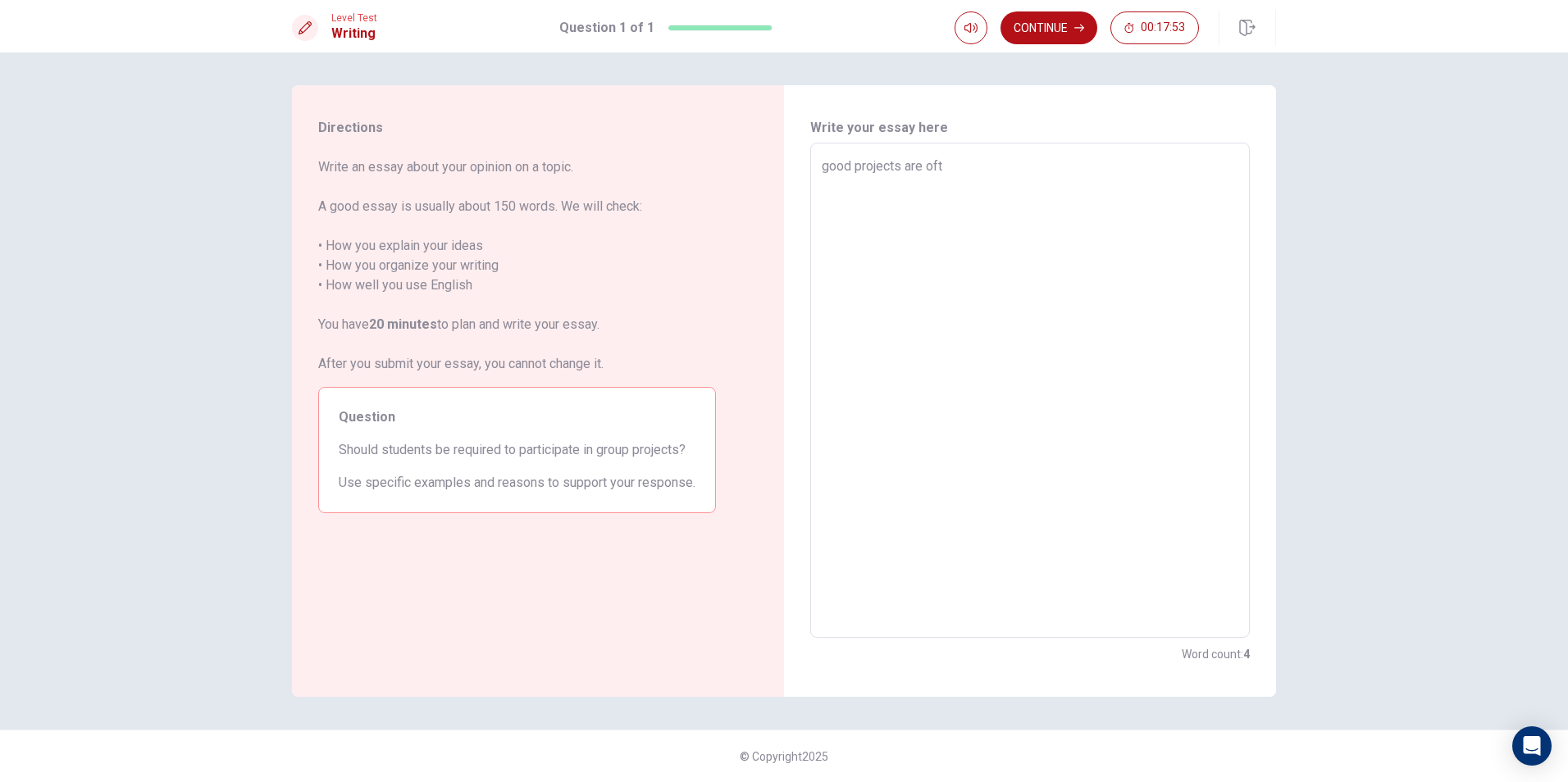
type textarea "good projects are ofte"
type textarea "x"
type textarea "good projects are often"
type textarea "x"
type textarea "good projects are often"
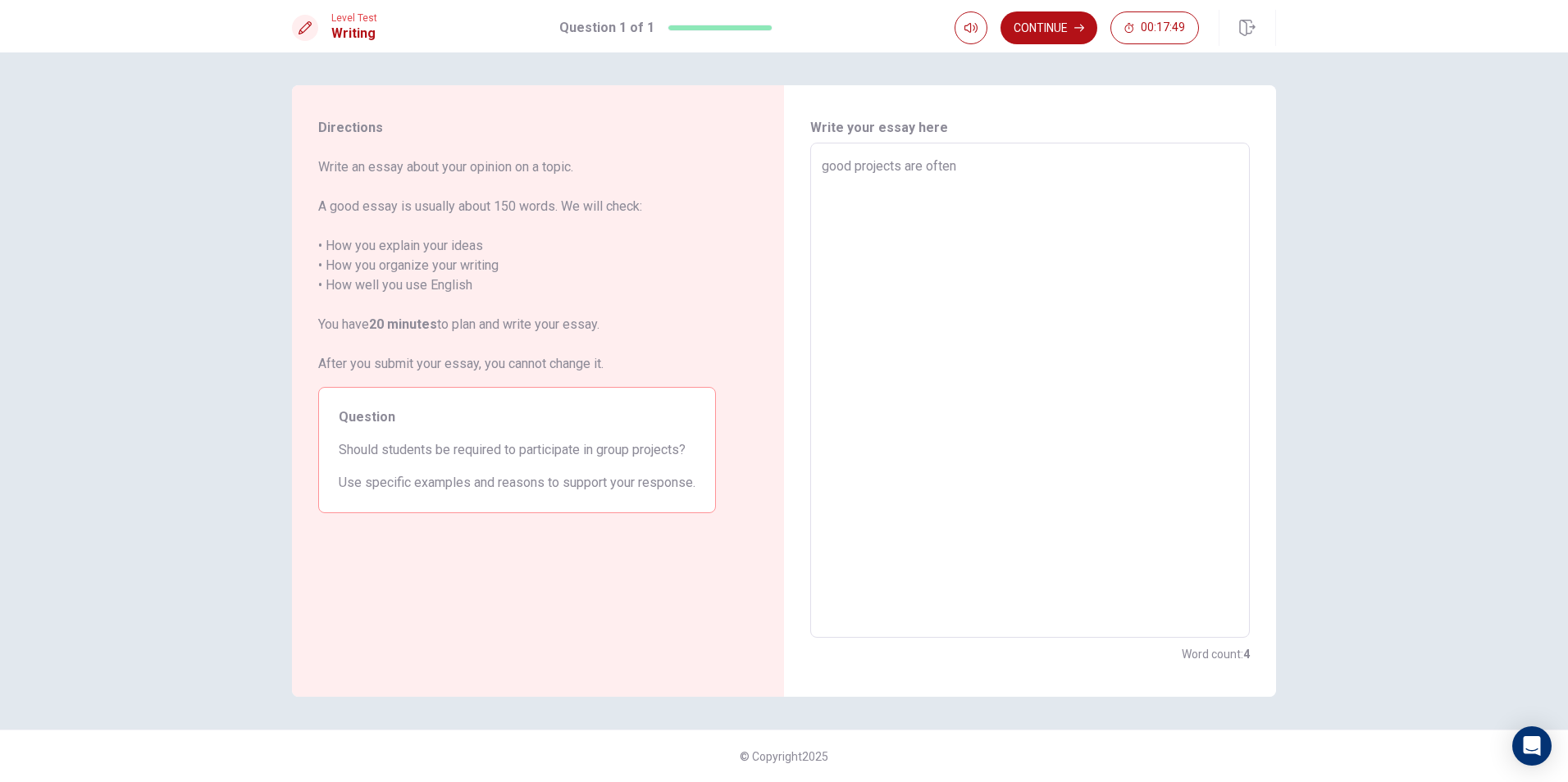
type textarea "x"
type textarea "good projects are often d"
type textarea "x"
type textarea "good projects are often de"
type textarea "x"
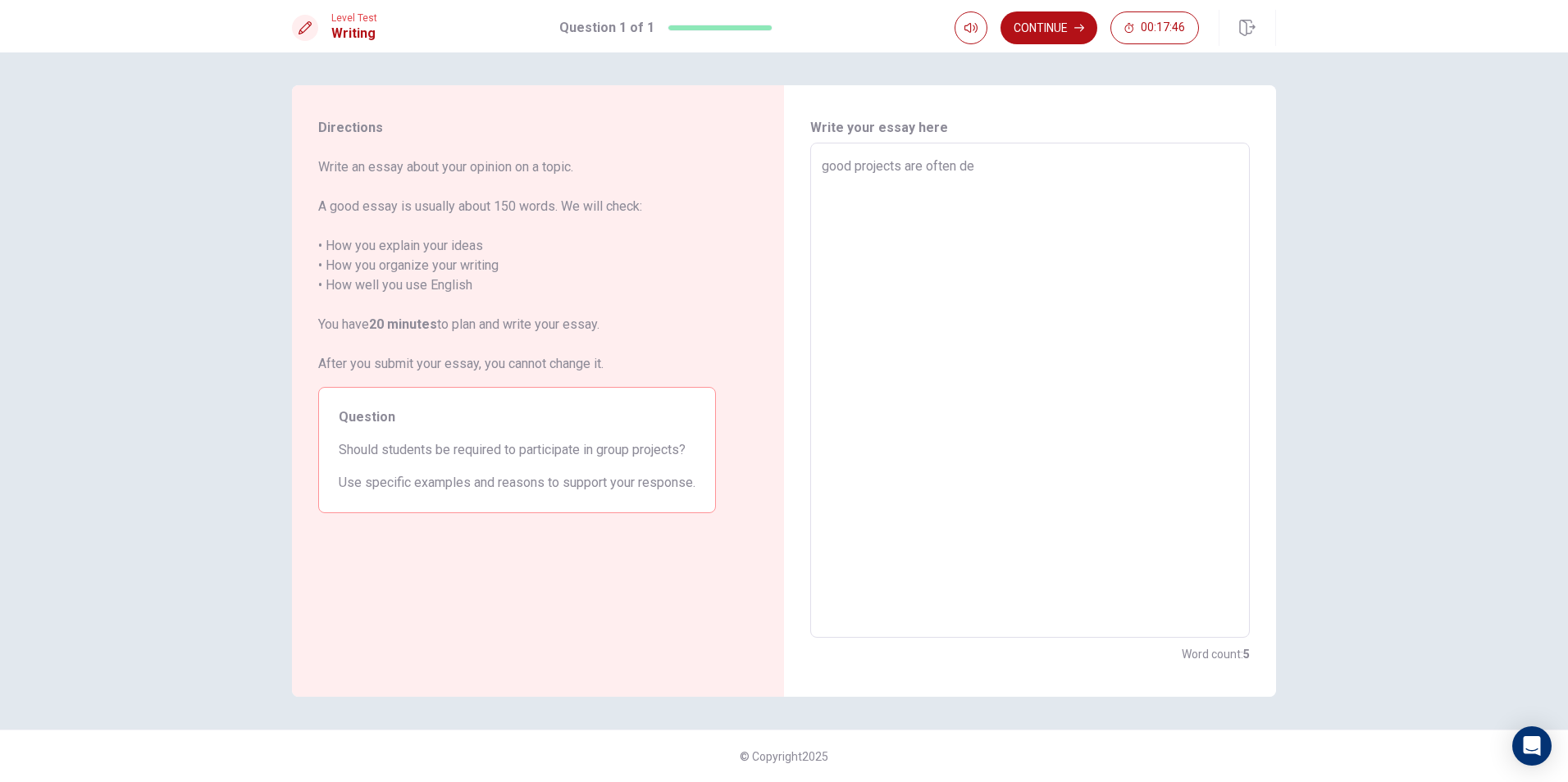
type textarea "good projects are often deb"
type textarea "x"
type textarea "good projects are often deba"
type textarea "x"
type textarea "good projects are often debat"
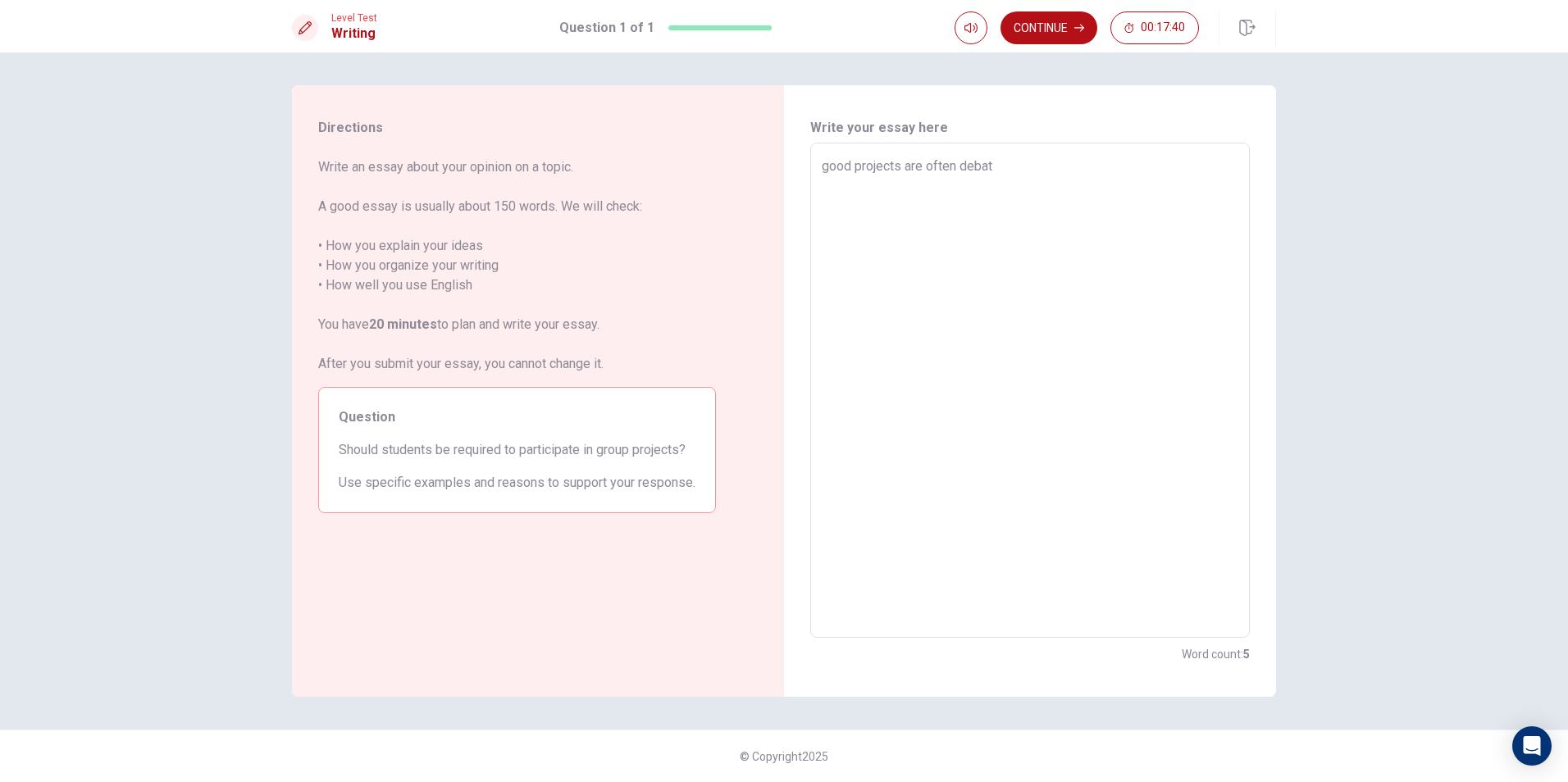
type textarea "x"
type textarea "good projects are often debate"
type textarea "x"
type textarea "good projects are often debated"
type textarea "x"
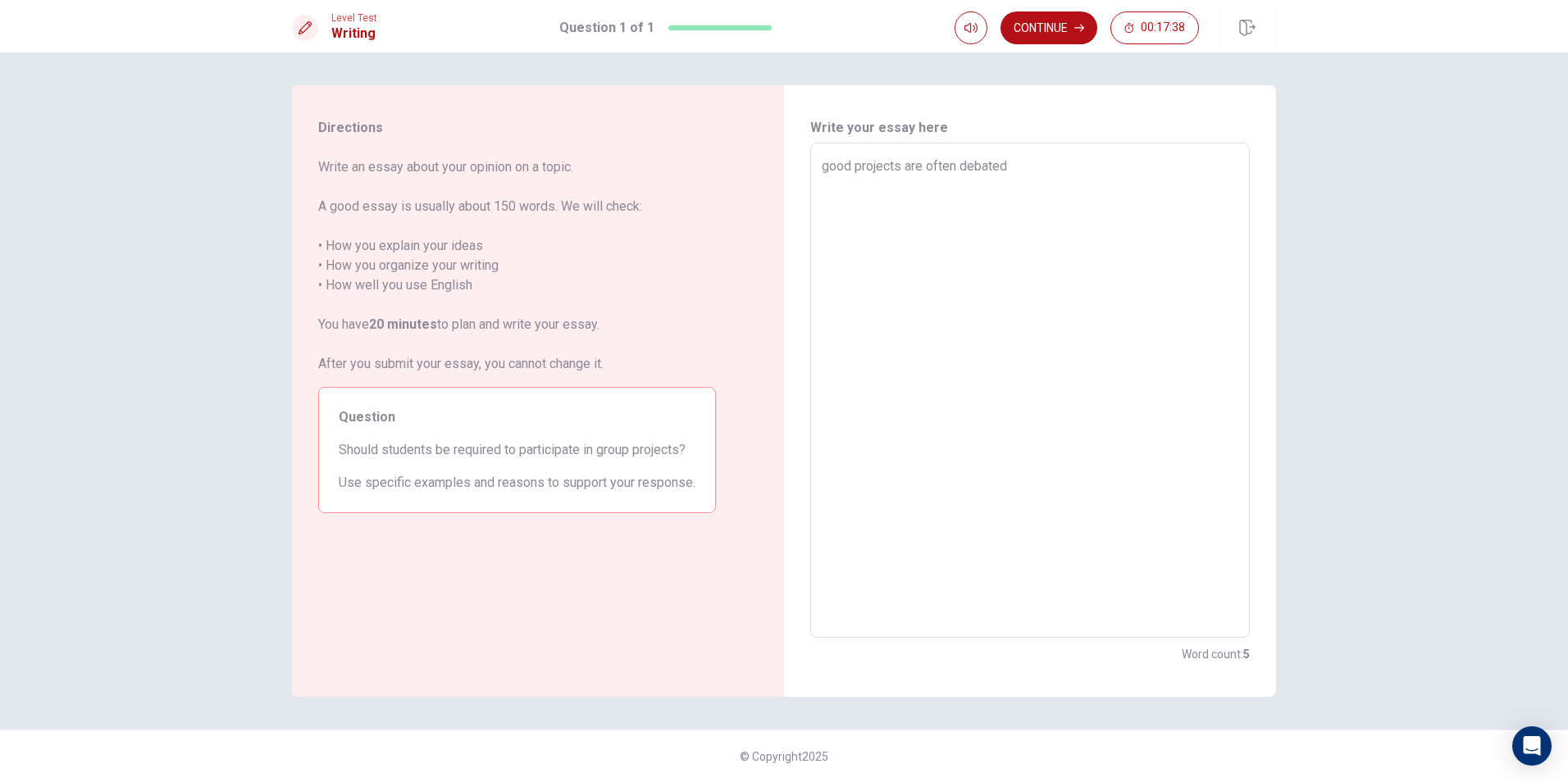
type textarea "good projects are often debated"
type textarea "x"
type textarea "good projects are often debated i"
type textarea "x"
type textarea "good projects are often debated in"
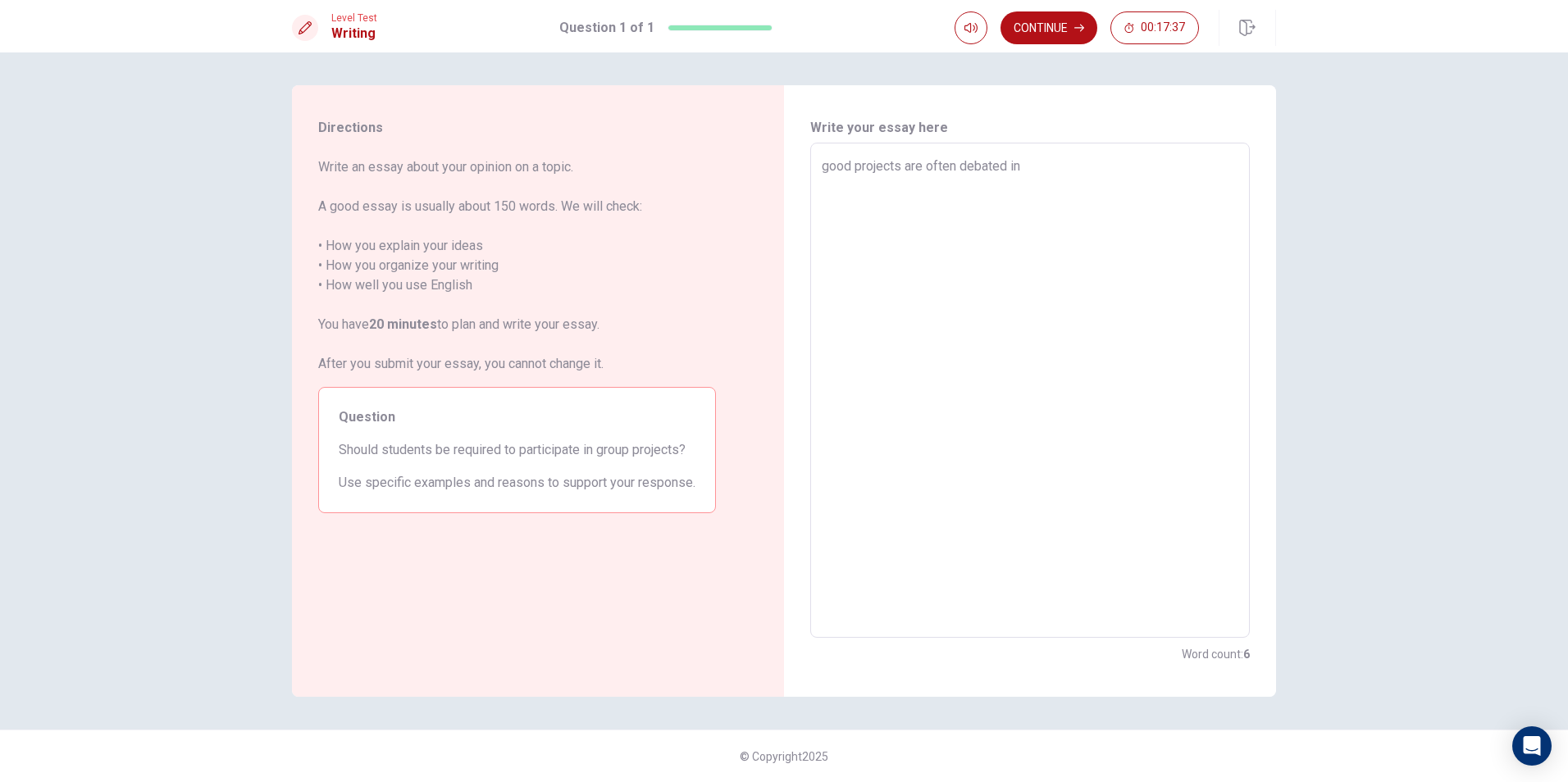
type textarea "x"
type textarea "good projects are often debated in"
type textarea "x"
type textarea "good projects are often debated in e"
type textarea "x"
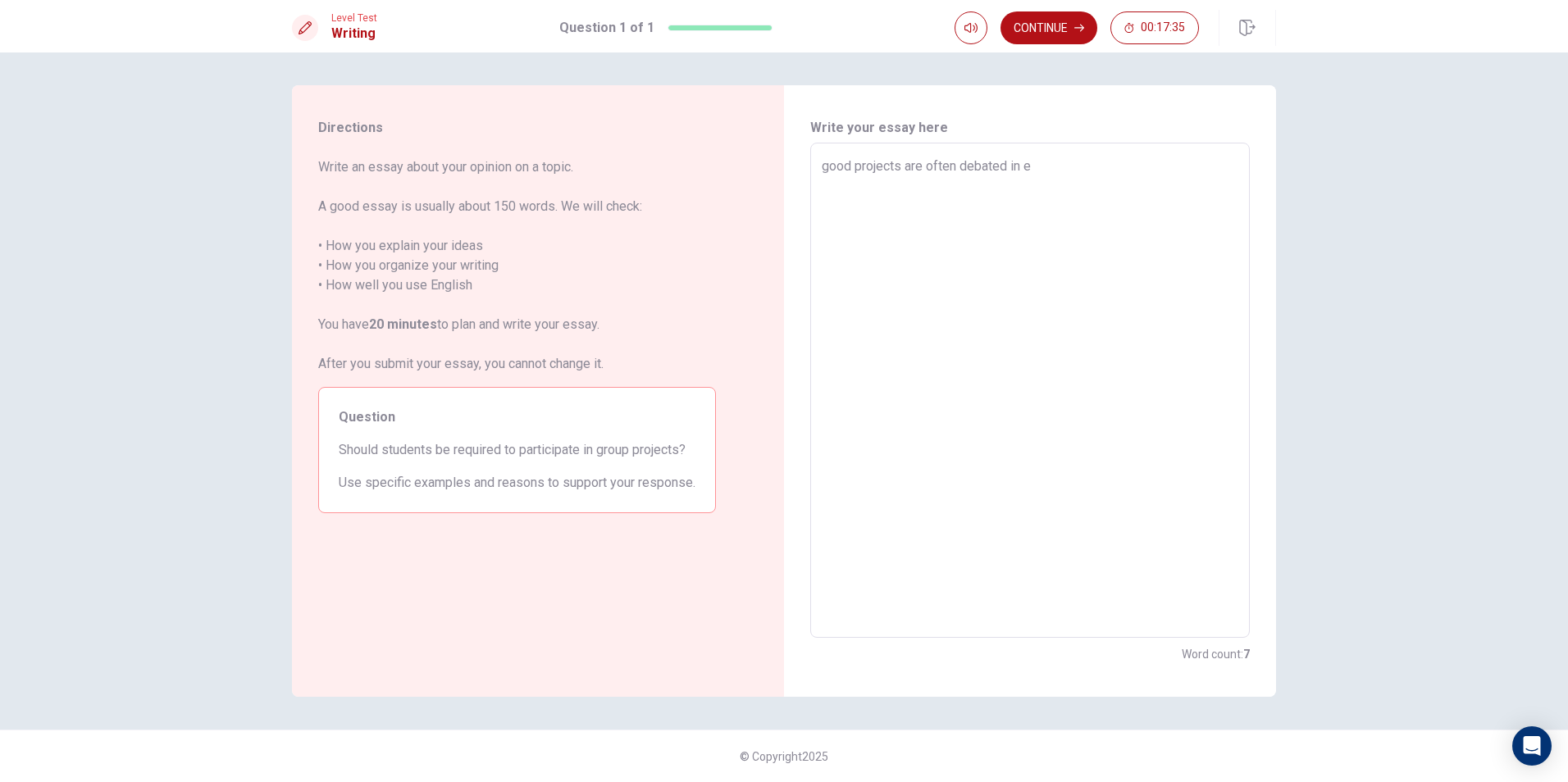
type textarea "good projects are often debated in ed"
type textarea "x"
type textarea "good projects are often debated in edu"
type textarea "x"
type textarea "good projects are often debated in educ"
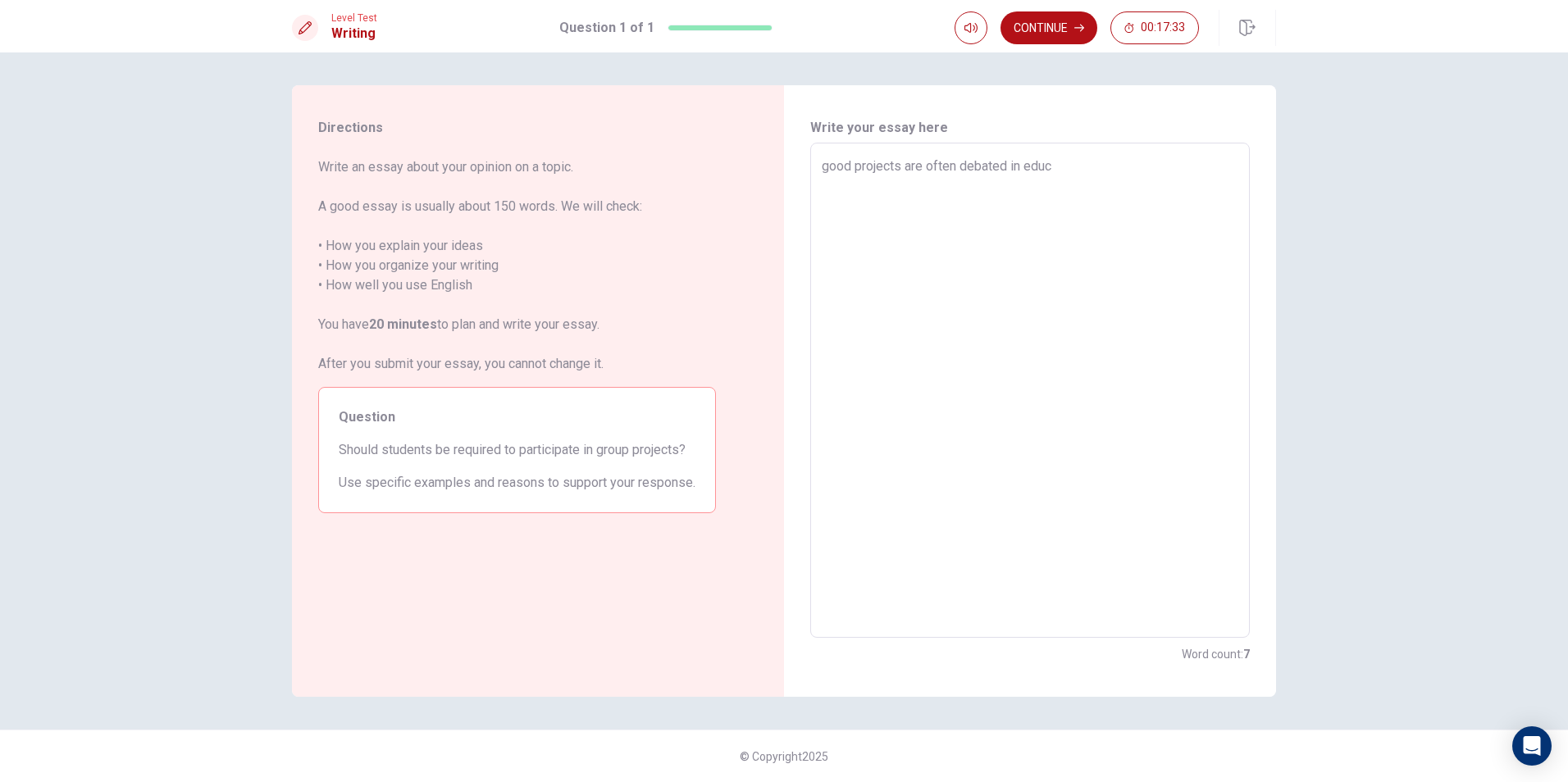
type textarea "x"
type textarea "good projects are often debated in educa"
type textarea "x"
type textarea "good projects are often debated in educat"
type textarea "x"
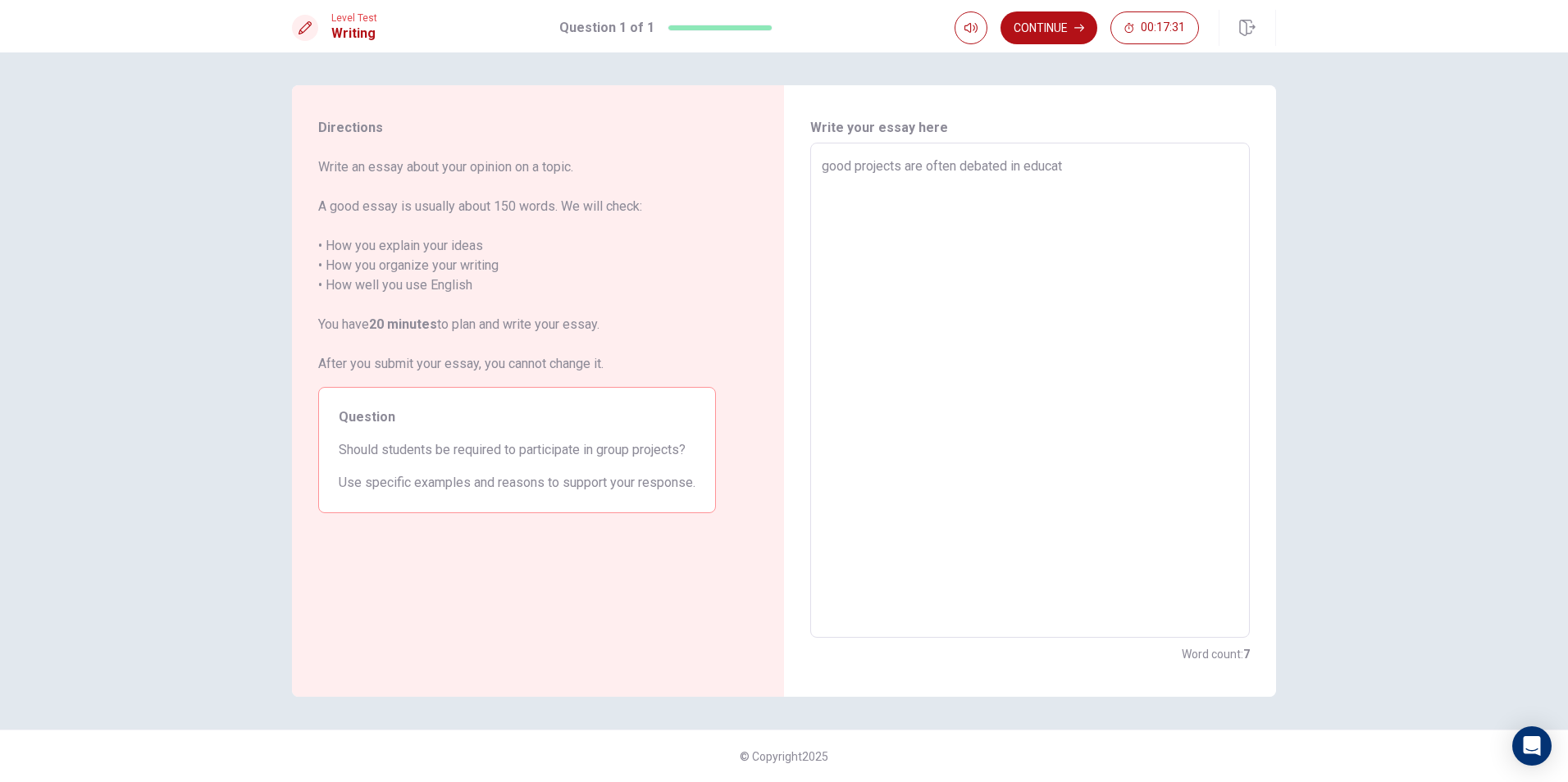
type textarea "good projects are often debated in educati"
type textarea "x"
type textarea "good projects are often debated in educatio"
type textarea "x"
type textarea "good projects are often debated in education"
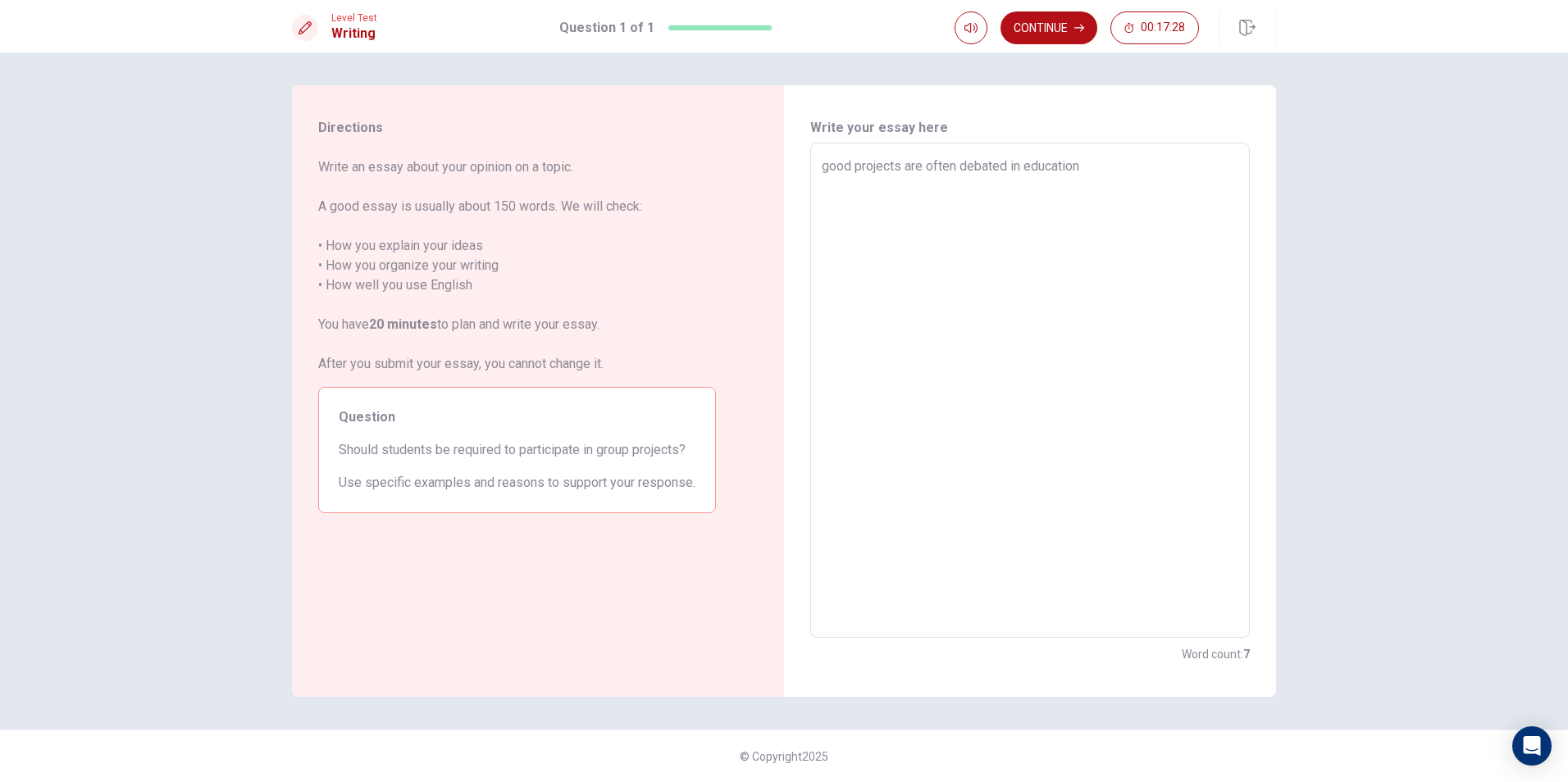
type textarea "x"
type textarea "good projects are often debated in education."
type textarea "x"
type textarea "good projects are often debated in education.m"
type textarea "x"
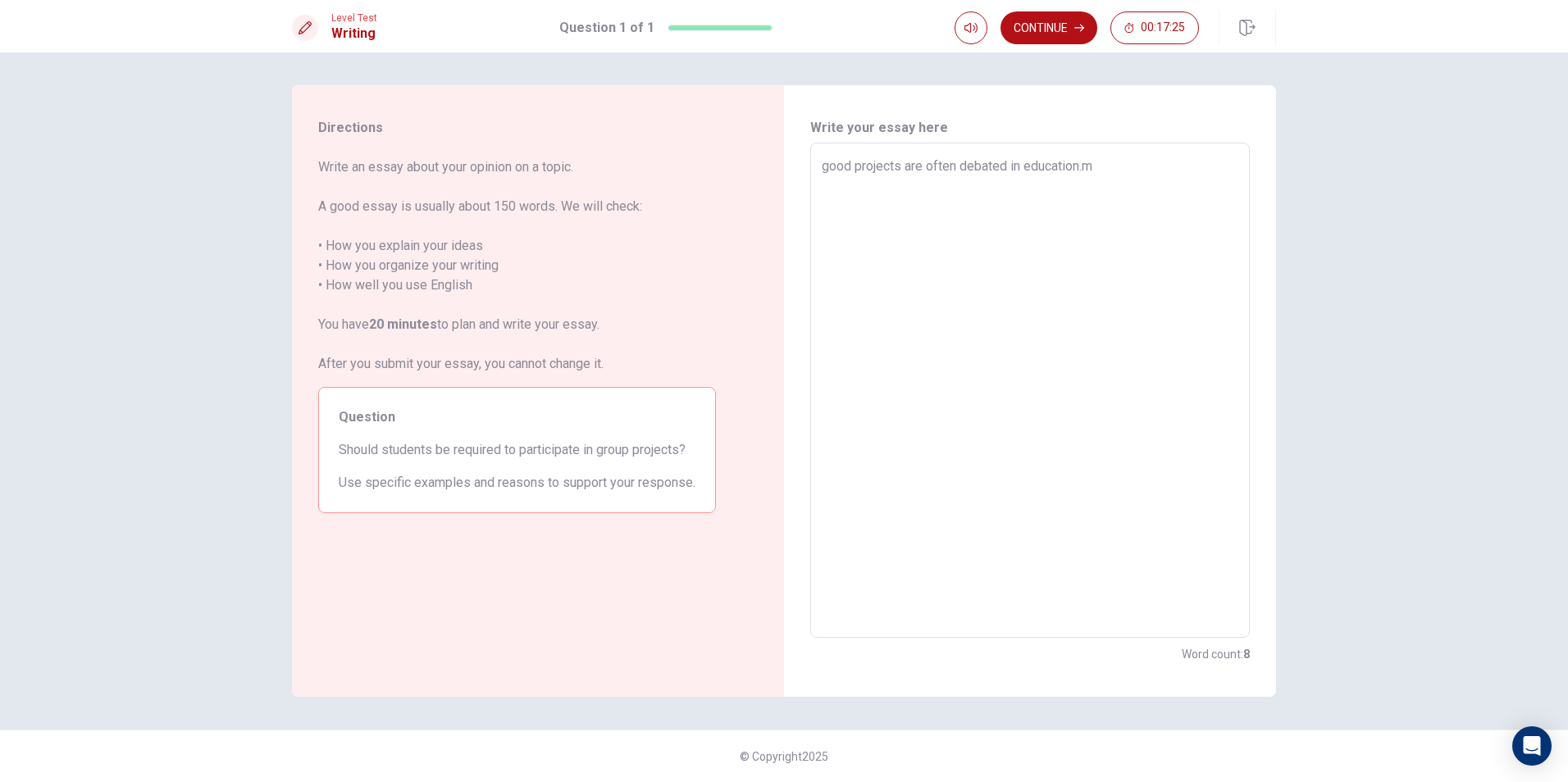
type textarea "good projects are often debated in [DOMAIN_NAME]"
type textarea "x"
type textarea "good projects are often debated in [DOMAIN_NAME]"
type textarea "x"
type textarea "good projects are often debated in education.many"
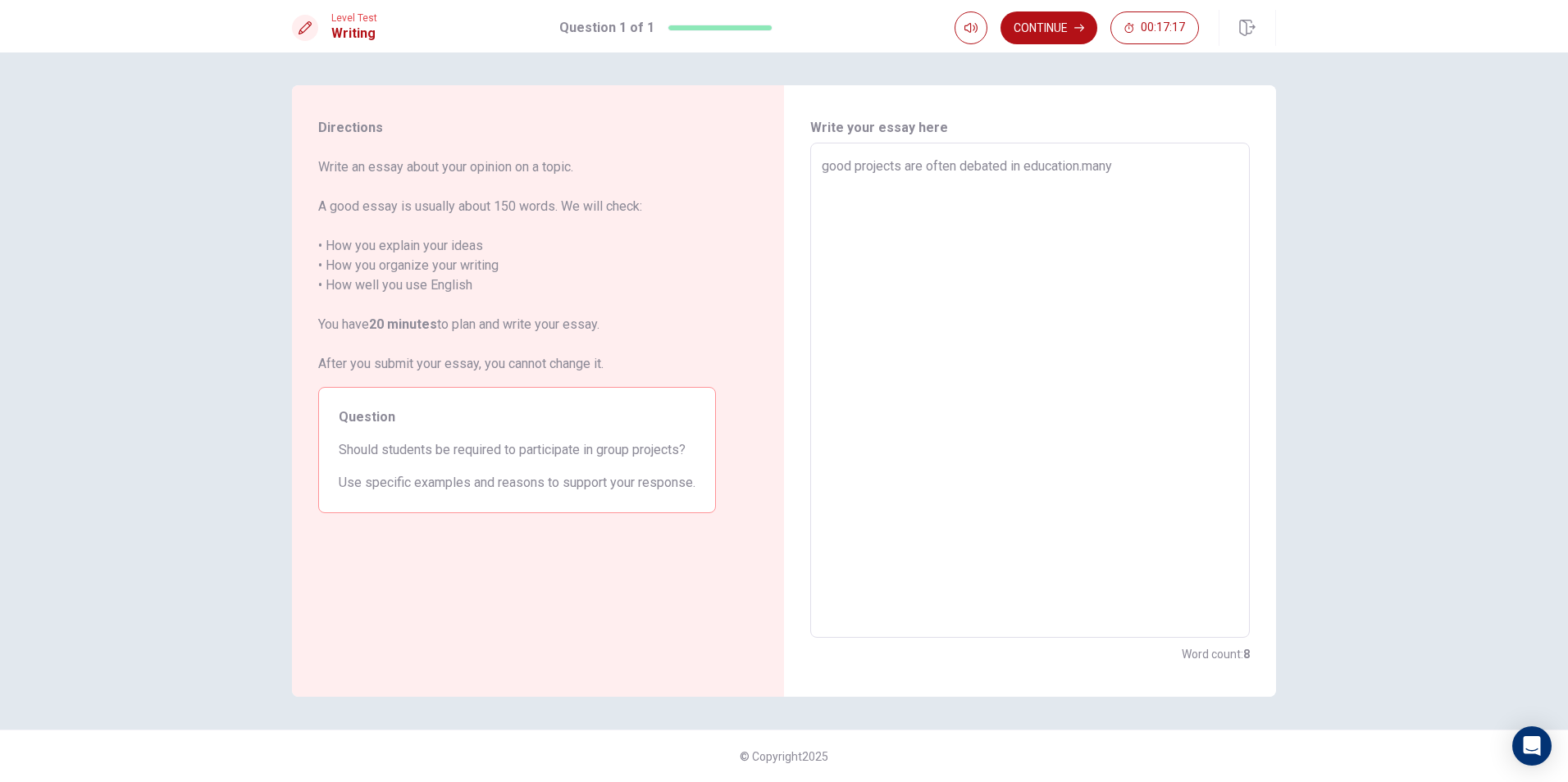
type textarea "x"
type textarea "good projects are often debated in education.manyt"
type textarea "x"
type textarea "good projects are often debated in education.manyte"
type textarea "x"
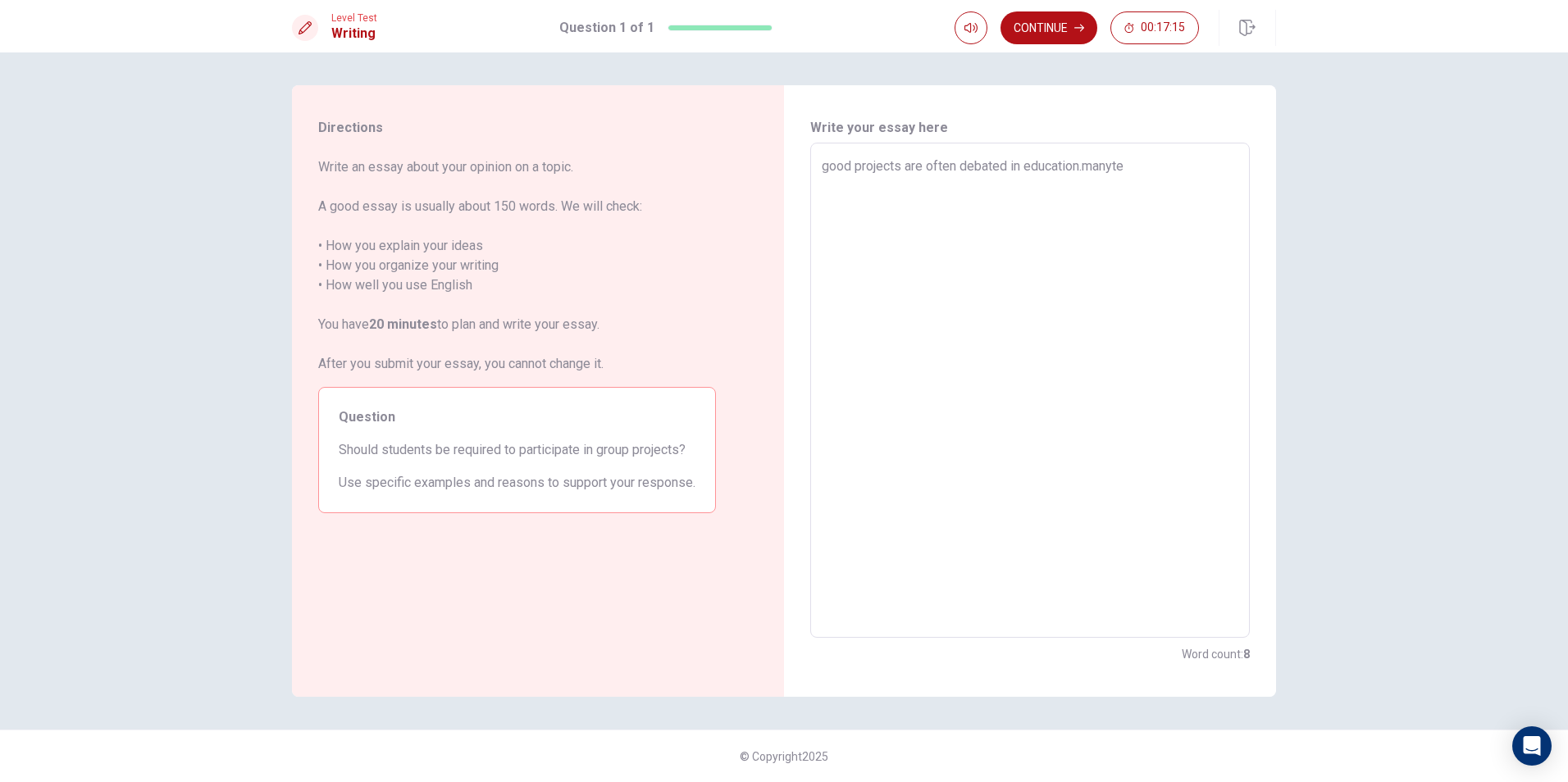
type textarea "good projects are often debated in education.manytea"
type textarea "x"
type textarea "good projects are often debated in education.manyteac"
click at [924, 164] on textarea "good projects are often debated in education.manyteac" at bounding box center [1030, 391] width 416 height 468
type textarea "x"
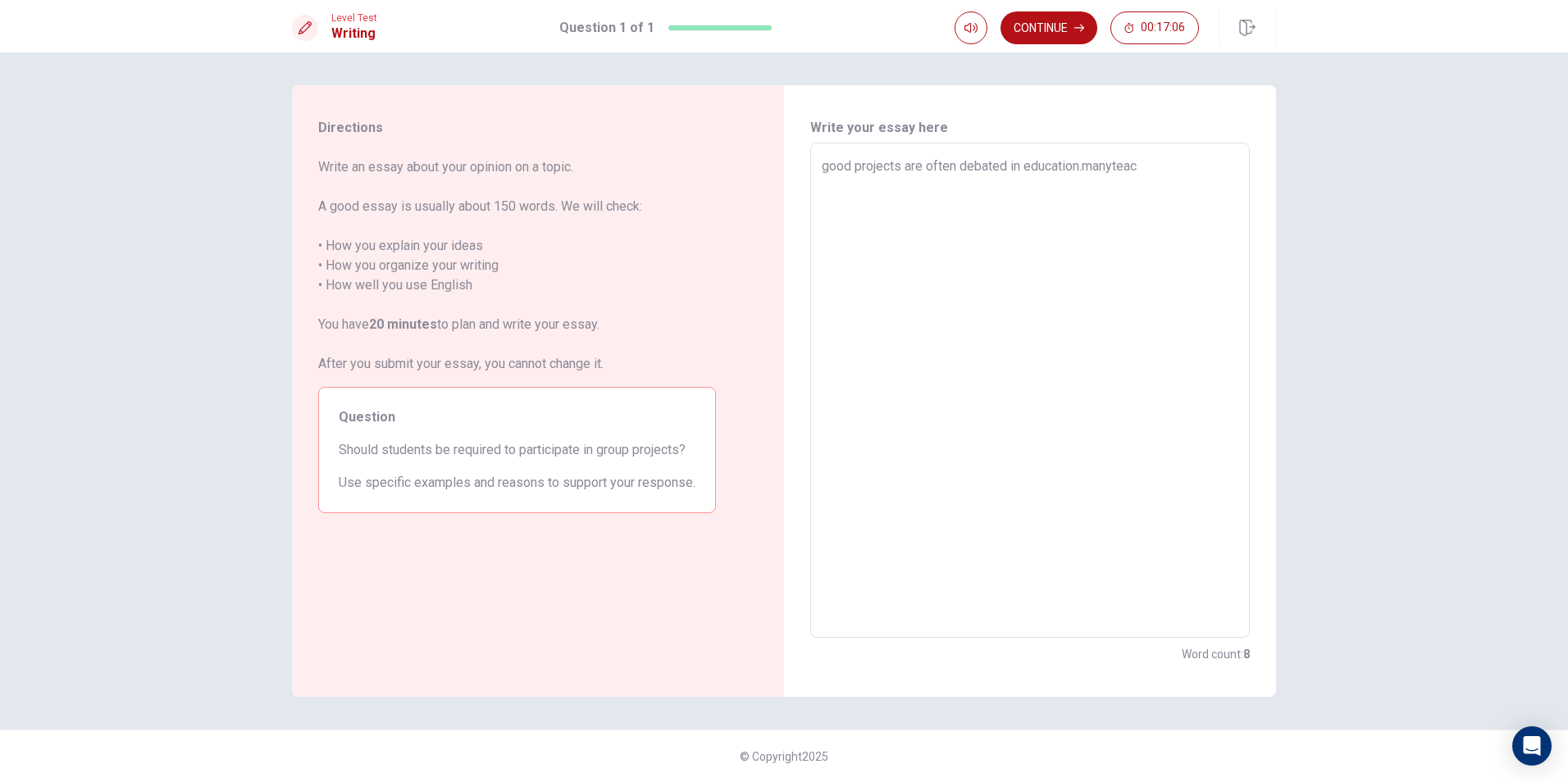
type textarea "ood projects are often debated in education.manyteac"
type textarea "x"
type textarea "Good projects are often debated in education.manyteac"
type textarea "x"
click at [894, 184] on textarea "Good projects are often debated in education.manyteac" at bounding box center [1030, 391] width 416 height 468
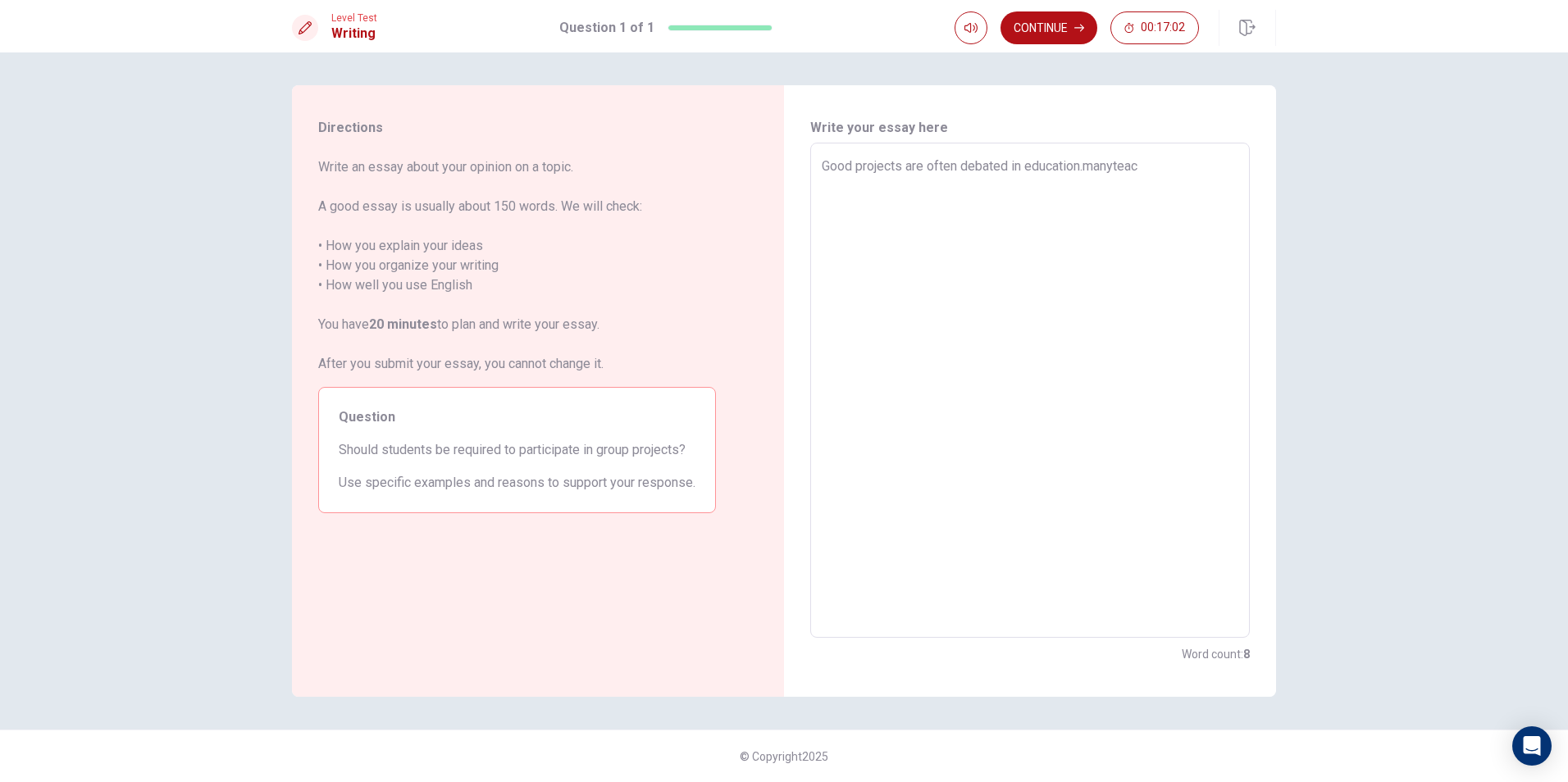
type textarea "Good projects are often debated in education.anyteac"
type textarea "x"
type textarea "Good projects are often debated in education.Manyteac"
type textarea "x"
click at [915, 182] on textarea "Good projects are often debated in education.Manyteac" at bounding box center [1030, 391] width 416 height 468
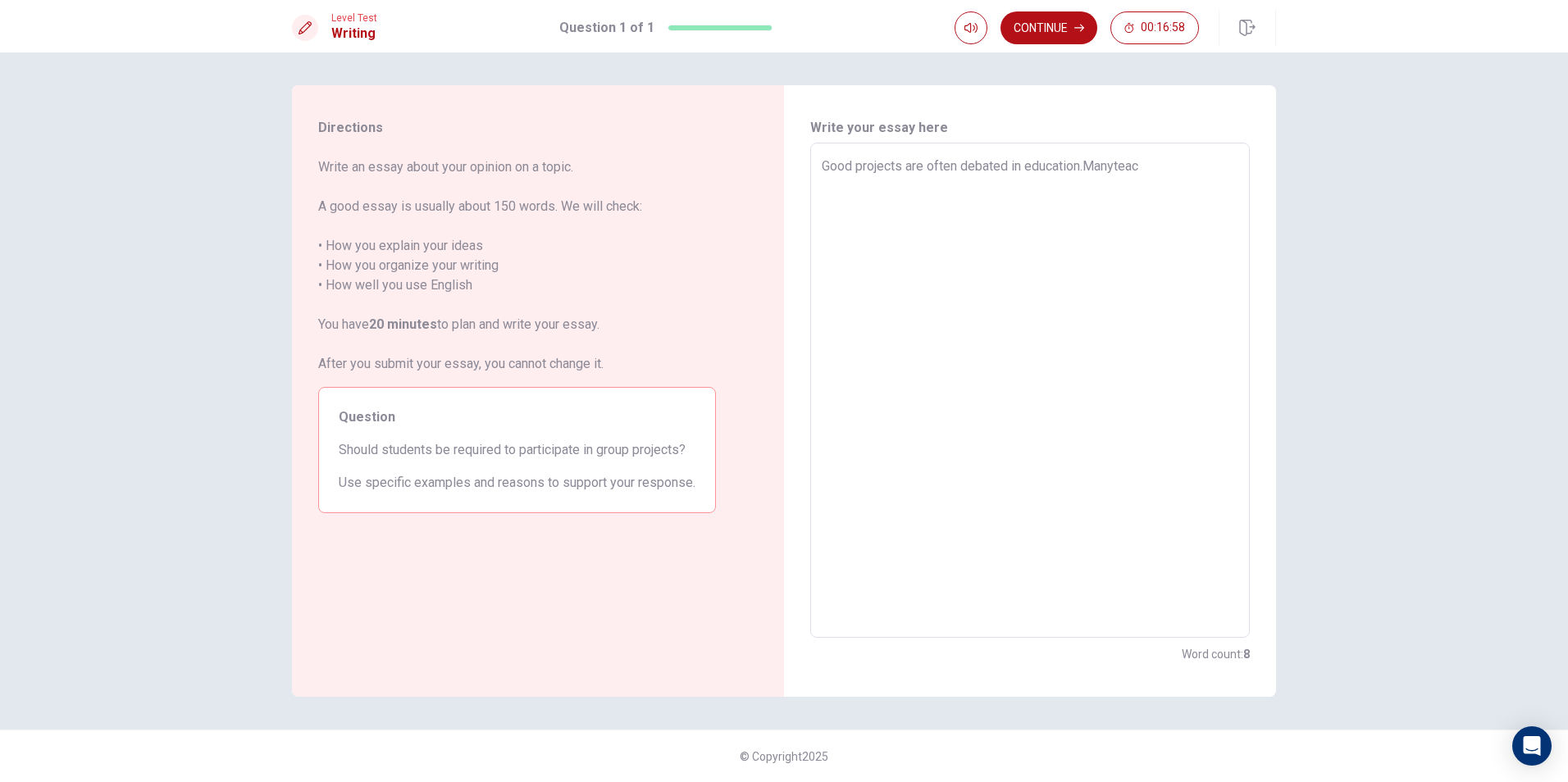
type textarea "Good projects are often debated in education.Many teac"
click at [866, 188] on textarea "Good projects are often debated in education.Many teac" at bounding box center [1030, 391] width 416 height 468
type textarea "x"
type textarea "Good projects are often debated in education.Many teach"
type textarea "x"
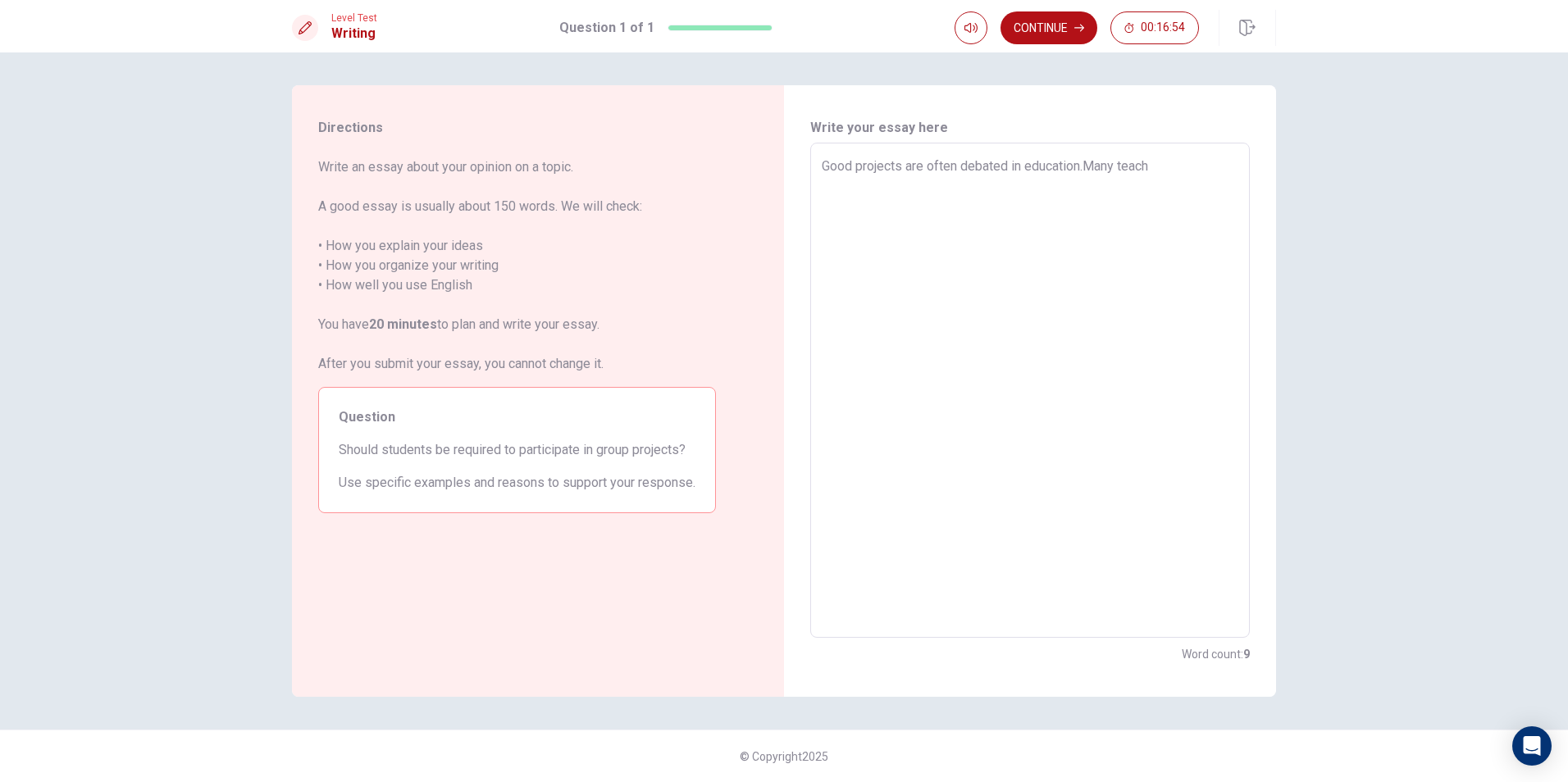
type textarea "Good projects are often debated in education.Many teache"
type textarea "x"
type textarea "Good projects are often debated in education.Many teacher"
type textarea "x"
type textarea "Good projects are often debated in education.Many teachers"
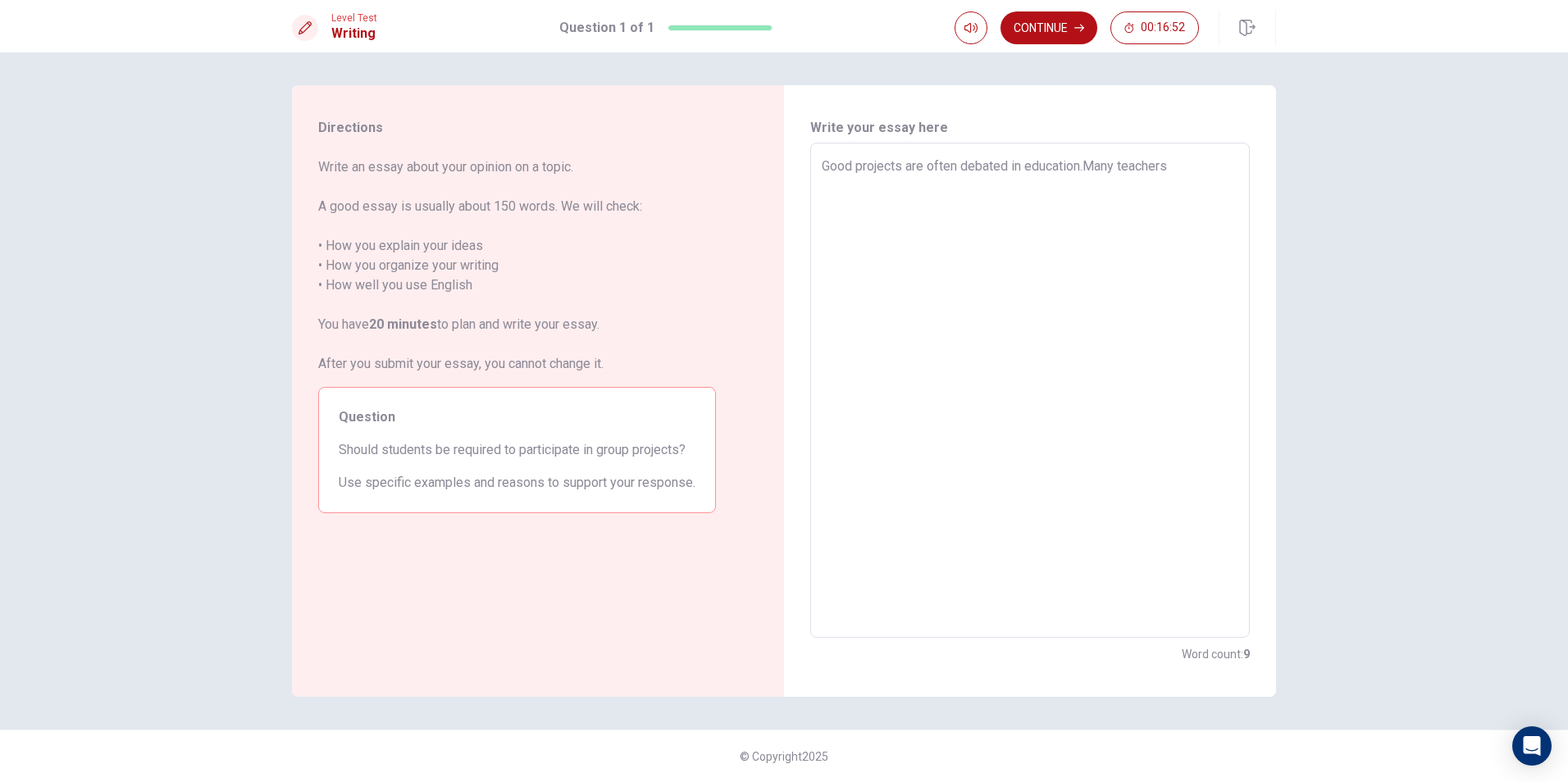
type textarea "x"
type textarea "Good projects are often debated in education.Many teachers"
type textarea "x"
type textarea "Good projects are often debated in education.Many teachers b"
type textarea "x"
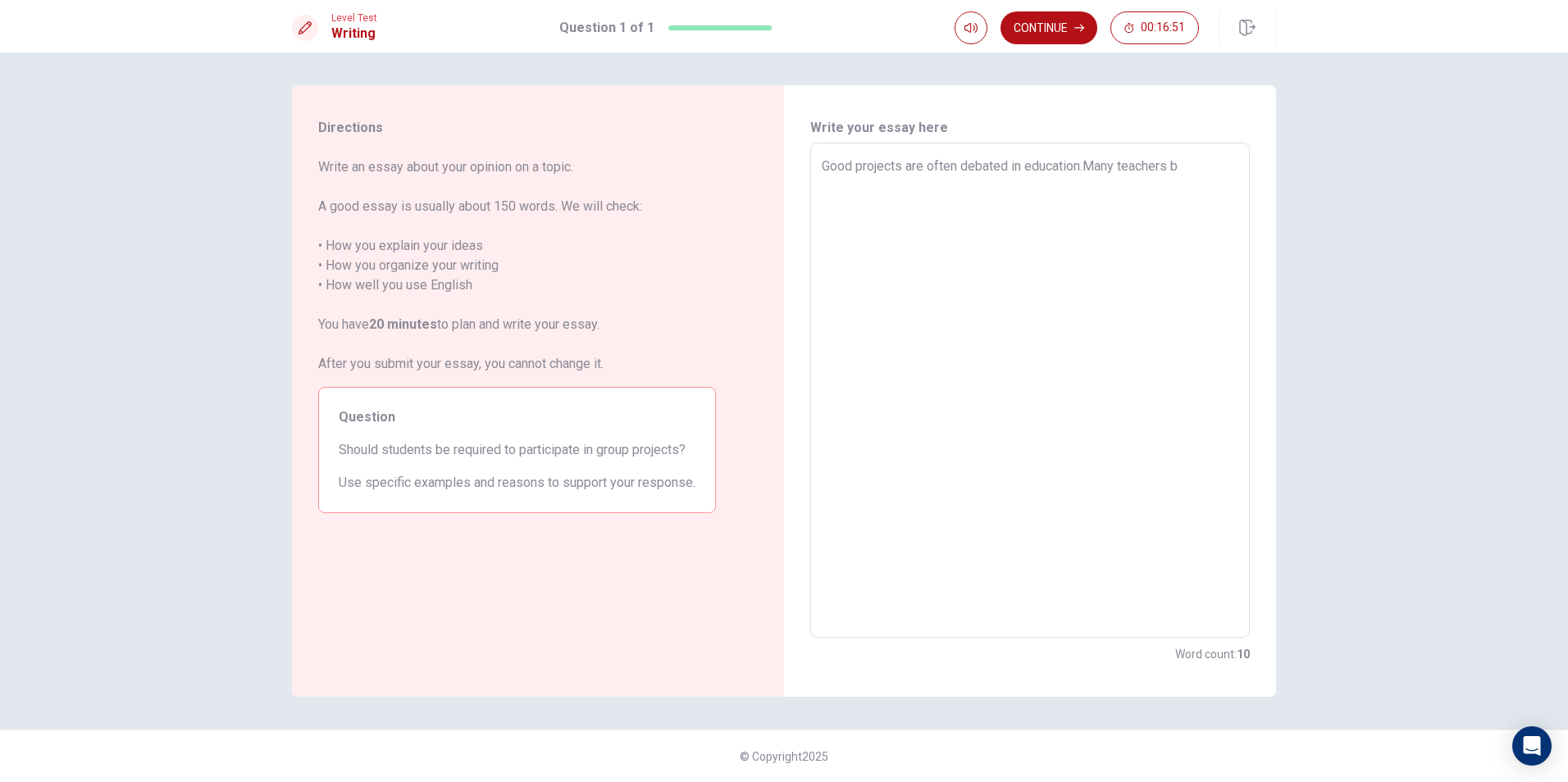
type textarea "Good projects are often debated in education.Many teachers be"
type textarea "x"
type textarea "Good projects are often debated in education.Many teachers bel"
type textarea "x"
type textarea "Good projects are often debated in education.Many teachers beli"
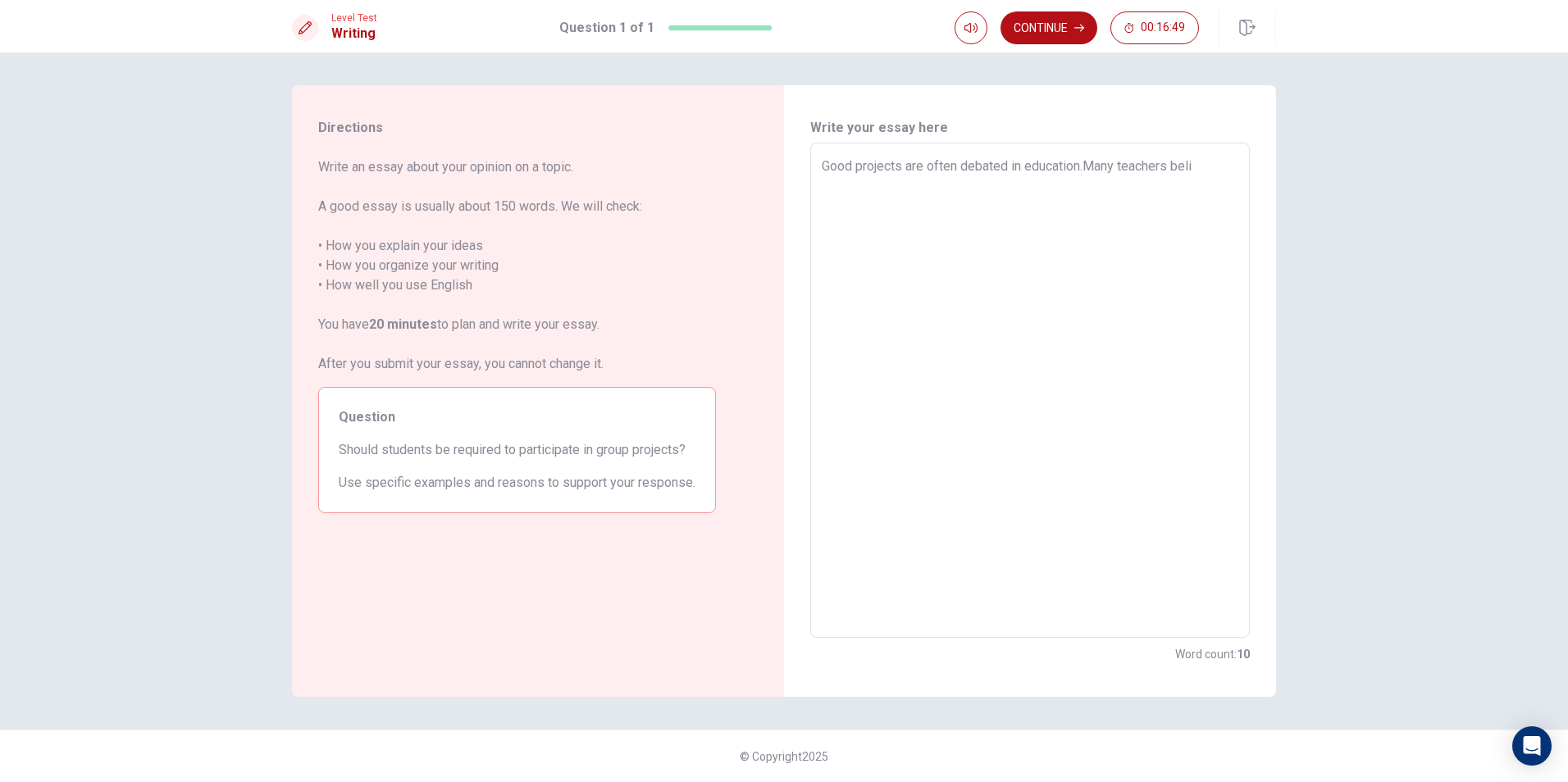
type textarea "x"
type textarea "Good projects are often debated in education.Many teachers beliv"
type textarea "x"
type textarea "Good projects are often debated in education.Many teachers belive"
type textarea "x"
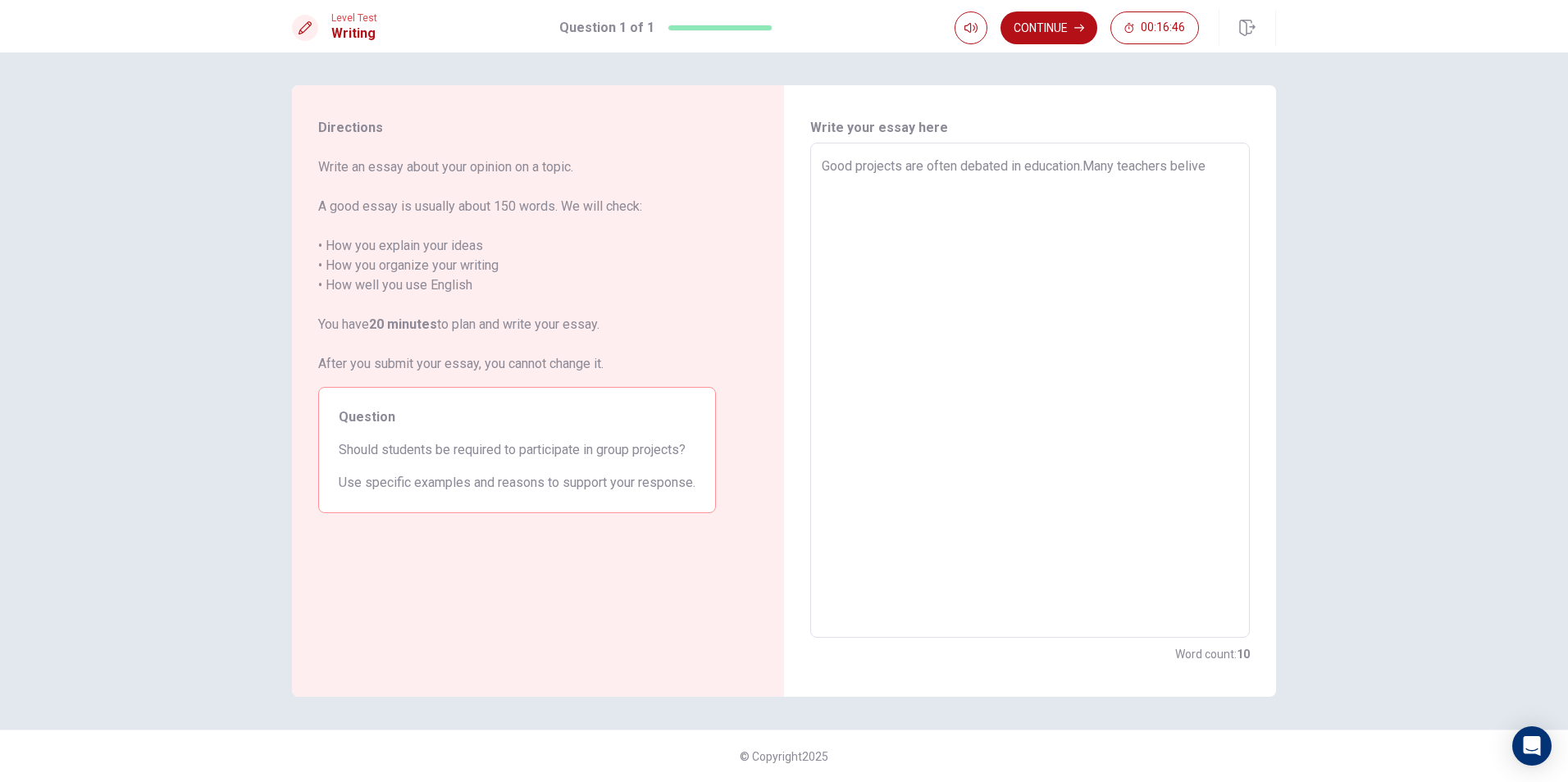
type textarea "Good projects are often debated in education.Many teachers belive"
type textarea "x"
type textarea "Good projects are often debated in education.Many teachers belive t"
type textarea "x"
type textarea "Good projects are often debated in education.Many teachers belive th"
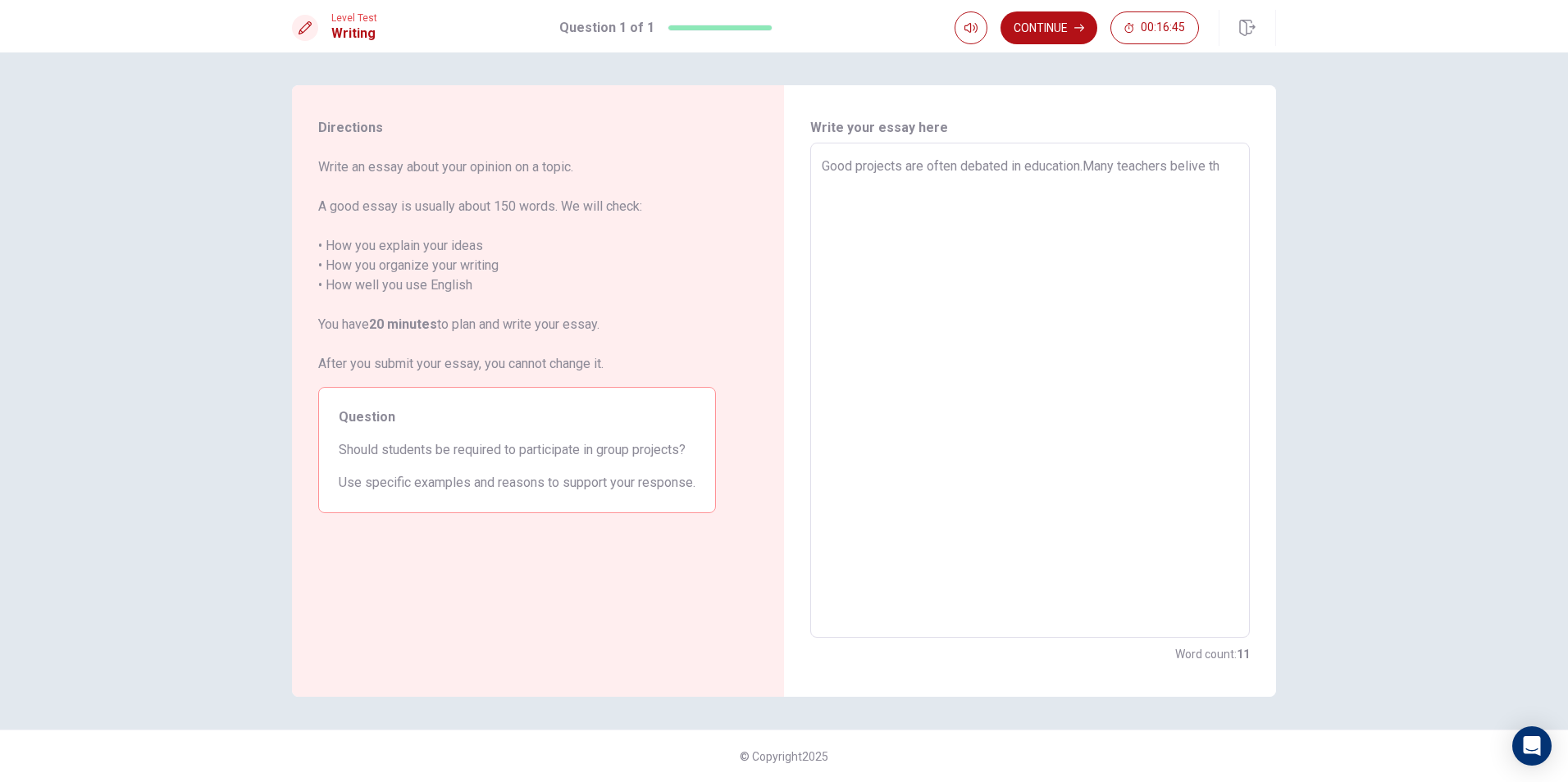
type textarea "x"
type textarea "Good projects are often debated in education.Many teachers belive the"
type textarea "x"
type textarea "Good projects are often debated in education.Many teachers belive they"
type textarea "x"
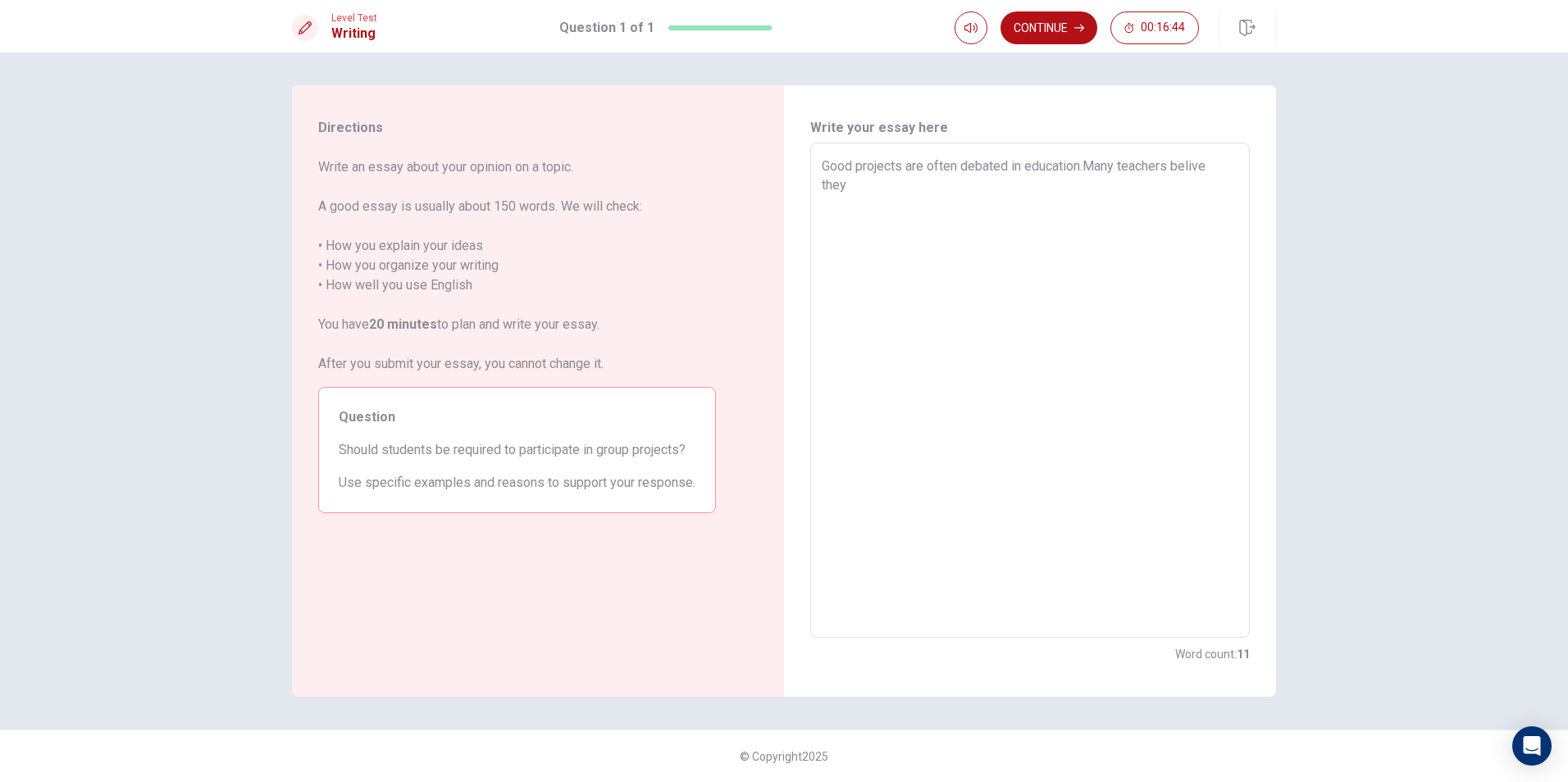
type textarea "Good projects are often debated in education.Many teachers belive they"
type textarea "x"
type textarea "Good projects are often debated in education.Many teachers belive they a"
type textarea "x"
type textarea "Good projects are often debated in education.Many teachers belive they ar"
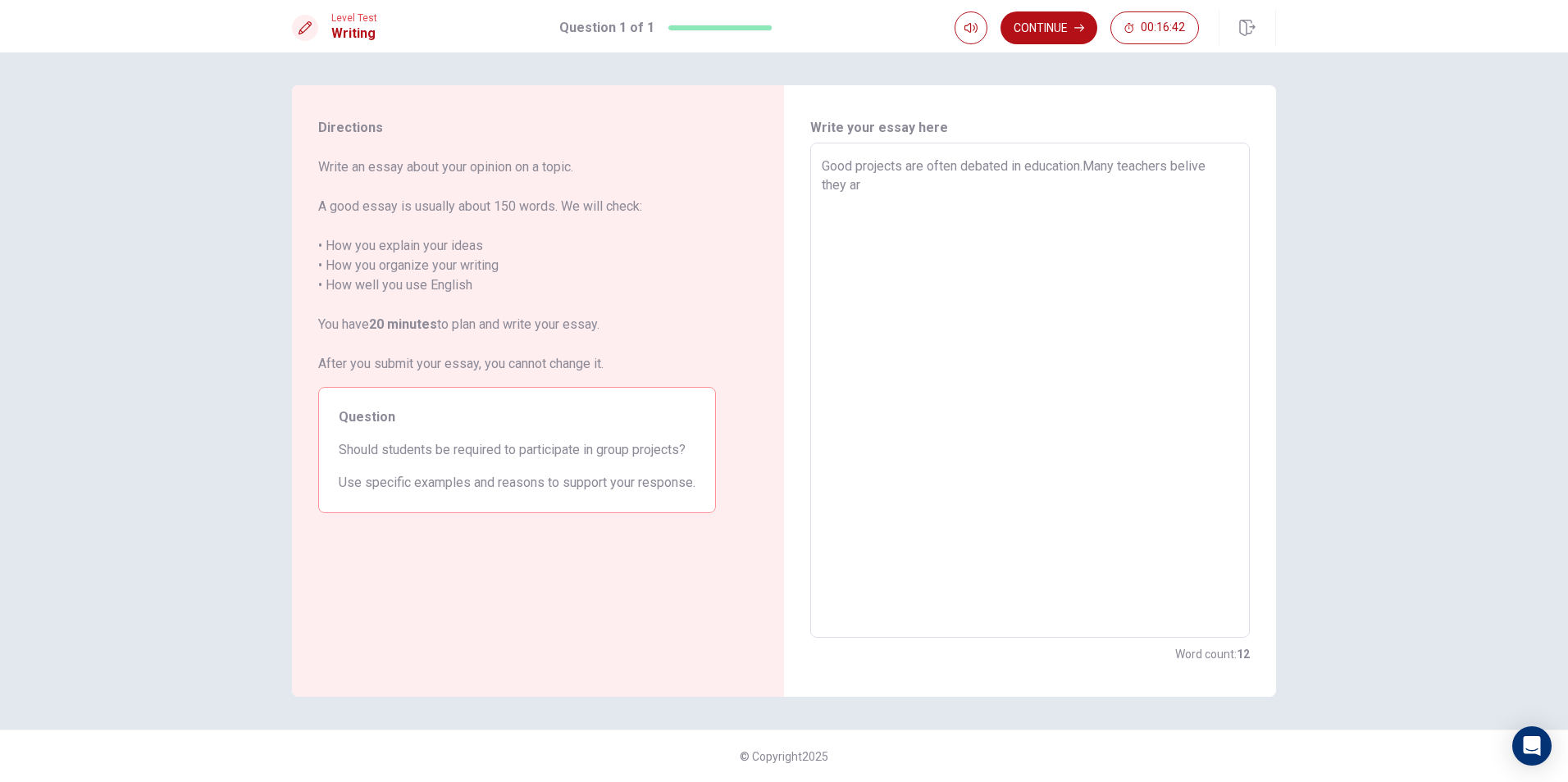
type textarea "x"
type textarea "Good projects are often debated in education.Many teachers belive they are"
type textarea "x"
click at [886, 222] on textarea "Good projects are often debated in education.Many teachers belive they are impo…" at bounding box center [1030, 391] width 416 height 468
click at [934, 227] on textarea "Good projects are often debated in education.Many teachers belive they are impo…" at bounding box center [1030, 391] width 416 height 468
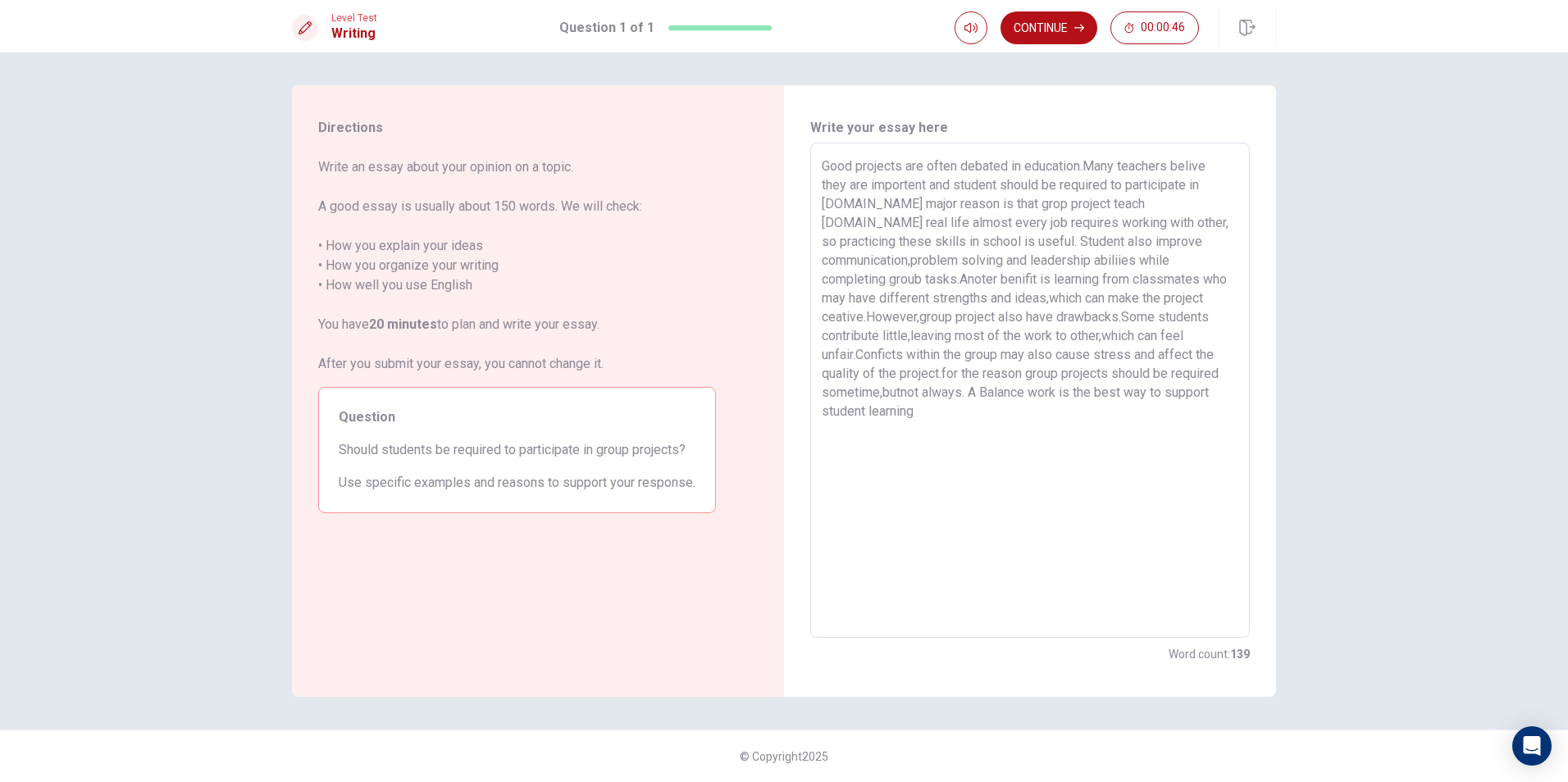
click at [1112, 398] on textarea "Good projects are often debated in education.Many teachers belive they are impo…" at bounding box center [1030, 391] width 416 height 468
click at [1191, 416] on textarea "Good projects are often debated in education.Many teachers belive they are impo…" at bounding box center [1030, 391] width 416 height 468
click at [1053, 37] on button "Continue" at bounding box center [1048, 27] width 96 height 32
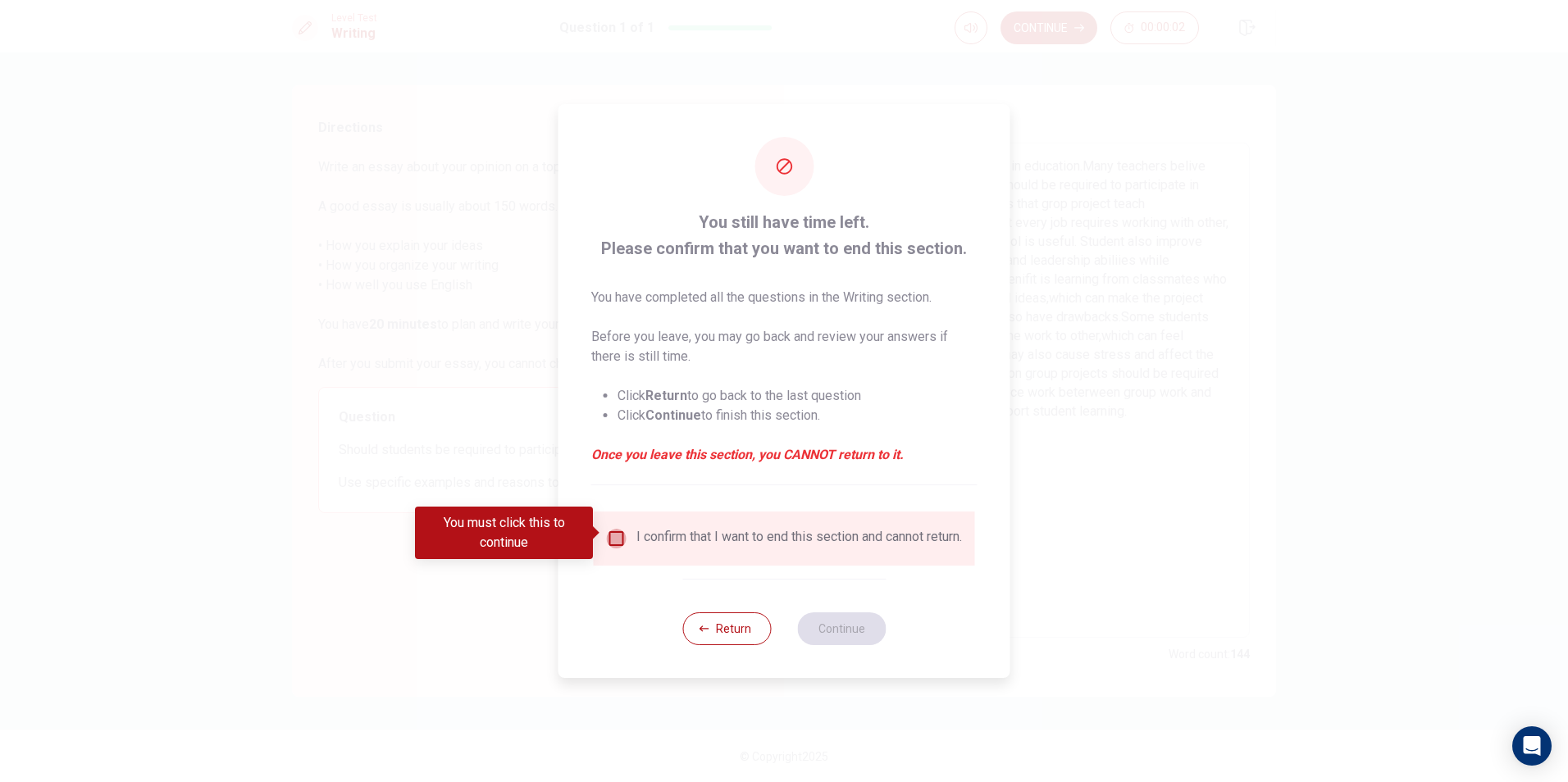
click at [618, 538] on input "You must click this to continue" at bounding box center [616, 538] width 20 height 20
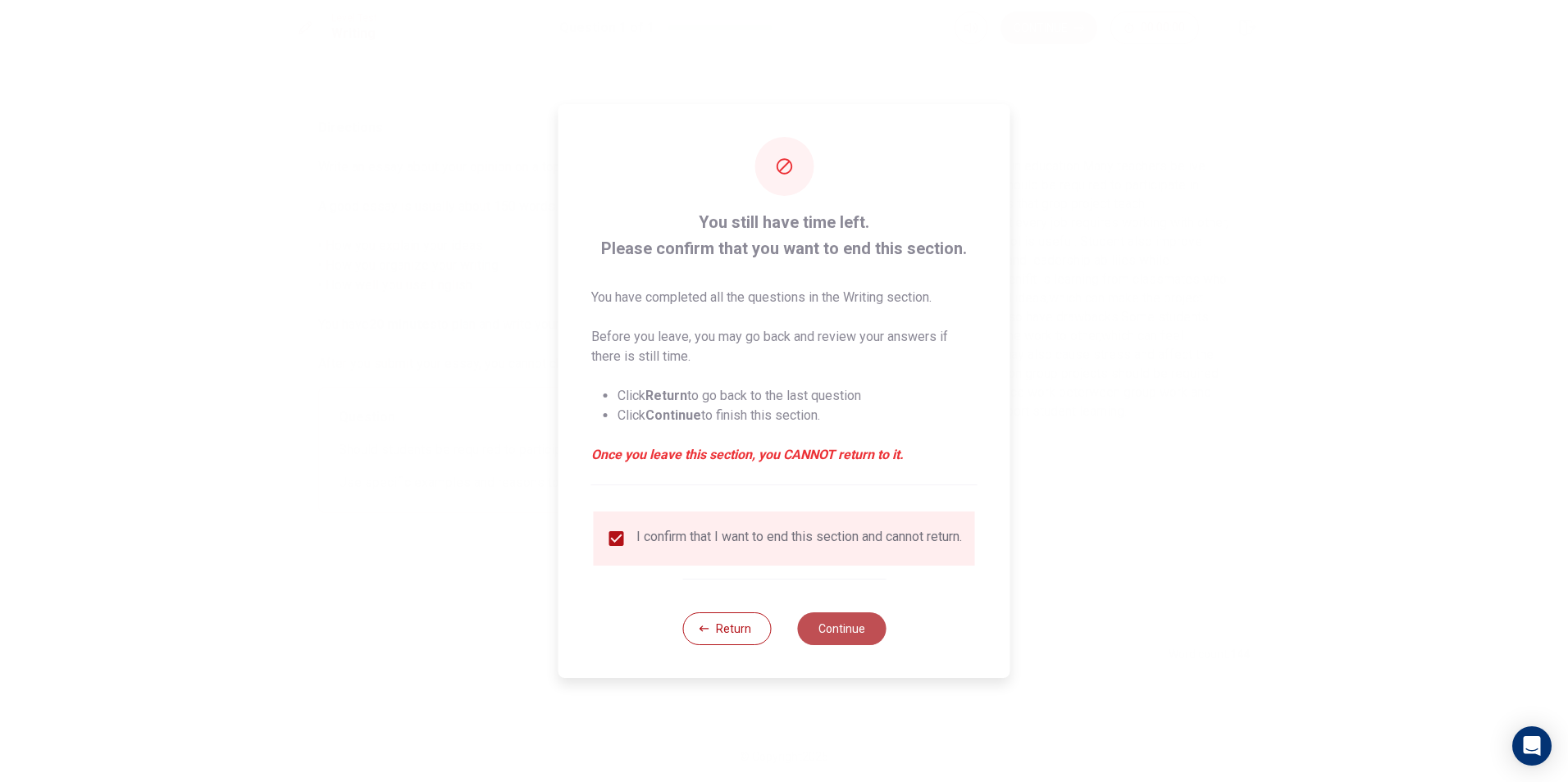
click at [839, 645] on button "Continue" at bounding box center [841, 628] width 89 height 32
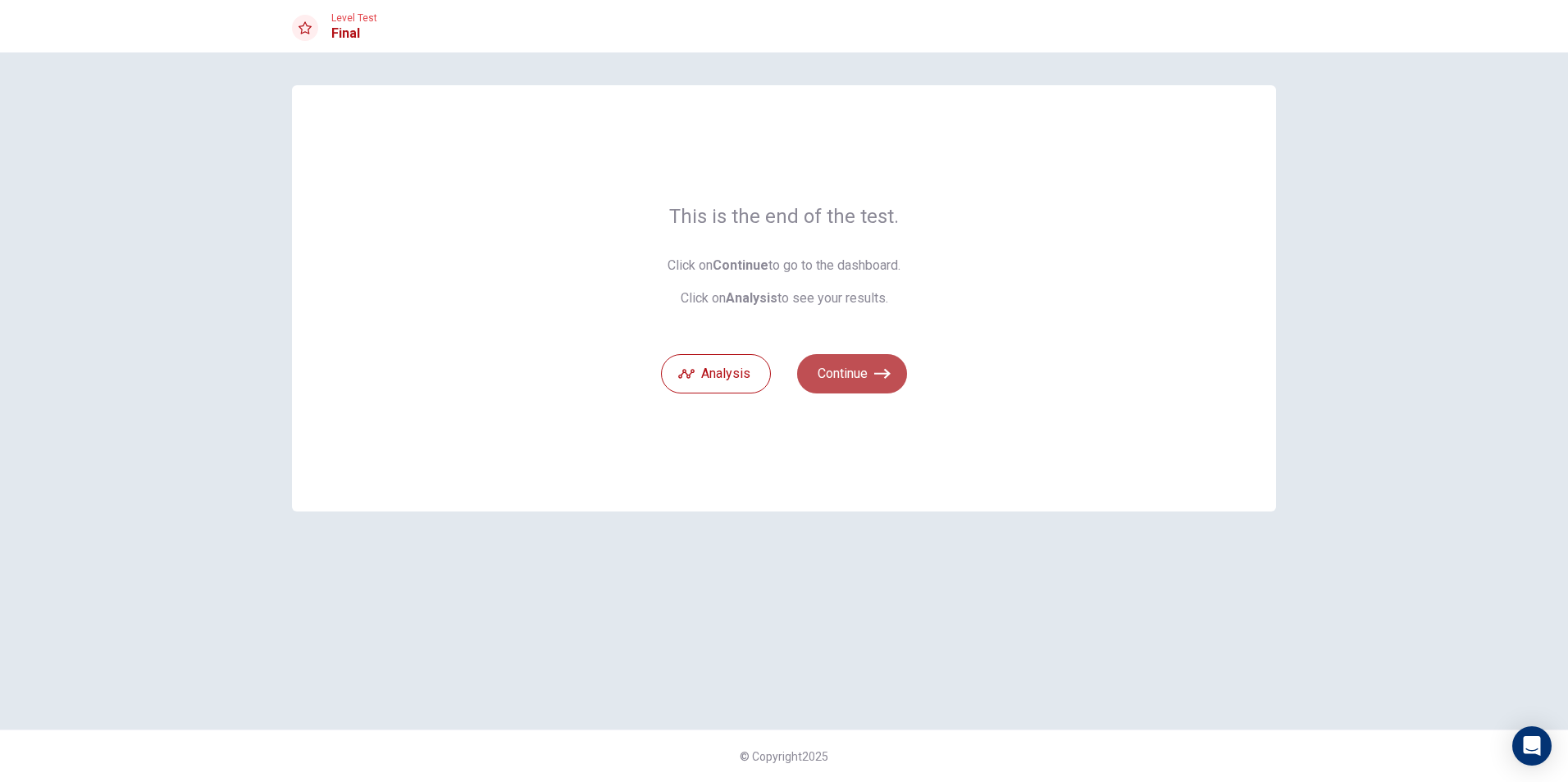
click at [825, 372] on button "Continue" at bounding box center [851, 374] width 110 height 39
